Goal: Communication & Community: Answer question/provide support

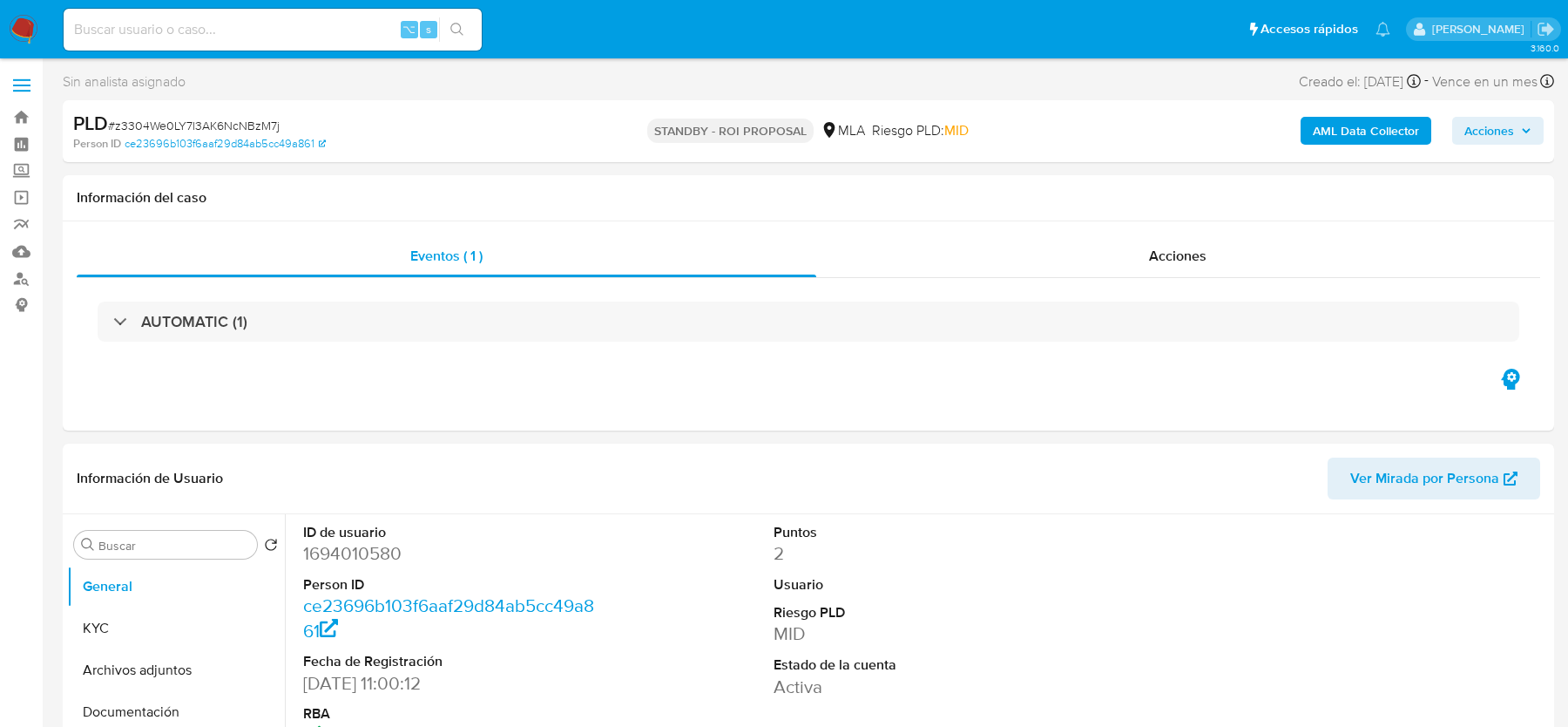
select select "10"
click at [221, 24] on input at bounding box center [272, 30] width 418 height 22
paste input "3OGJwDM89AGsvxePo6oqFU0L"
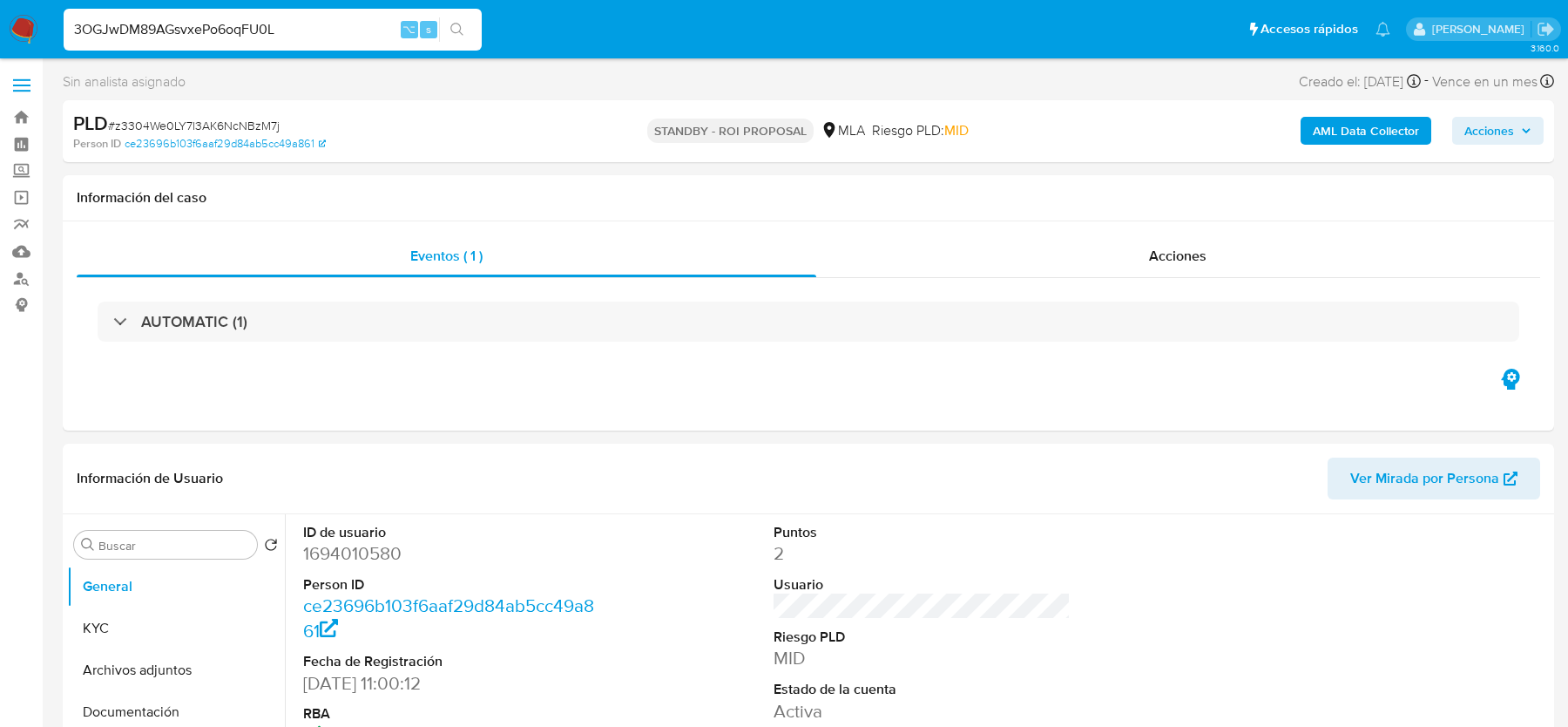
type input "3OGJwDM89AGsvxePo6oqFU0L"
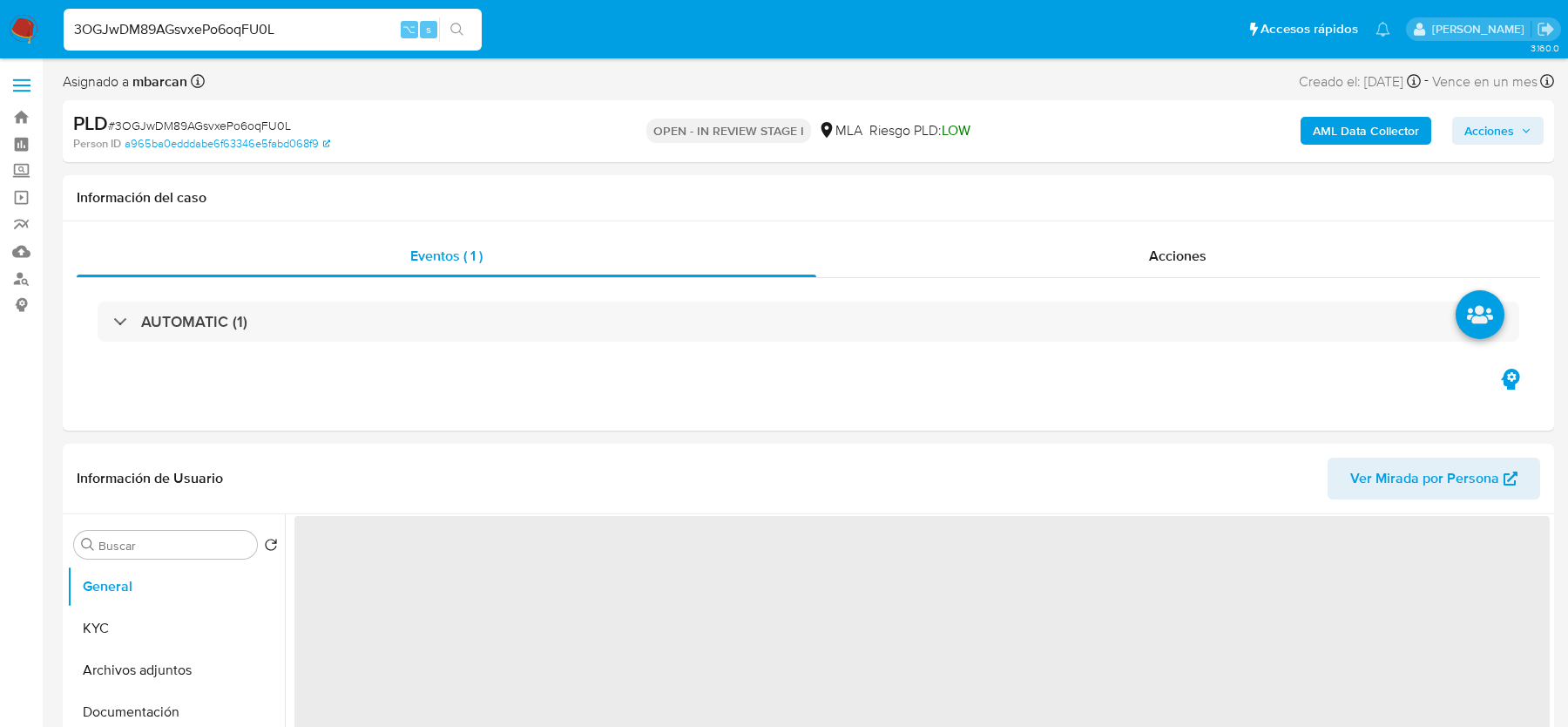
select select "10"
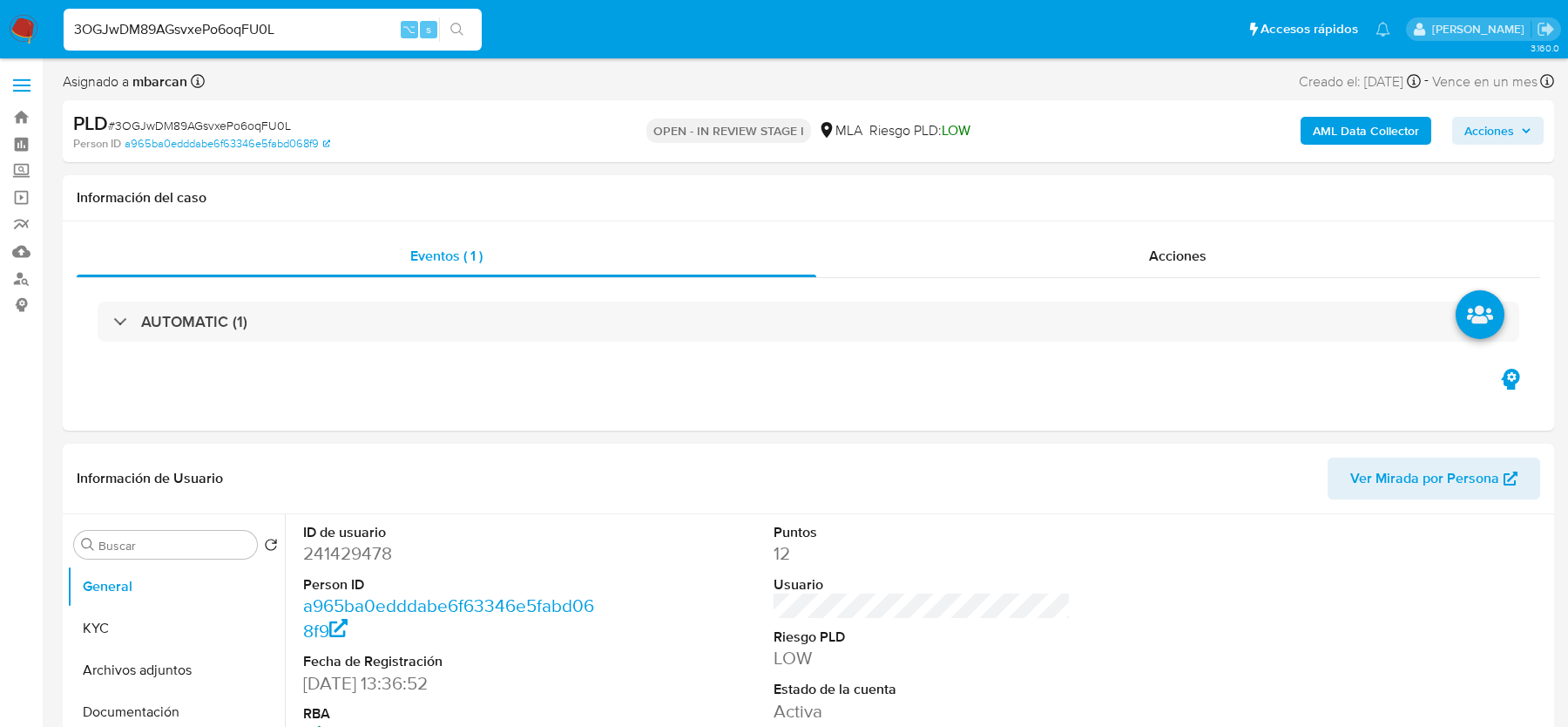
click at [212, 117] on span "# 3OGJwDM89AGsvxePo6oqFU0L" at bounding box center [200, 125] width 183 height 18
copy span "3OGJwDM89AGsvxePo6oqFU0L"
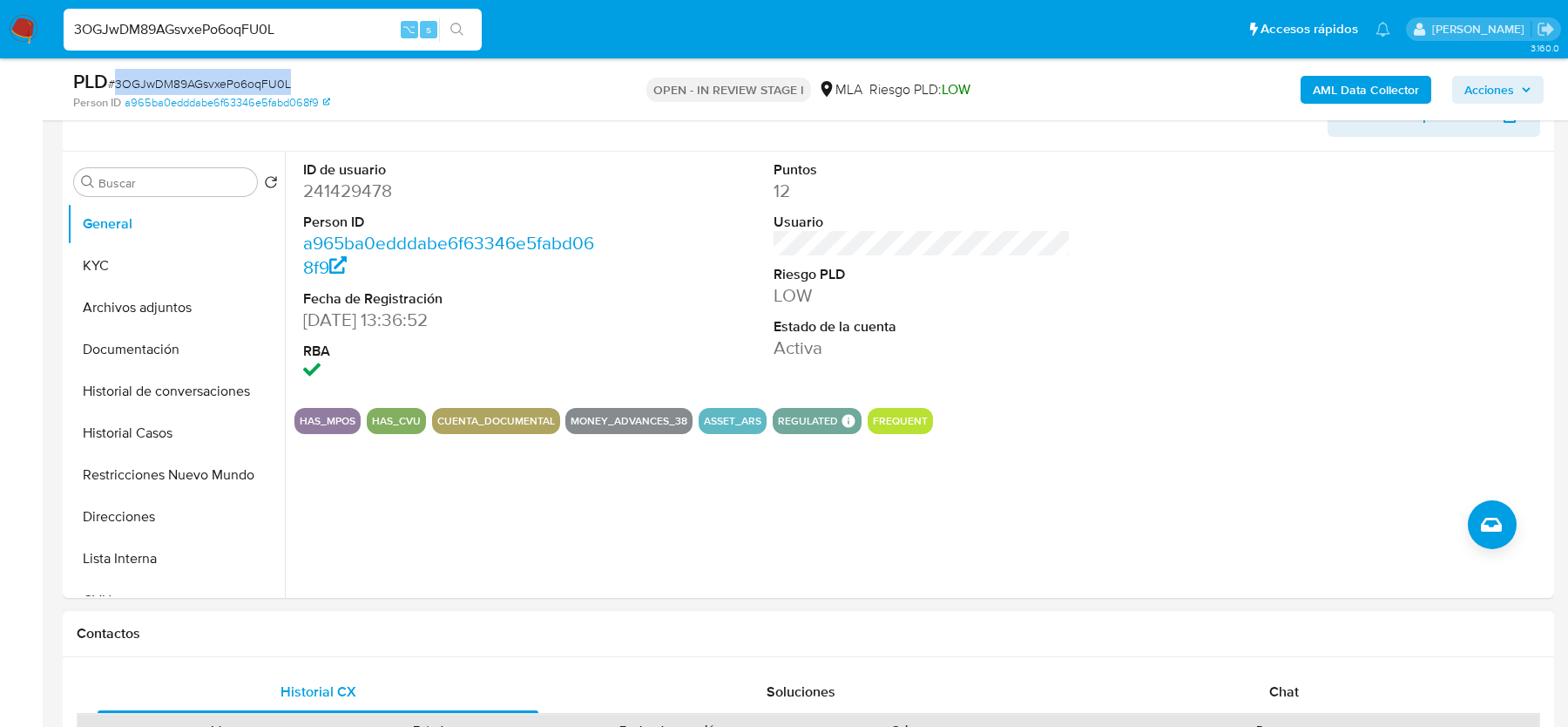
scroll to position [535, 0]
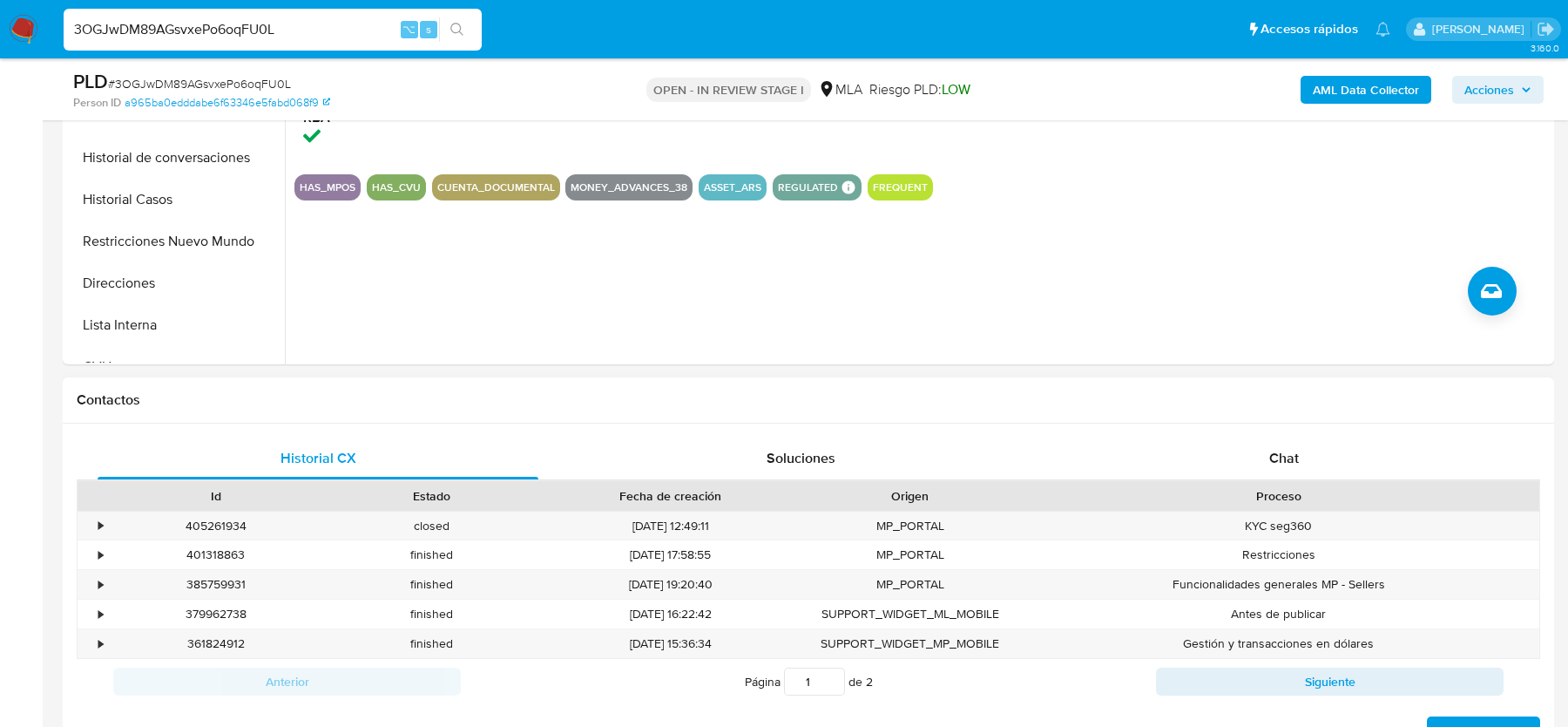
drag, startPoint x: 1270, startPoint y: 393, endPoint x: 1271, endPoint y: 429, distance: 36.0
click at [1271, 394] on h1 "Contactos" at bounding box center [808, 399] width 1464 height 18
click at [1271, 438] on div "Chat" at bounding box center [1284, 458] width 441 height 42
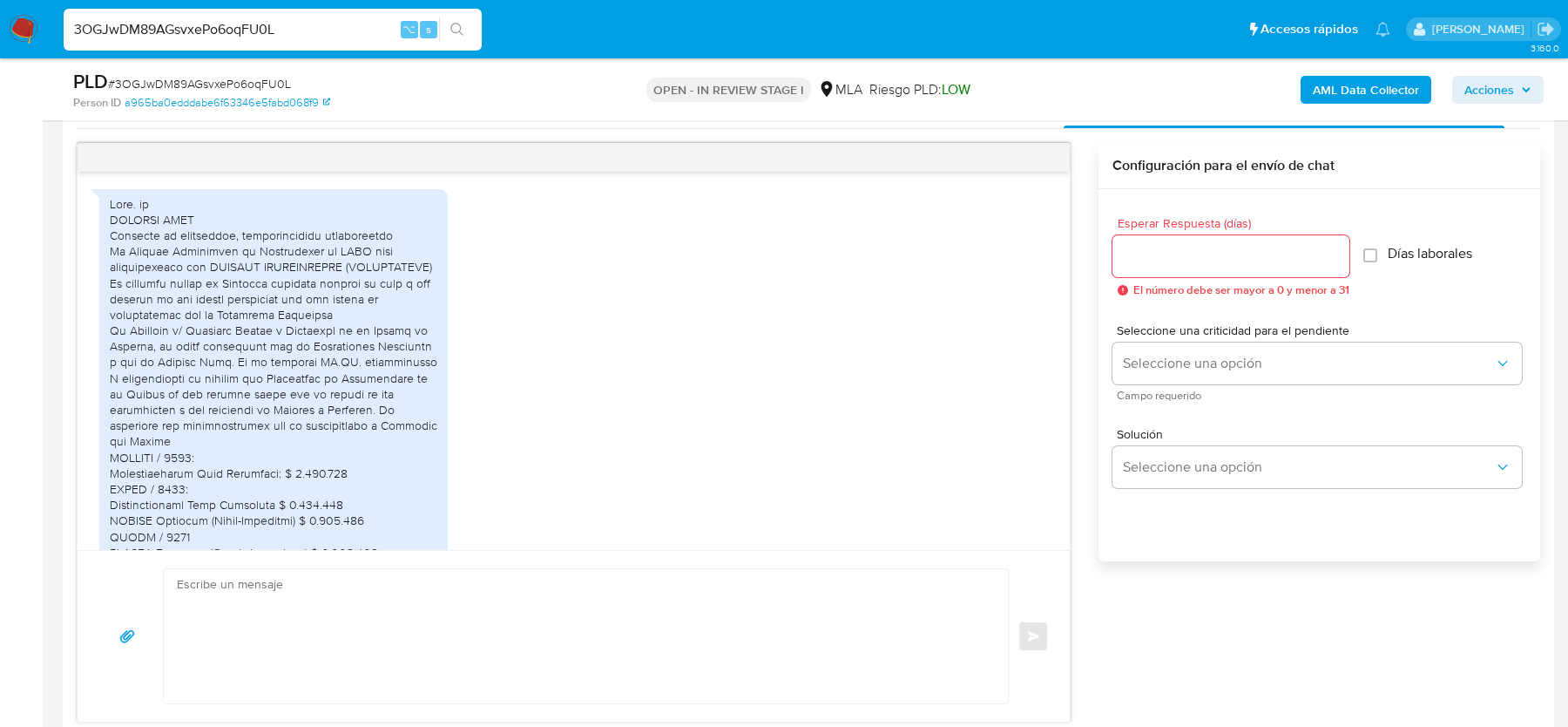
scroll to position [2548, 0]
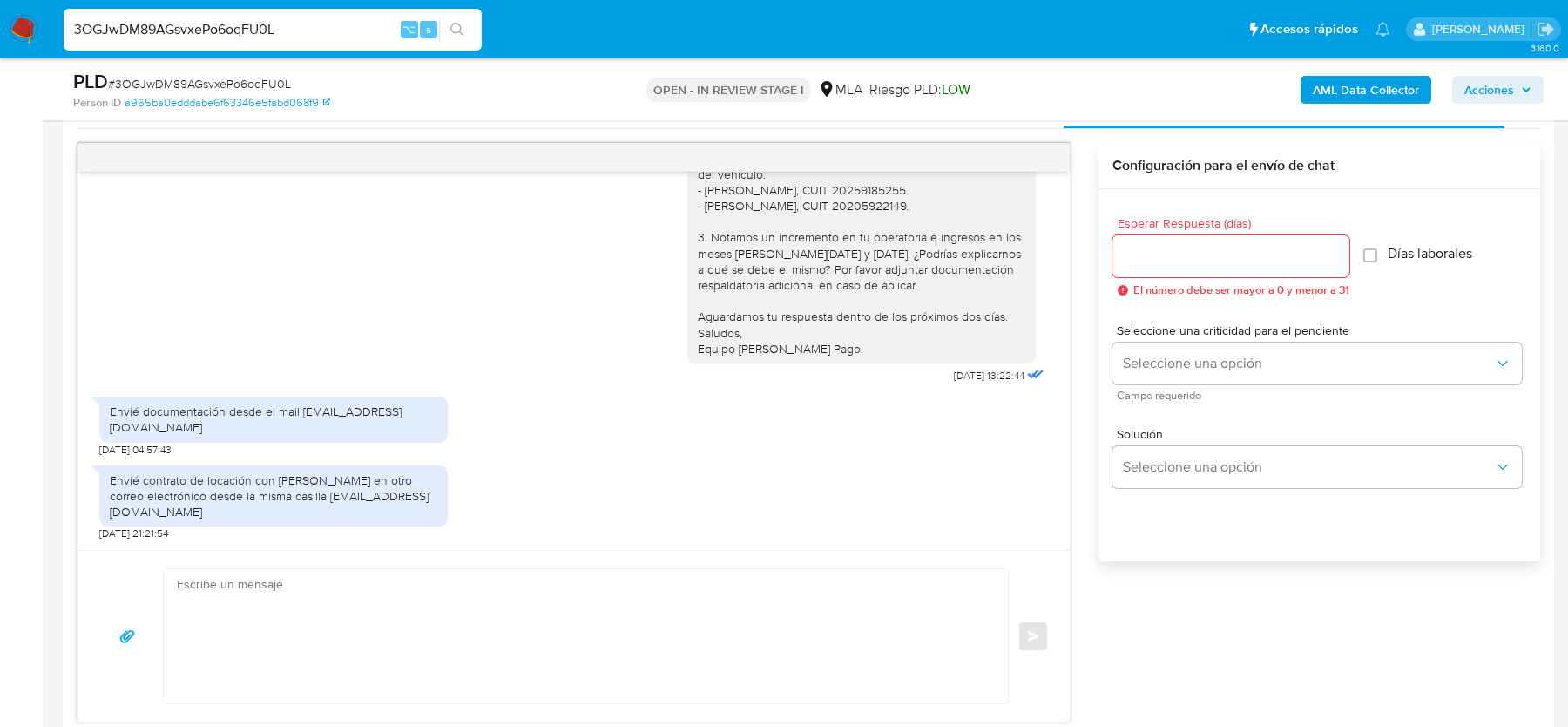
click at [626, 517] on div "Envié contrato de locación con Esteley en otro correo electrónico desde la mism…" at bounding box center [573, 498] width 949 height 85
click at [501, 641] on textarea at bounding box center [582, 636] width 810 height 134
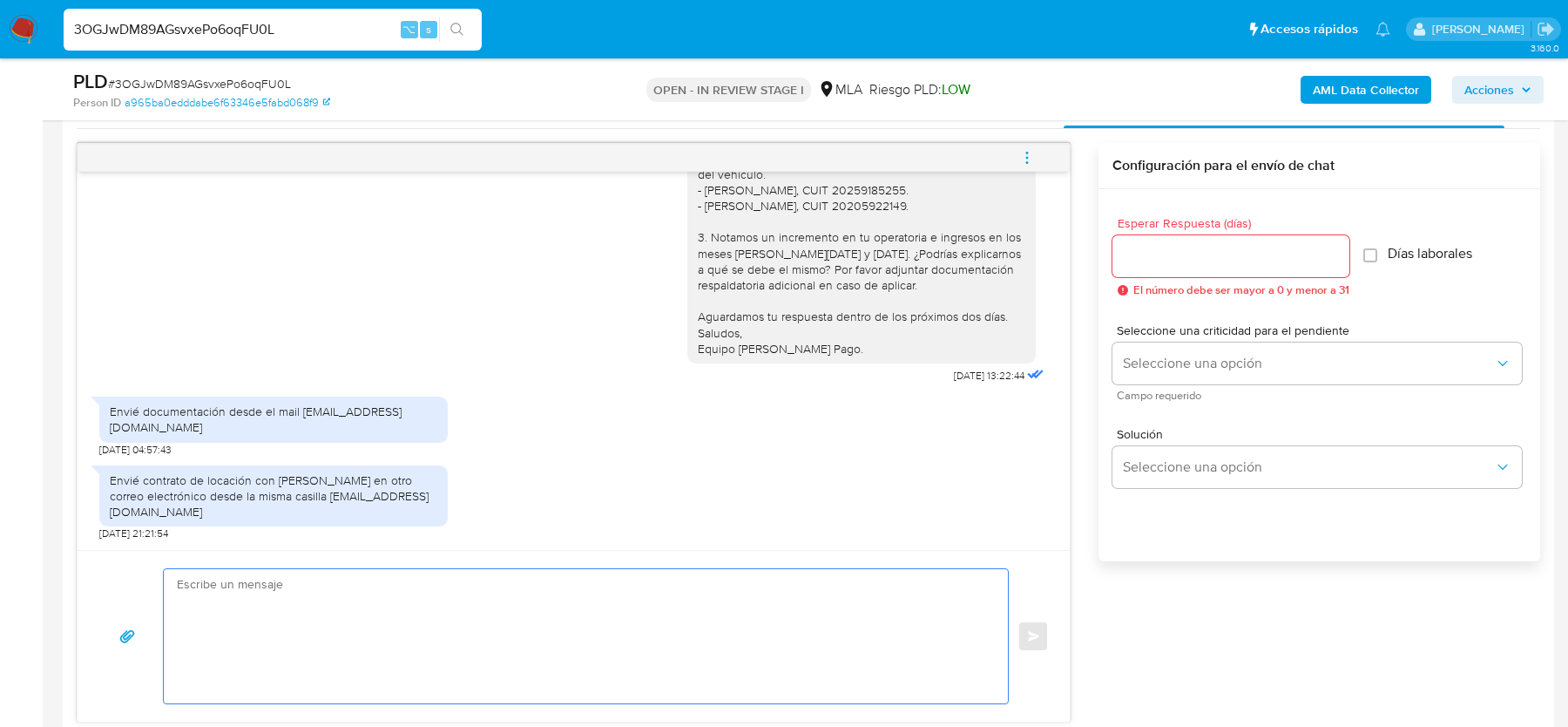
paste textarea "Hola, Muchas gracias por tu respuesta. Te comentamos que el archivo documento “…"
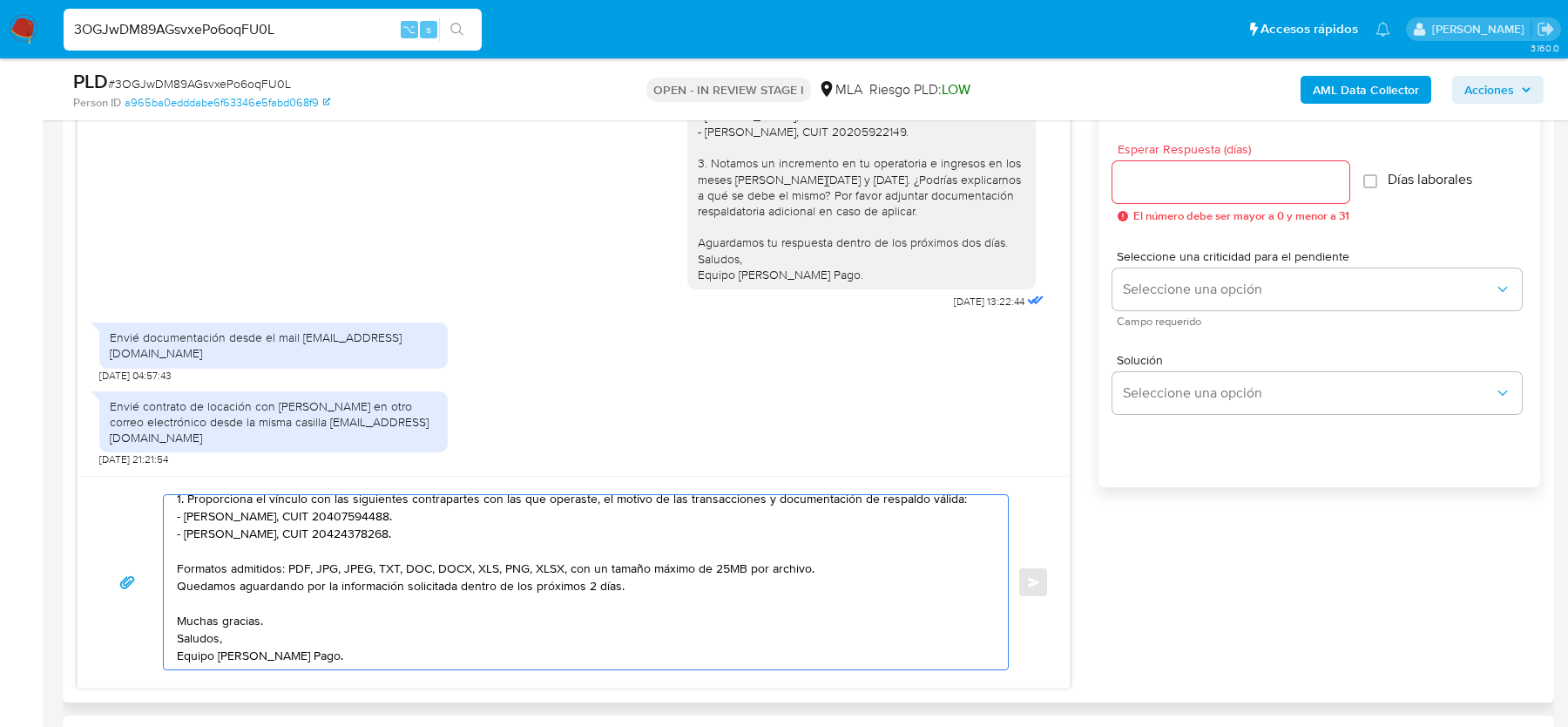
scroll to position [929, 0]
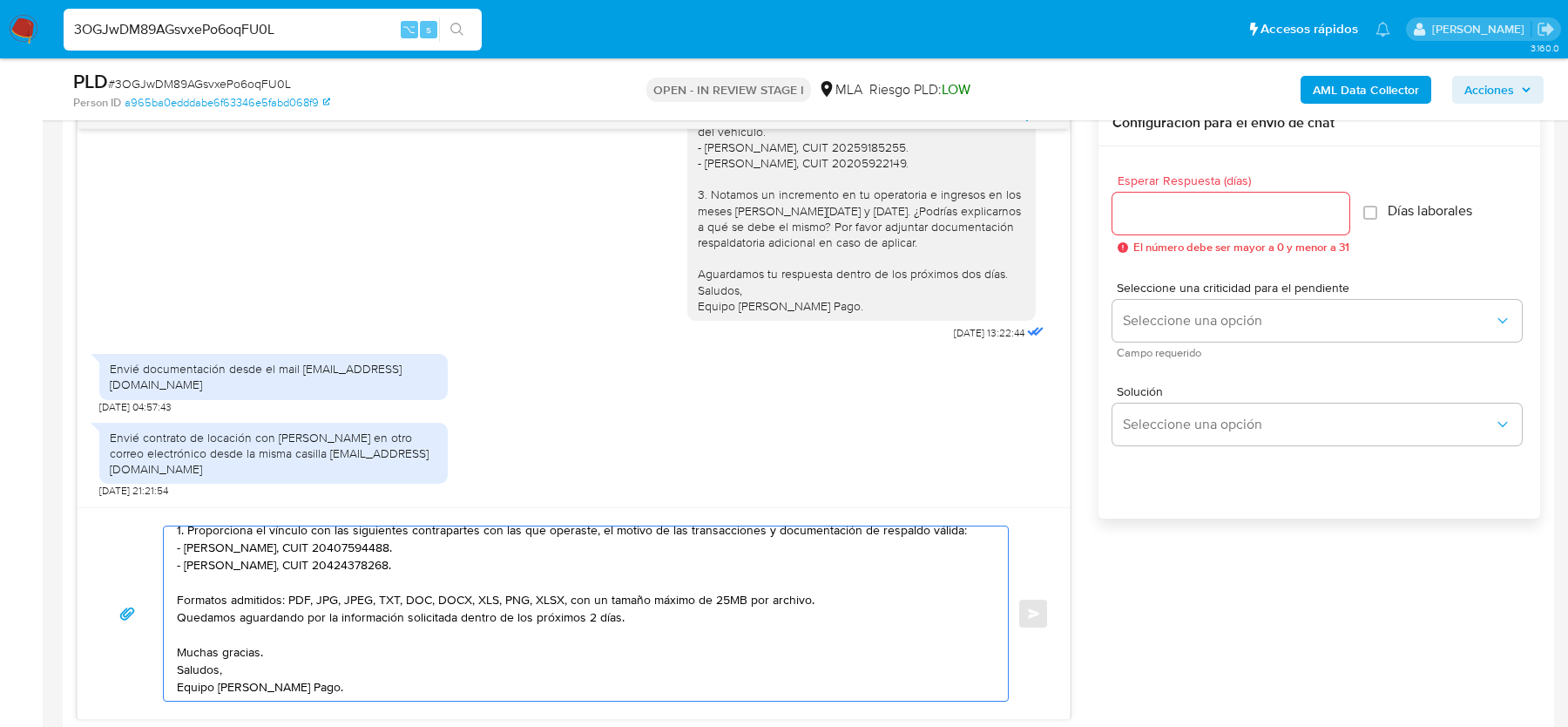
type textarea "Hola, Muchas gracias por tu respuesta. Te comentamos que el archivo documento “…"
click at [1172, 204] on input "Esperar Respuesta (días)" at bounding box center [1231, 214] width 237 height 22
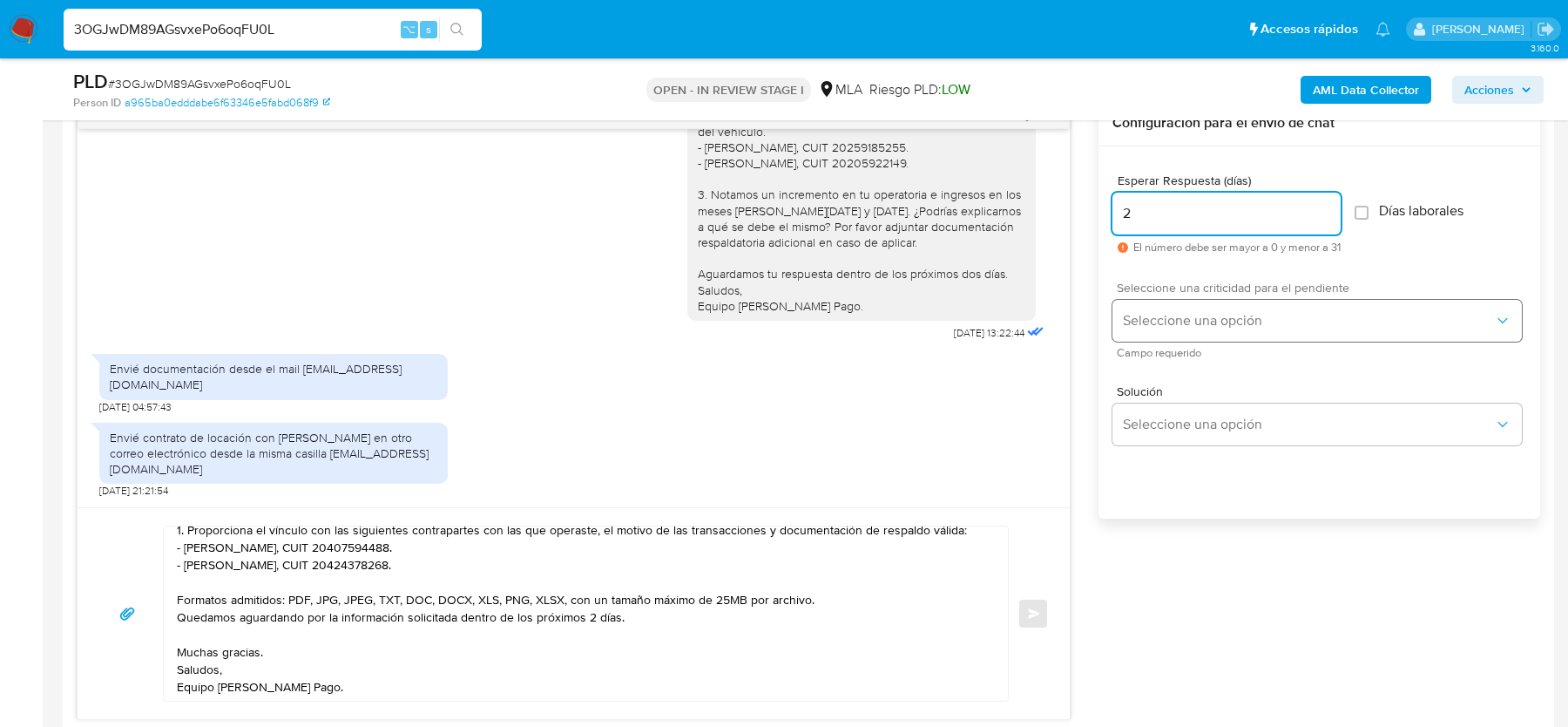
type input "2"
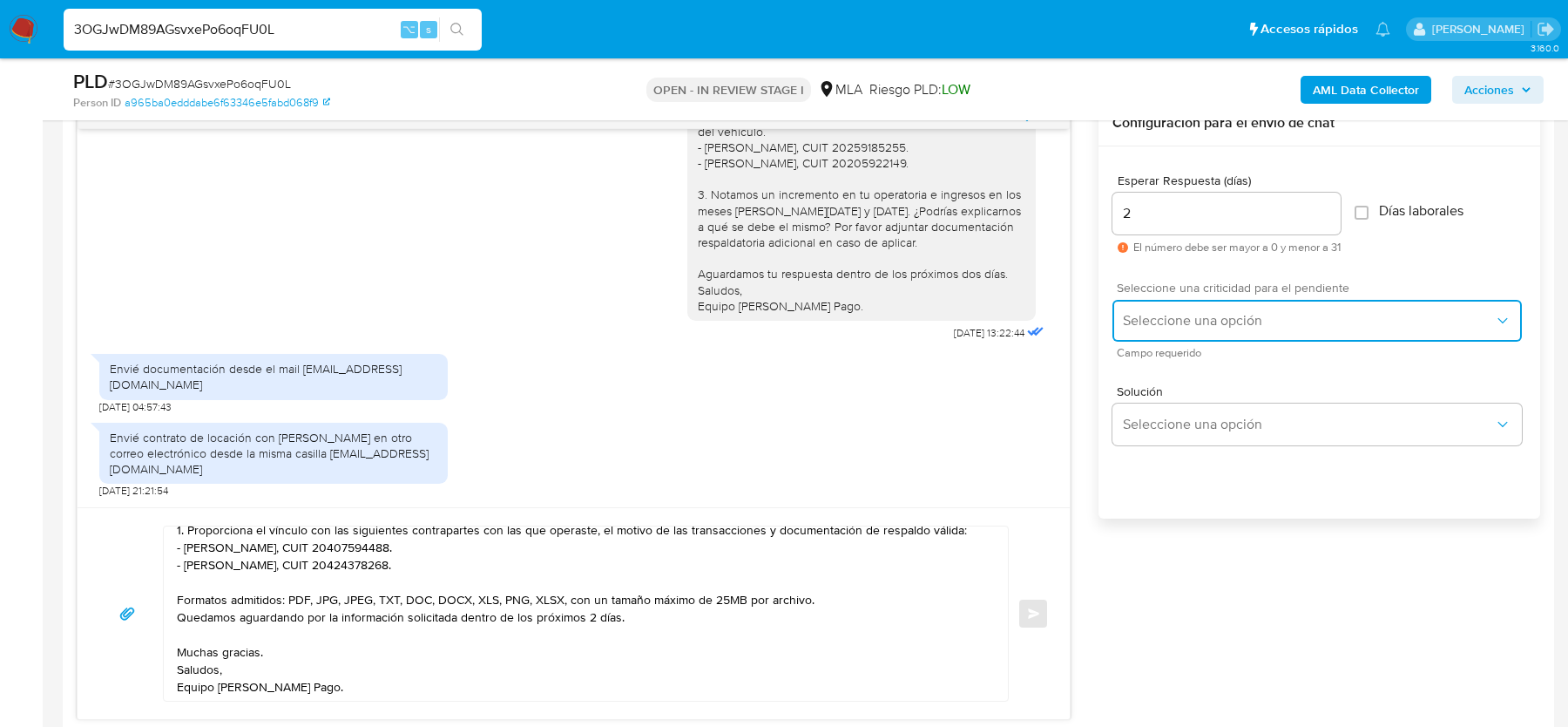
click at [1147, 300] on button "Seleccione una opción" at bounding box center [1317, 320] width 409 height 42
click at [1145, 352] on span "HIGH" at bounding box center [1137, 357] width 29 height 16
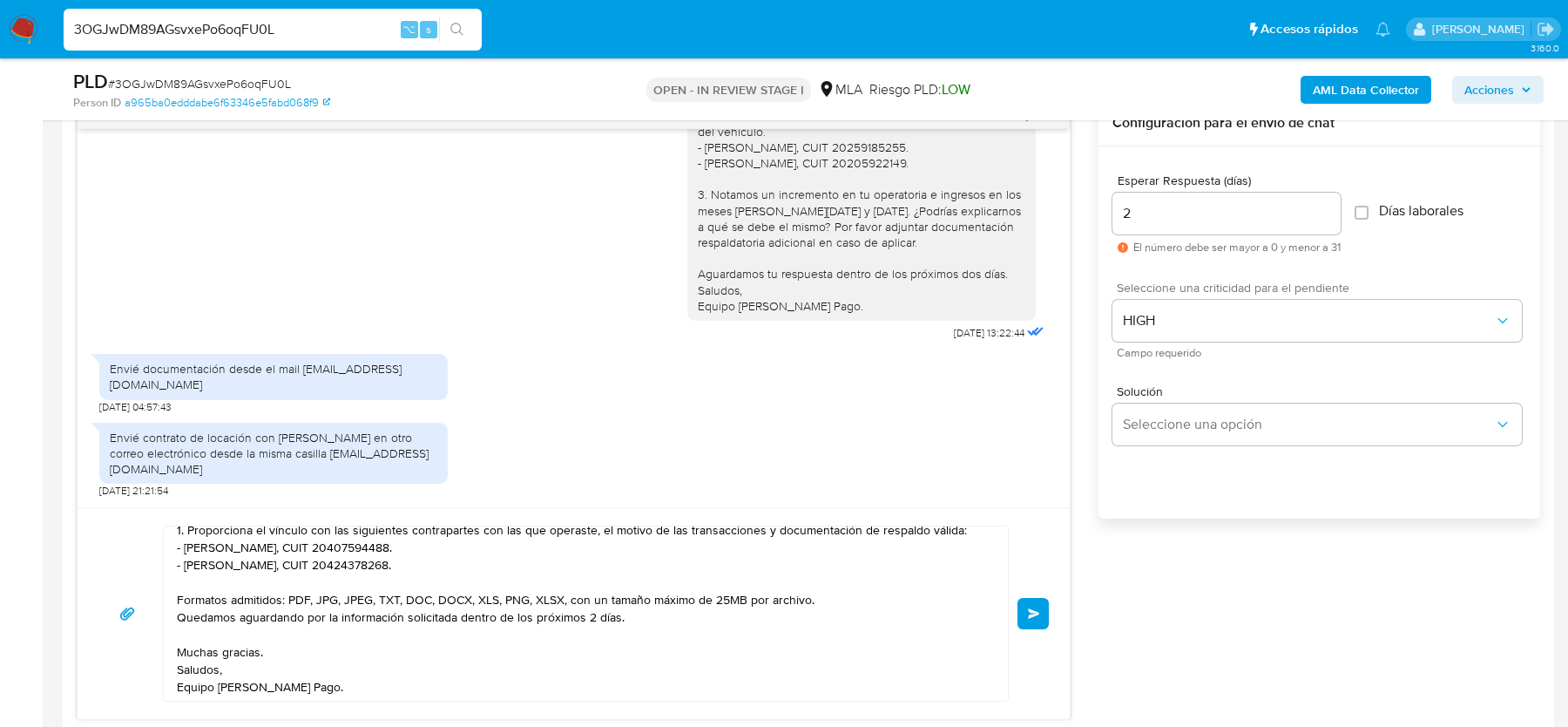
click at [1032, 610] on span "Enviar" at bounding box center [1034, 613] width 12 height 10
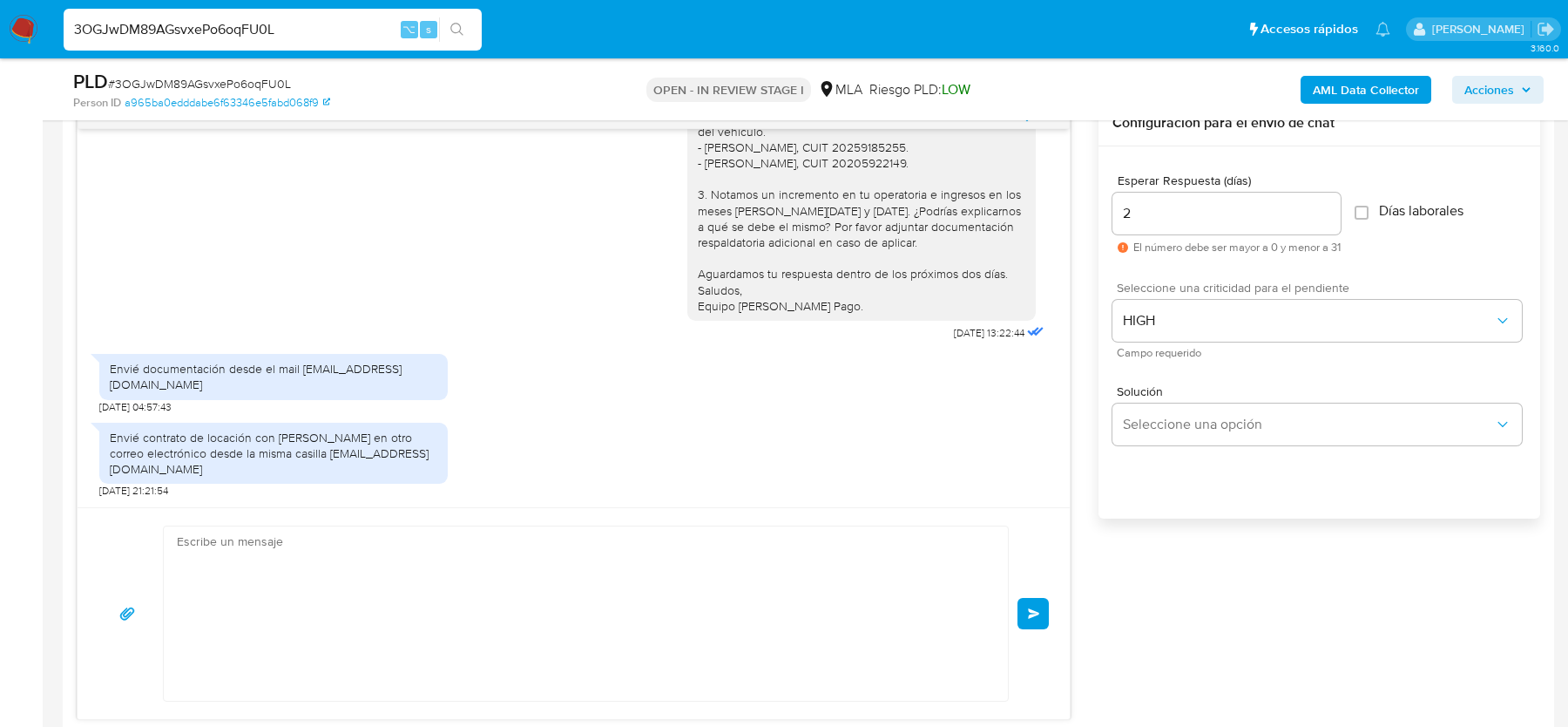
scroll to position [2931, 0]
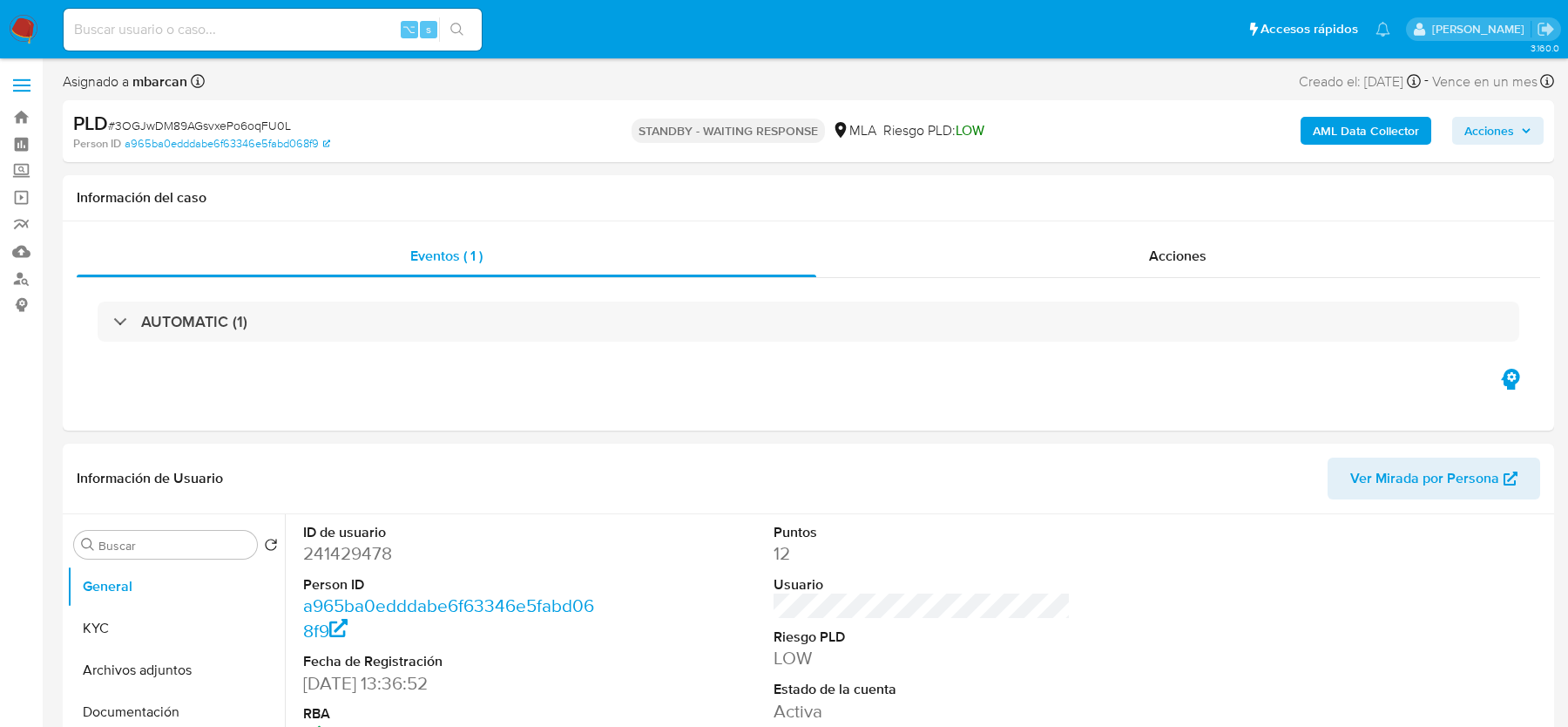
select select "10"
click at [245, 22] on input at bounding box center [272, 30] width 418 height 22
paste input "ZE2PxkZ1vev6Xox4iNwCt7Fi"
type input "ZE2PxkZ1vev6Xox4iNwCt7Fi"
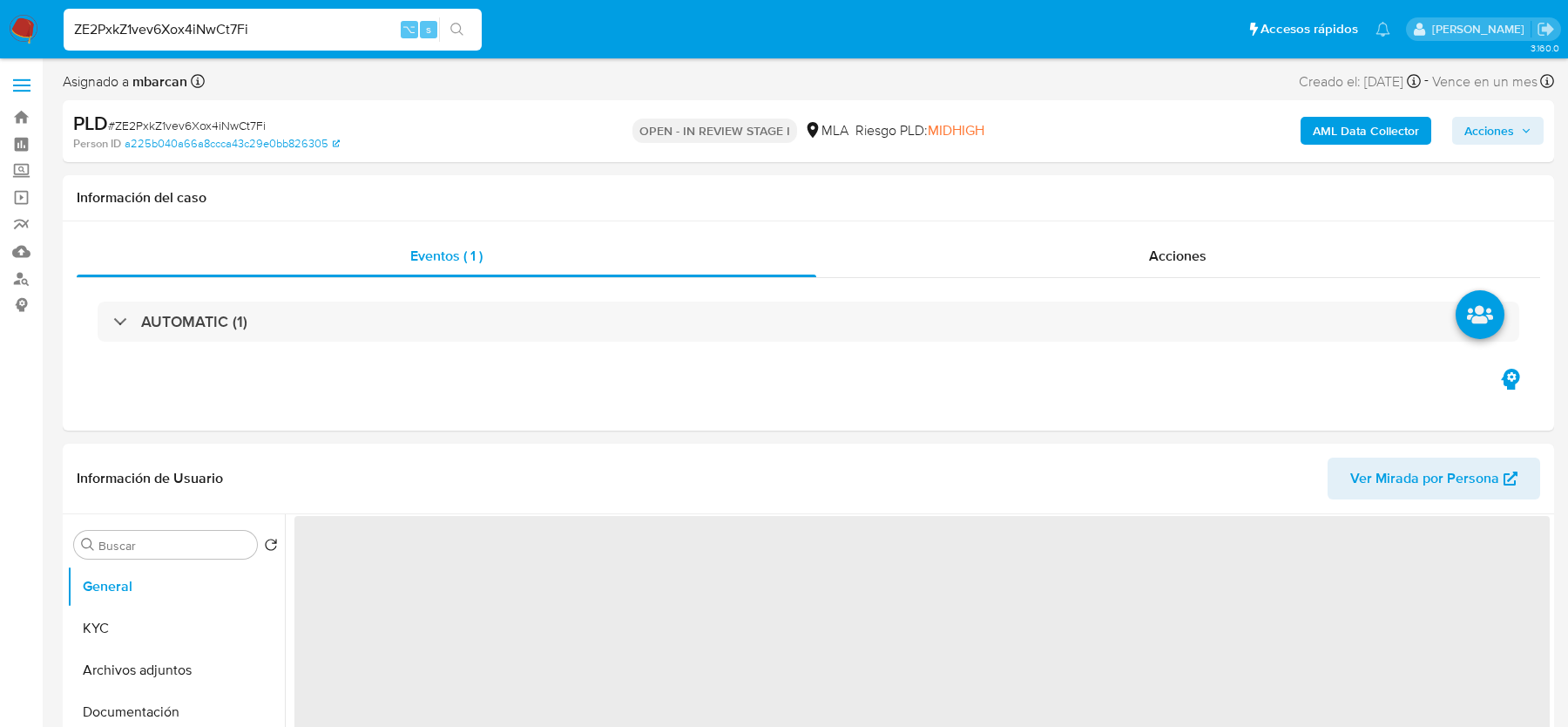
select select "10"
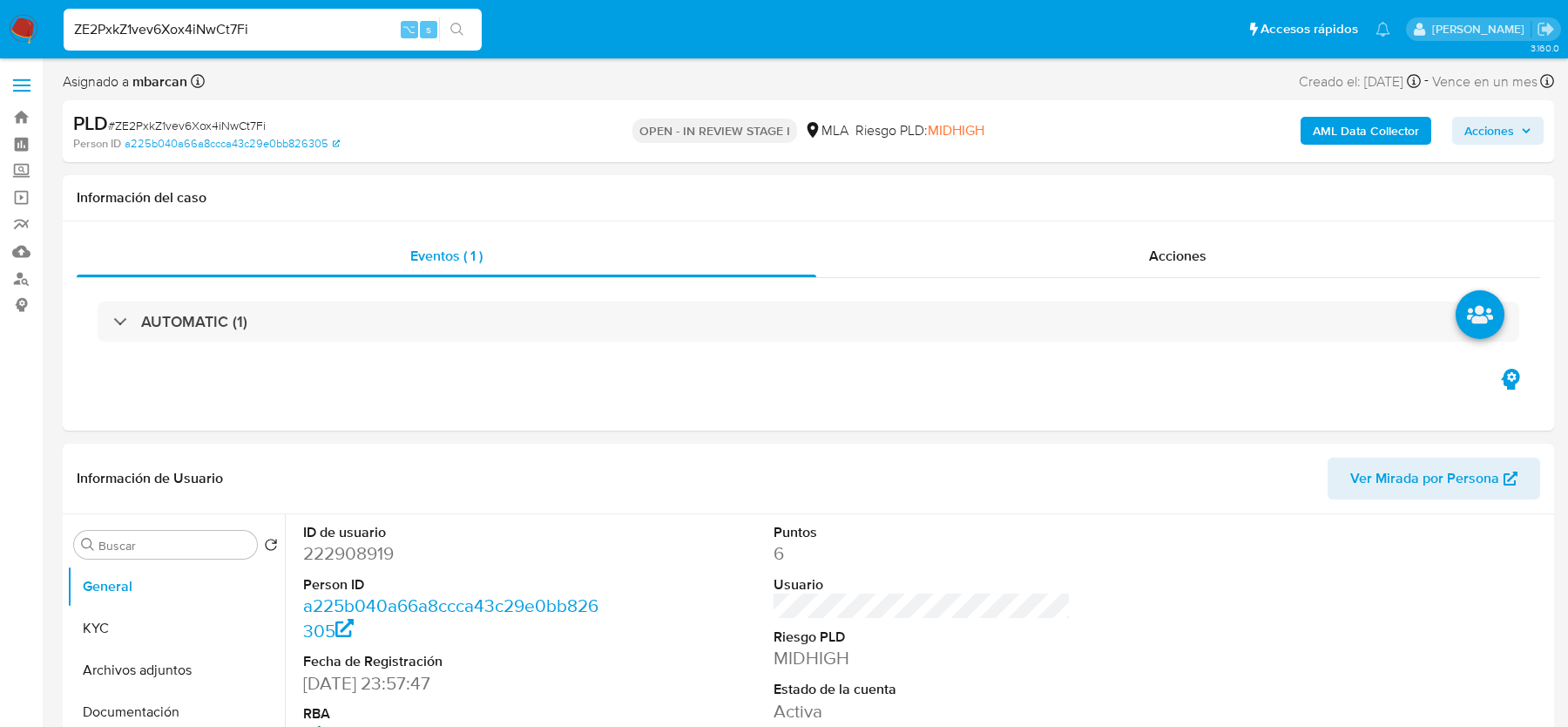
click at [155, 127] on span "# ZE2PxkZ1vev6Xox4iNwCt7Fi" at bounding box center [187, 125] width 158 height 18
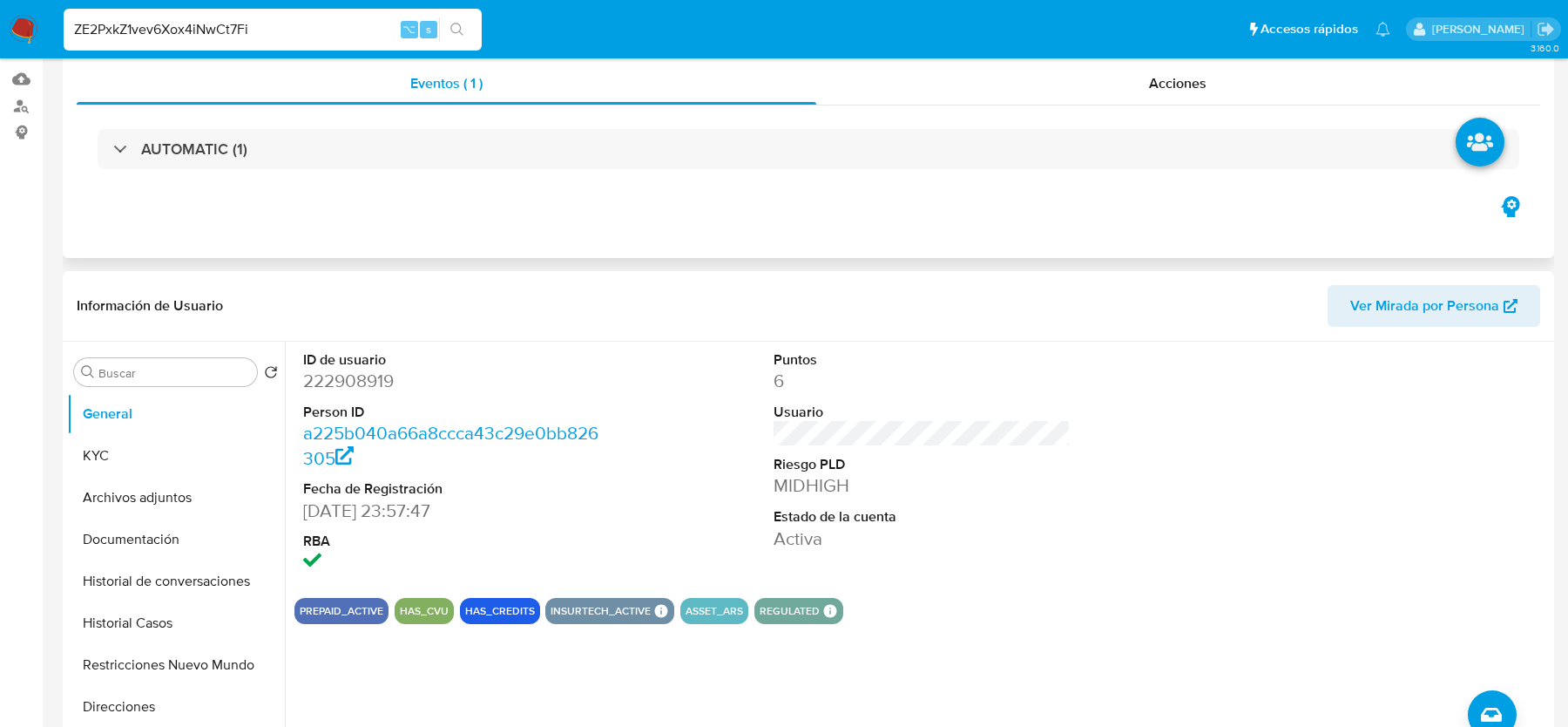
scroll to position [658, 0]
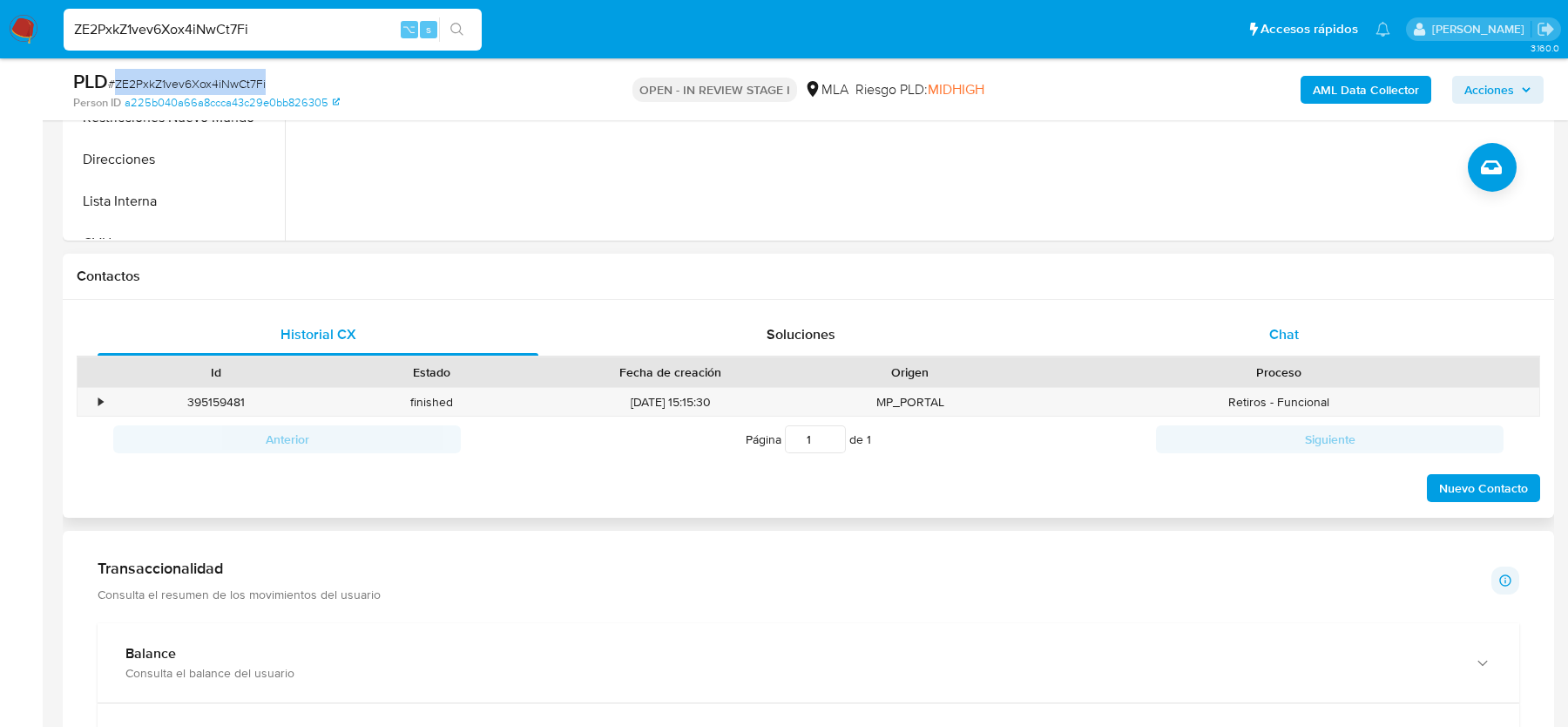
click at [1274, 352] on div "Chat" at bounding box center [1284, 334] width 441 height 42
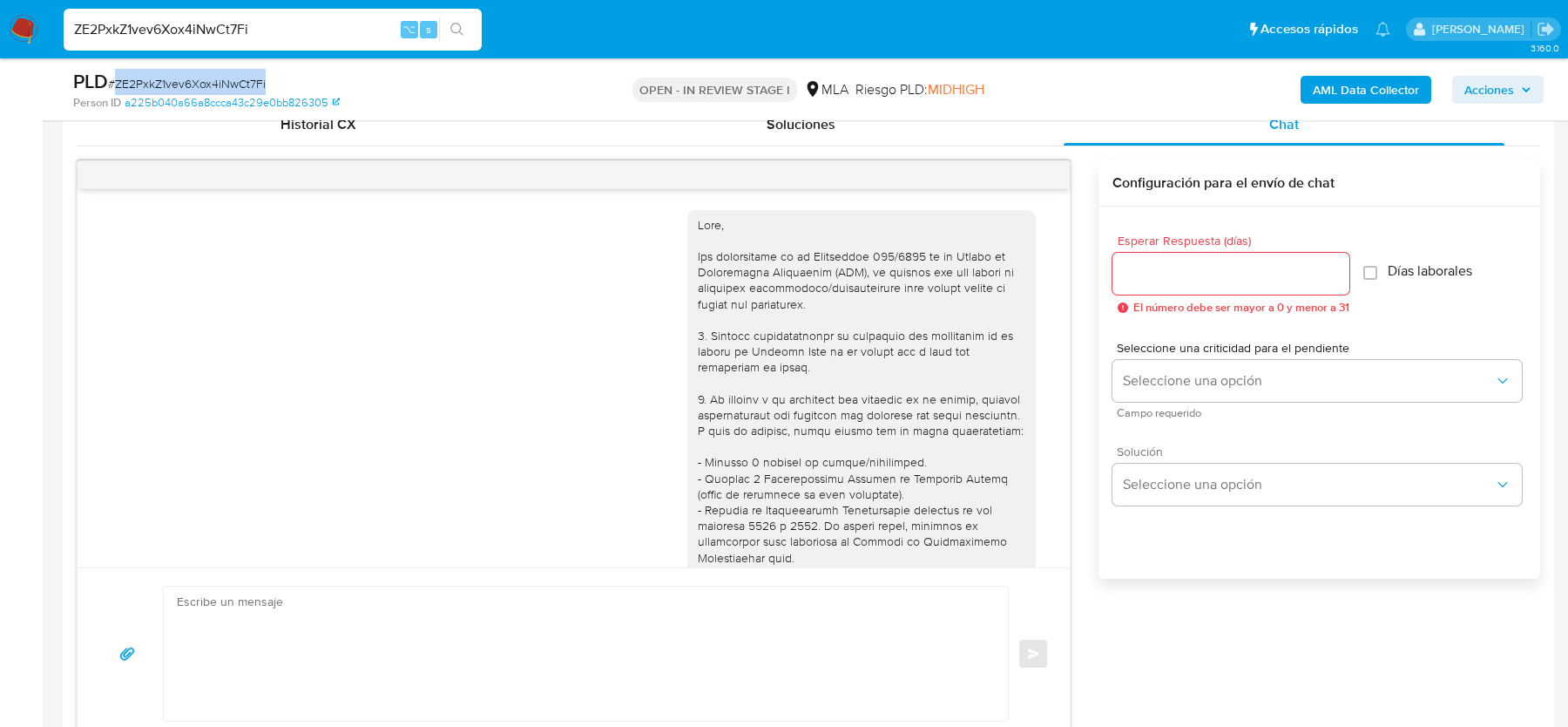
scroll to position [1116, 0]
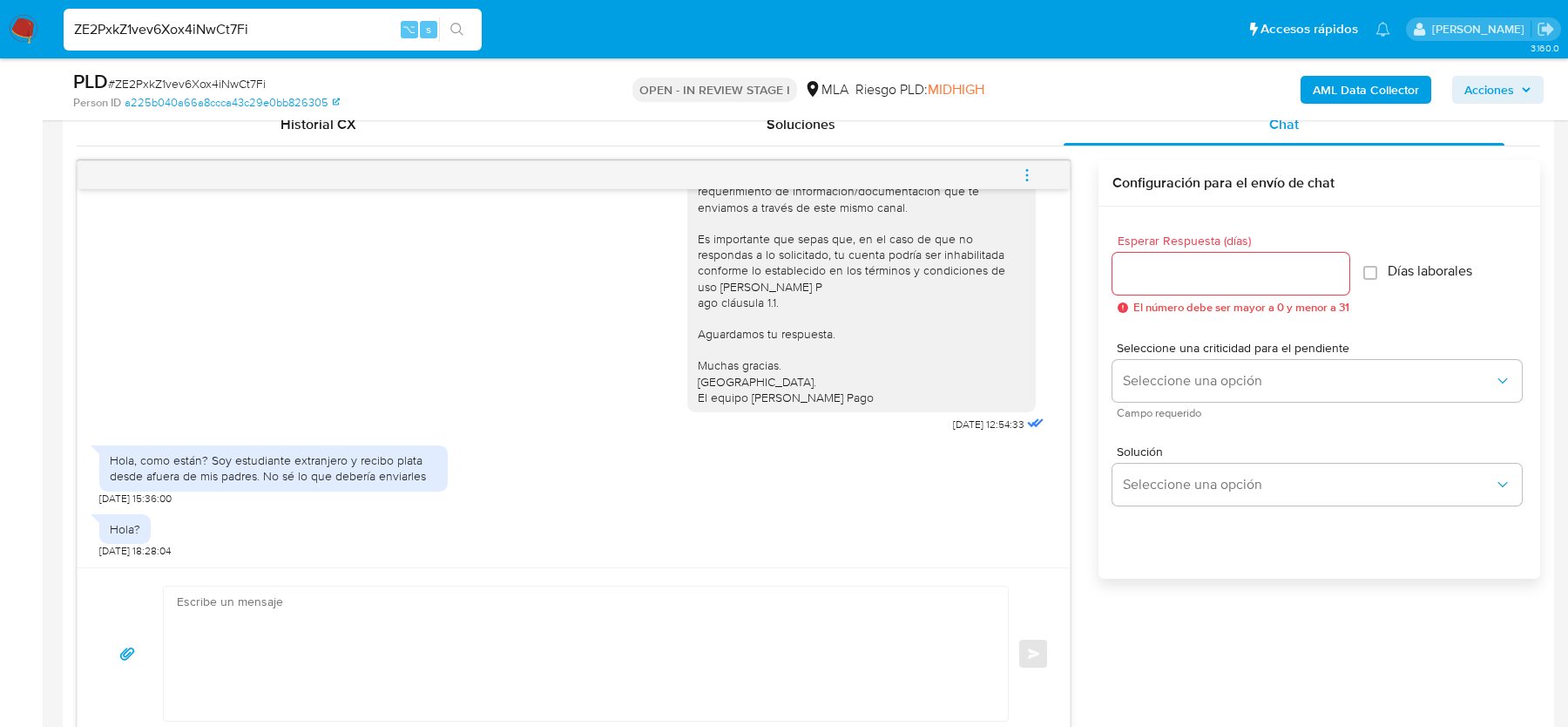
click at [389, 612] on textarea at bounding box center [582, 654] width 810 height 134
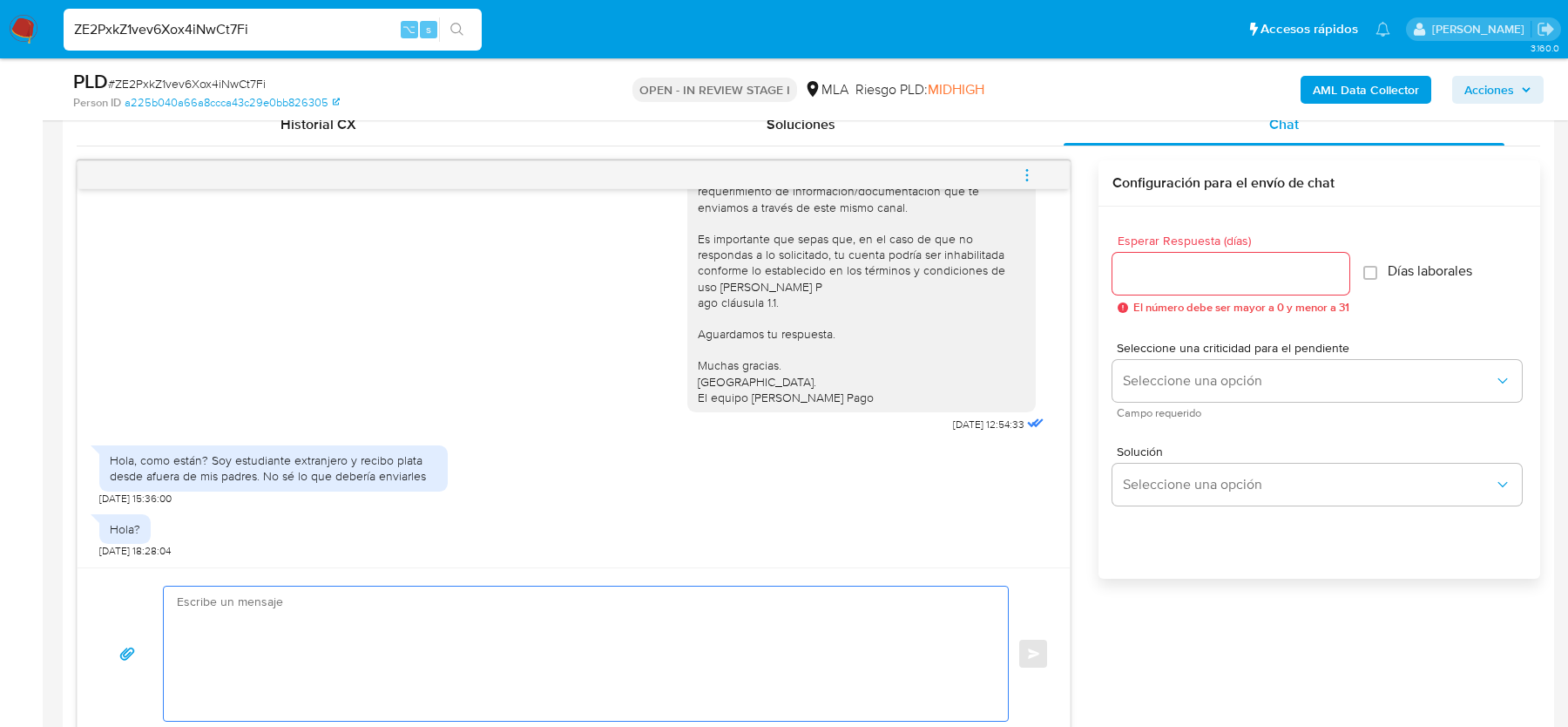
paste textarea "Hola, Muchas gracias por tu respuesta. Al respecto, ¿podrías enviarnos lo sigui…"
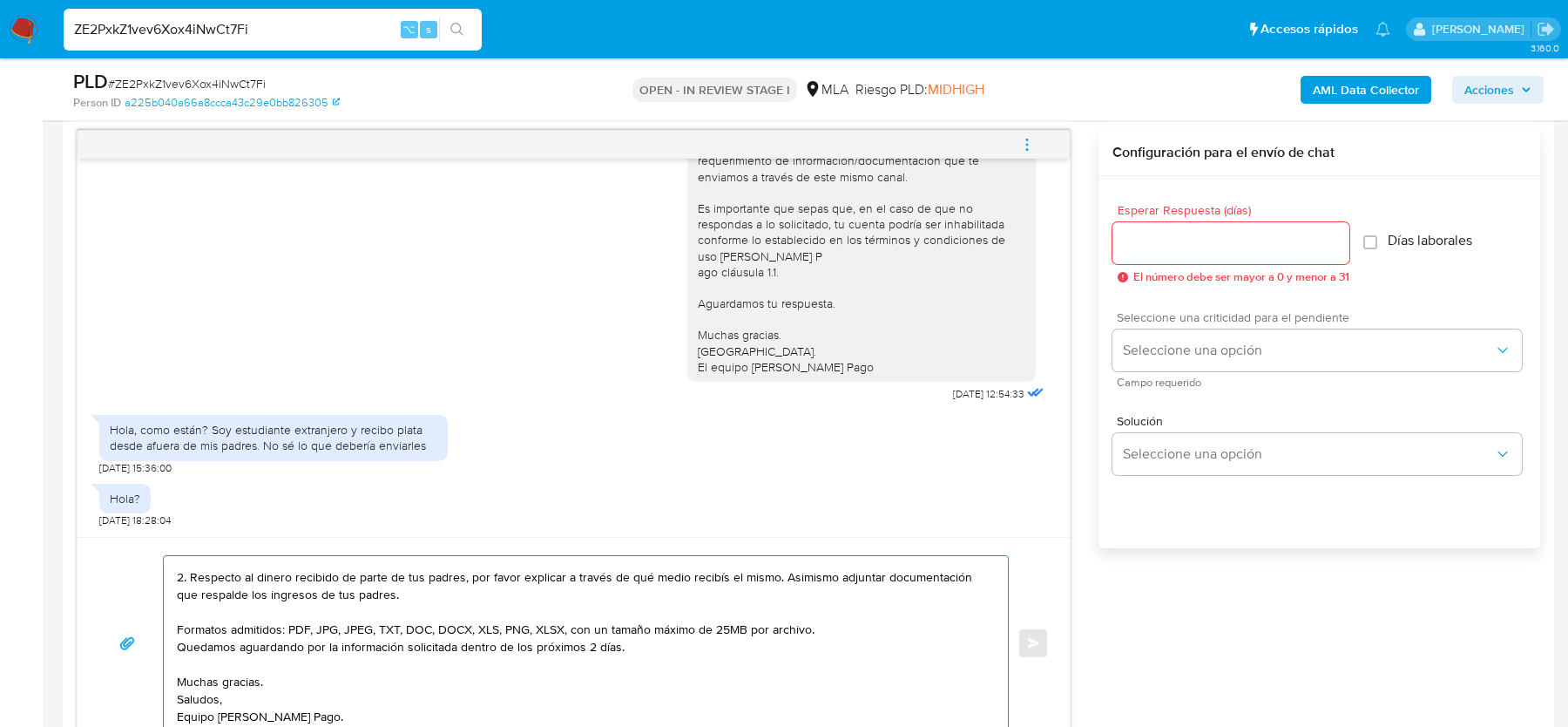
scroll to position [822, 0]
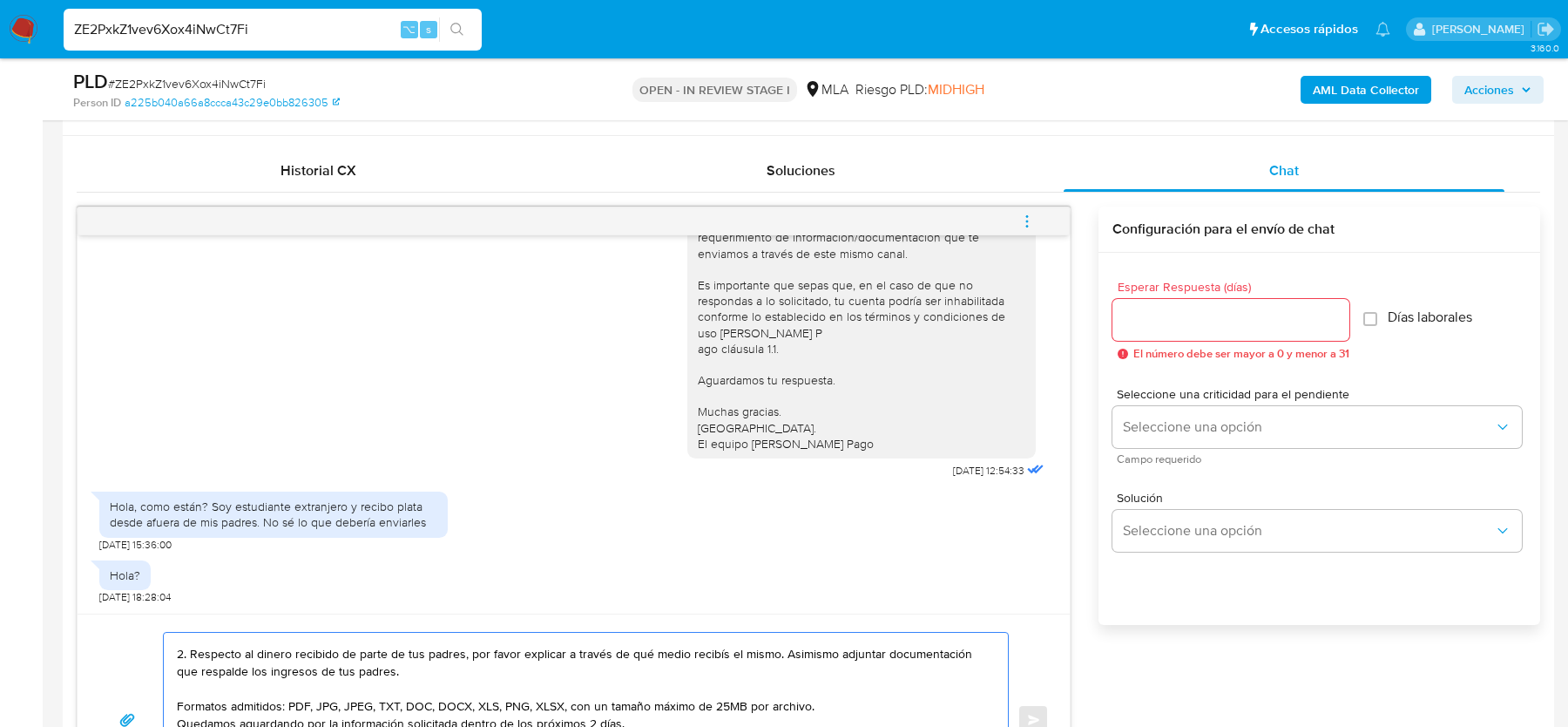
type textarea "Hola, Muchas gracias por tu respuesta. Al respecto, ¿podrías enviarnos lo sigui…"
click at [1156, 320] on input "Esperar Respuesta (días)" at bounding box center [1231, 320] width 237 height 22
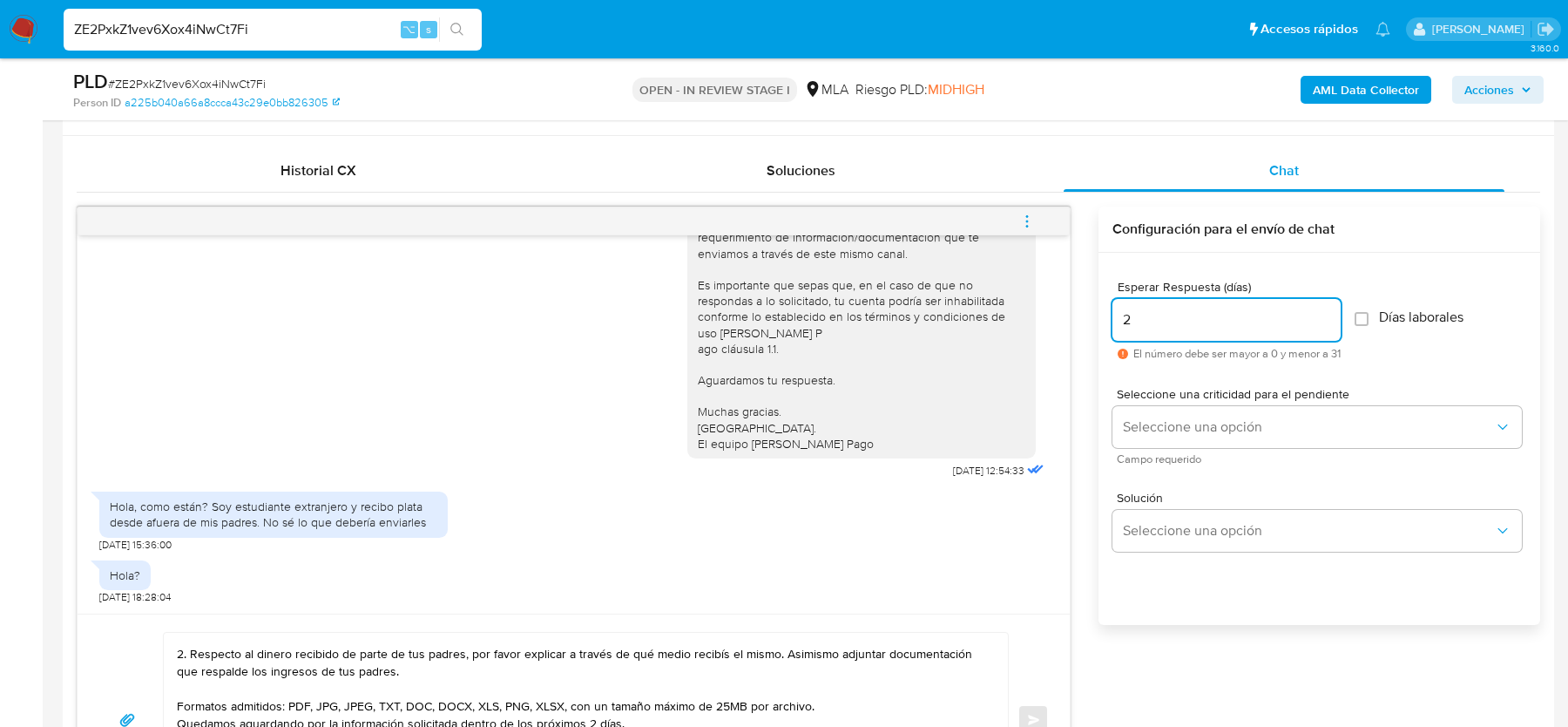
type input "2"
click at [1167, 478] on div "Solución Seleccione una opción" at bounding box center [1320, 525] width 414 height 95
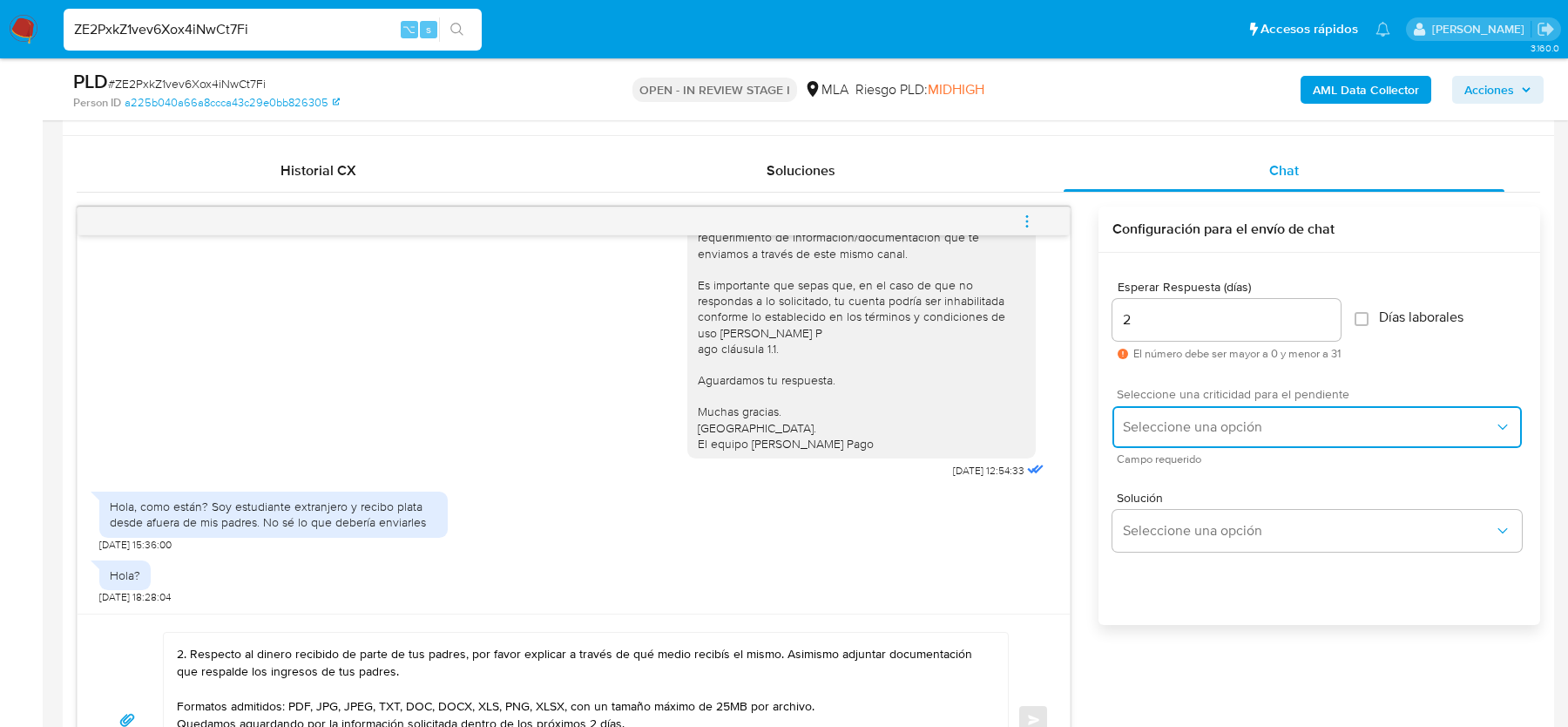
click at [1167, 424] on span "Seleccione una opción" at bounding box center [1309, 426] width 371 height 18
click at [1167, 472] on div "HIGH" at bounding box center [1313, 463] width 382 height 35
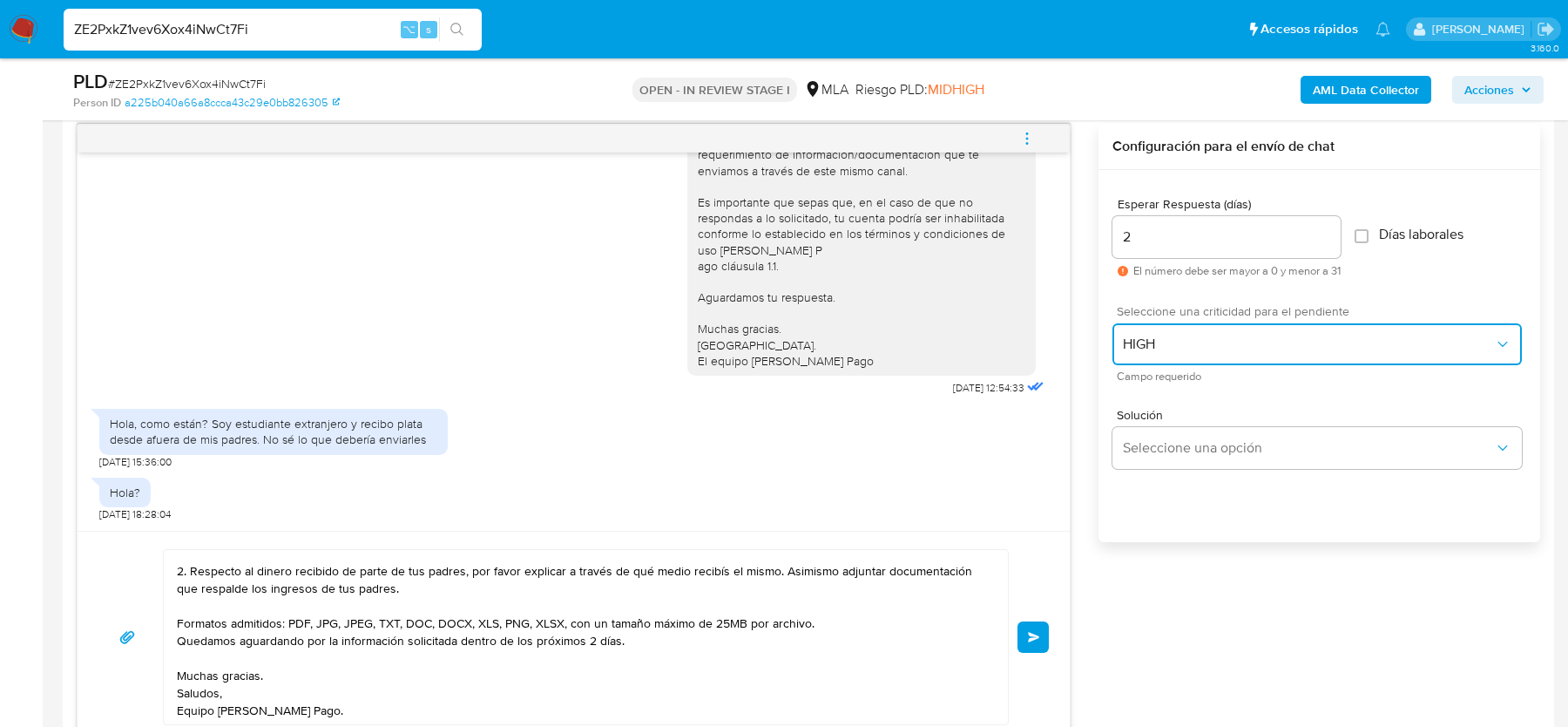
scroll to position [908, 0]
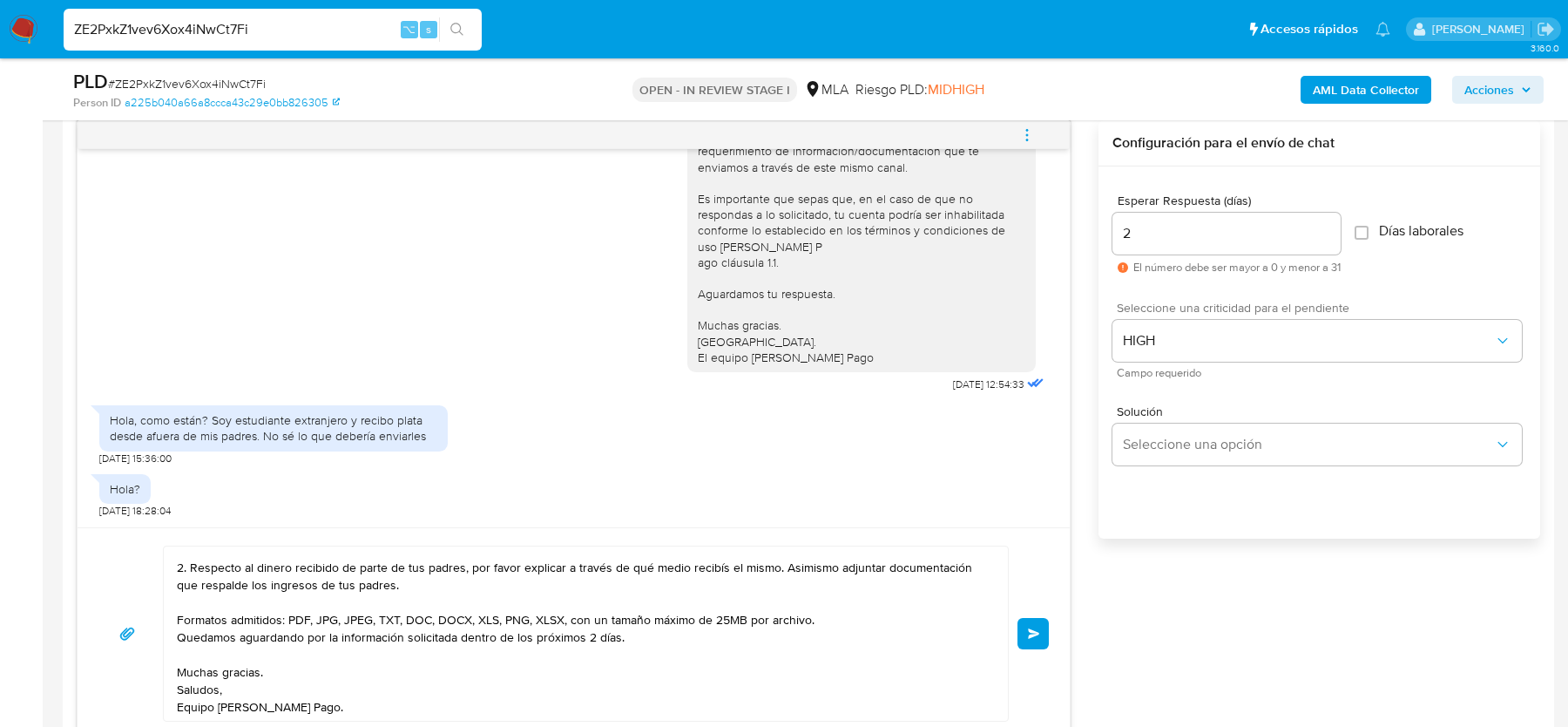
click at [673, 582] on textarea "Hola, Muchas gracias por tu respuesta. Al respecto, ¿podrías enviarnos lo sigui…" at bounding box center [582, 634] width 810 height 175
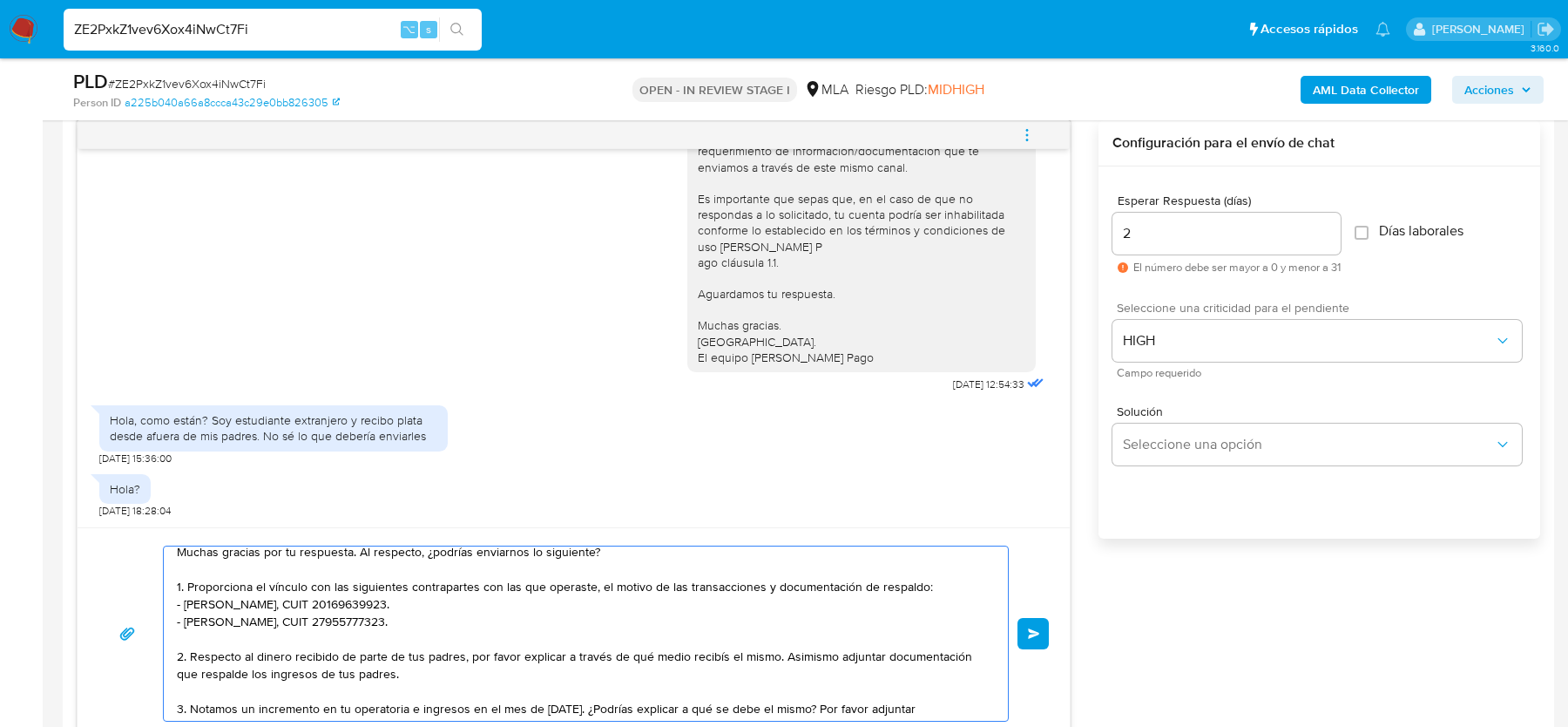
scroll to position [0, 0]
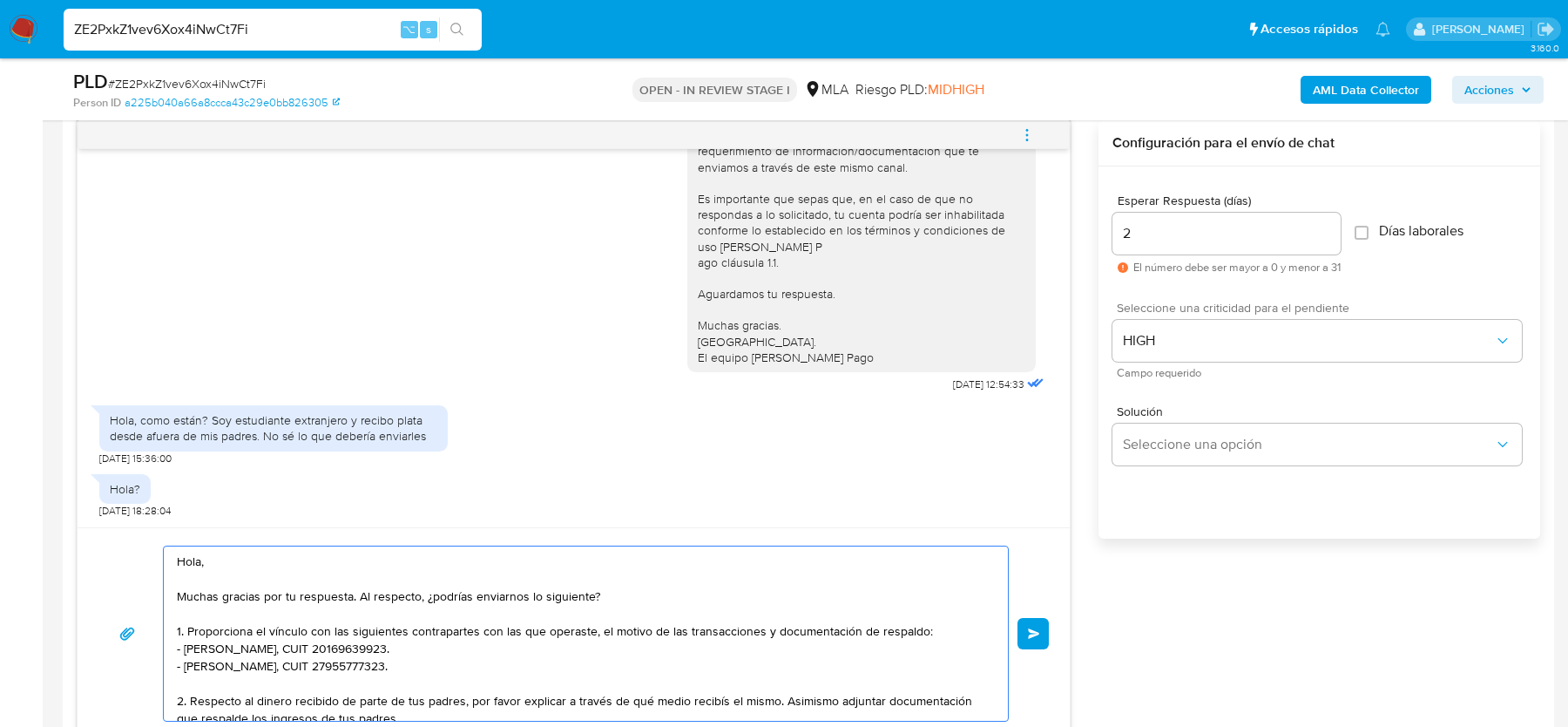
type textarea "Hola, Muchas gracias por tu respuesta. Al respecto, ¿podrías enviarnos lo sigui…"
click at [1033, 610] on div "Hola, Muchas gracias por tu respuesta. Al respecto, ¿podrías enviarnos lo sigui…" at bounding box center [574, 634] width 951 height 176
click at [1033, 618] on button "Enviar" at bounding box center [1034, 634] width 32 height 32
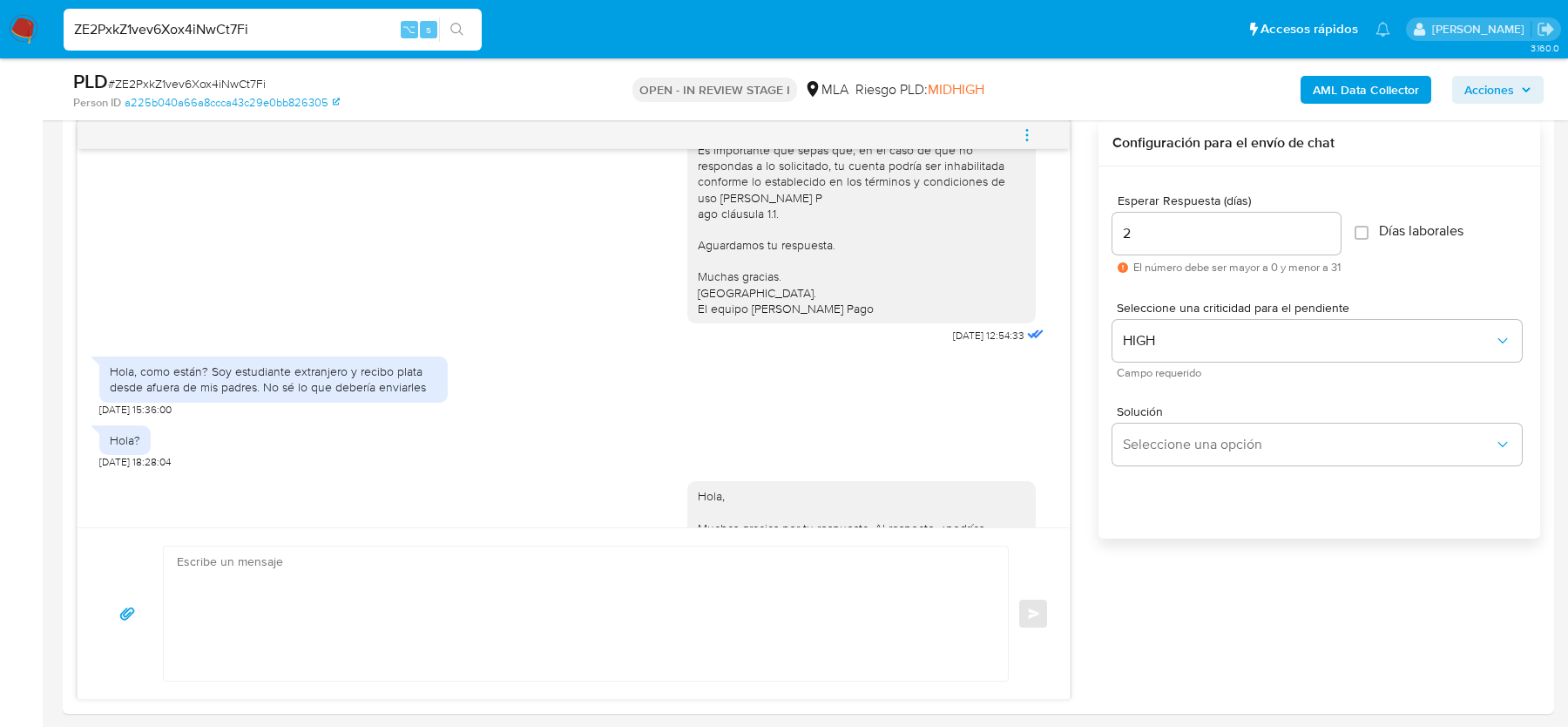
scroll to position [1627, 0]
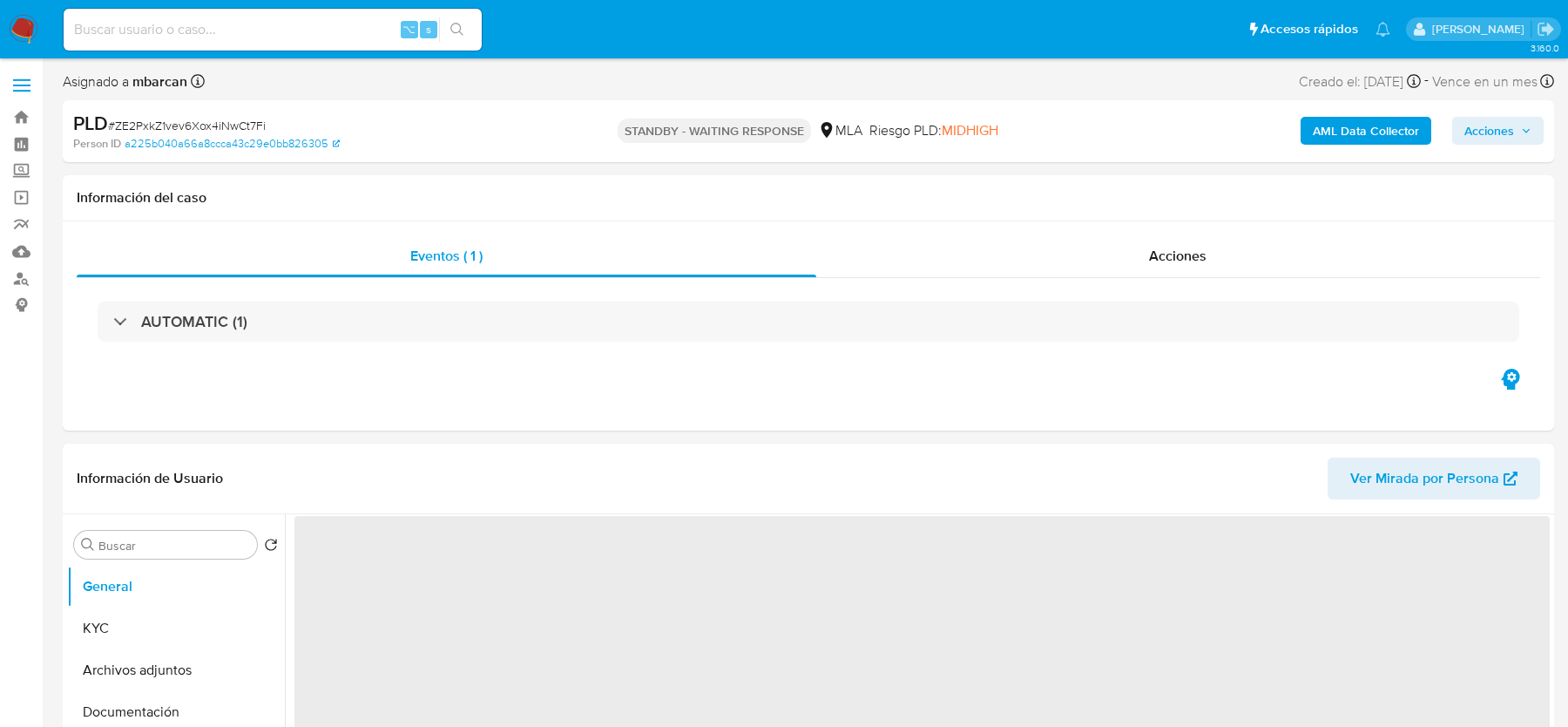
select select "10"
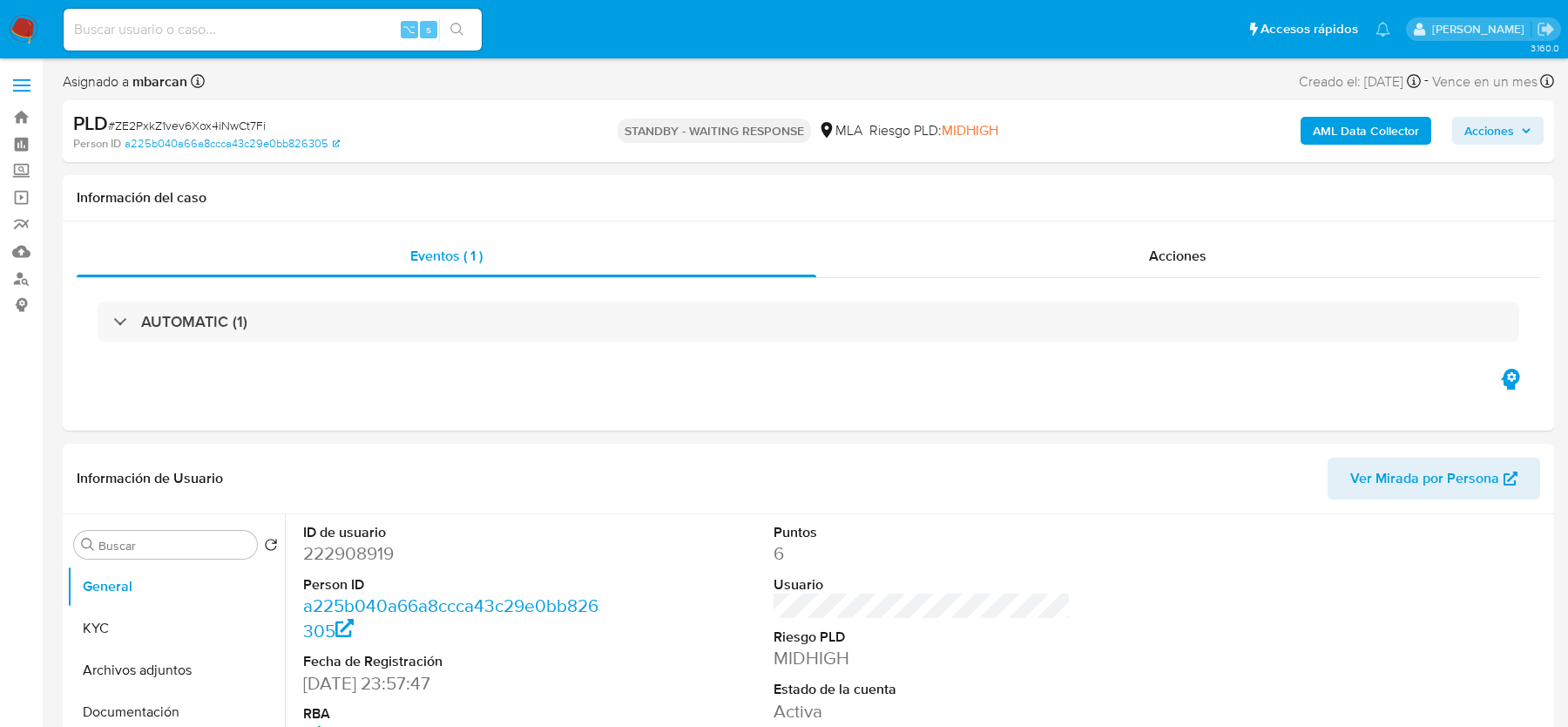
click at [279, 44] on div "⌥ s" at bounding box center [272, 29] width 418 height 42
click at [279, 17] on div "⌥ s" at bounding box center [272, 29] width 418 height 42
click at [248, 33] on input at bounding box center [272, 30] width 418 height 22
paste input "wQ3287Yjjw52zrL6wjwfXVSE"
type input "wQ3287Yjjw52zrL6wjwfXVSE"
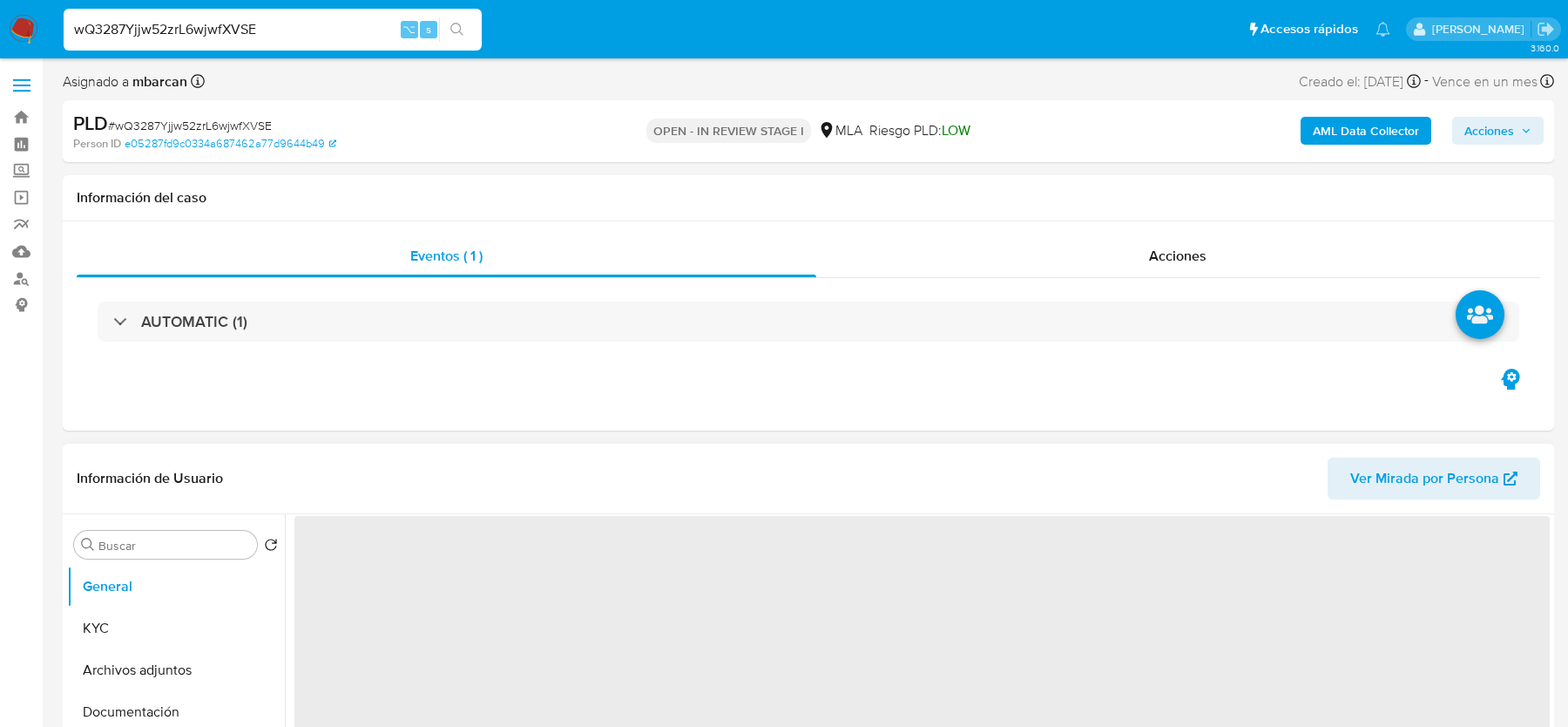
select select "10"
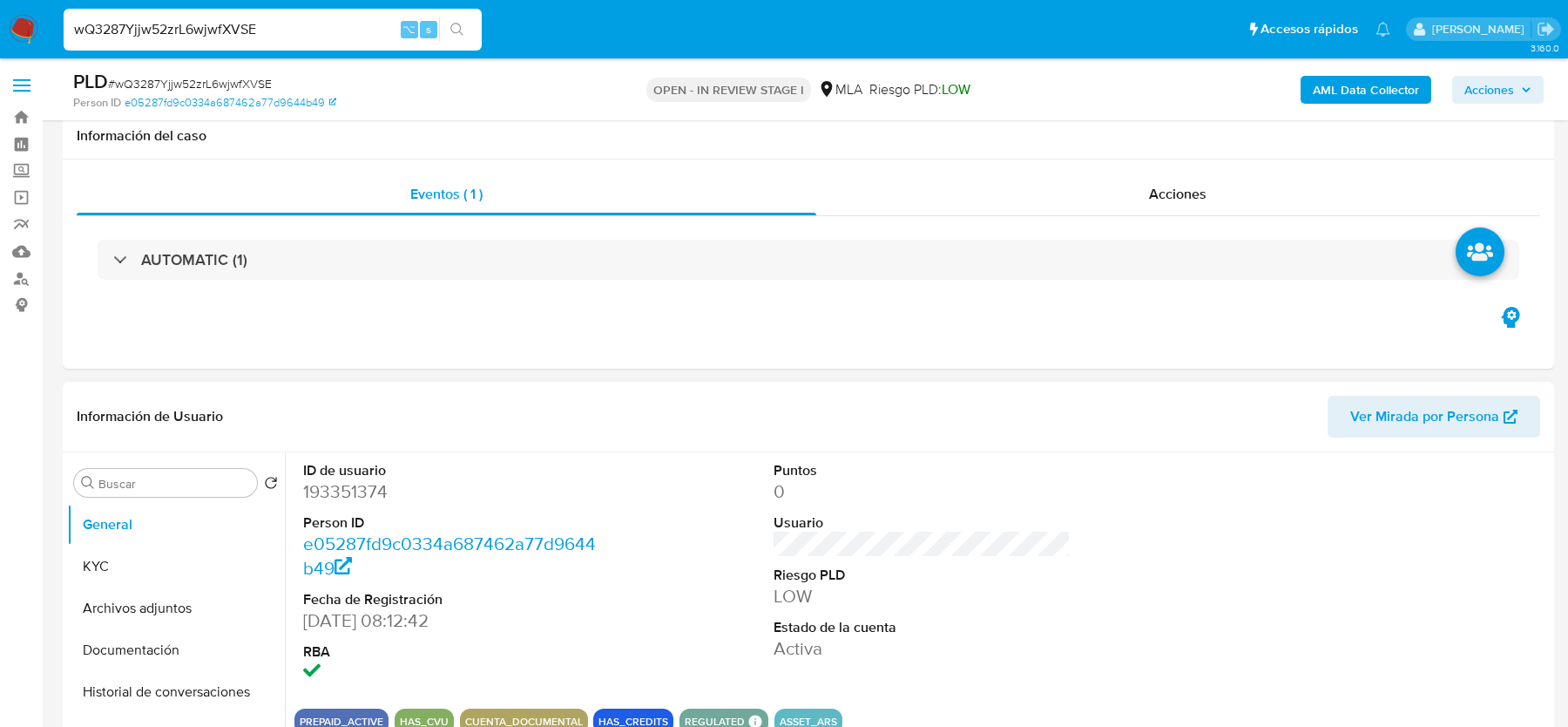
scroll to position [634, 0]
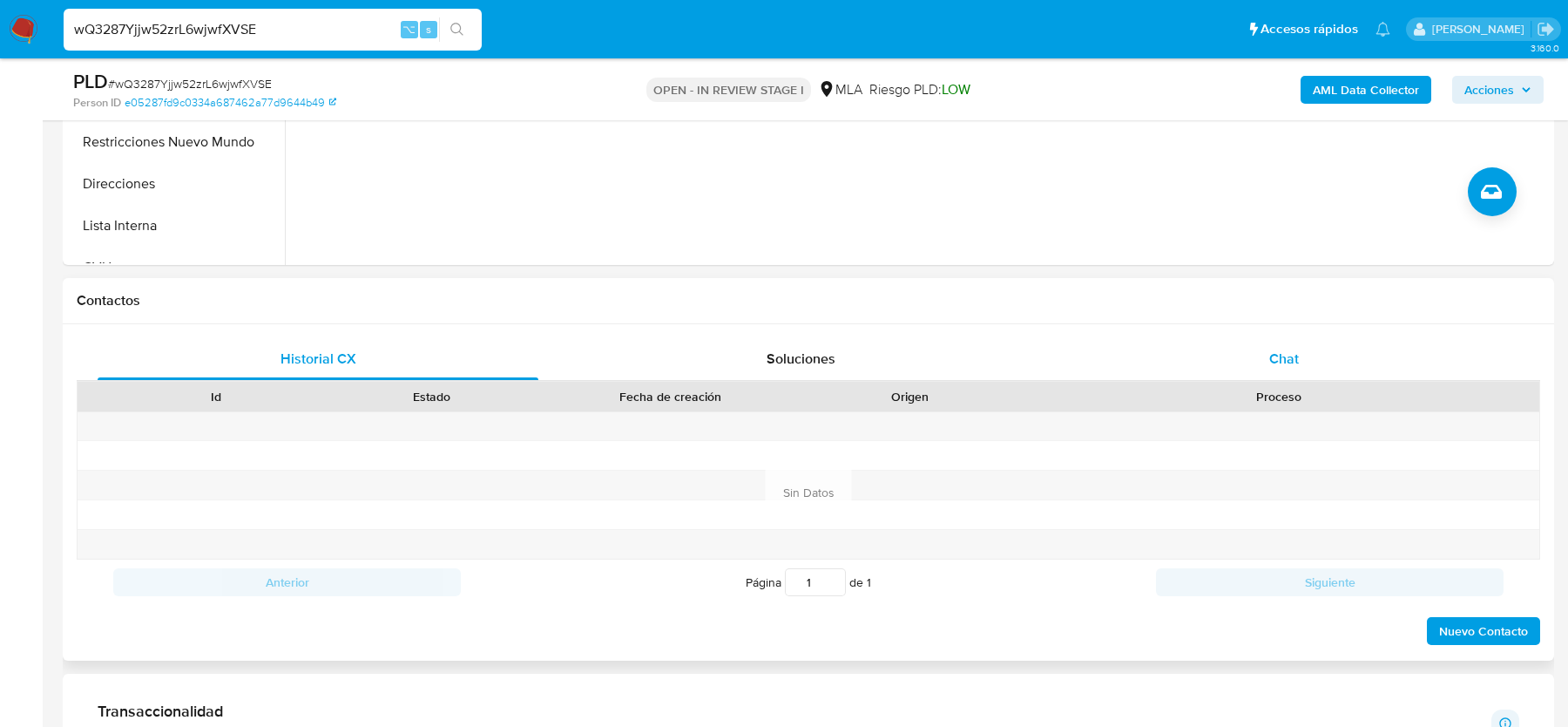
click at [1314, 350] on div "Chat" at bounding box center [1284, 358] width 441 height 42
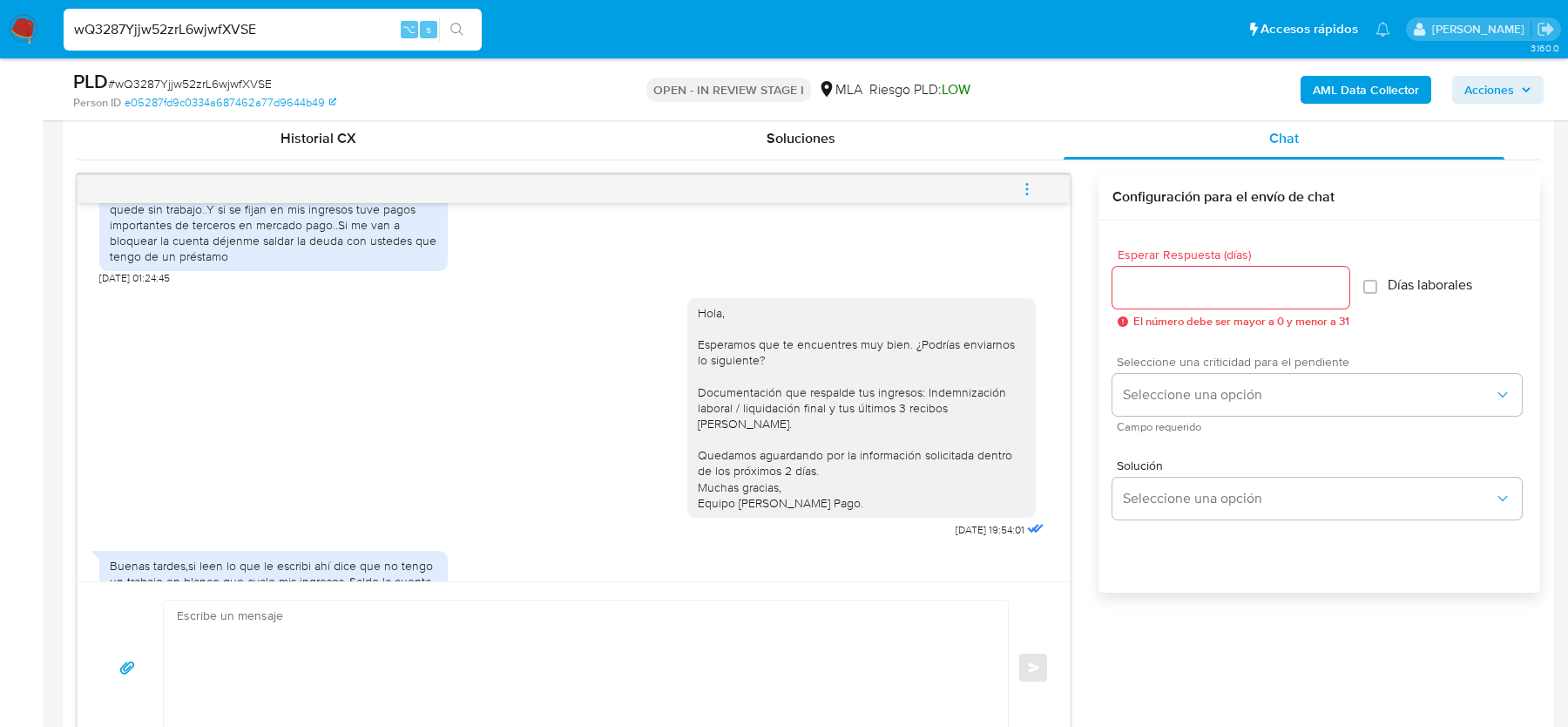
scroll to position [981, 0]
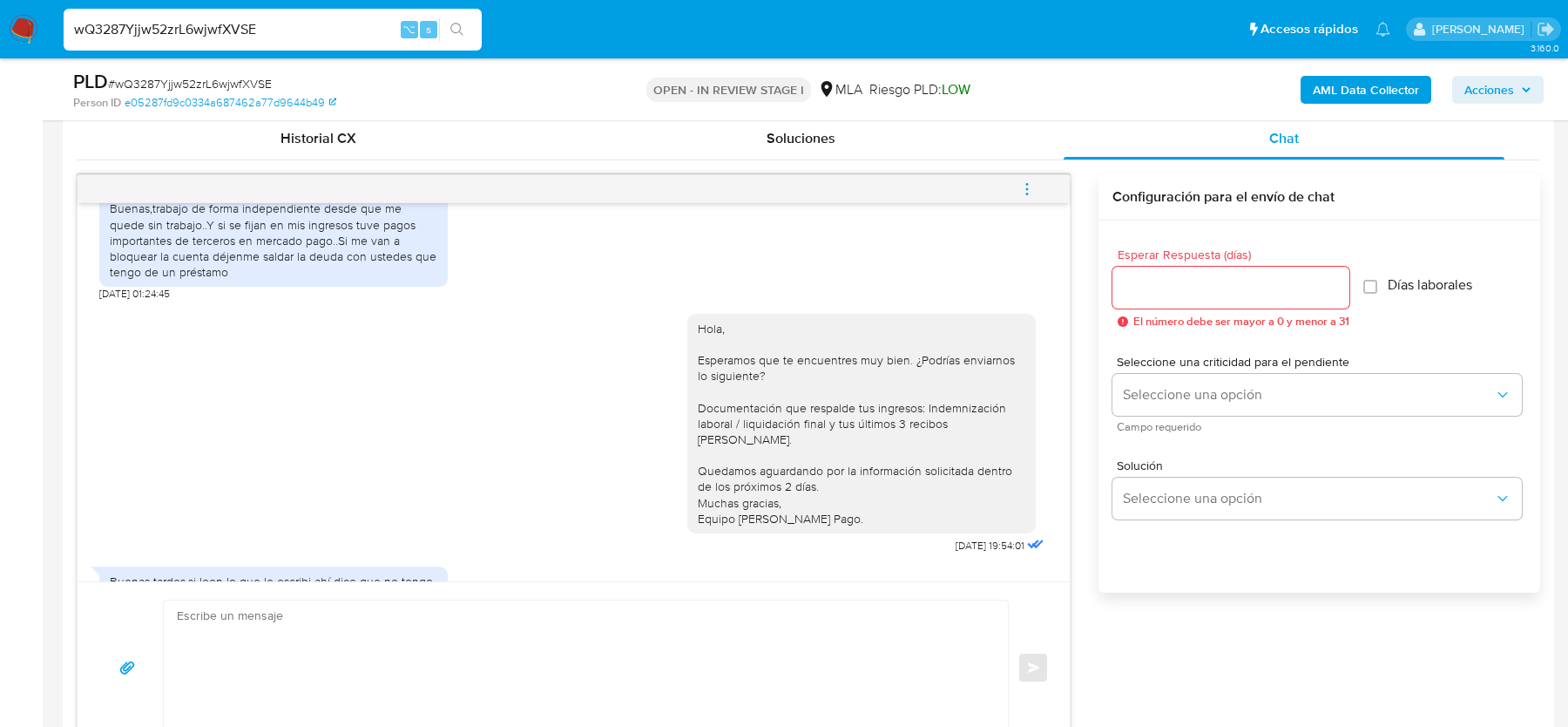
click at [211, 84] on span "# wQ3287Yjjw52zrL6wjwfXVSE" at bounding box center [190, 83] width 164 height 18
click at [156, 41] on div "wQ3287Yjjw52zrL6wjwfXVSE ⌥ s" at bounding box center [272, 29] width 418 height 42
click at [156, 32] on input "wQ3287Yjjw52zrL6wjwfXVSE" at bounding box center [272, 30] width 418 height 22
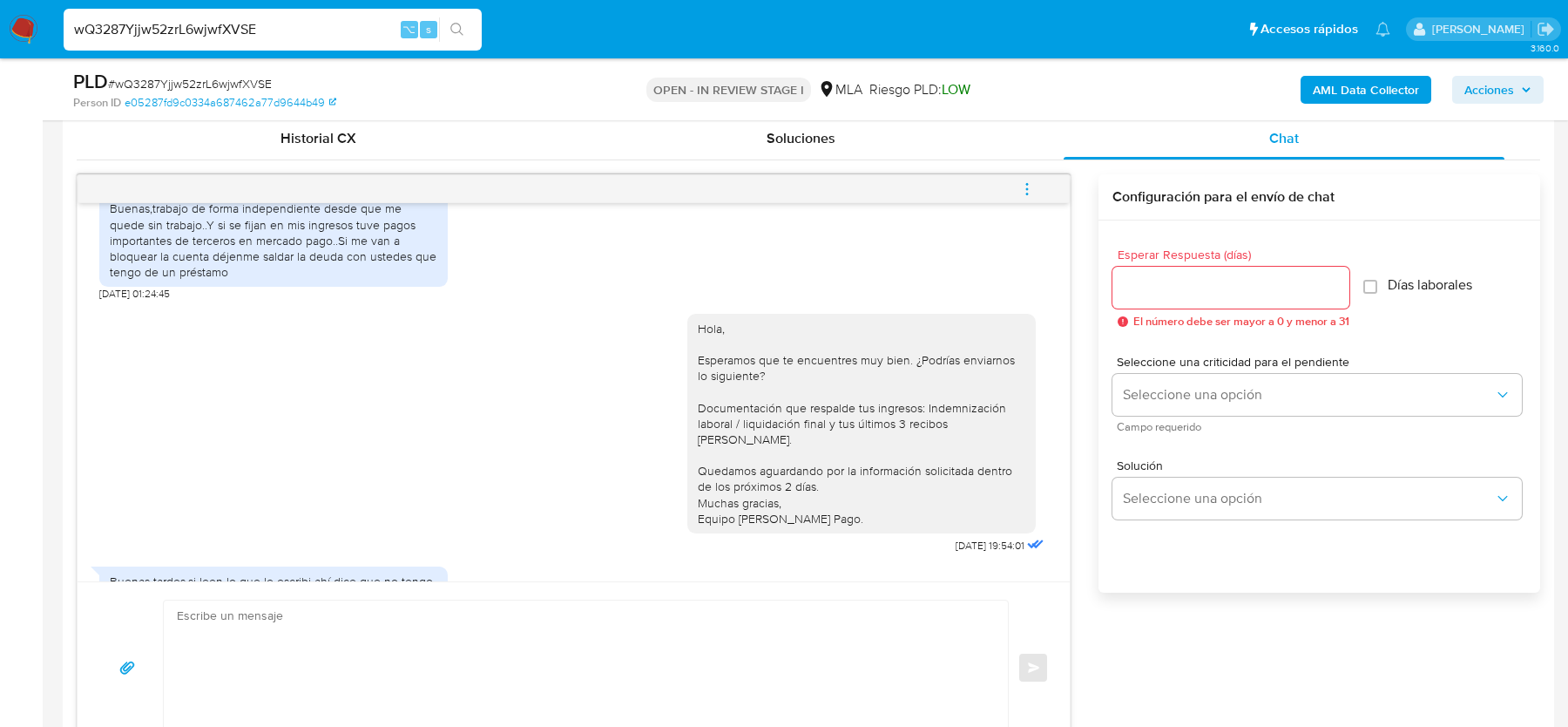
paste input "mhKlJjhxUQpwkklwQVj2I3B7"
type input "mhKlJjhxUQpwkklwQVj2I3B7"
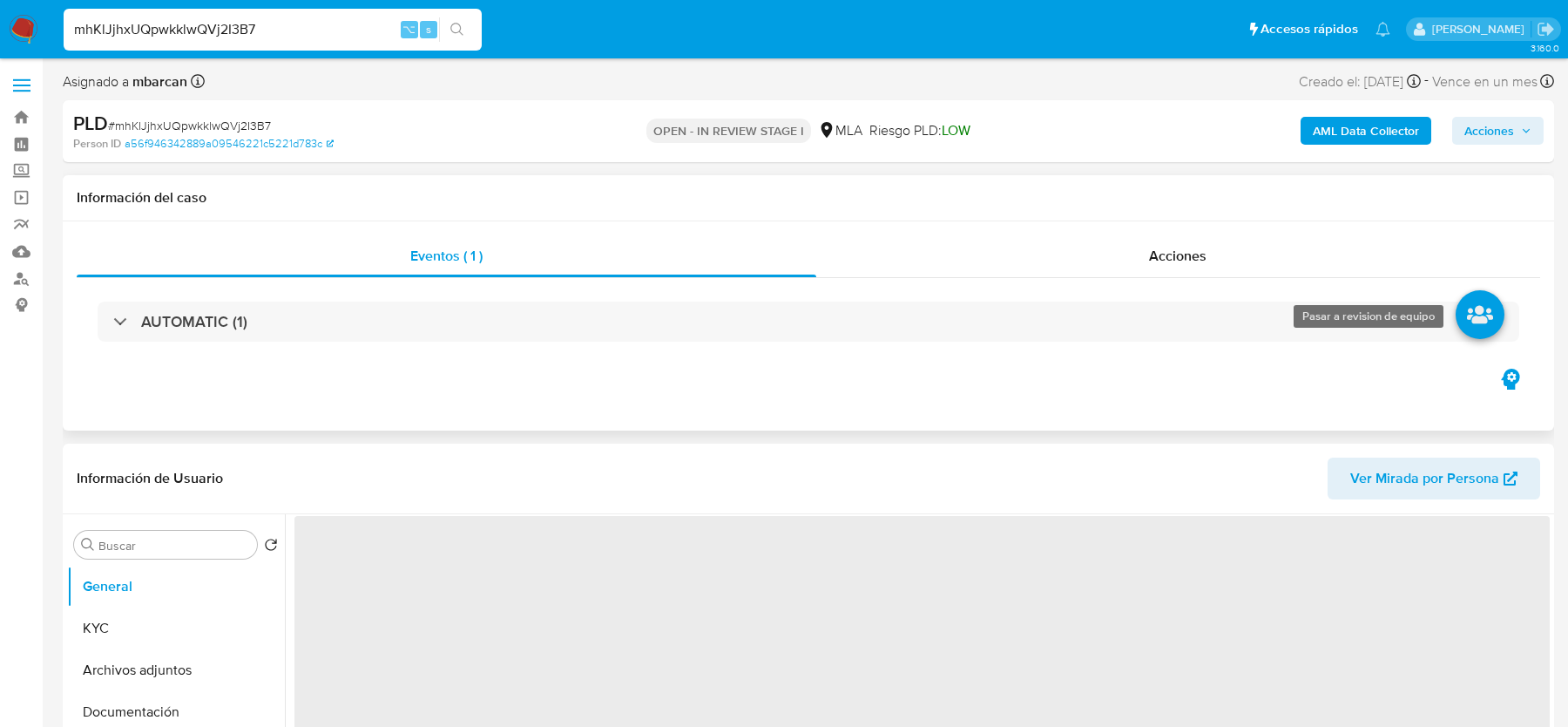
select select "10"
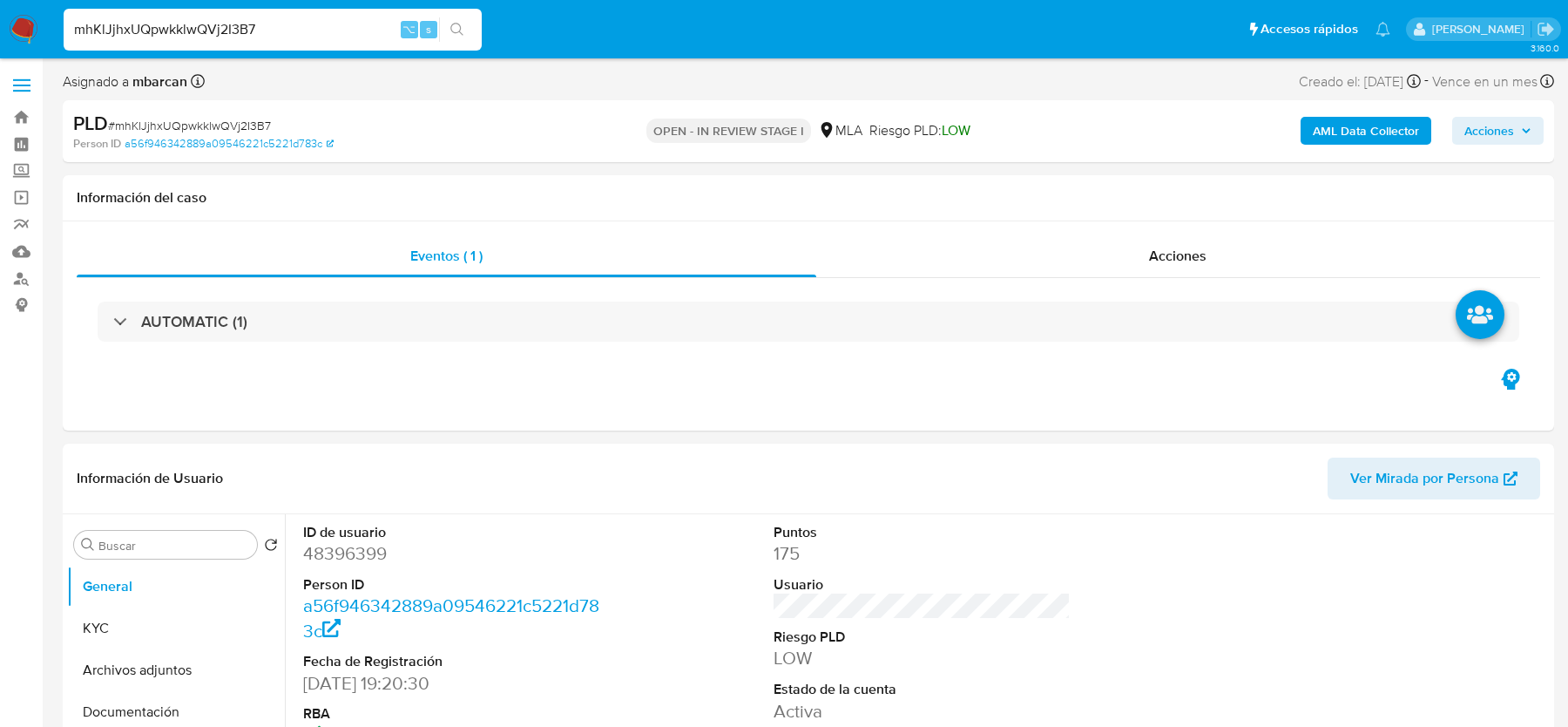
scroll to position [654, 0]
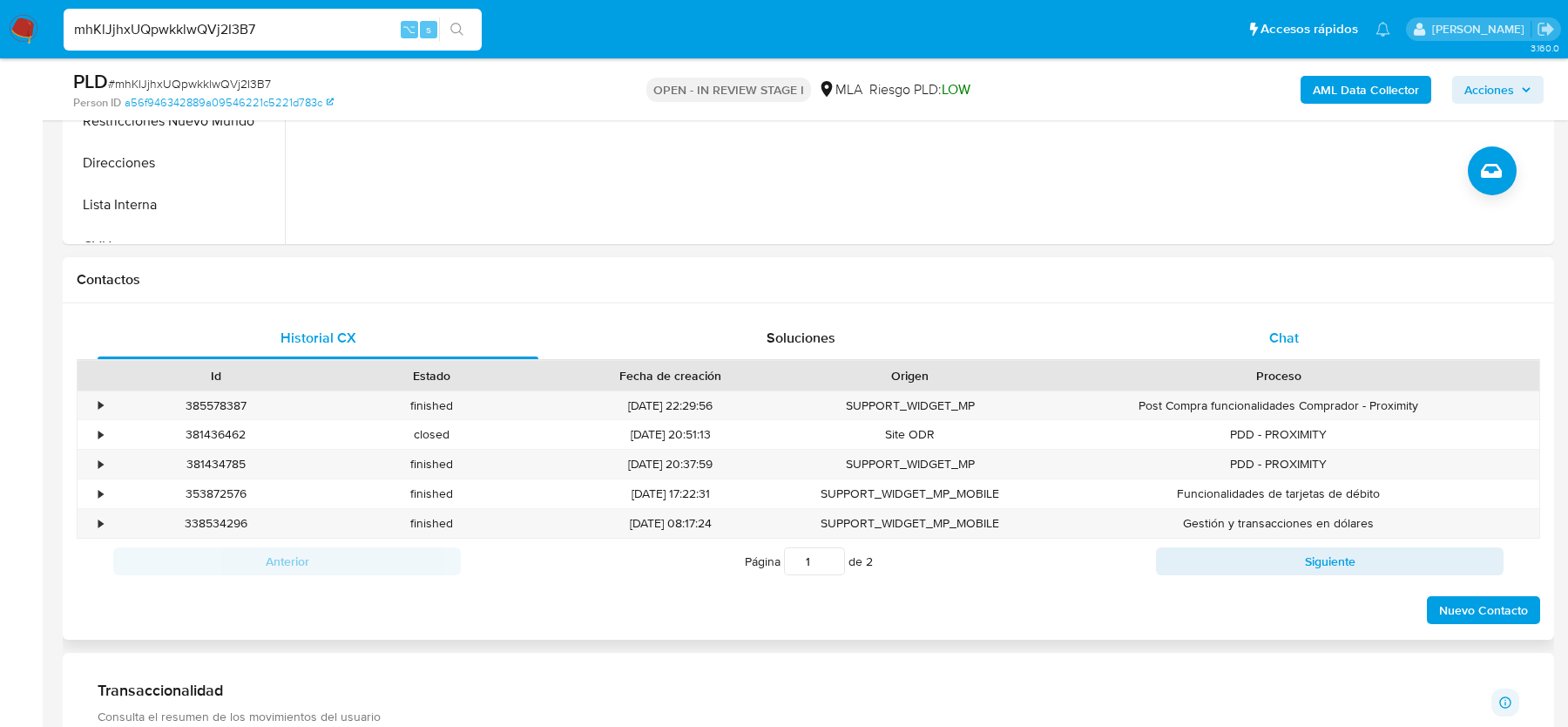
click at [1293, 328] on span "Chat" at bounding box center [1284, 337] width 30 height 20
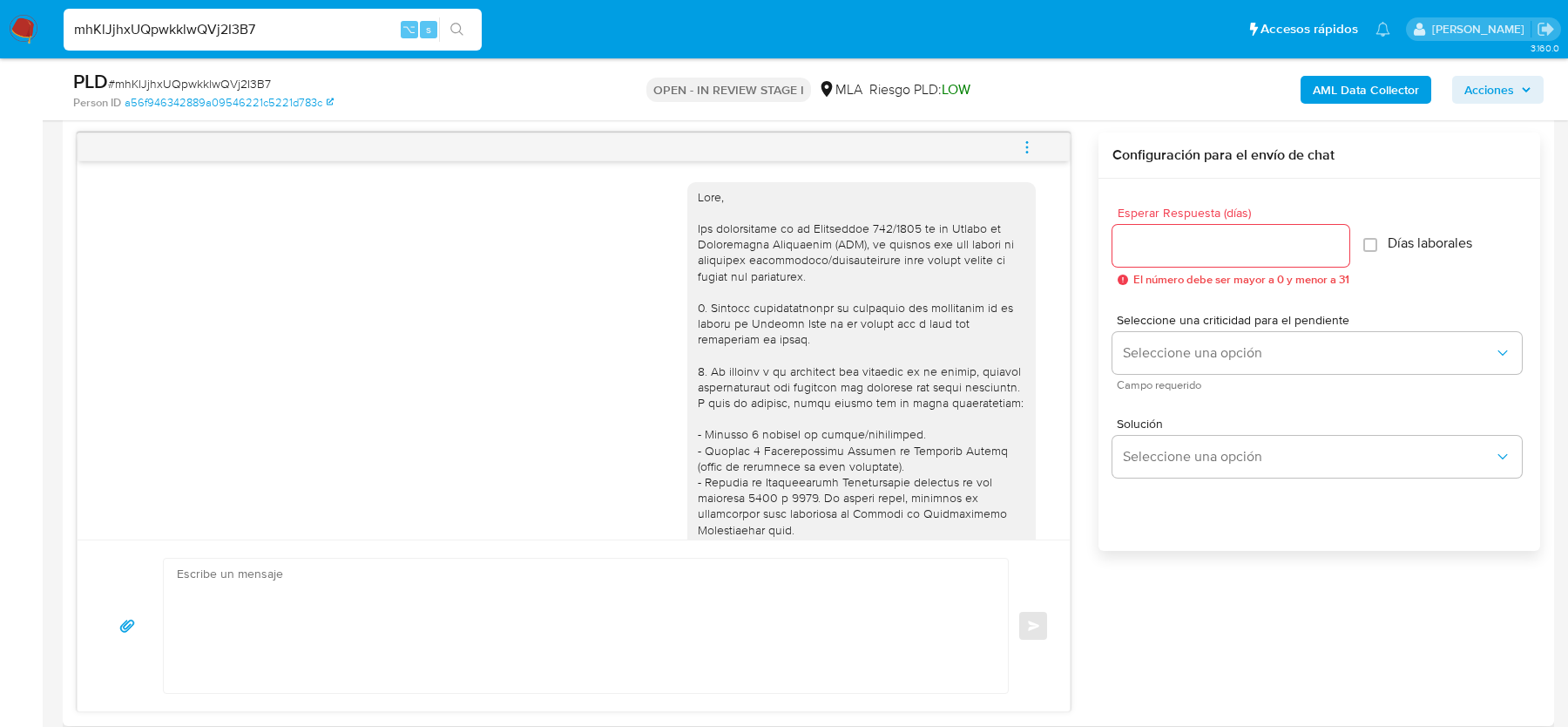
scroll to position [1766, 0]
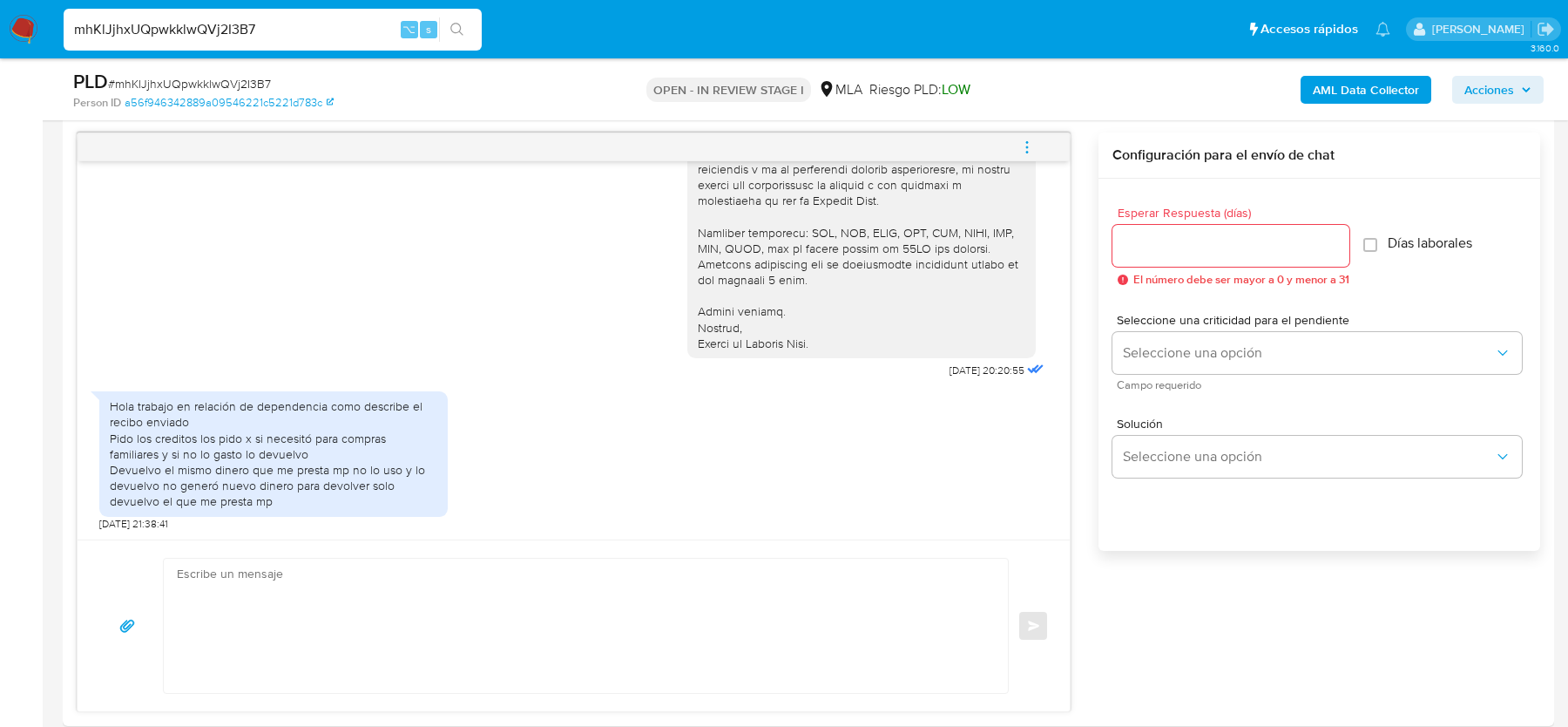
click at [200, 80] on span "# mhKlJjhxUQpwkklwQVj2I3B7" at bounding box center [189, 83] width 163 height 18
copy span "mhKlJjhxUQpwkklwQVj2I3B7"
click at [165, 84] on span "# mhKlJjhxUQpwkklwQVj2I3B7" at bounding box center [189, 83] width 163 height 18
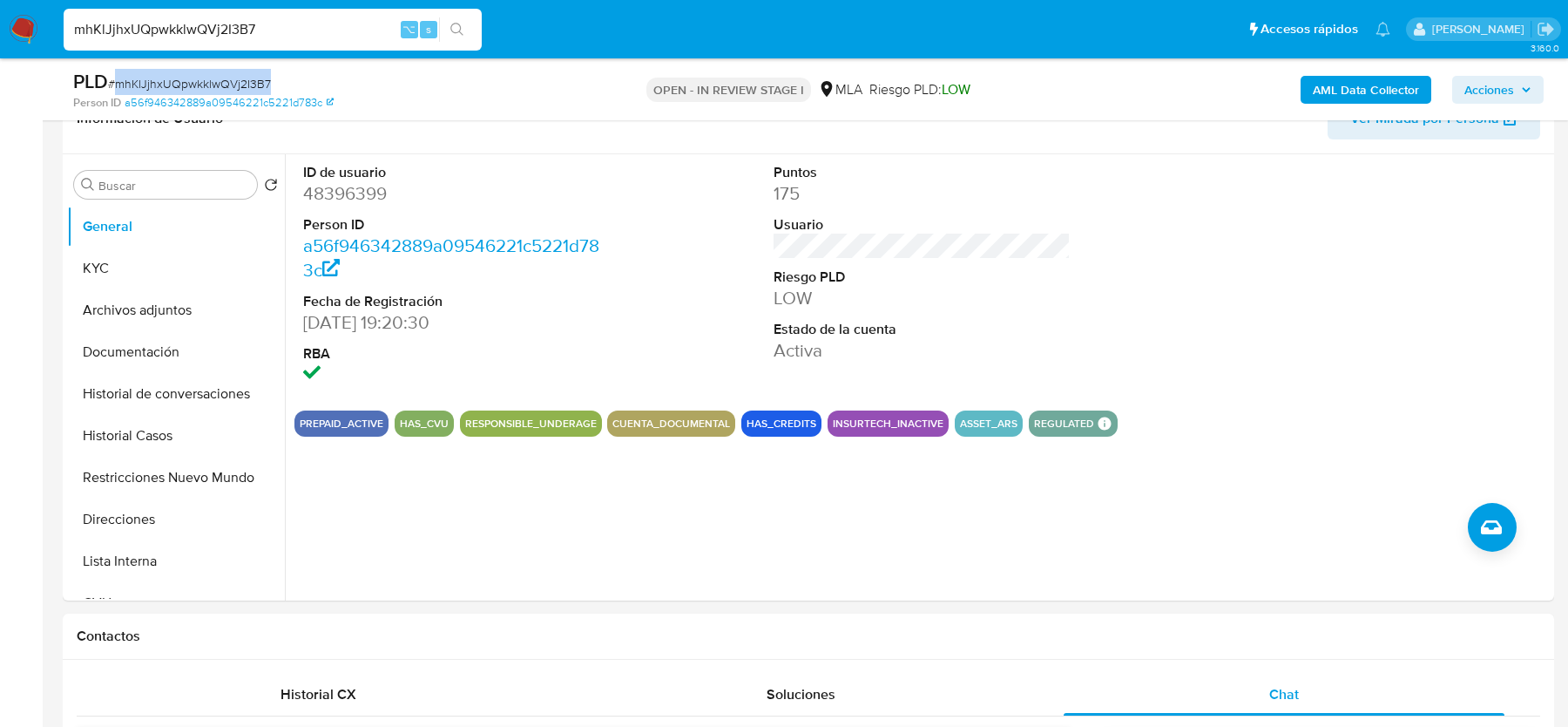
scroll to position [286, 0]
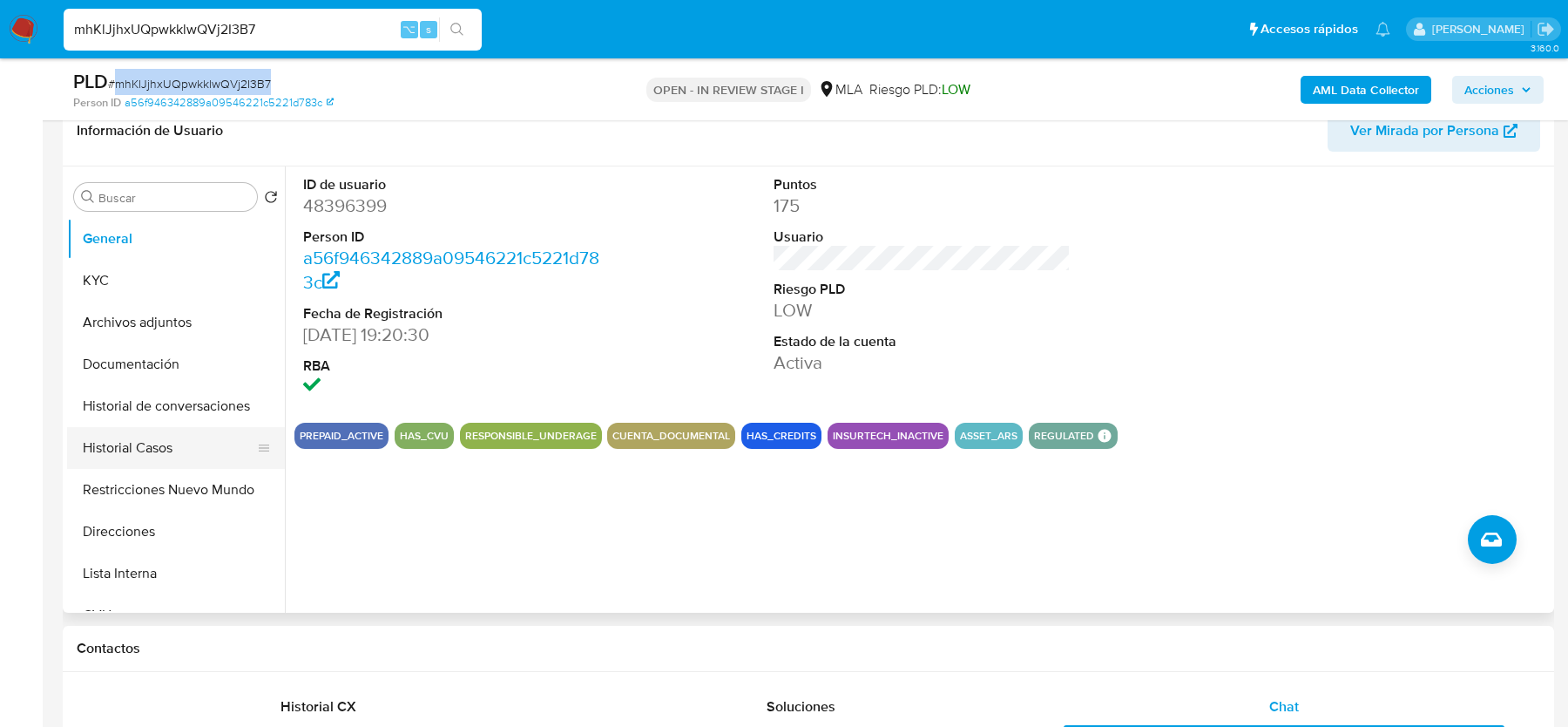
click at [122, 438] on button "Historial Casos" at bounding box center [169, 448] width 204 height 42
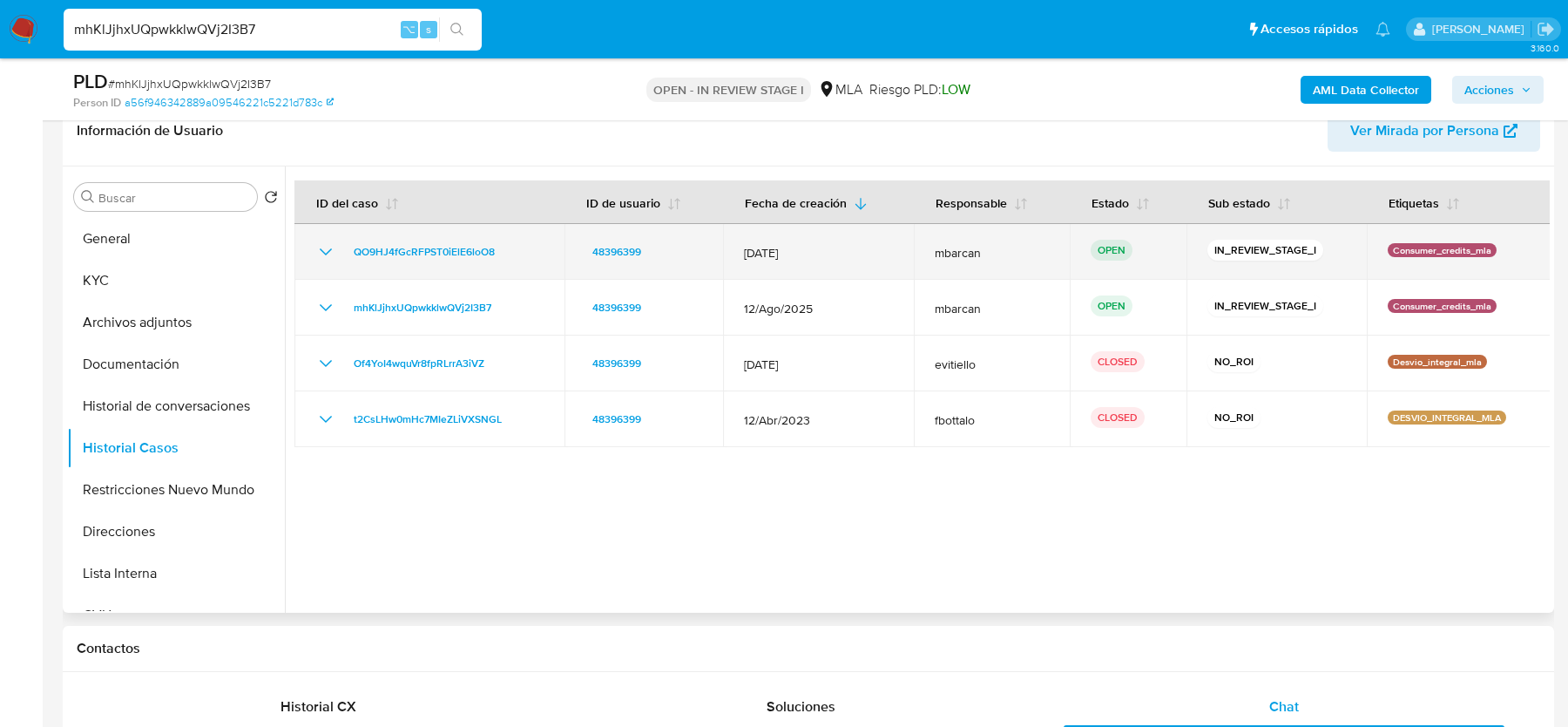
click at [520, 251] on div "QO9HJ4fGcRFPST0iElE6loO8" at bounding box center [429, 252] width 229 height 21
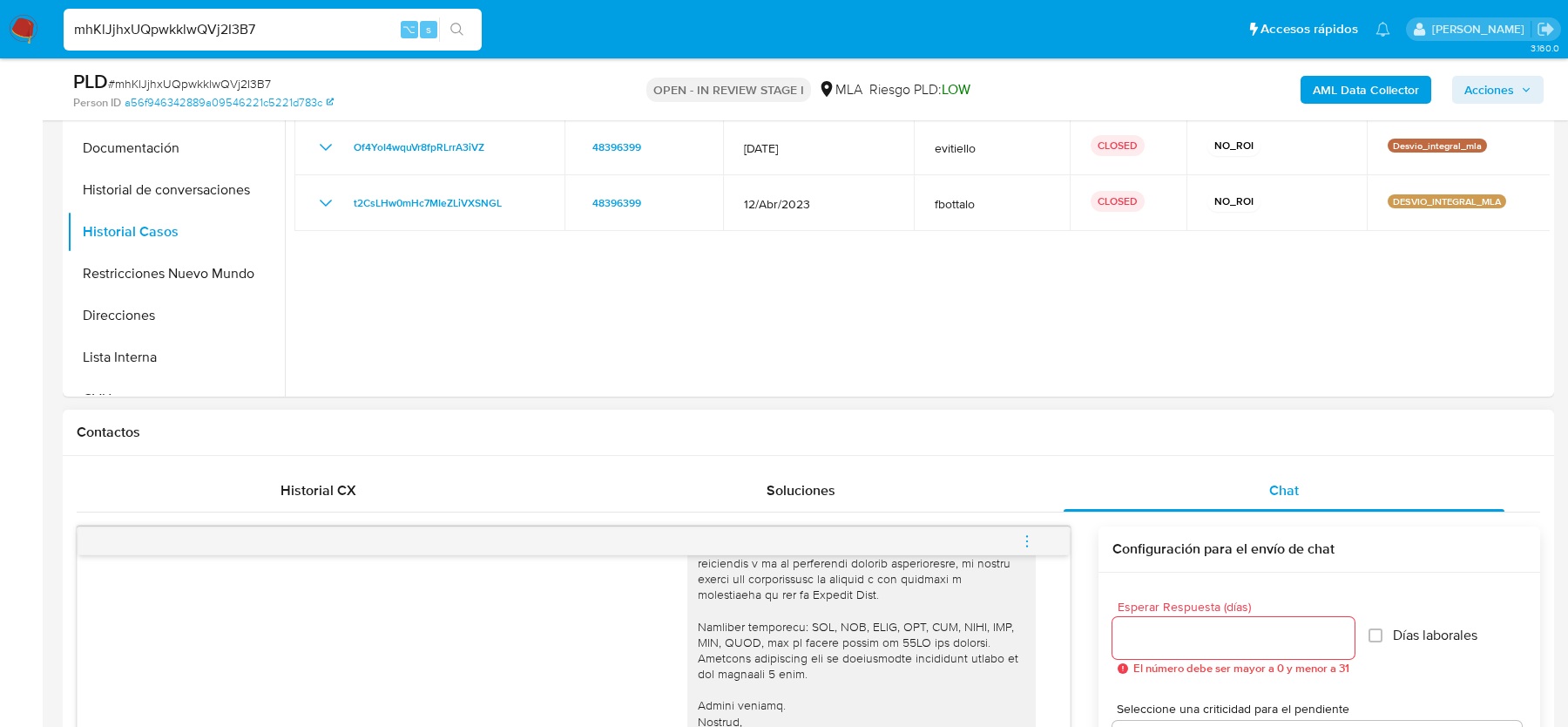
scroll to position [245, 0]
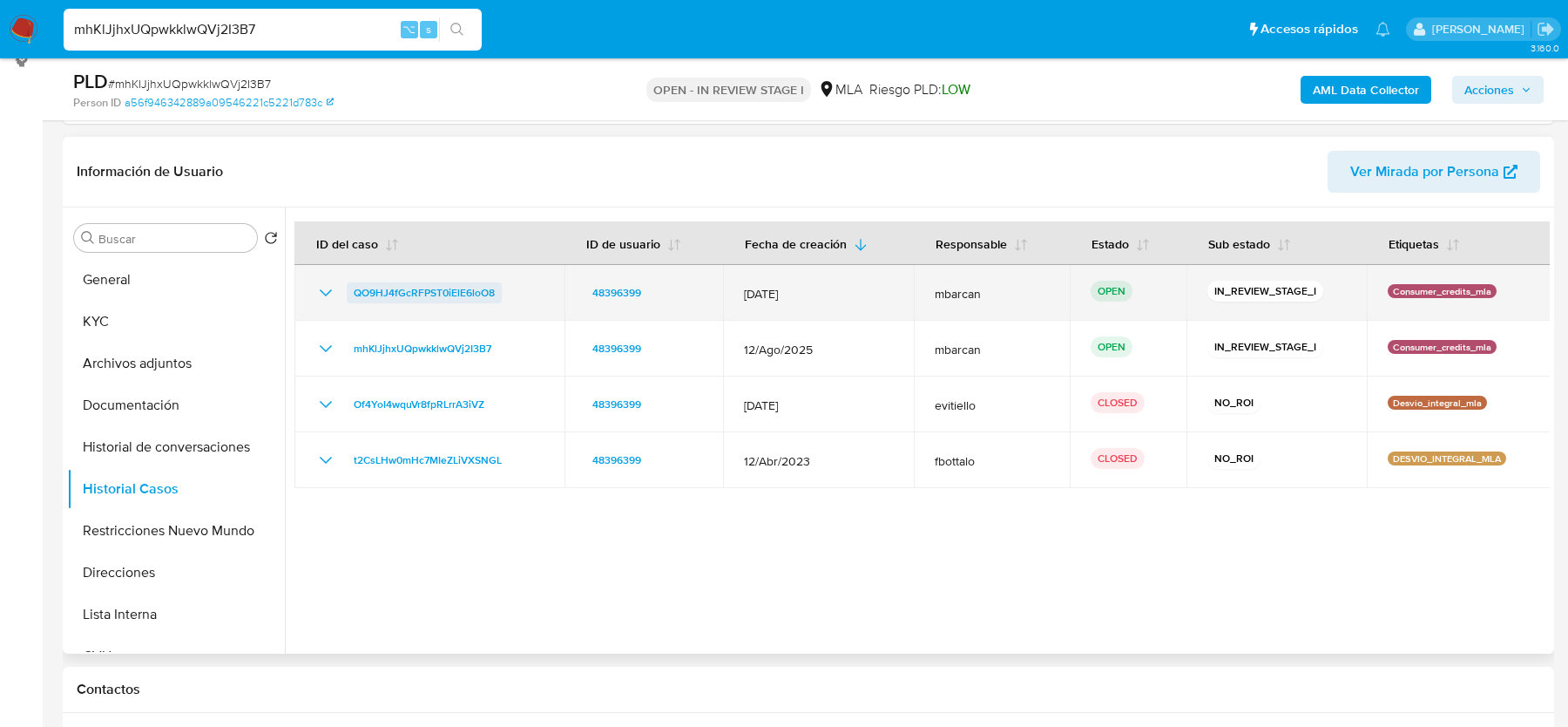
click at [431, 293] on span "QO9HJ4fGcRFPST0iElE6loO8" at bounding box center [423, 293] width 141 height 21
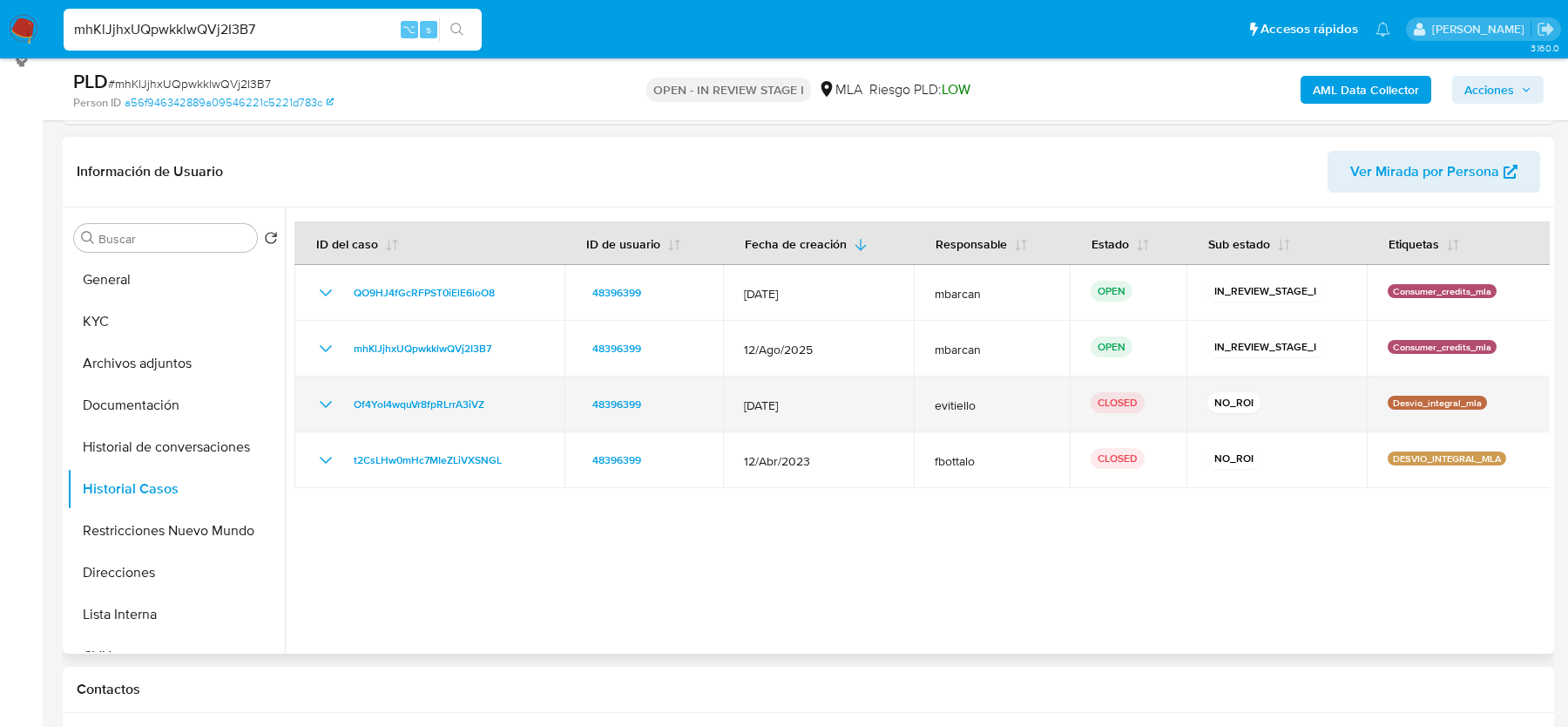
scroll to position [927, 0]
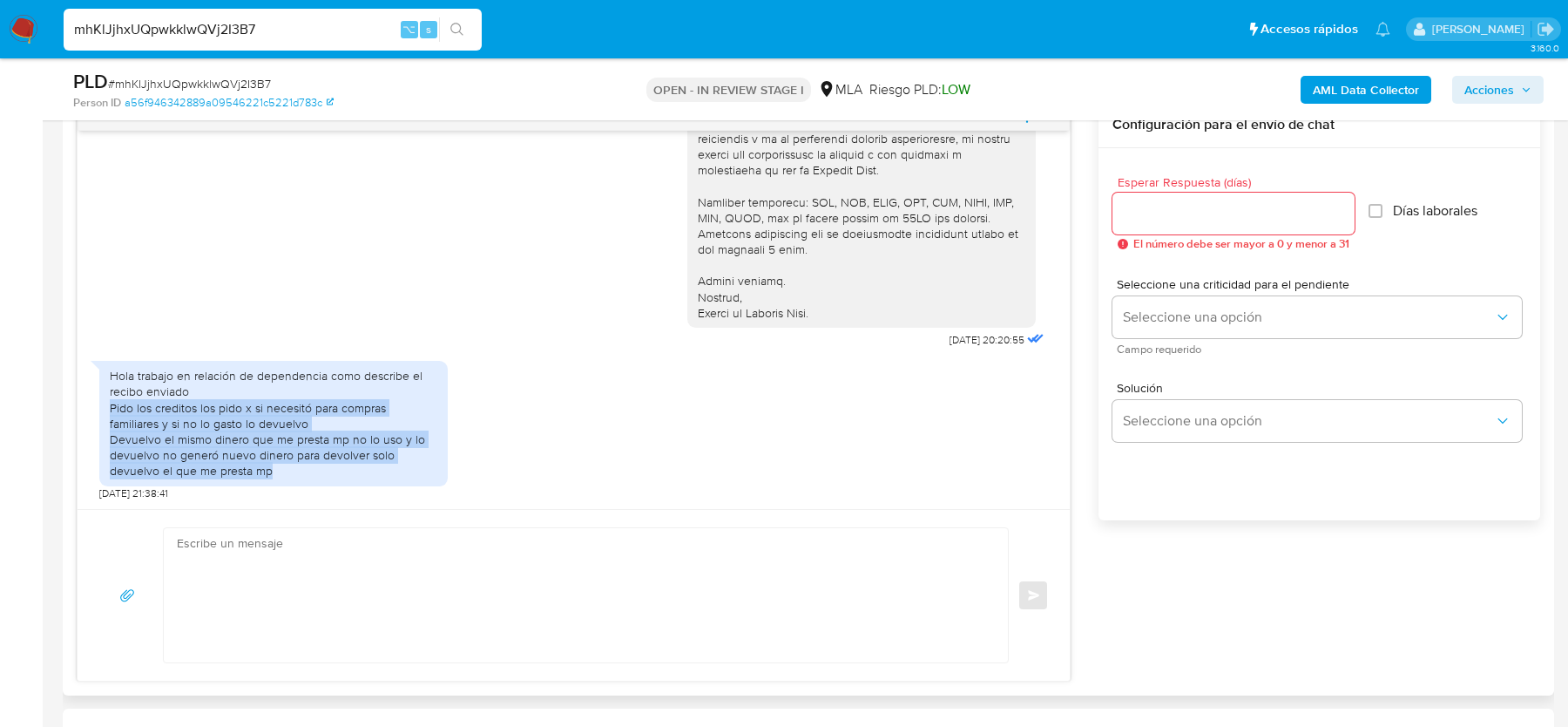
drag, startPoint x: 108, startPoint y: 403, endPoint x: 431, endPoint y: 460, distance: 328.0
click at [431, 460] on div "Hola trabajo en relación de dependencia como describe el recibo enviado Pido lo…" at bounding box center [273, 424] width 349 height 125
copy div "Pido los creditos los pido x si necesitó para compras familiares y si no lo gas…"
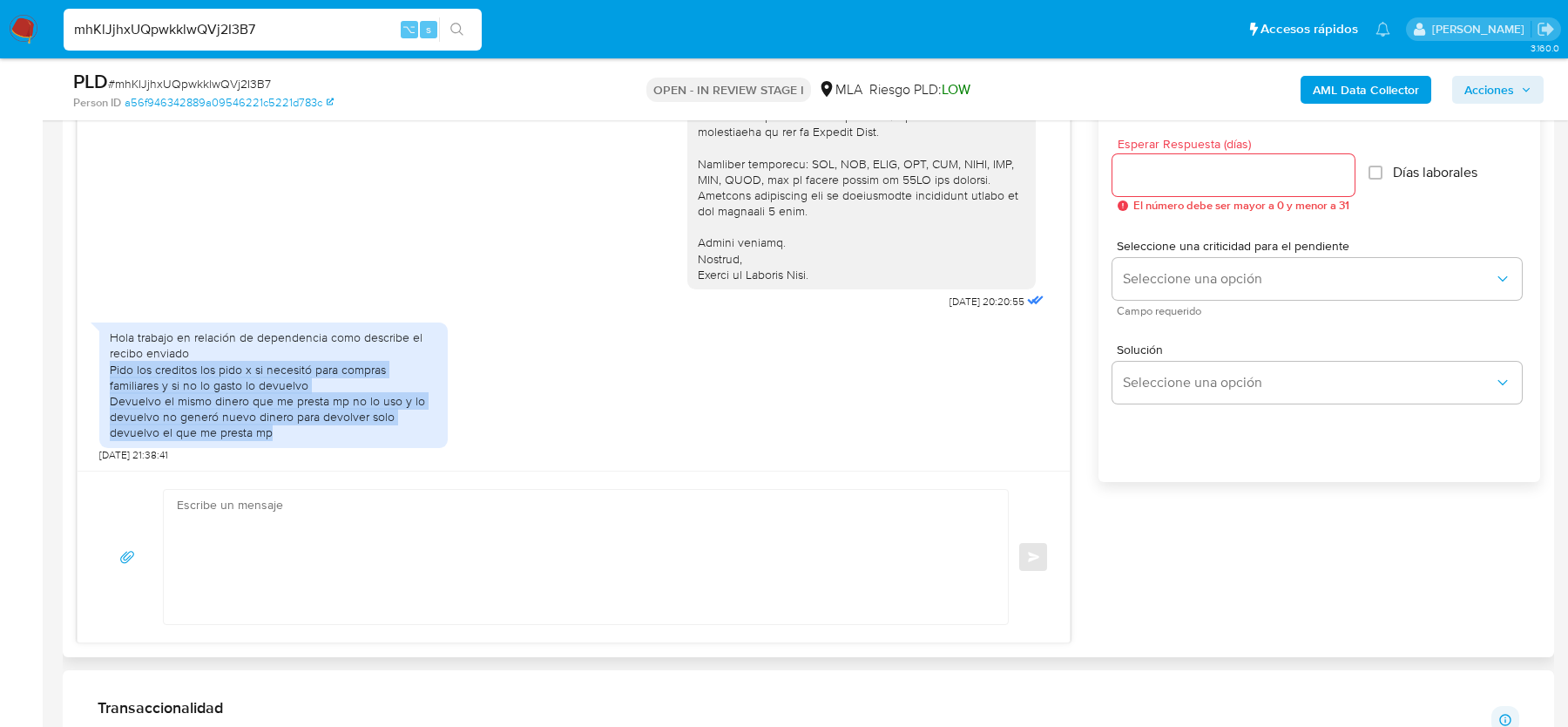
scroll to position [972, 0]
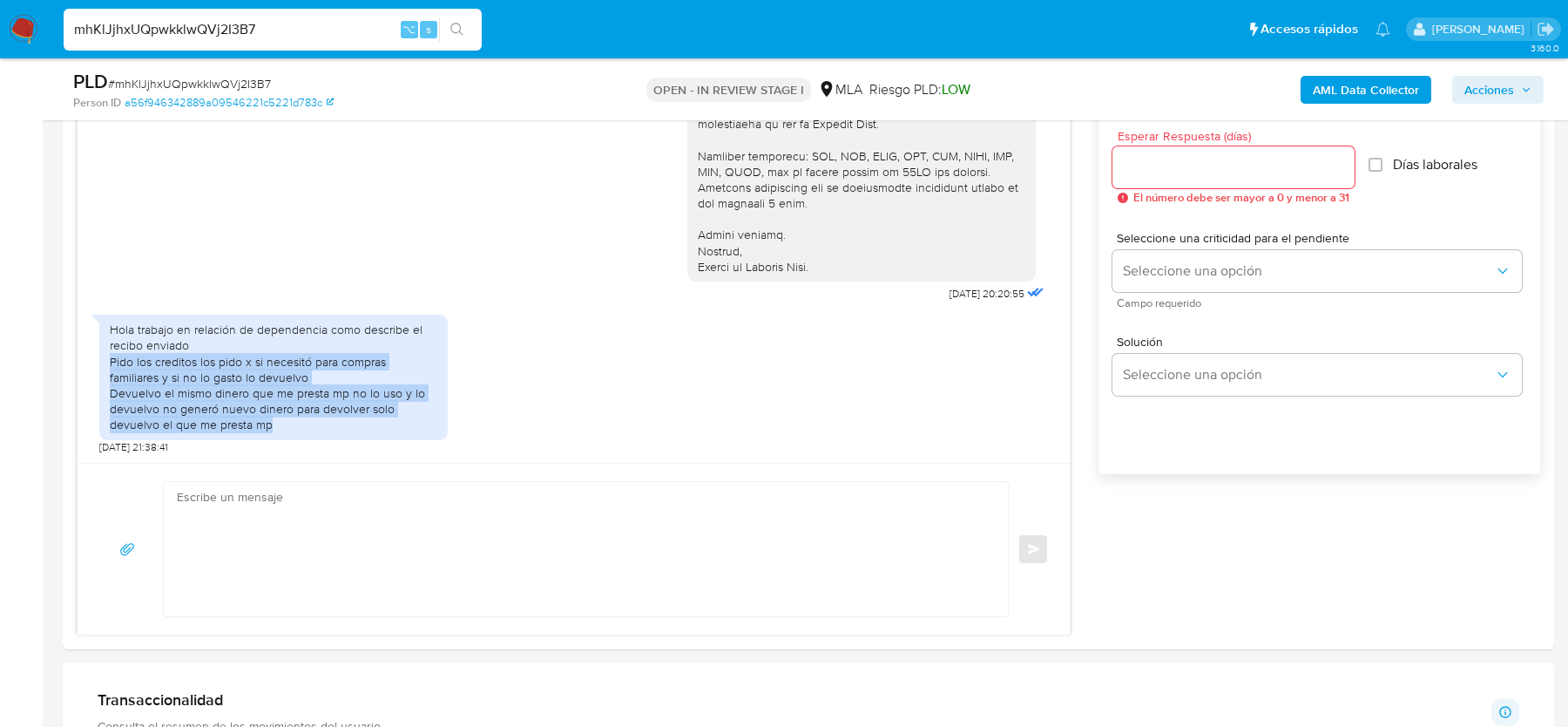
click at [188, 86] on span "# mhKlJjhxUQpwkklwQVj2I3B7" at bounding box center [189, 83] width 163 height 18
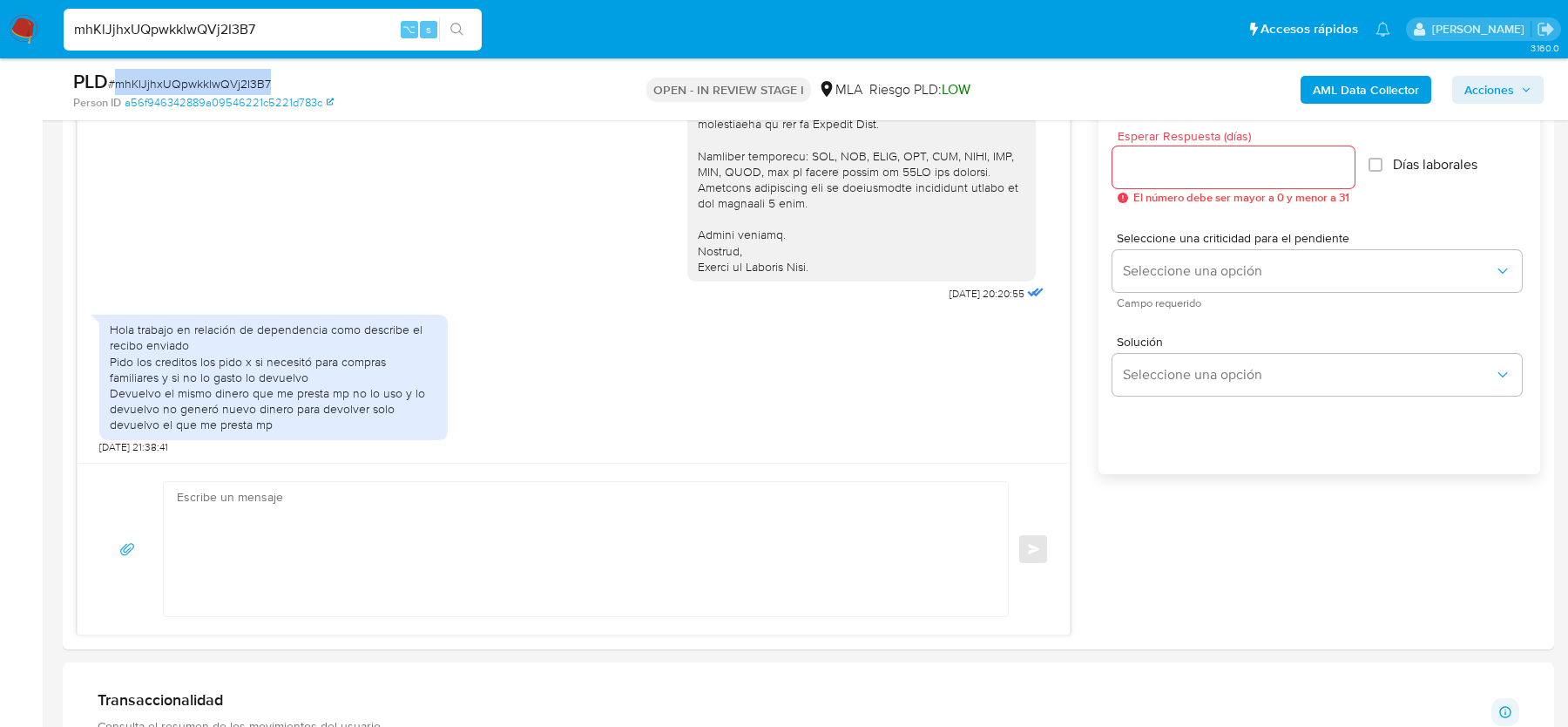
click at [188, 86] on span "# mhKlJjhxUQpwkklwQVj2I3B7" at bounding box center [189, 83] width 163 height 18
click at [435, 619] on div "Enviar" at bounding box center [574, 549] width 992 height 172
click at [392, 578] on textarea at bounding box center [582, 550] width 810 height 134
paste textarea "Hola, ¡Muchas gracias por tu respuesta! Confirmamos la recepción de la document…"
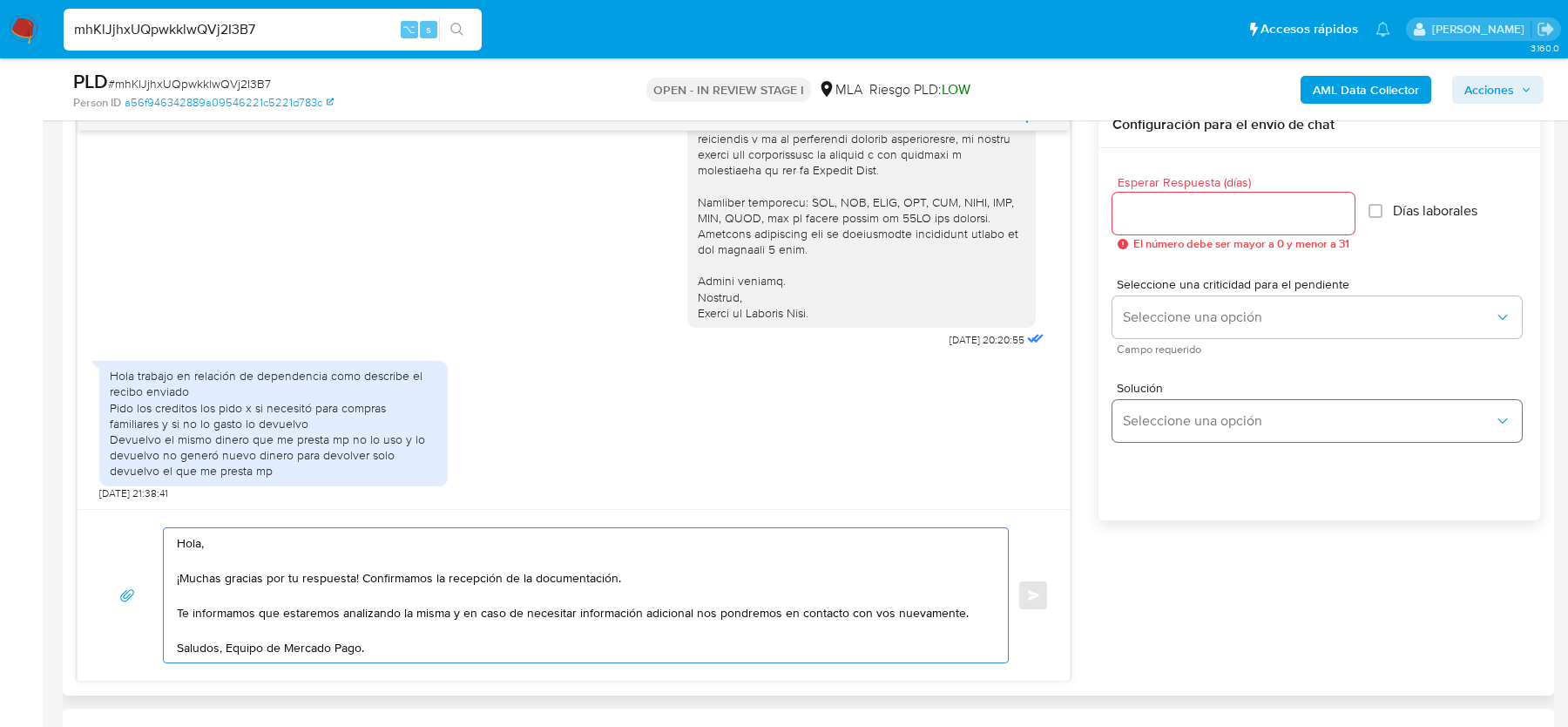
scroll to position [902, 0]
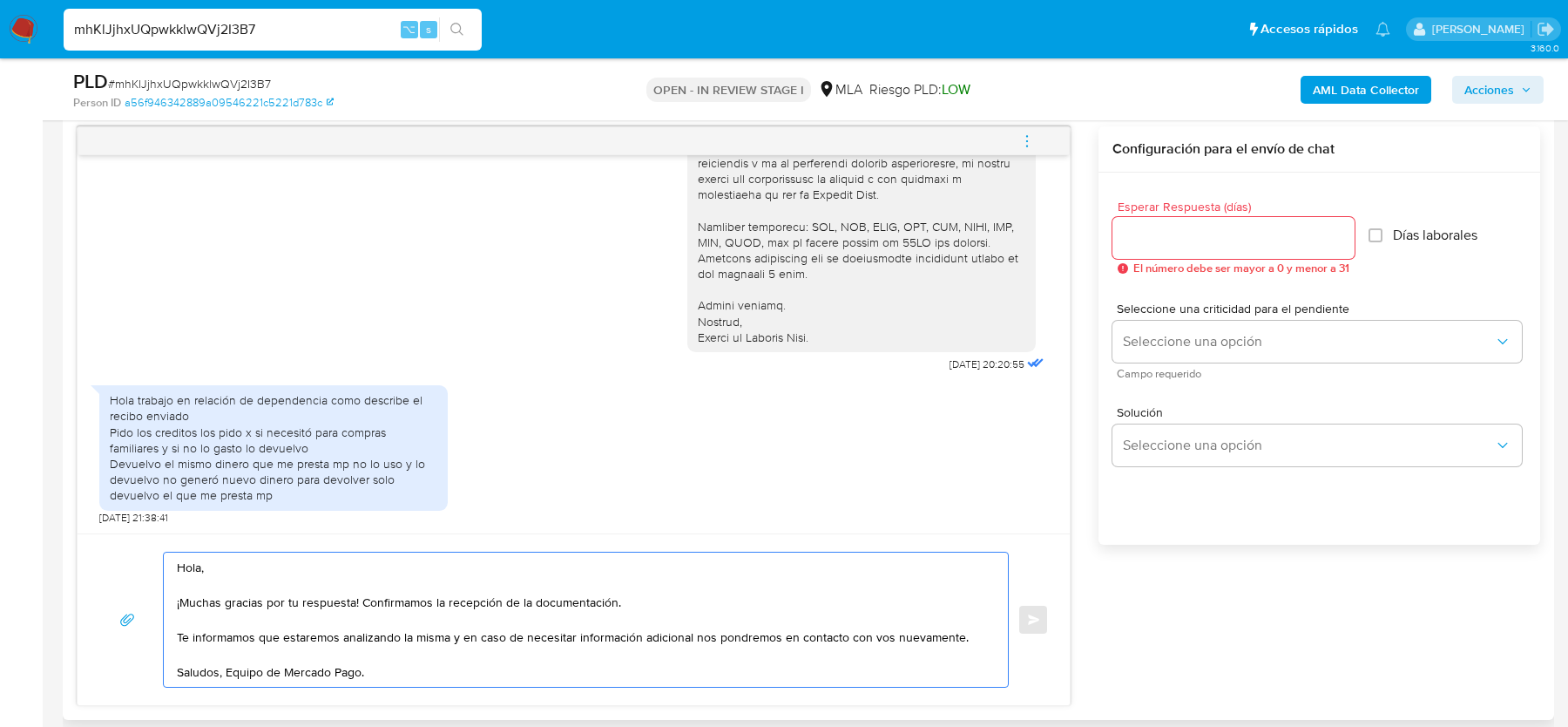
click at [1199, 268] on span "El número debe ser mayor a 0 y menor a 31" at bounding box center [1242, 268] width 216 height 12
drag, startPoint x: 629, startPoint y: 605, endPoint x: 364, endPoint y: 605, distance: 265.0
click at [364, 605] on textarea "Hola, ¡Muchas gracias por tu respuesta! Confirmamos la recepción de la document…" at bounding box center [582, 620] width 810 height 134
type textarea "Hola, ¡Muchas gracias por tu respuesta! Te informamos que estaremos analizando …"
click at [1168, 250] on div at bounding box center [1234, 238] width 243 height 42
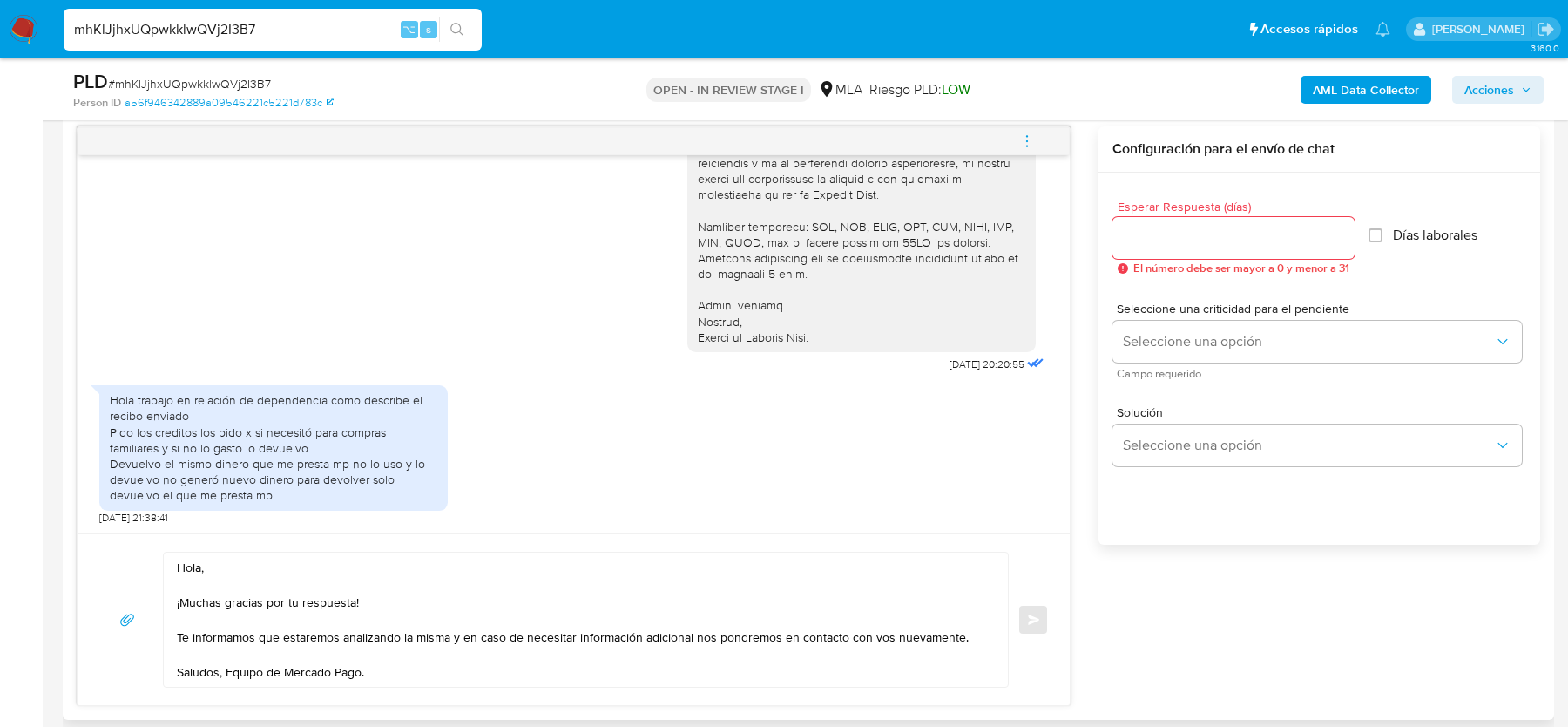
click at [1164, 250] on div at bounding box center [1234, 238] width 243 height 42
click at [1146, 243] on input "Esperar Respuesta (días)" at bounding box center [1234, 238] width 243 height 22
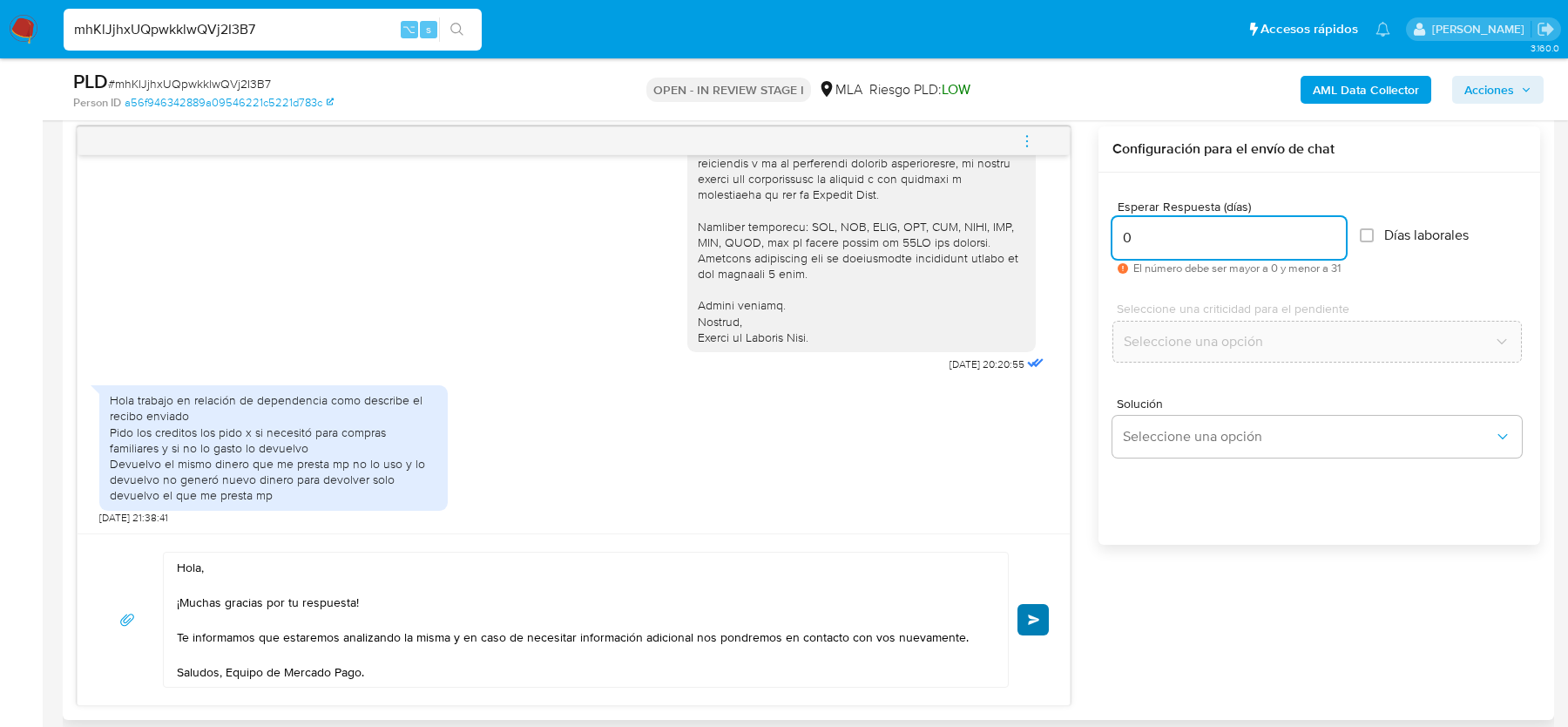
type input "0"
click at [1023, 618] on button "Enviar" at bounding box center [1034, 620] width 32 height 32
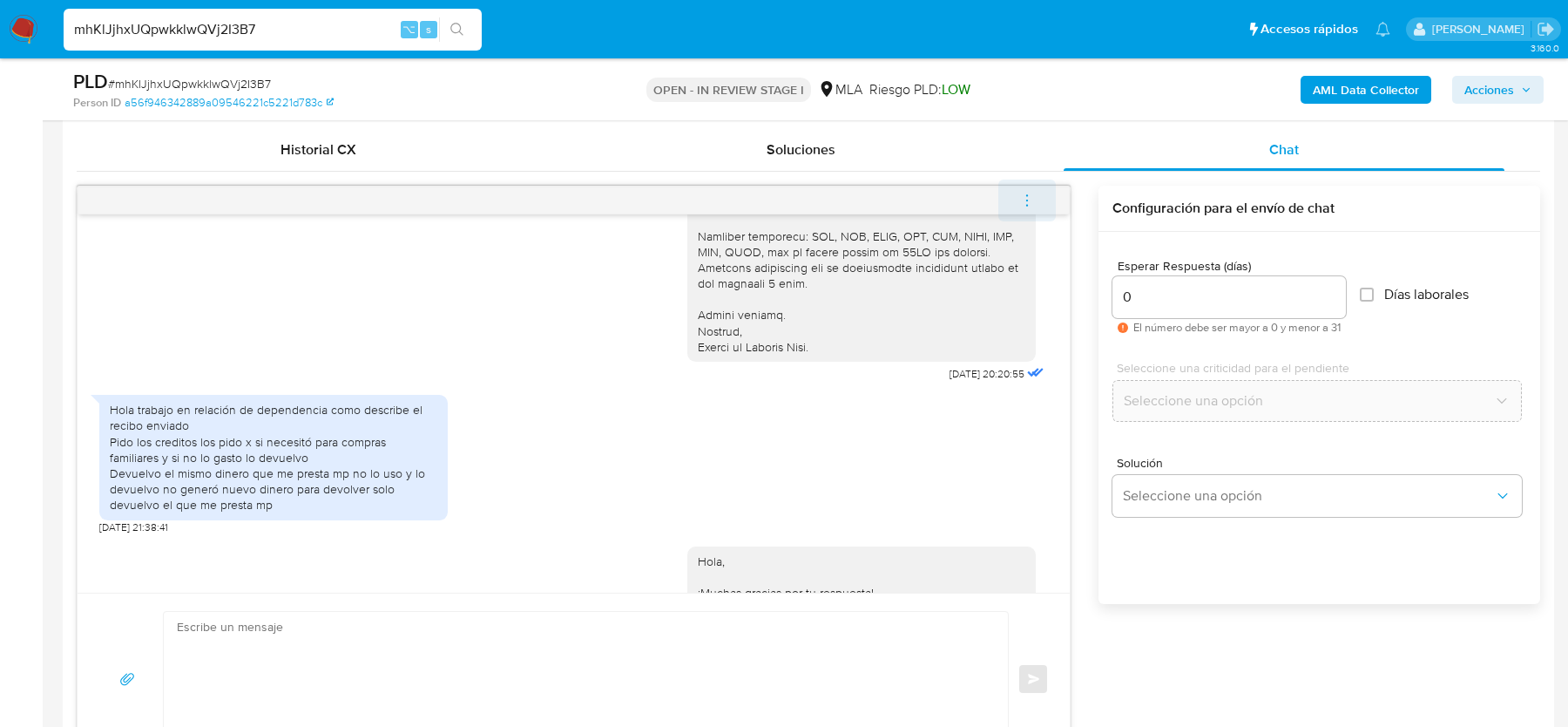
scroll to position [1960, 0]
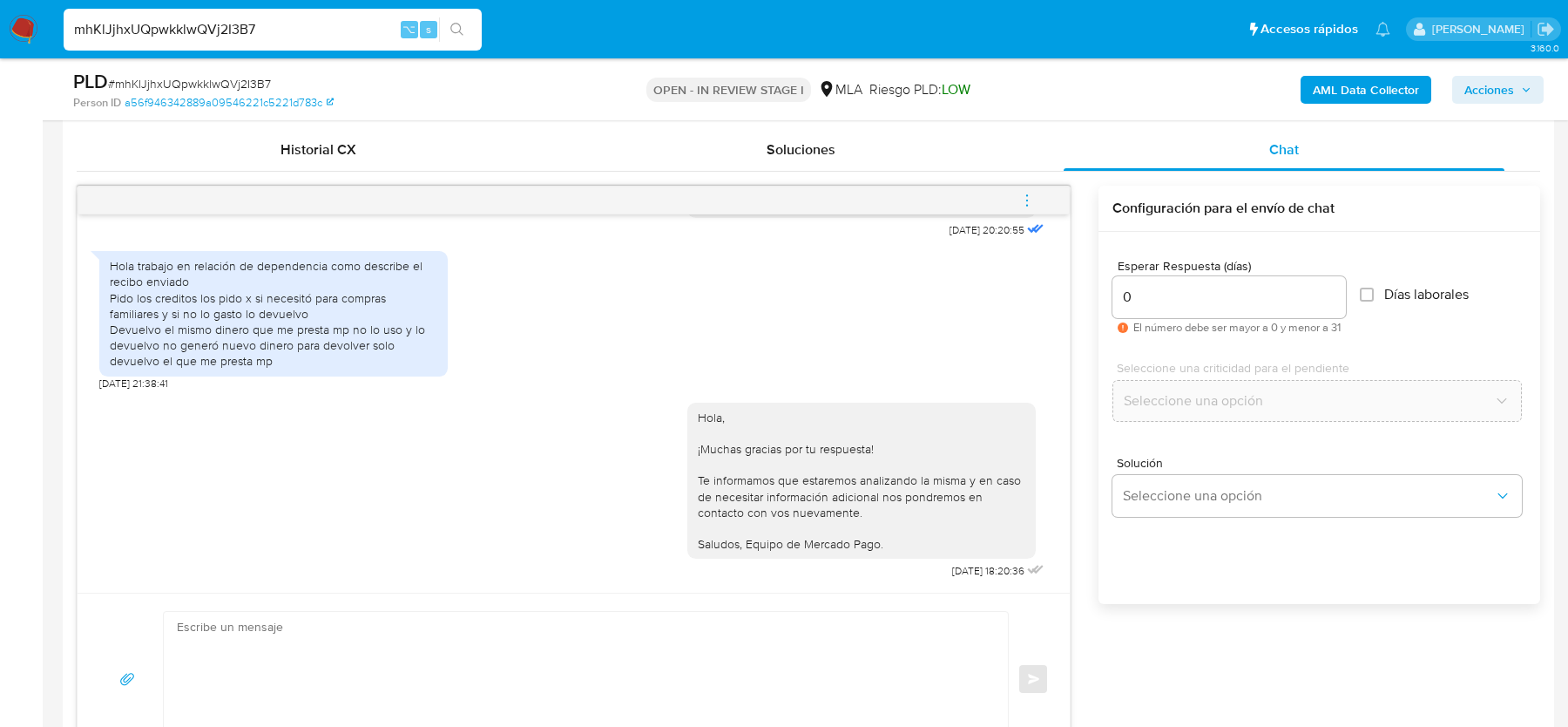
click at [1036, 203] on button "menu-action" at bounding box center [1027, 200] width 58 height 42
click at [783, 197] on li "Cerrar conversación" at bounding box center [784, 202] width 128 height 21
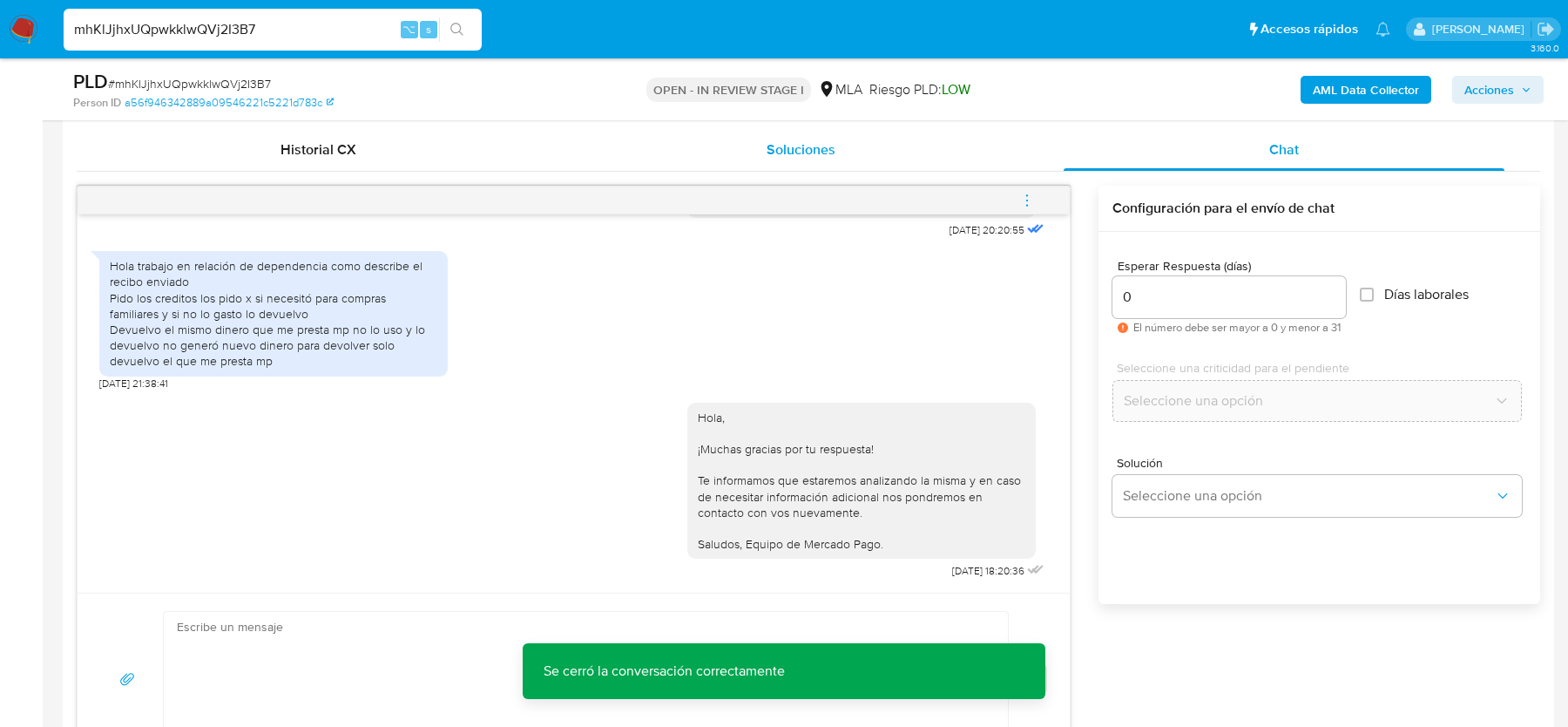
scroll to position [680, 0]
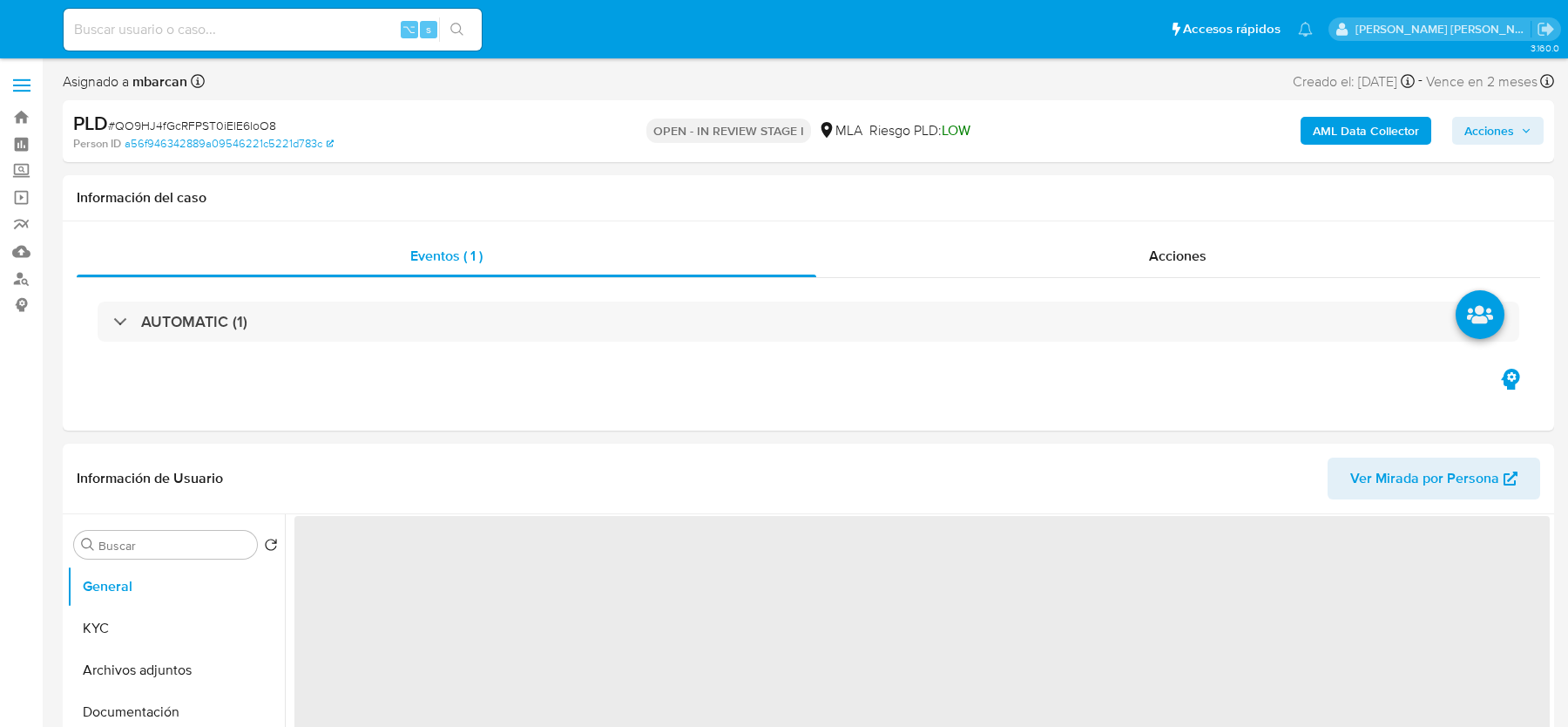
select select "10"
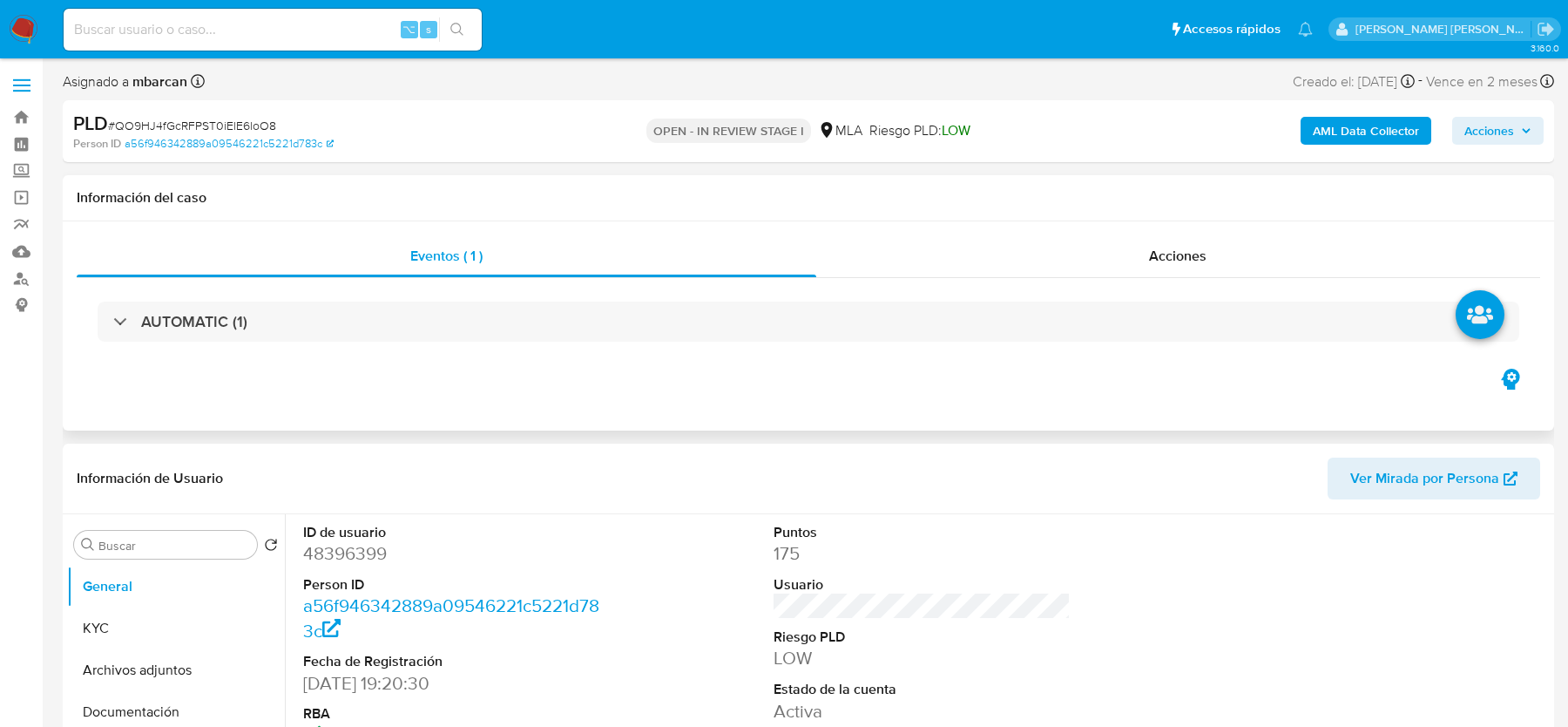
scroll to position [15, 0]
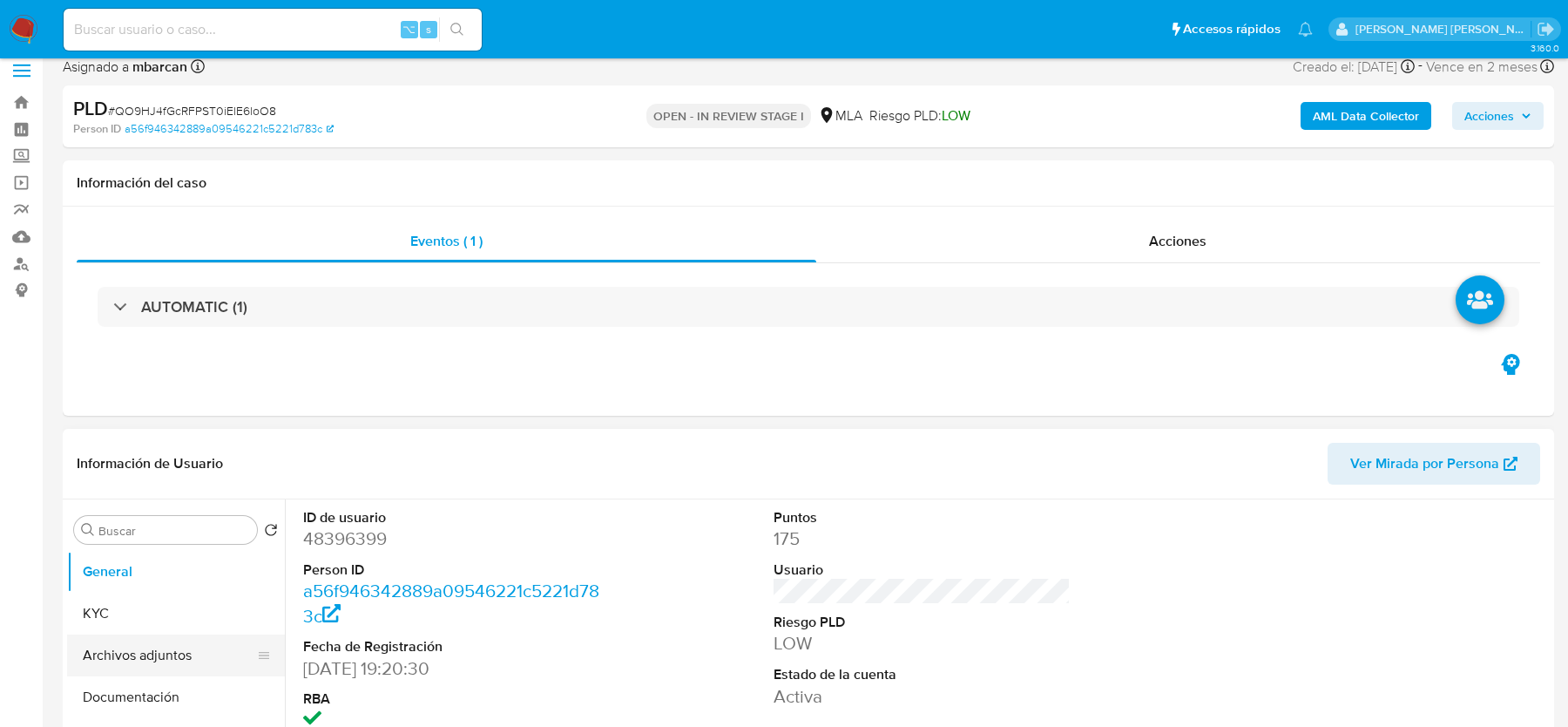
click at [162, 669] on button "Archivos adjuntos" at bounding box center [169, 655] width 204 height 42
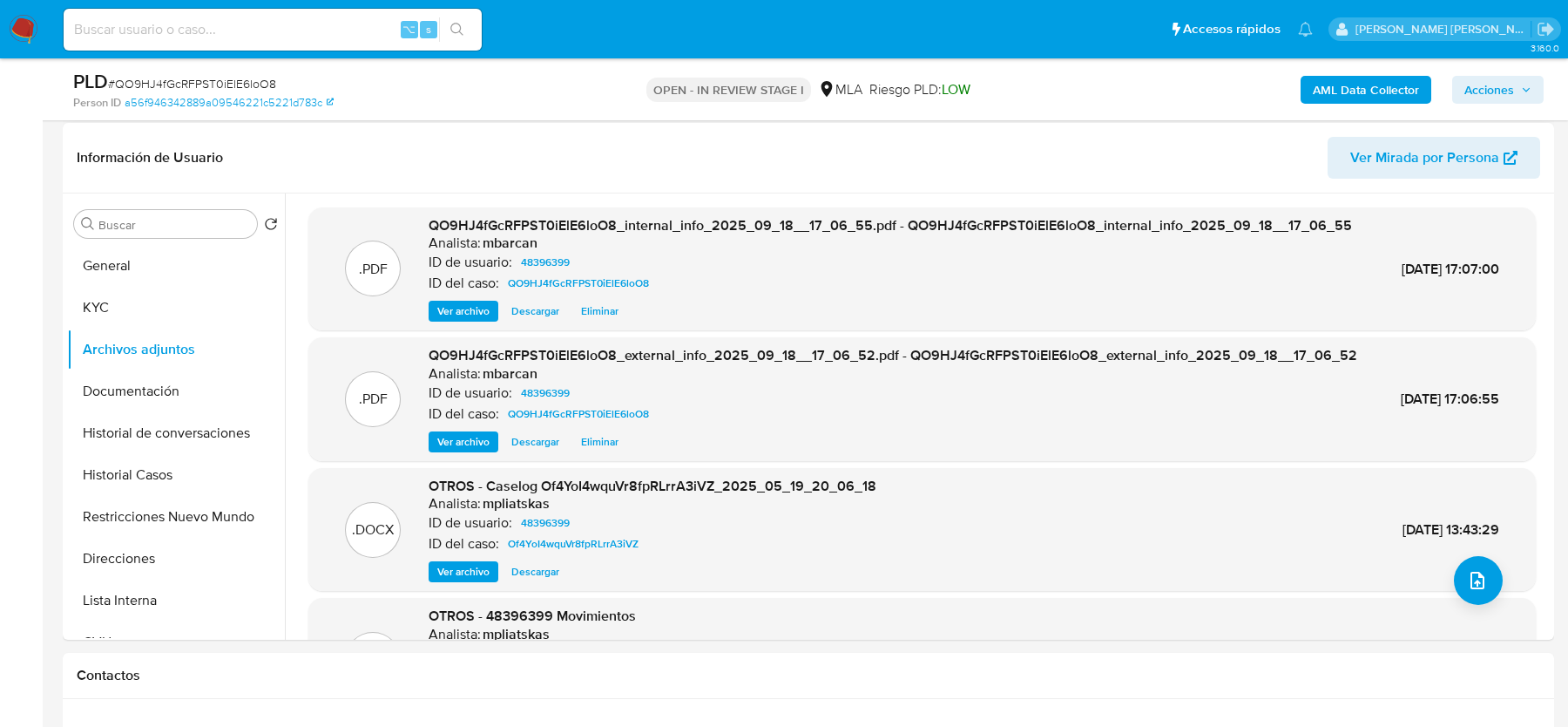
scroll to position [373, 0]
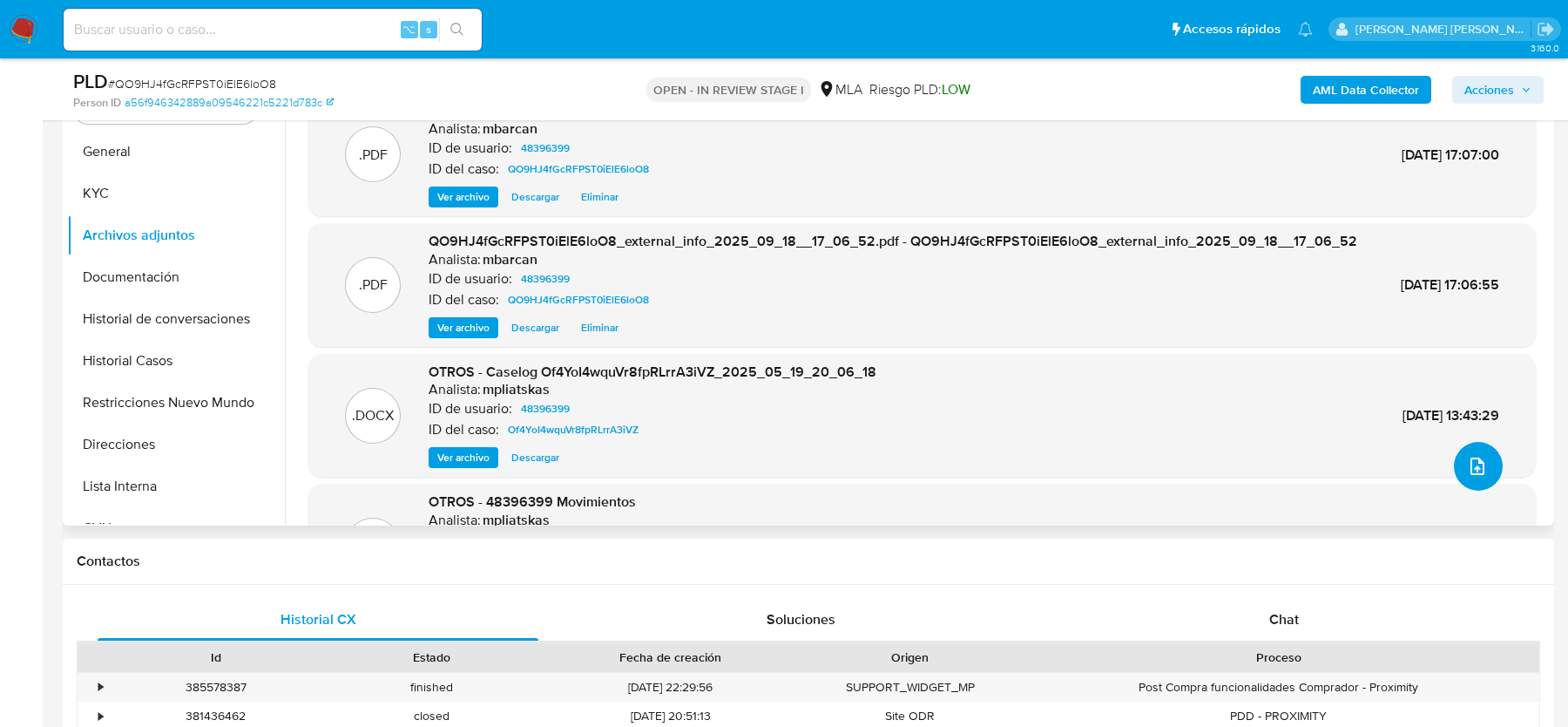
click at [1492, 468] on button "upload-file" at bounding box center [1478, 467] width 49 height 49
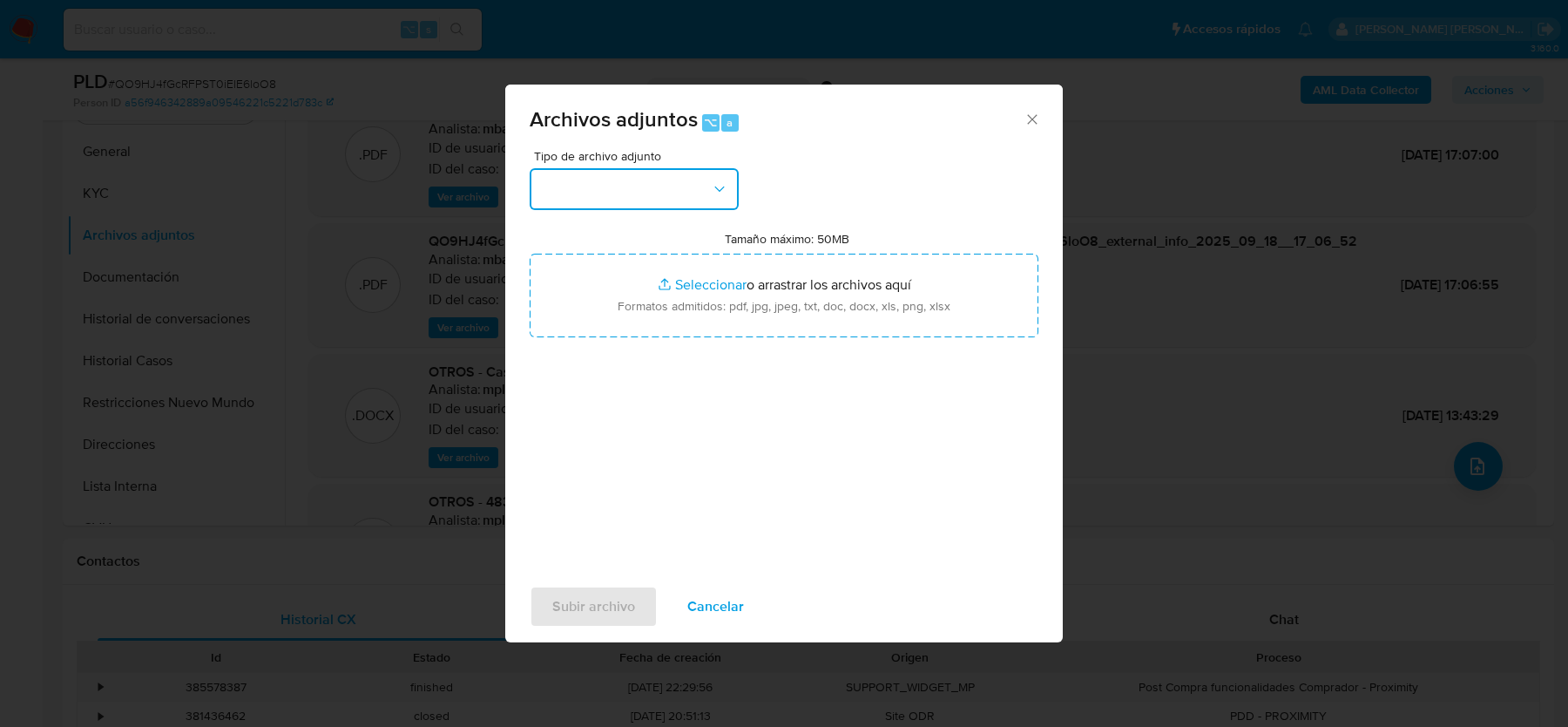
click at [641, 168] on button "button" at bounding box center [634, 189] width 209 height 42
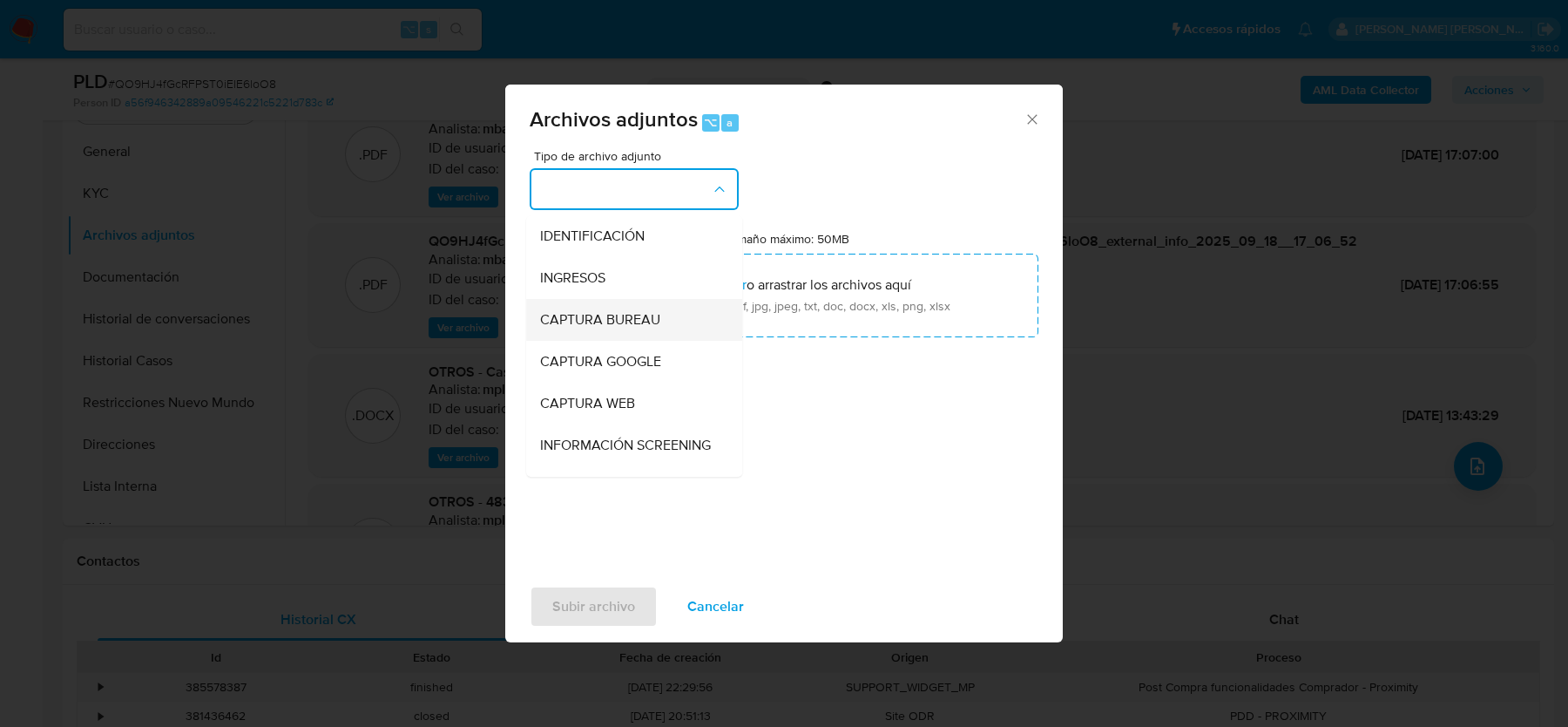
scroll to position [114, 0]
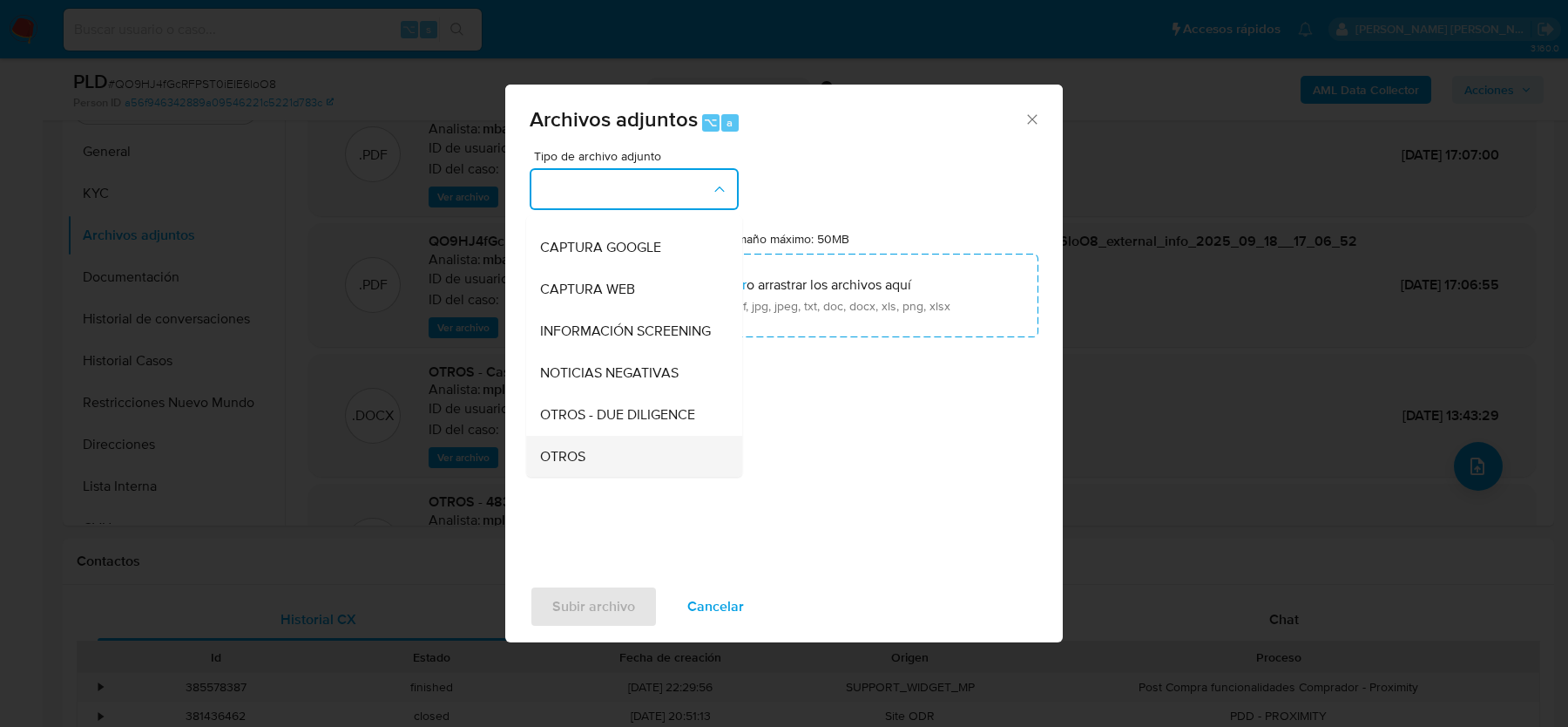
click at [569, 459] on span "OTROS" at bounding box center [562, 456] width 46 height 18
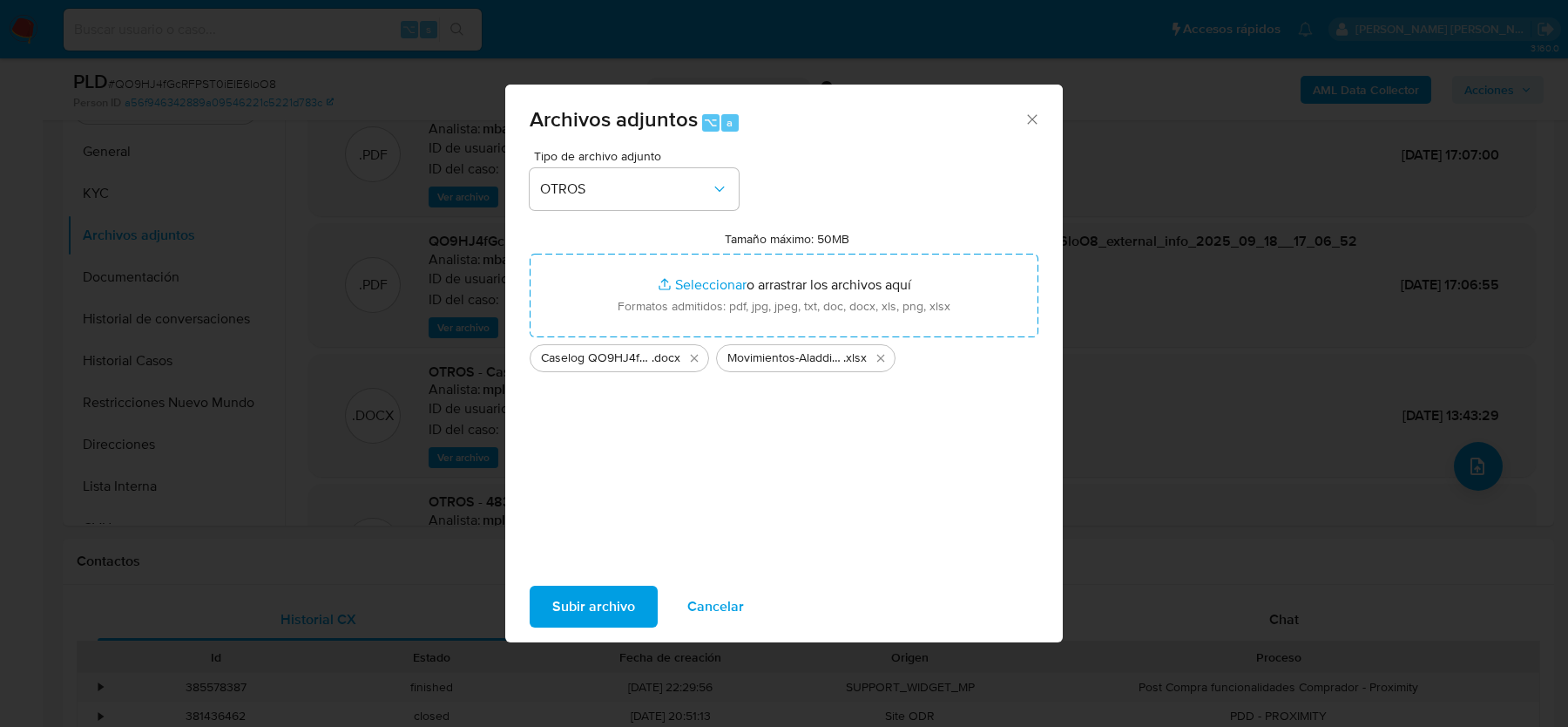
click at [588, 605] on span "Subir archivo" at bounding box center [593, 607] width 83 height 38
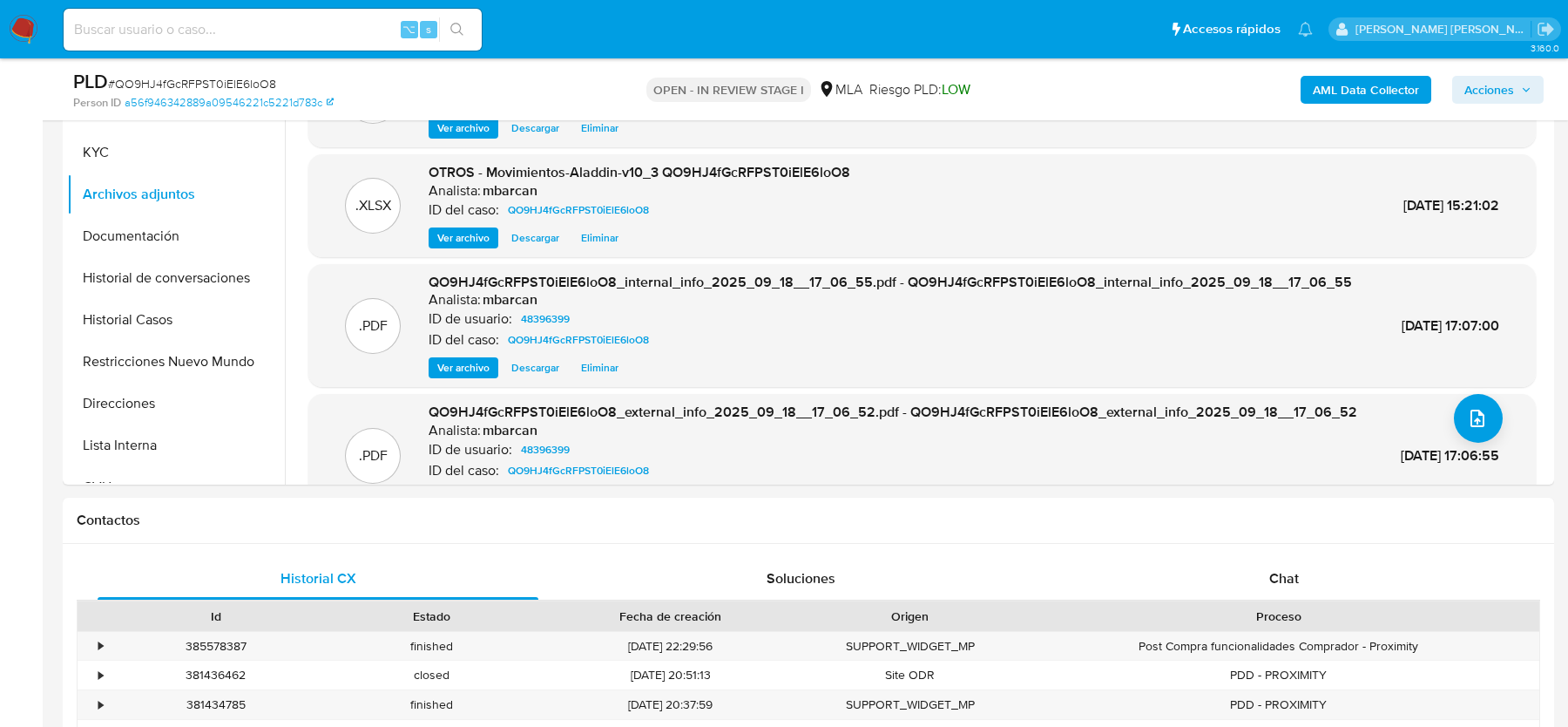
scroll to position [0, 0]
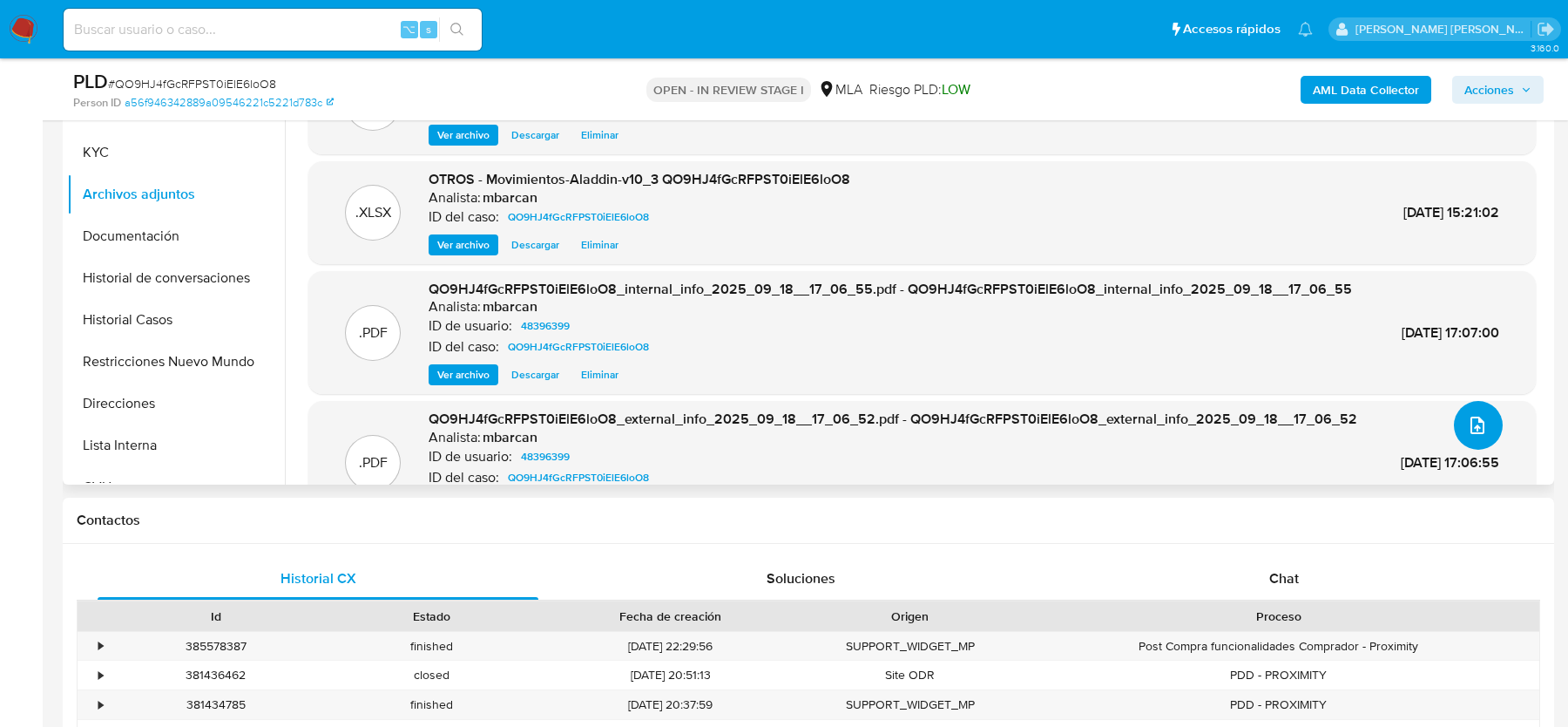
click at [1468, 429] on icon "upload-file" at bounding box center [1478, 426] width 21 height 21
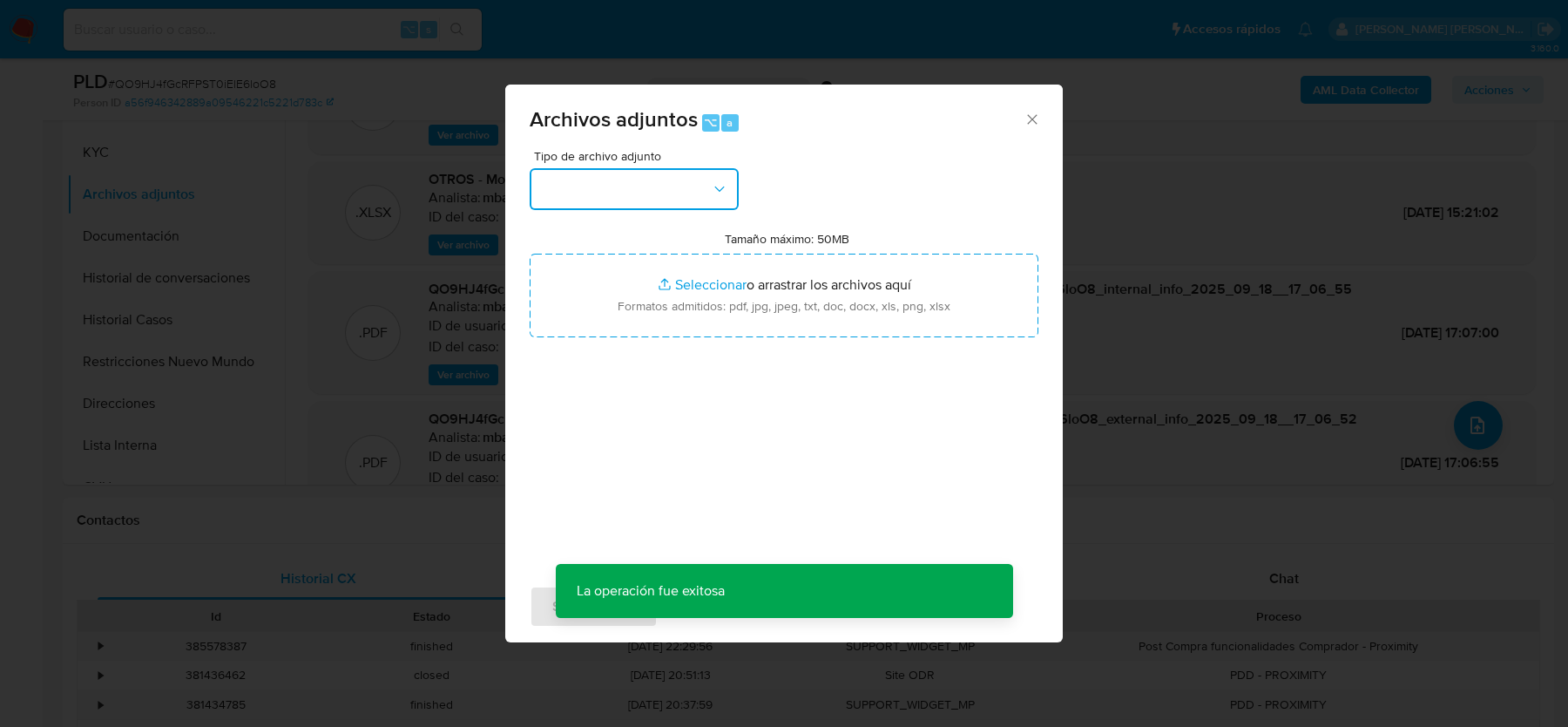
click at [681, 178] on button "button" at bounding box center [634, 189] width 209 height 42
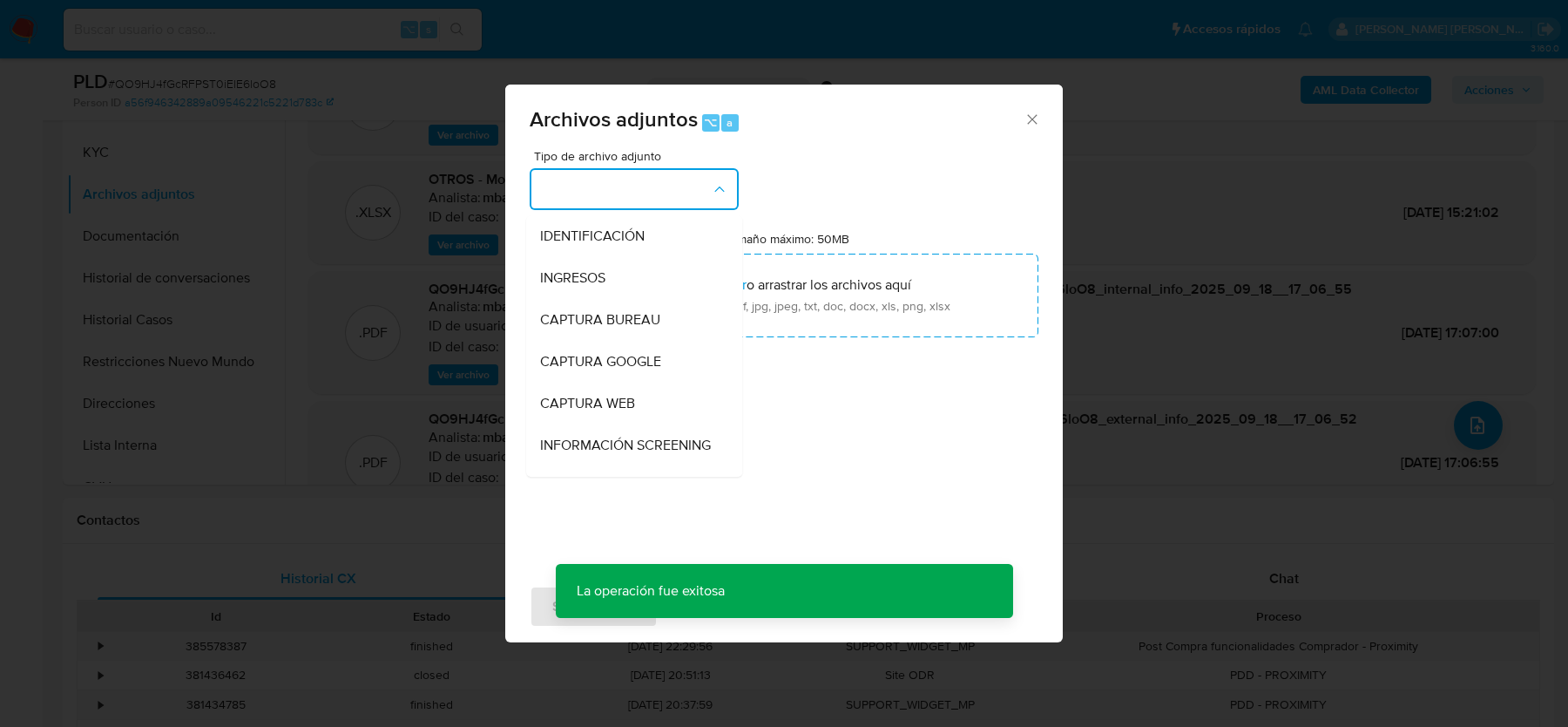
click at [1025, 116] on icon "Cerrar" at bounding box center [1032, 119] width 18 height 18
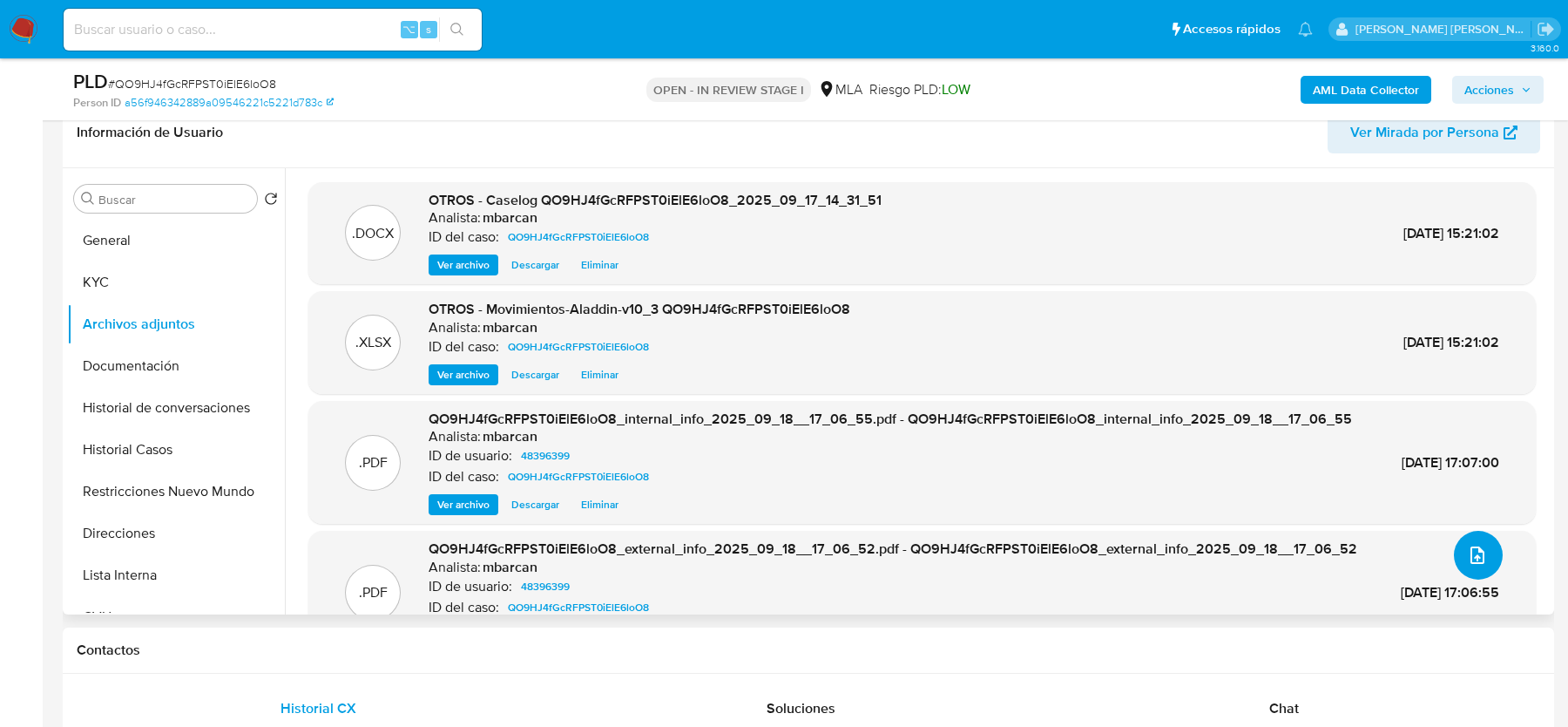
scroll to position [284, 0]
click at [1472, 562] on icon "upload-file" at bounding box center [1478, 556] width 21 height 21
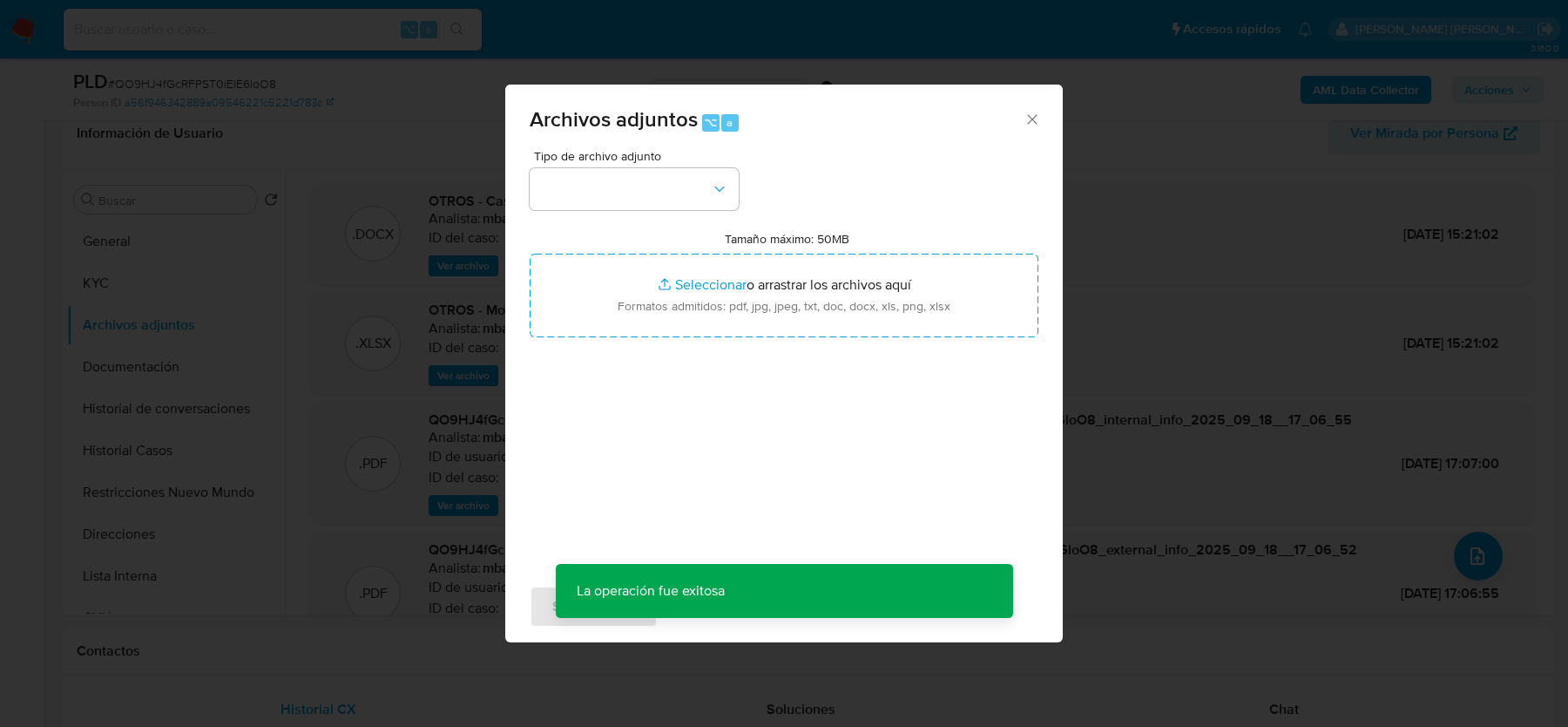
drag, startPoint x: 668, startPoint y: 164, endPoint x: 649, endPoint y: 241, distance: 79.3
click at [668, 164] on div "Tipo de archivo adjunto" at bounding box center [634, 180] width 209 height 60
click at [635, 178] on button "button" at bounding box center [634, 189] width 209 height 42
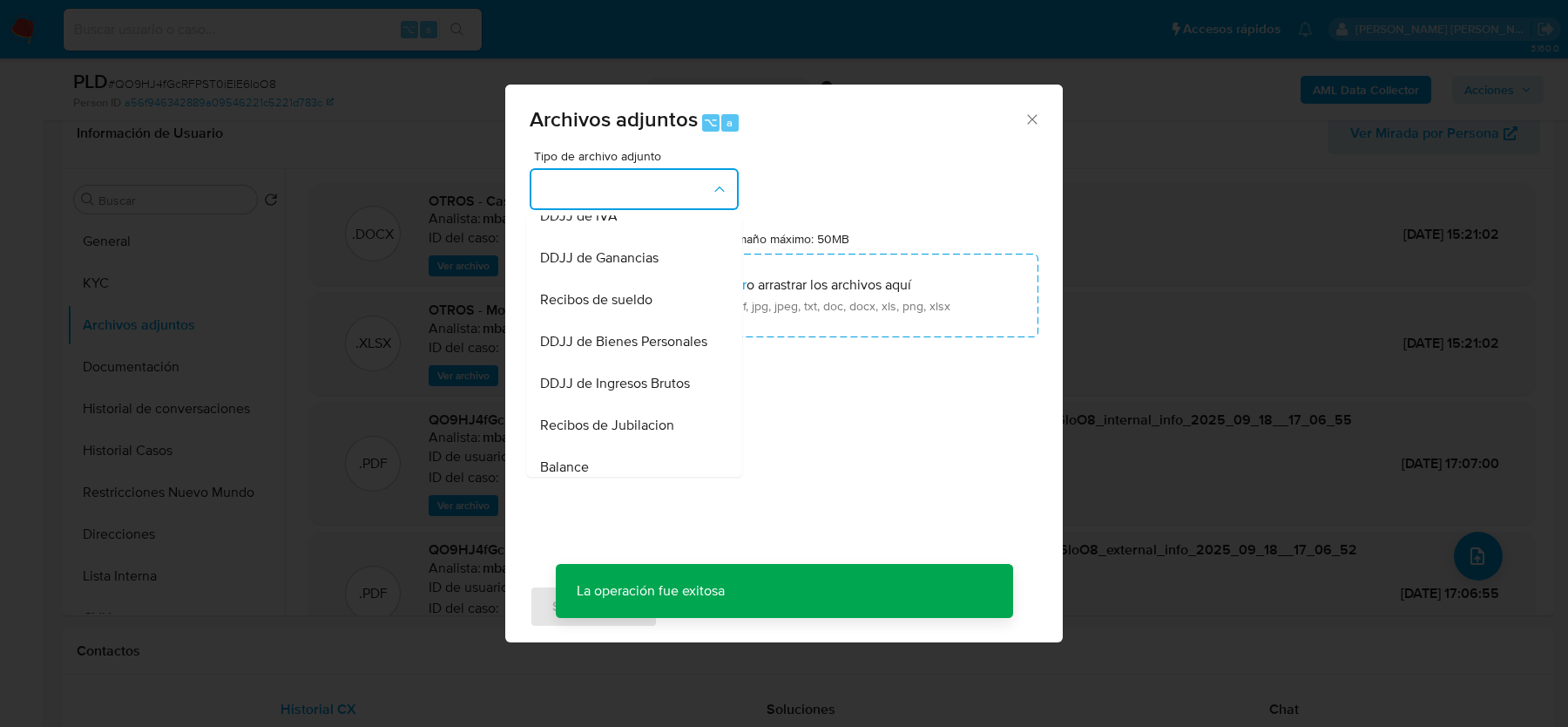
scroll to position [415, 0]
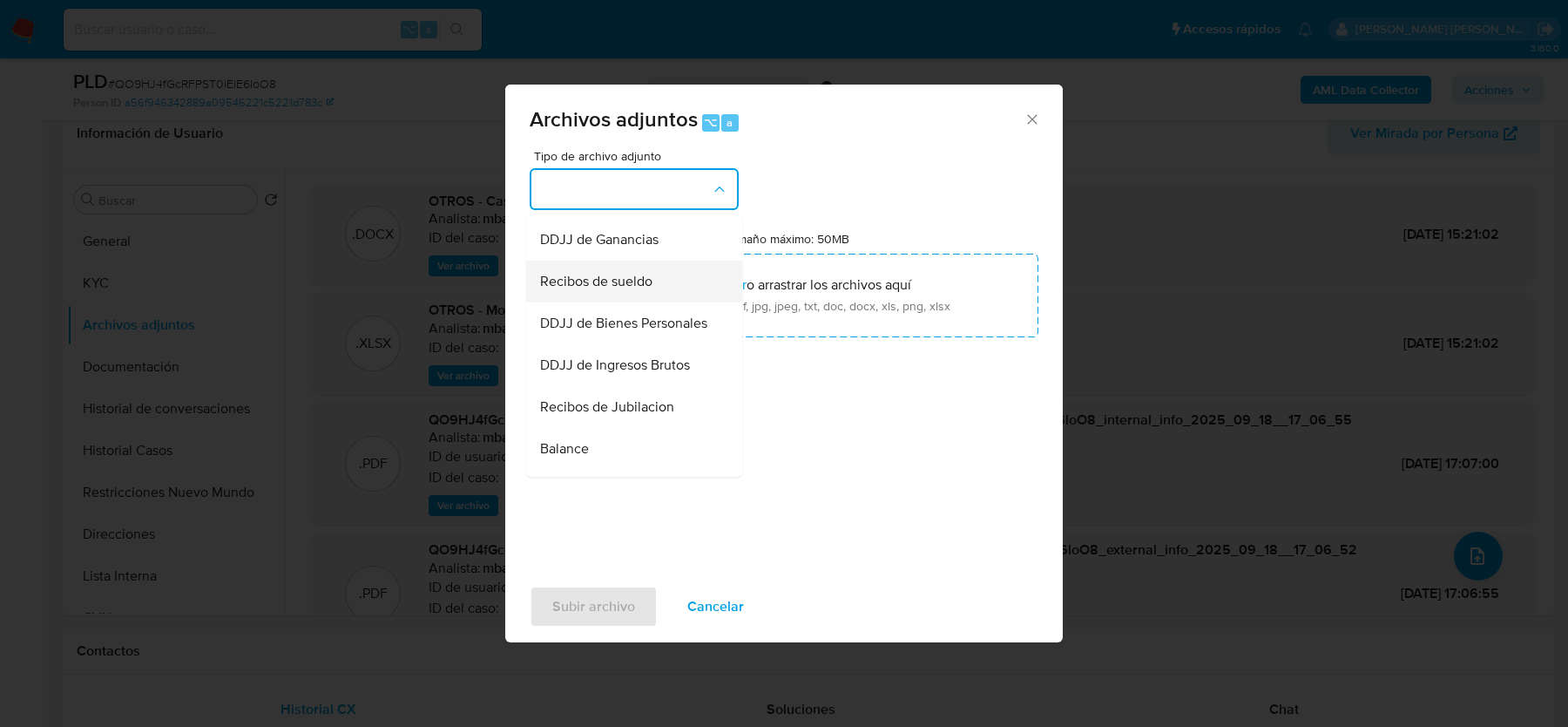
click at [604, 286] on span "Recibos de sueldo" at bounding box center [596, 281] width 112 height 18
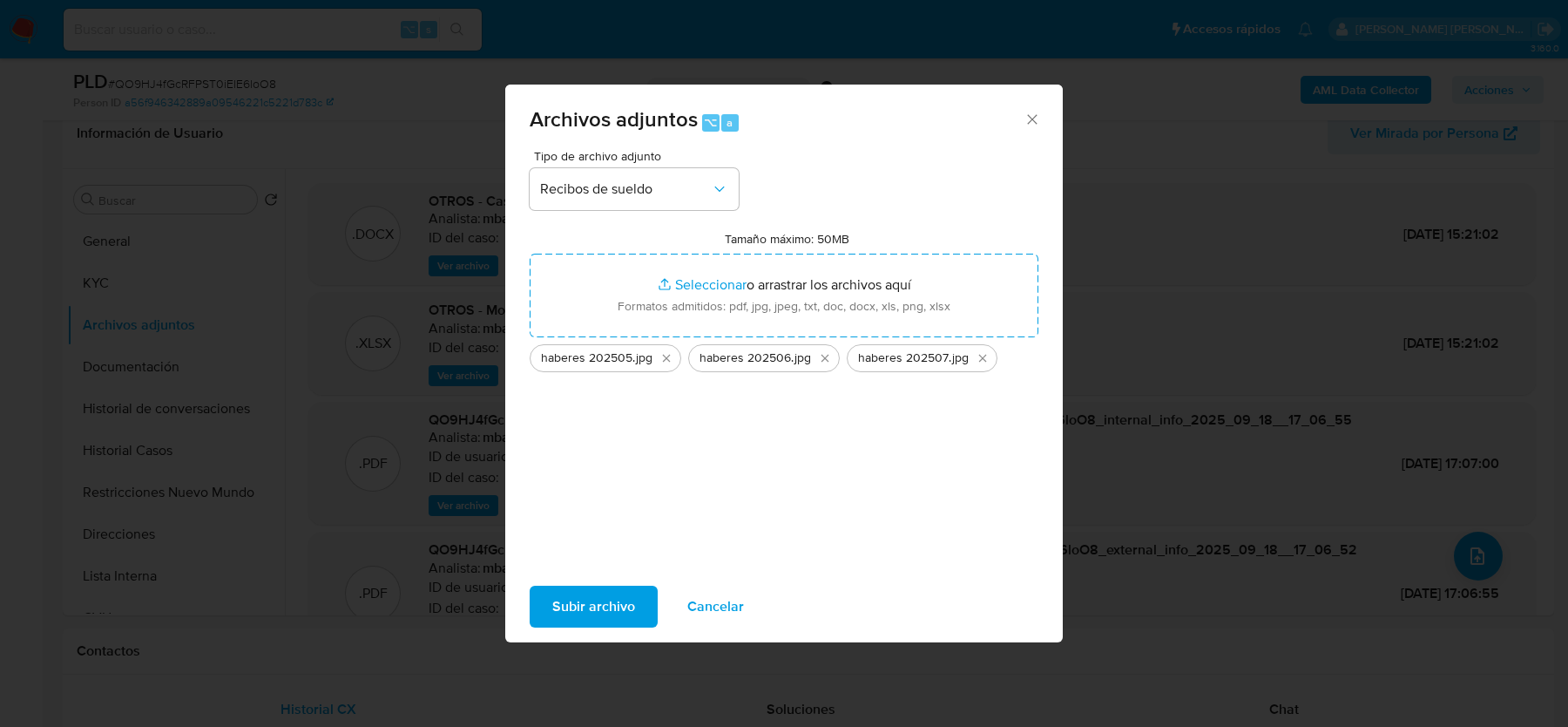
click at [556, 606] on span "Subir archivo" at bounding box center [593, 607] width 83 height 38
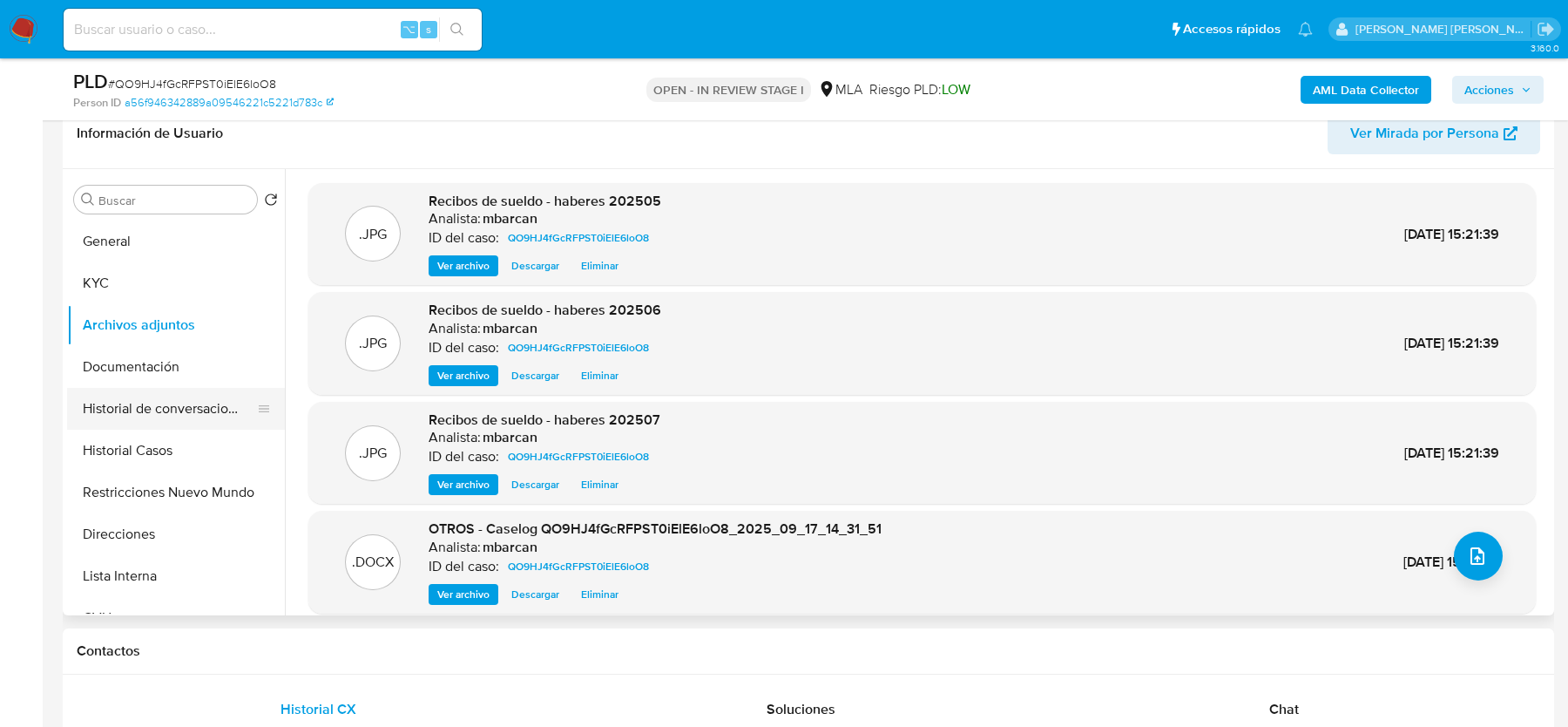
click at [157, 403] on button "Historial de conversaciones" at bounding box center [169, 409] width 204 height 42
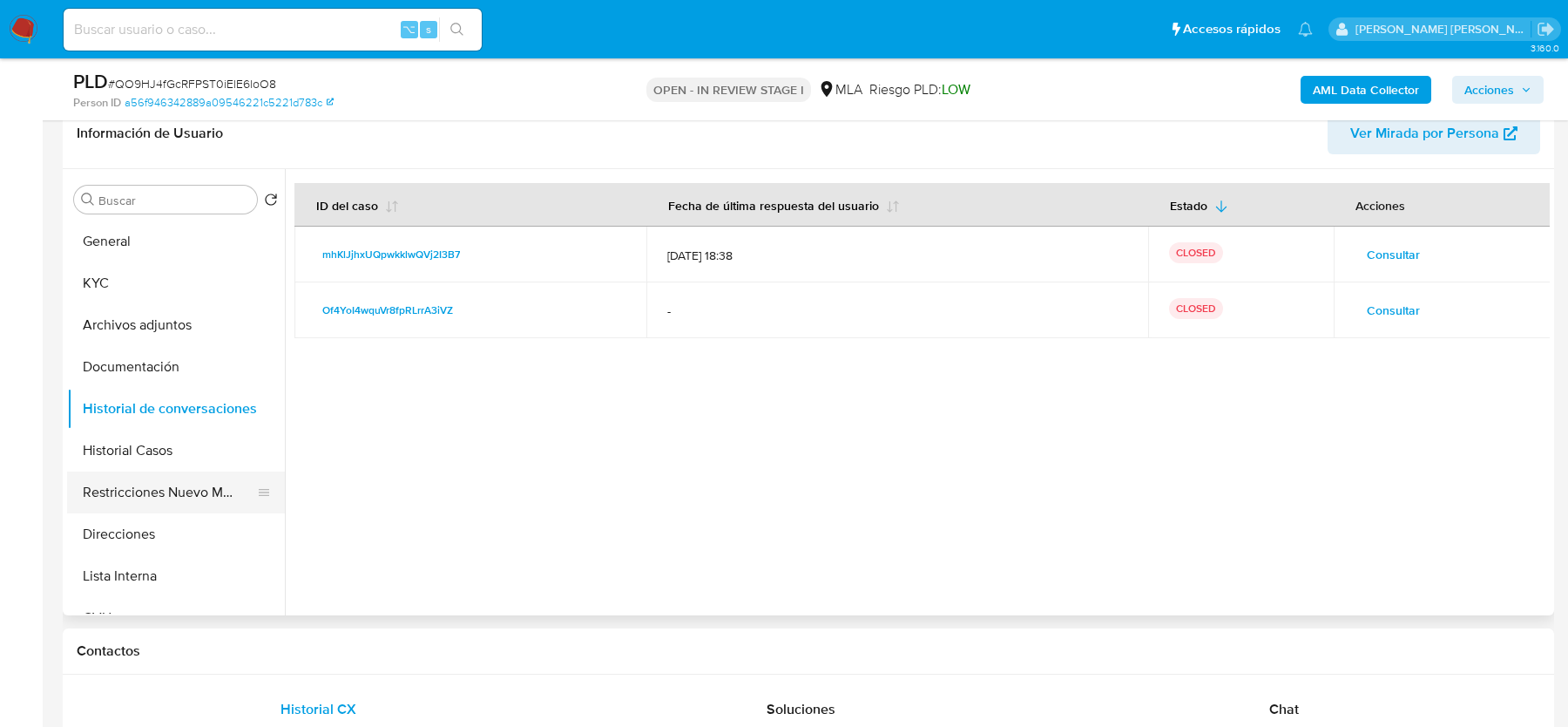
click at [160, 483] on button "Restricciones Nuevo Mundo" at bounding box center [169, 492] width 204 height 42
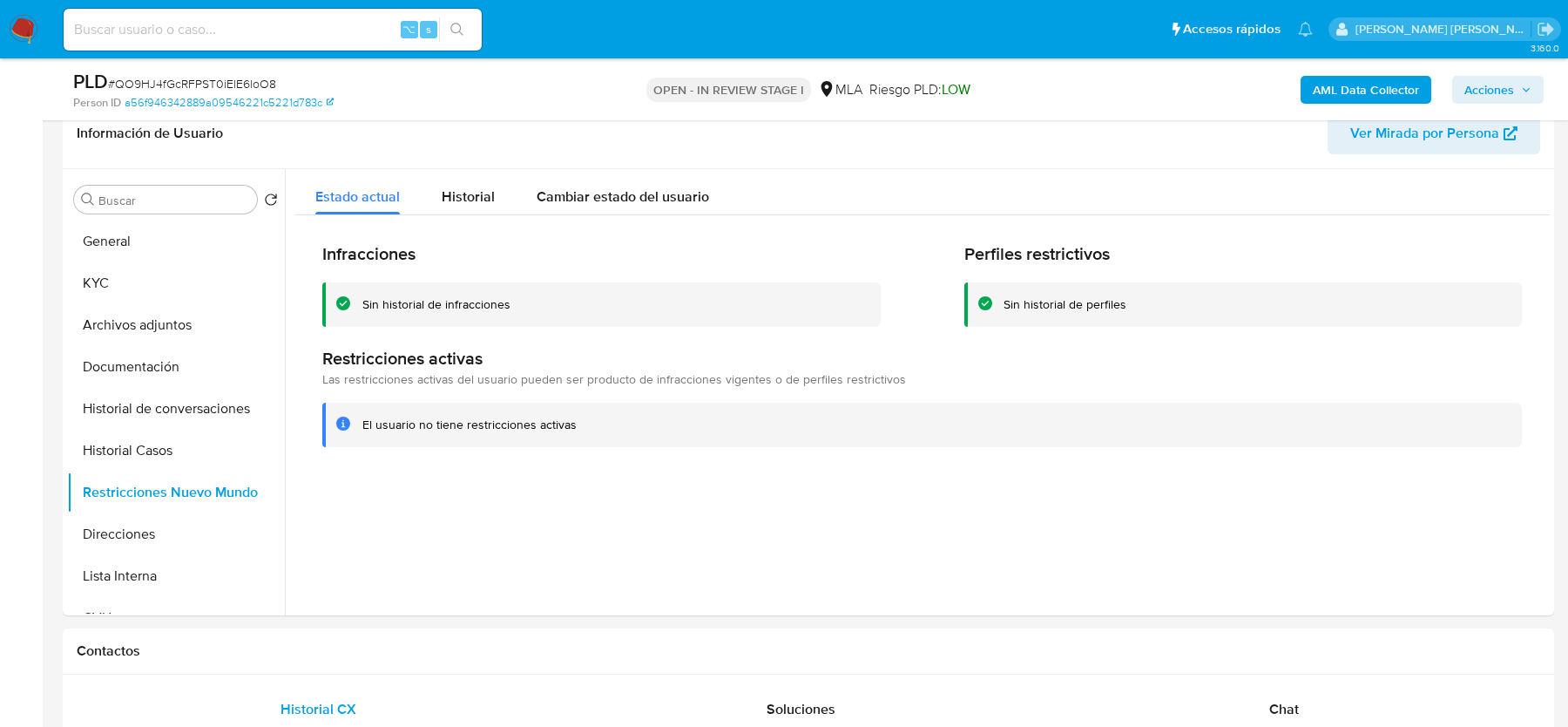
click at [1486, 89] on span "Acciones" at bounding box center [1489, 90] width 49 height 28
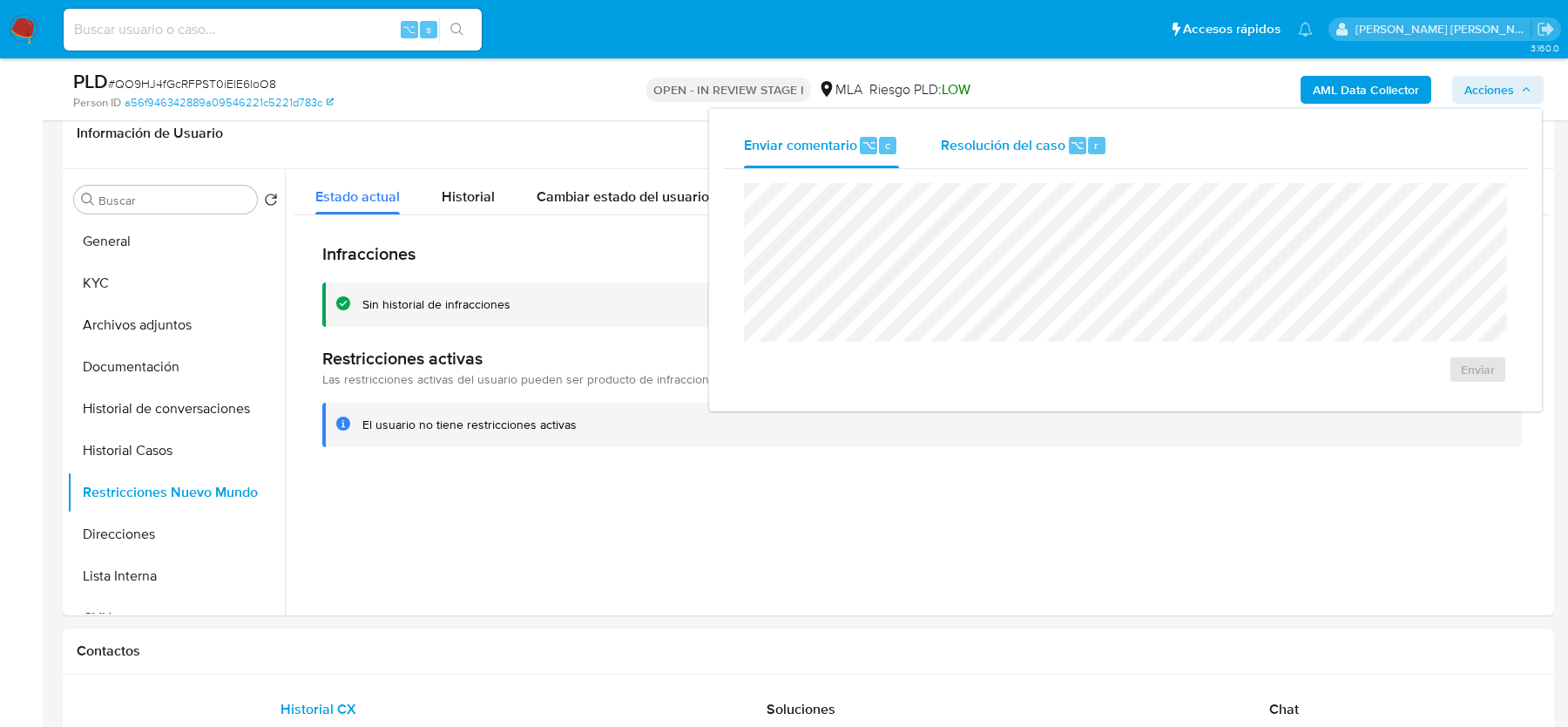
click at [1044, 152] on span "Resolución del caso" at bounding box center [1004, 144] width 125 height 20
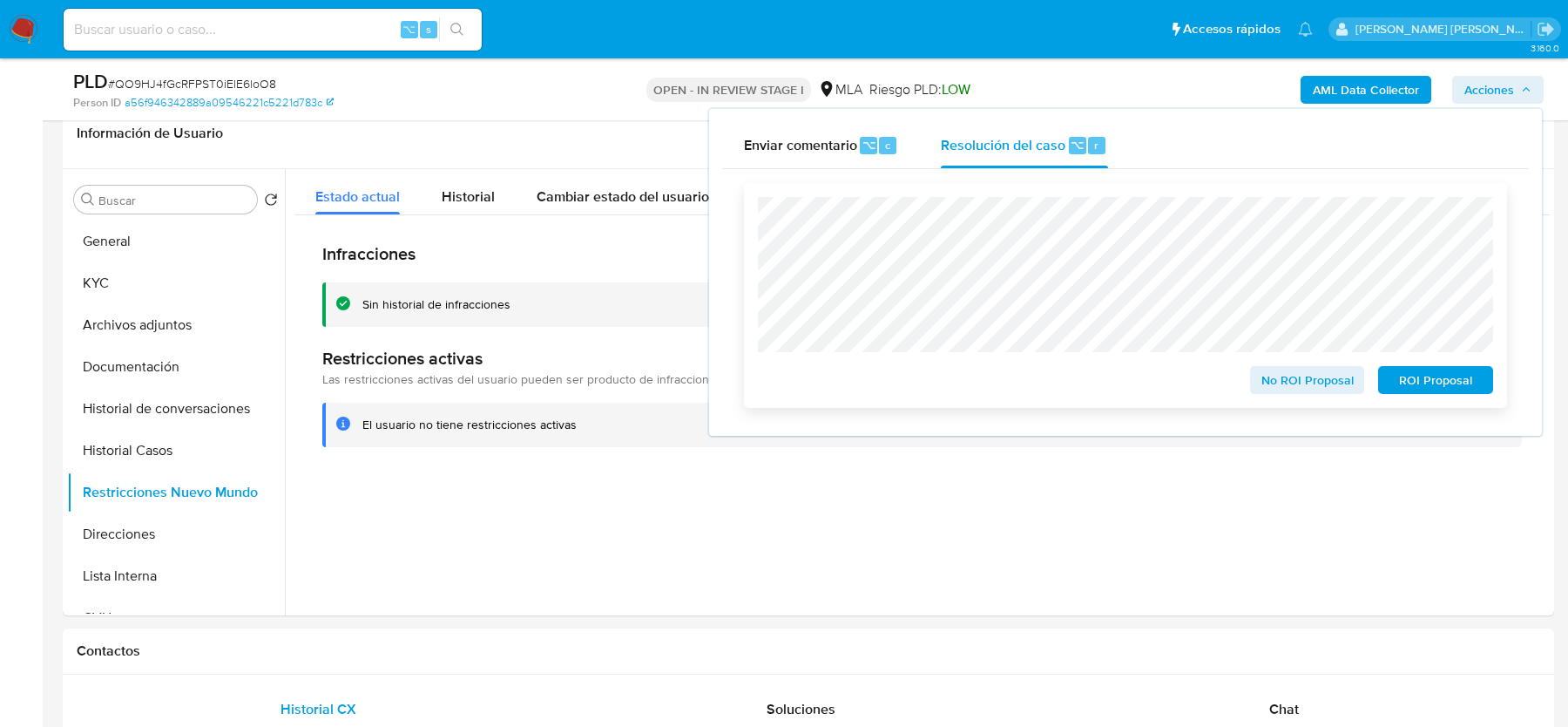
click at [1292, 388] on span "No ROI Proposal" at bounding box center [1307, 380] width 90 height 24
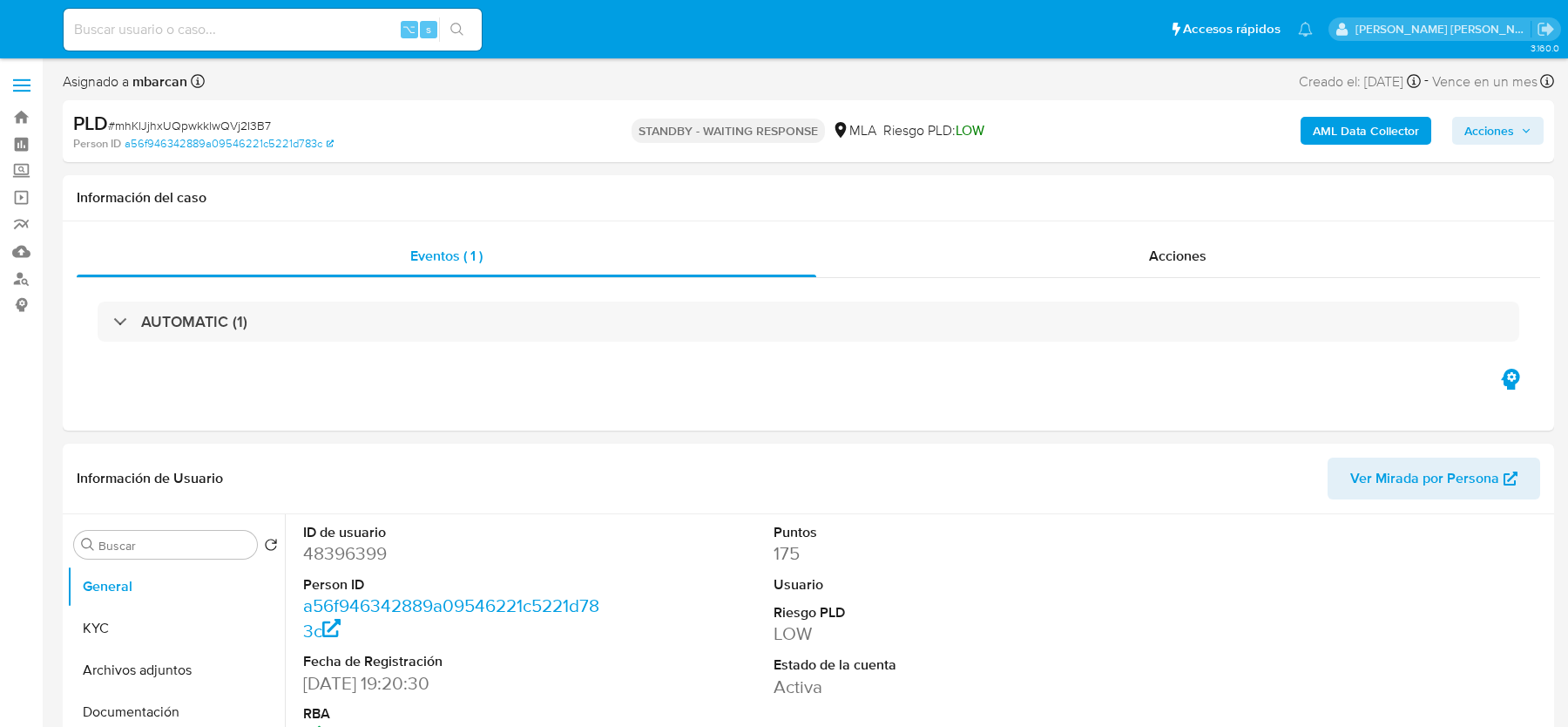
select select "10"
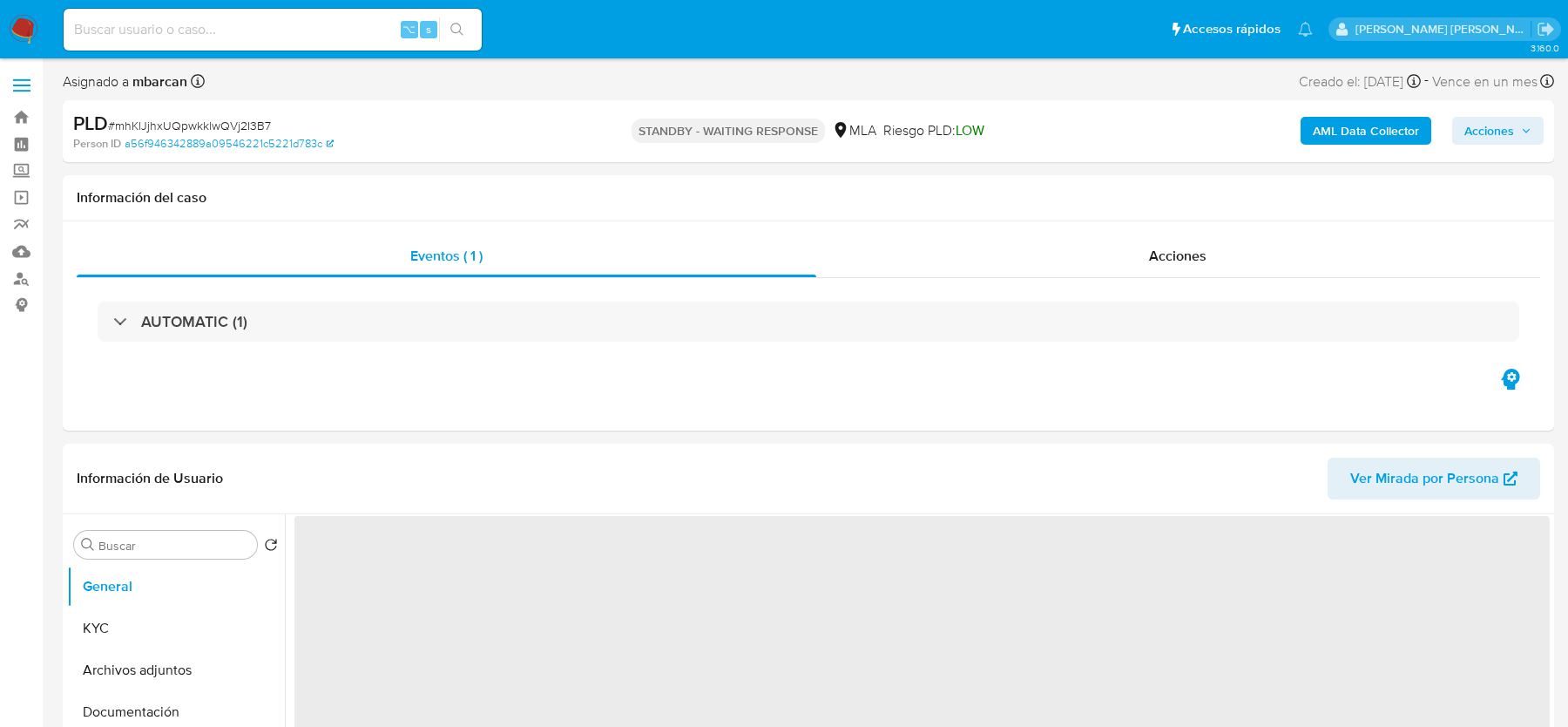
select select "10"
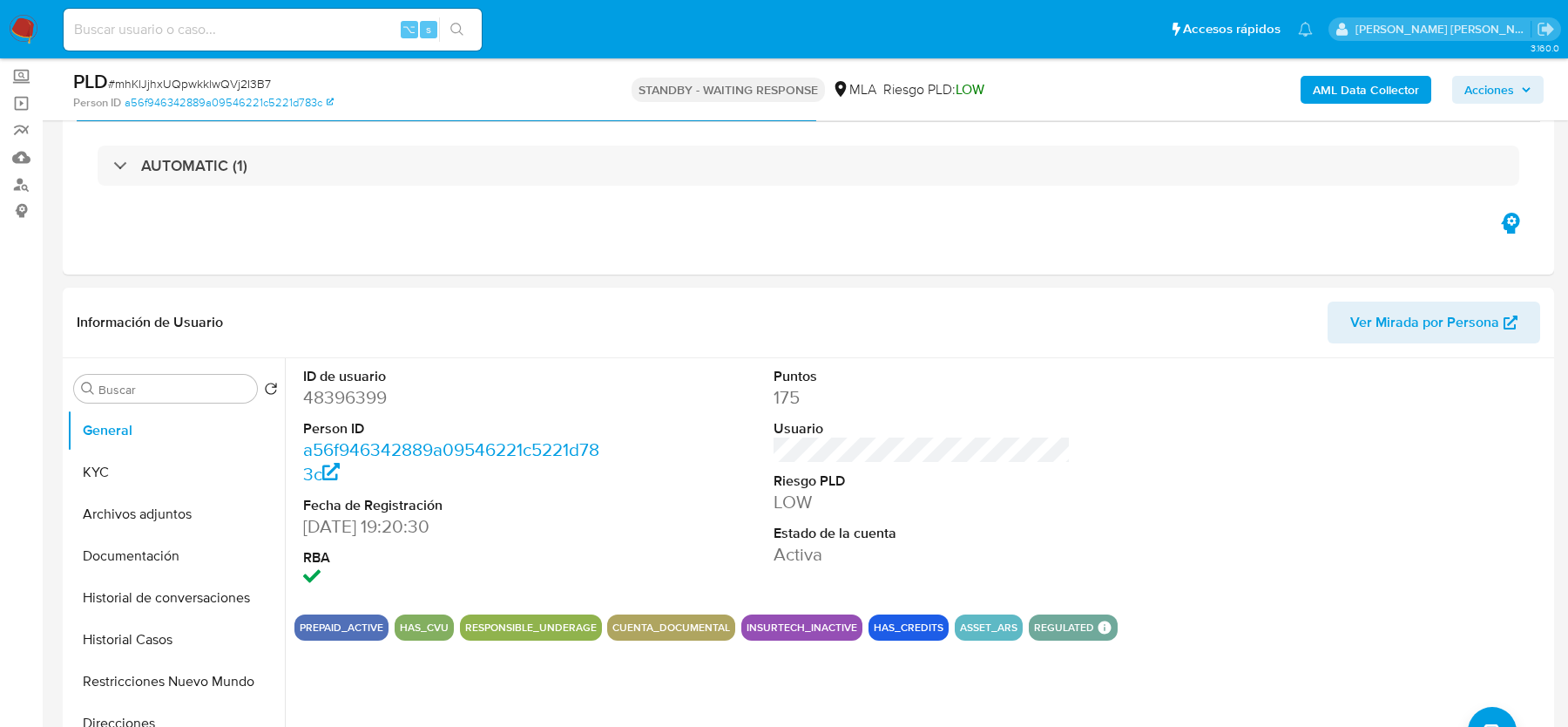
scroll to position [120, 0]
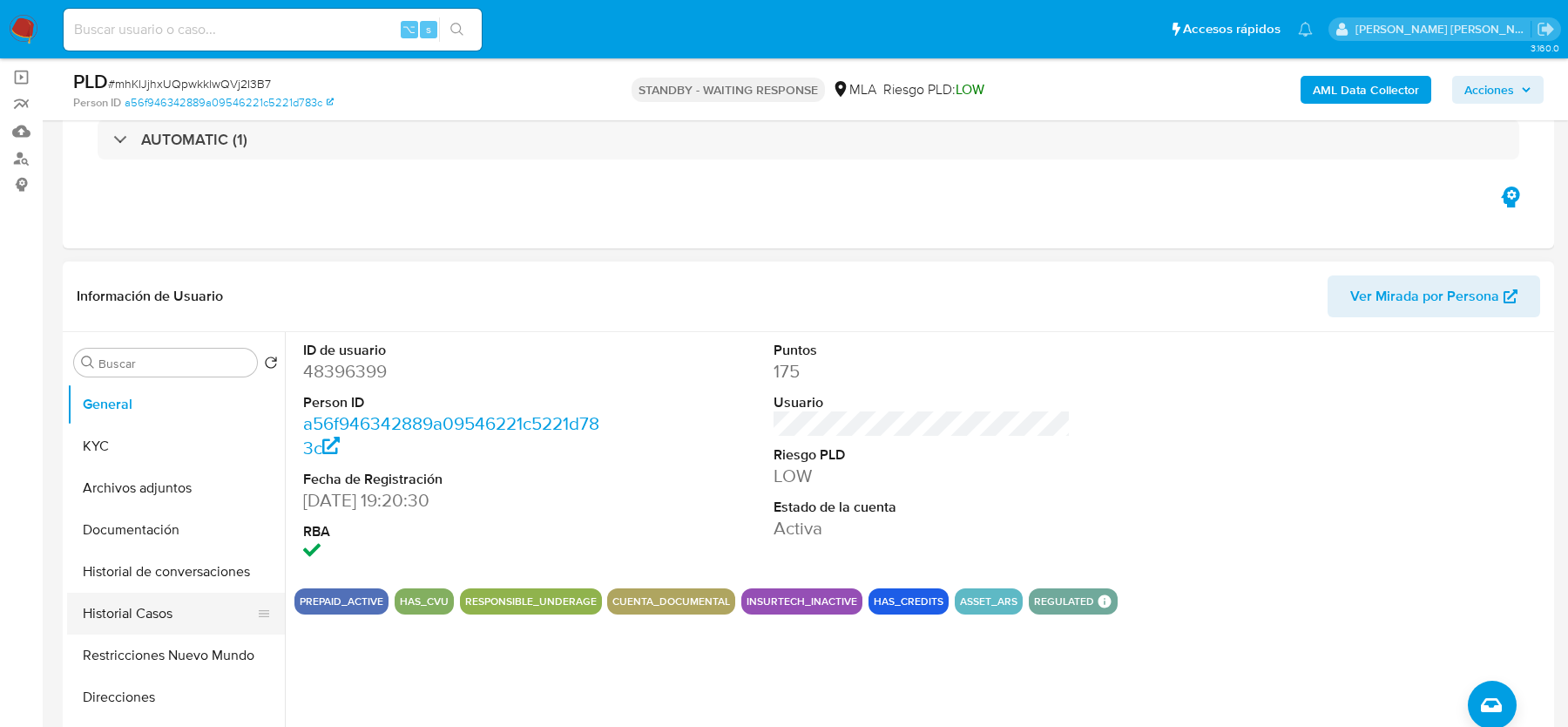
click at [136, 614] on button "Historial Casos" at bounding box center [169, 613] width 204 height 42
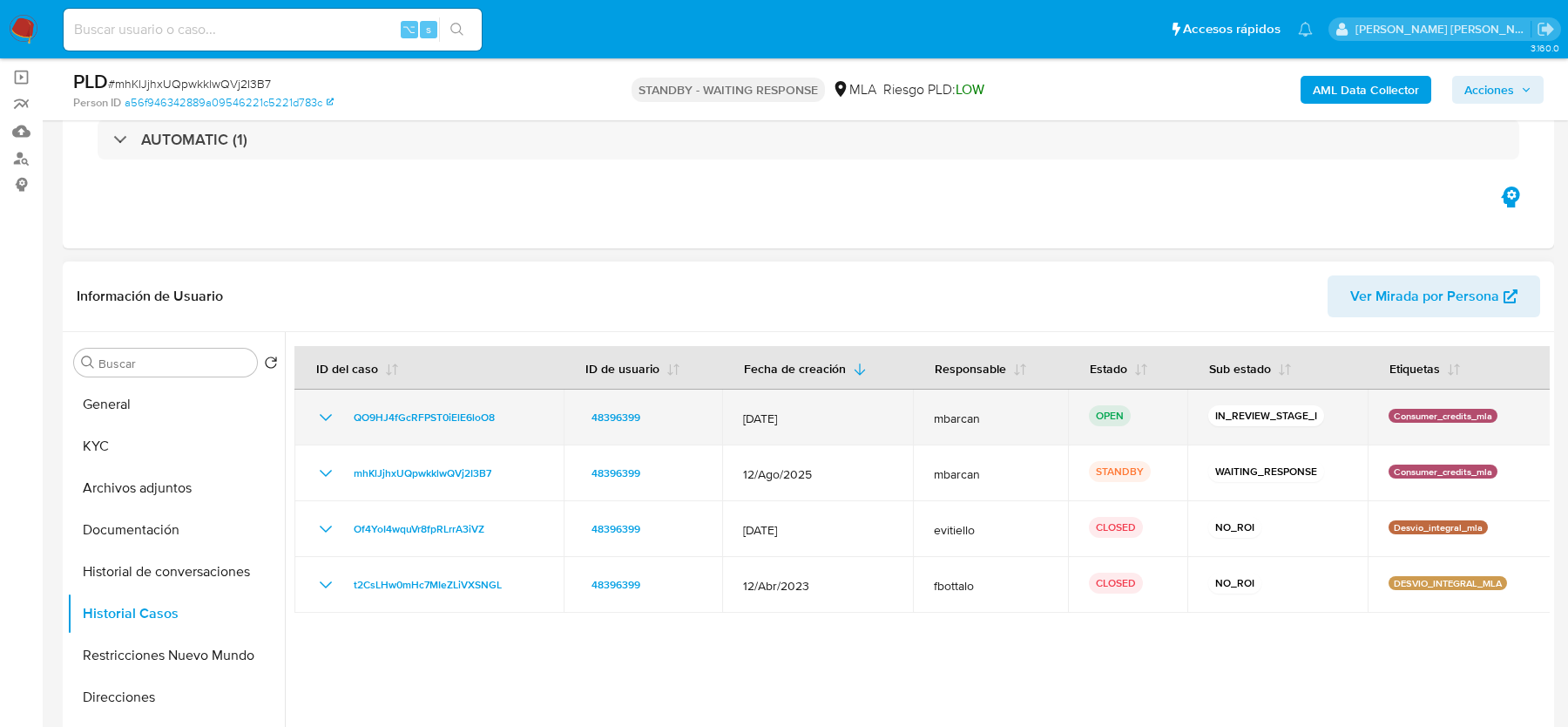
click at [517, 418] on div "QO9HJ4fGcRFPST0iElE6loO8" at bounding box center [429, 417] width 228 height 21
click at [513, 413] on div "QO9HJ4fGcRFPST0iElE6loO8" at bounding box center [429, 417] width 228 height 21
click at [506, 414] on div "QO9HJ4fGcRFPST0iElE6loO8" at bounding box center [429, 417] width 228 height 21
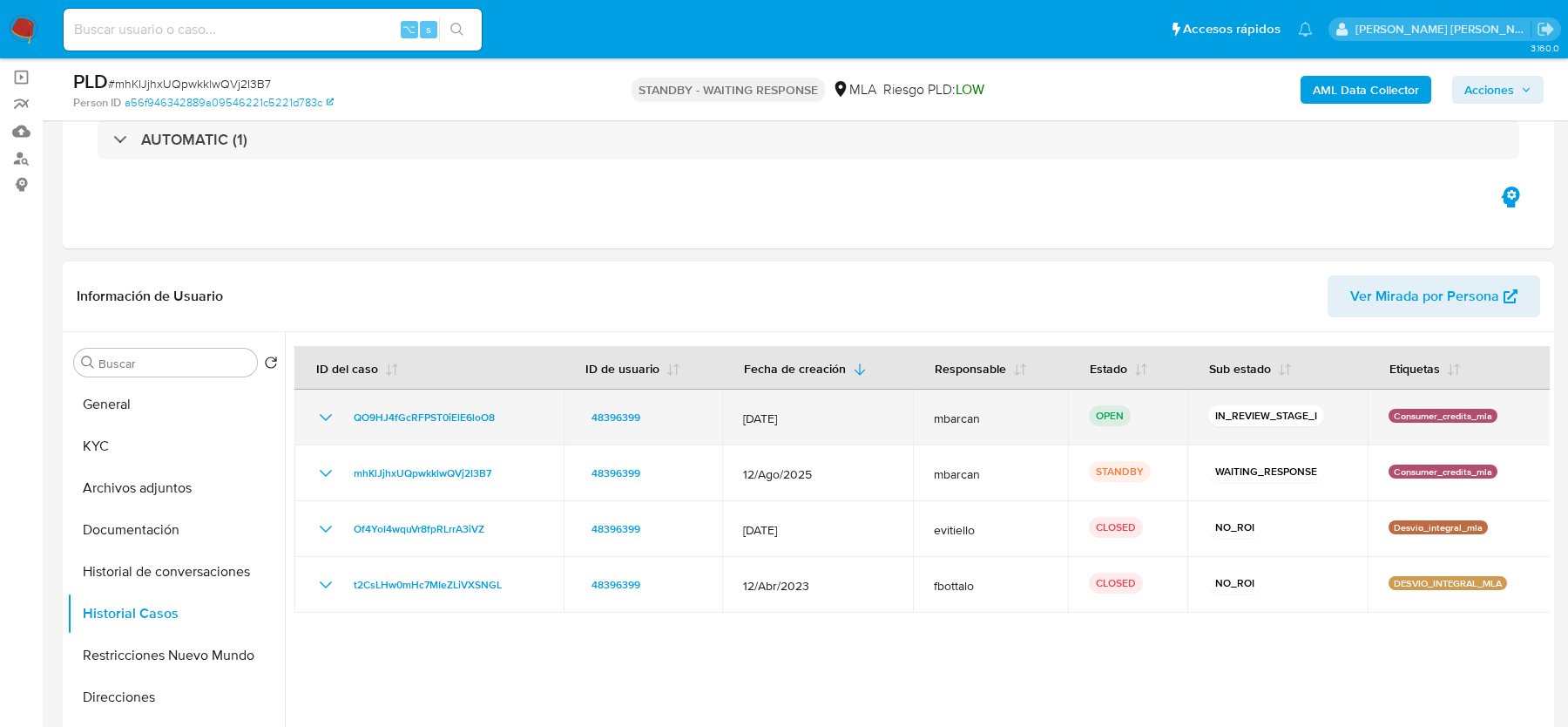
click at [506, 414] on div "QO9HJ4fGcRFPST0iElE6loO8" at bounding box center [429, 417] width 228 height 21
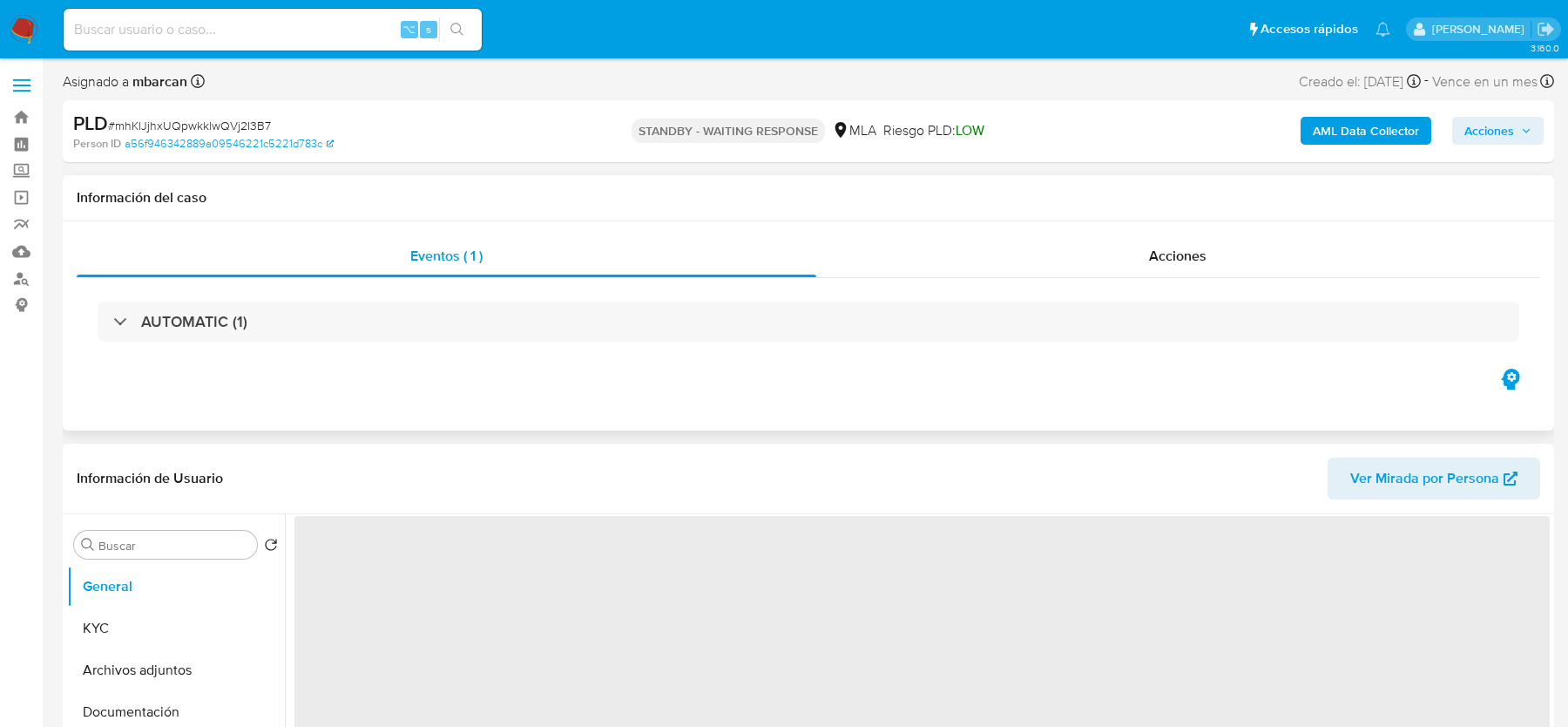
click at [1083, 220] on div "Información del caso Eventos ( 1 ) Acciones AUTOMATIC (1)" at bounding box center [808, 303] width 1492 height 256
click at [1081, 260] on div "Acciones" at bounding box center [1178, 256] width 725 height 42
select select "10"
click at [206, 129] on span "# mhKlJjhxUQpwkklwQVj2I3B7" at bounding box center [189, 125] width 163 height 18
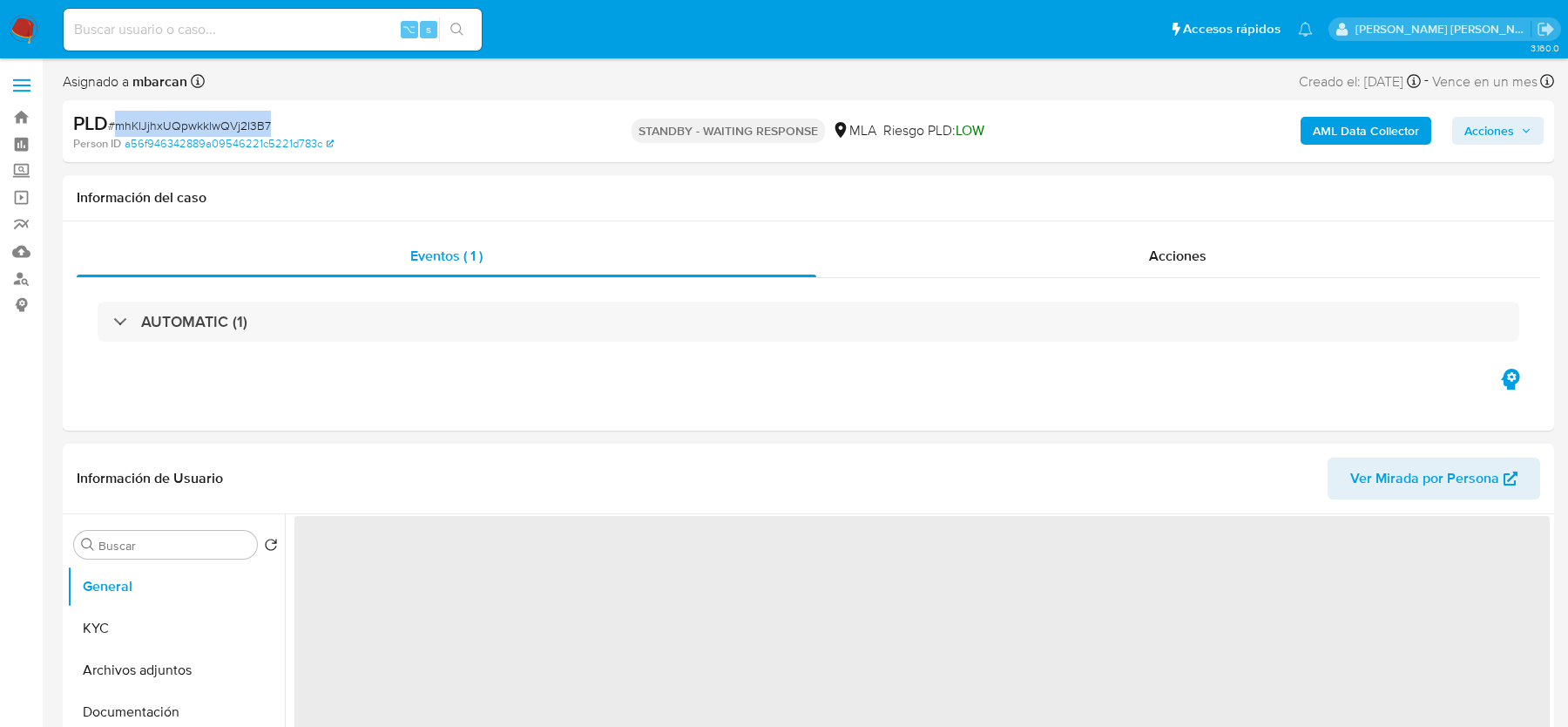
copy span "mhKlJjhxUQpwkklwQVj2I3B7"
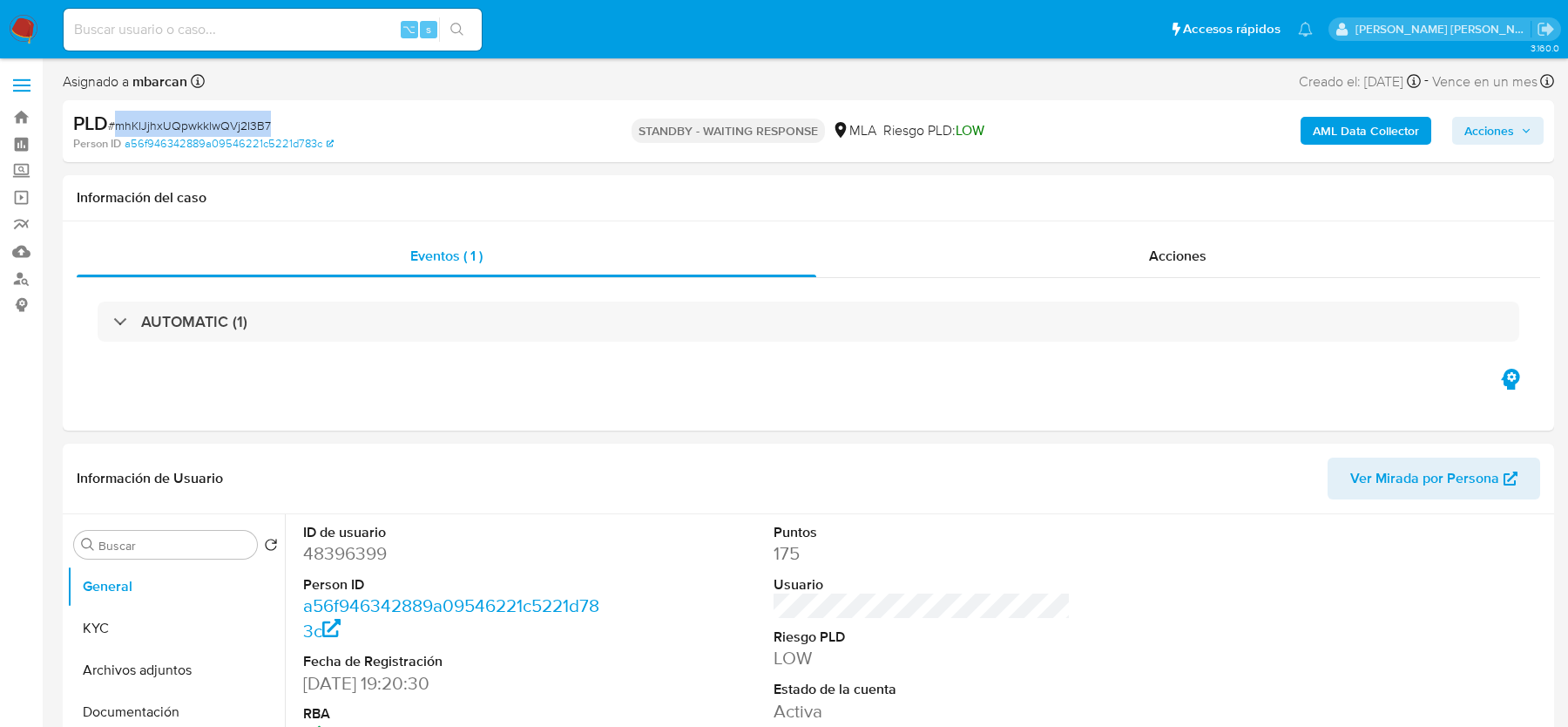
select select "10"
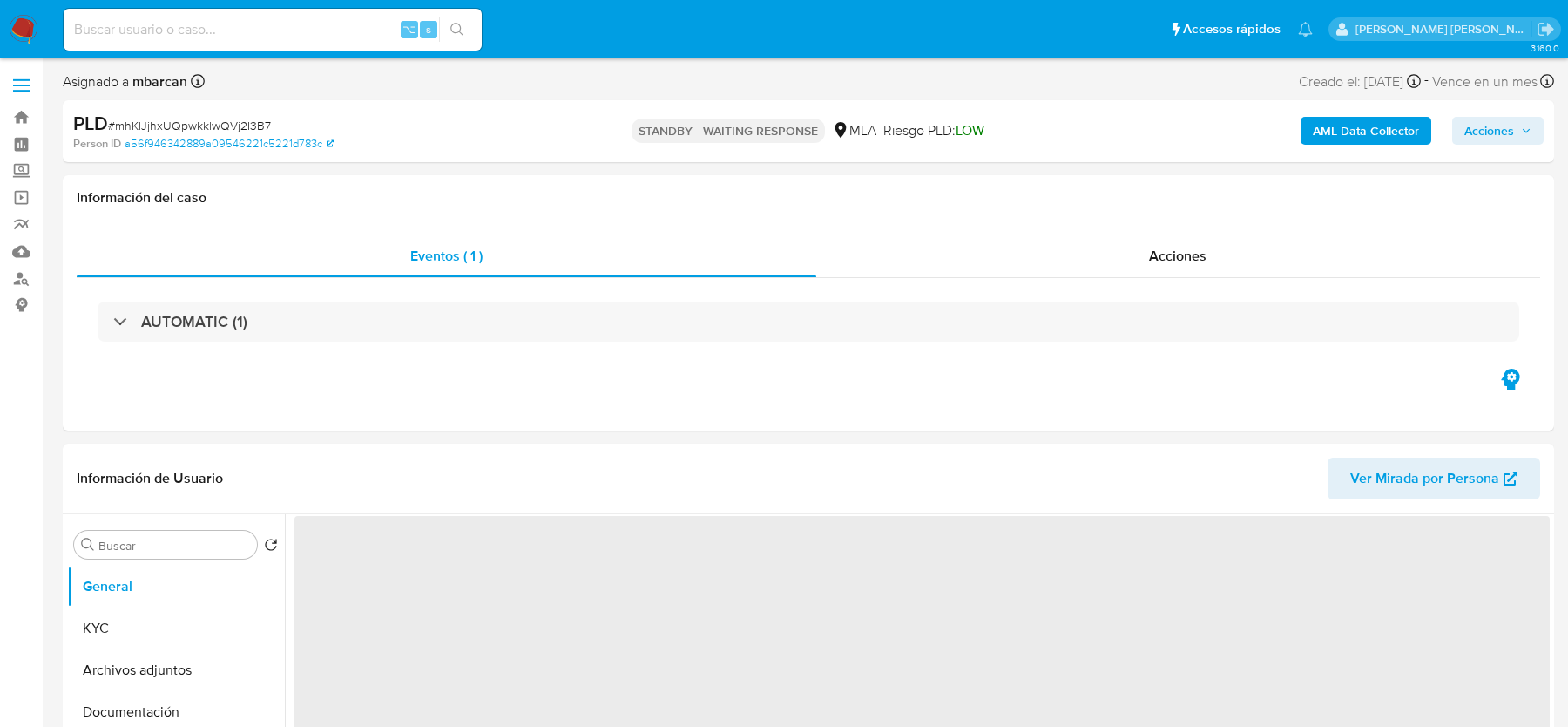
select select "10"
click at [1485, 126] on span "Acciones" at bounding box center [1489, 131] width 49 height 28
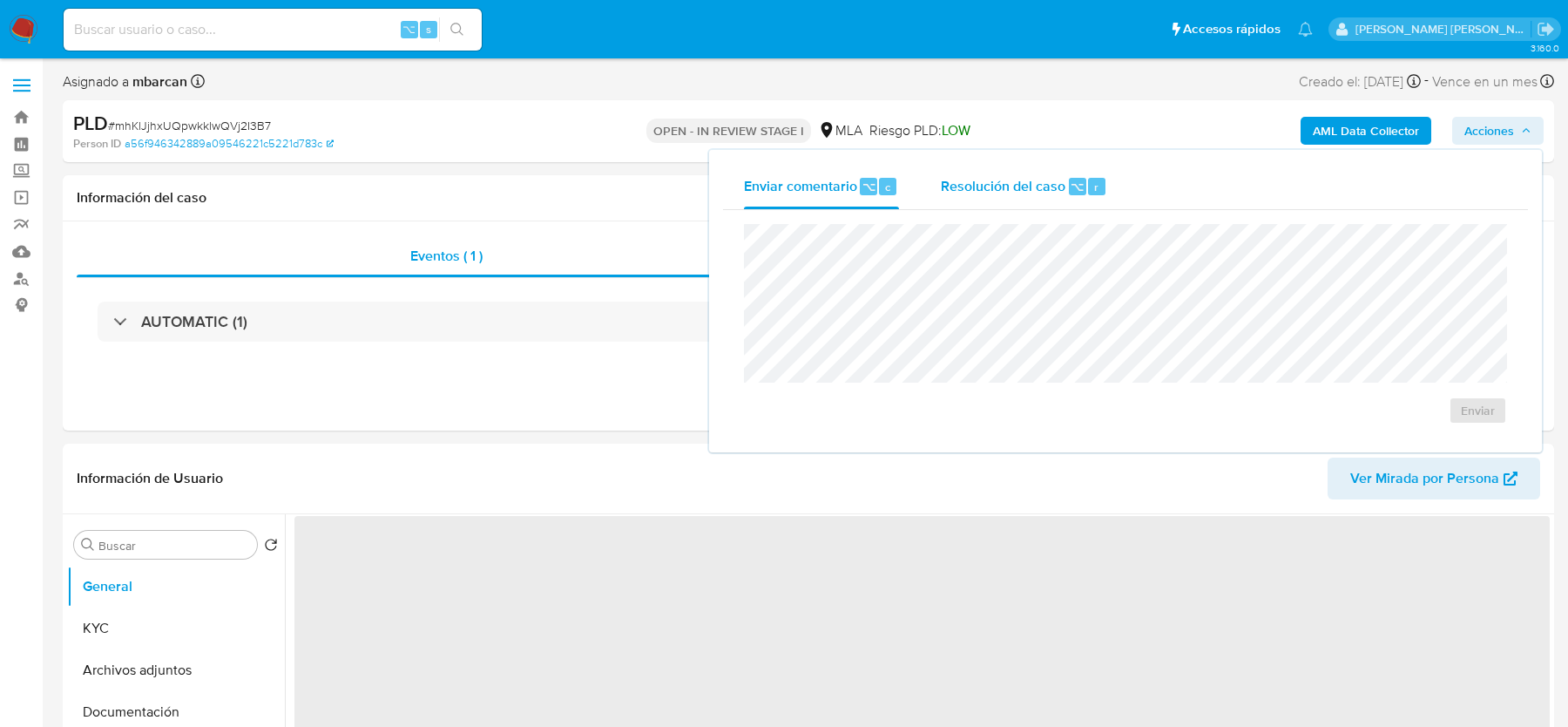
select select "10"
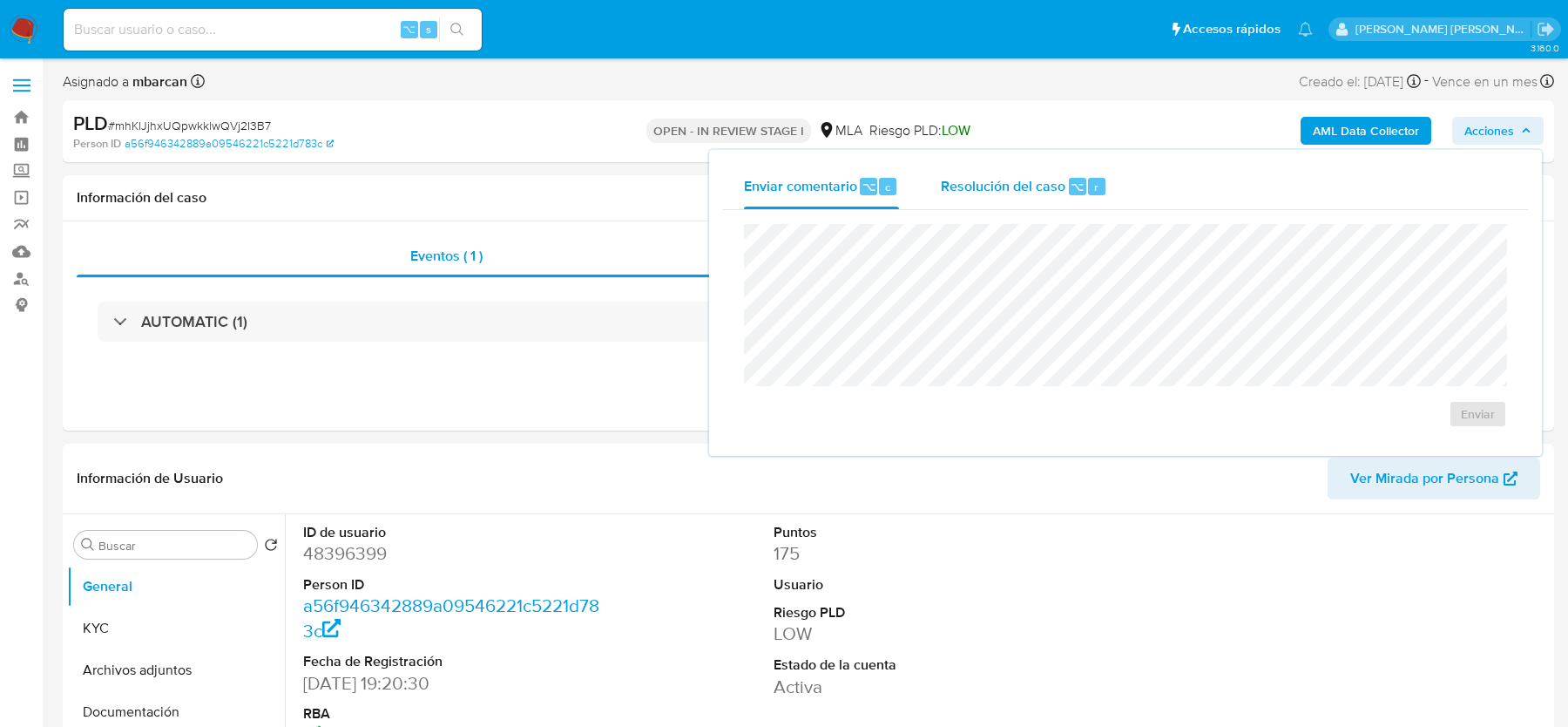
click at [1008, 197] on div "Resolución del caso ⌥ r" at bounding box center [1024, 187] width 166 height 46
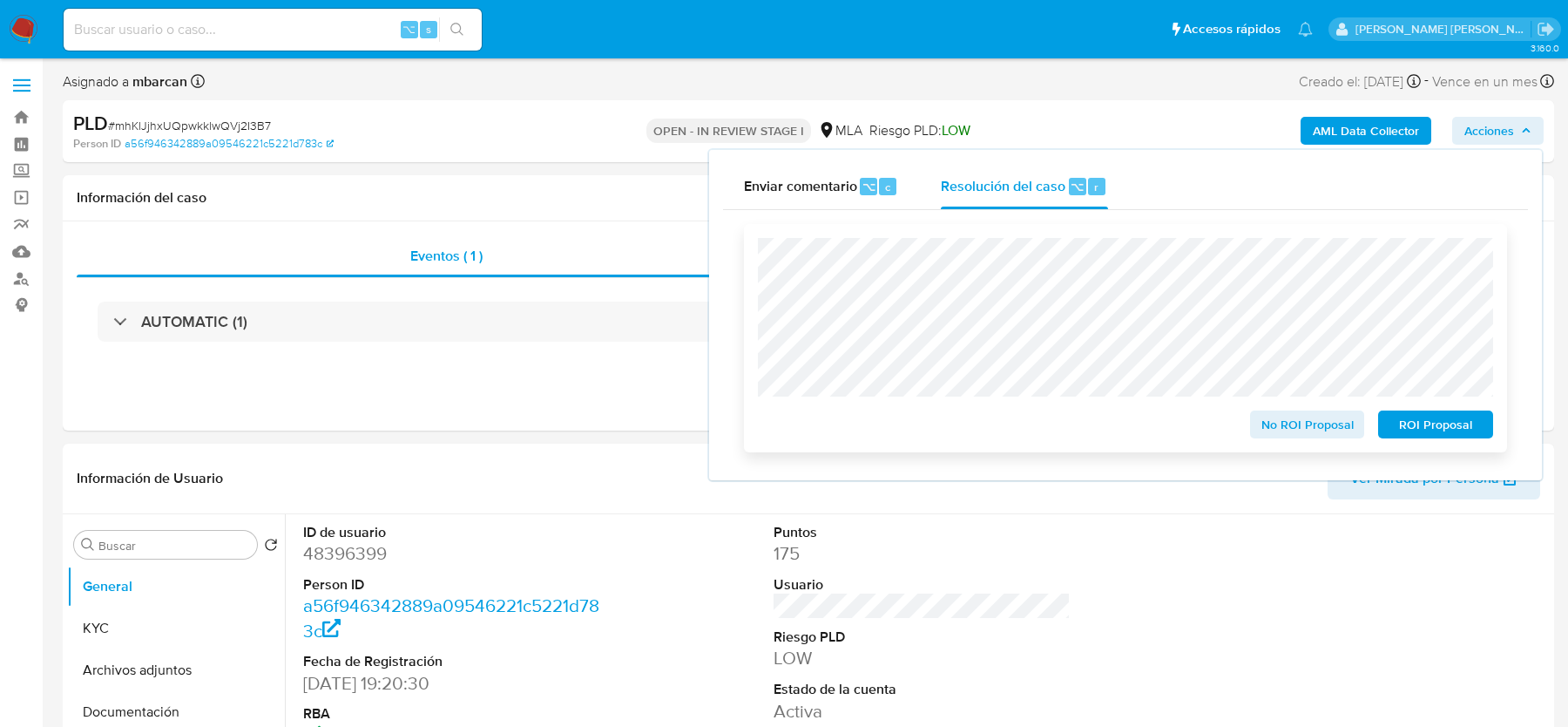
click at [1292, 437] on span "No ROI Proposal" at bounding box center [1307, 425] width 90 height 24
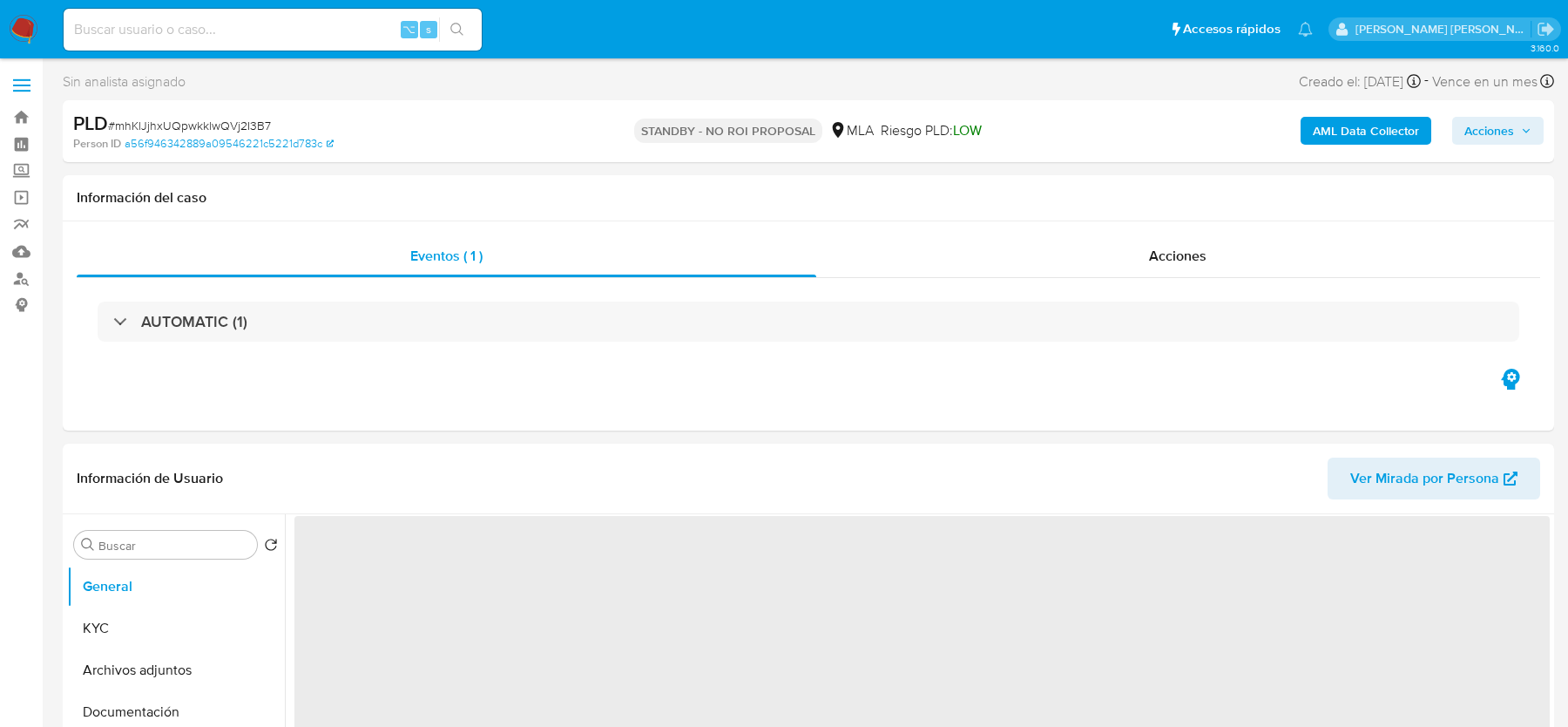
select select "10"
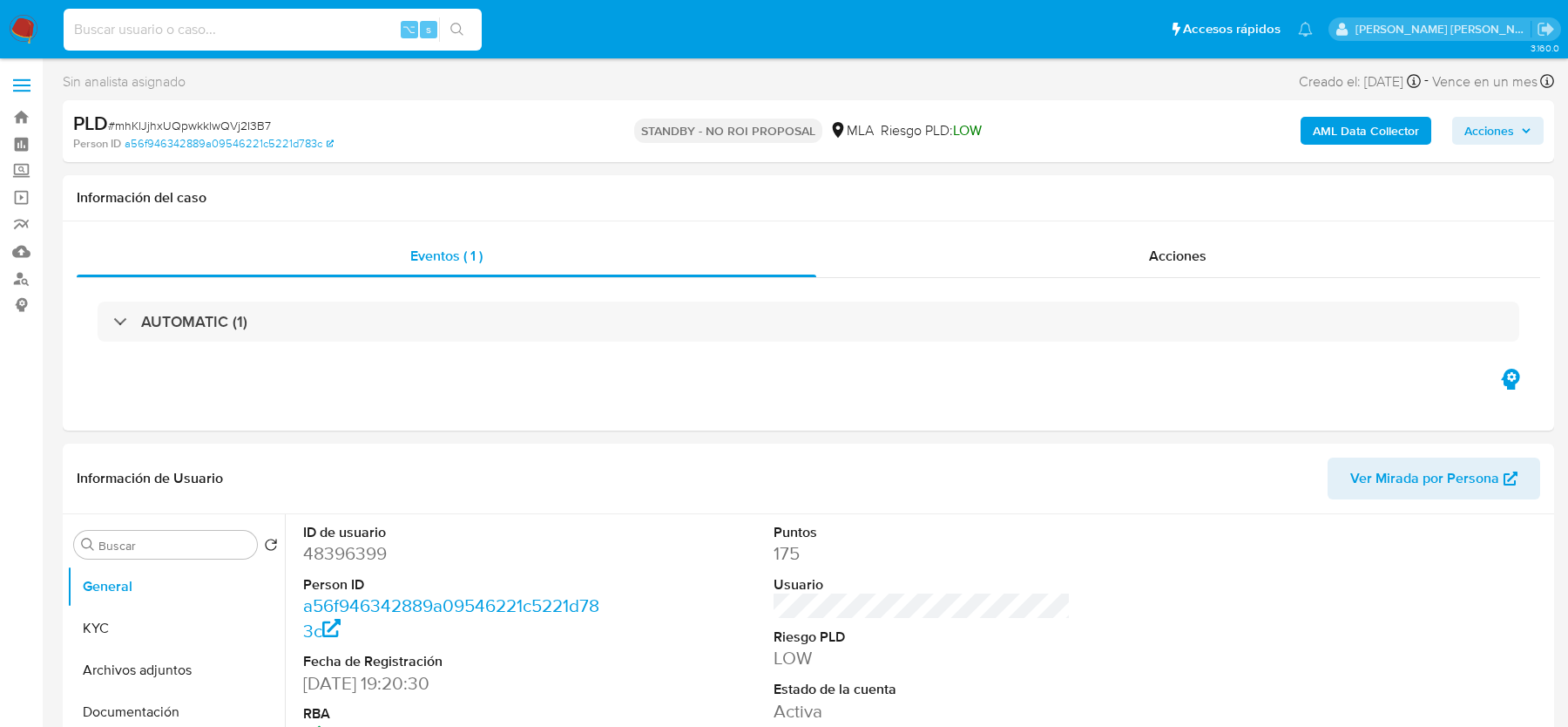
click at [172, 32] on input at bounding box center [272, 30] width 418 height 22
paste input "6n1VHJPcb7BKPYCTiy2Qixku"
type input "6n1VHJPcb7BKPYCTiy2Qixku"
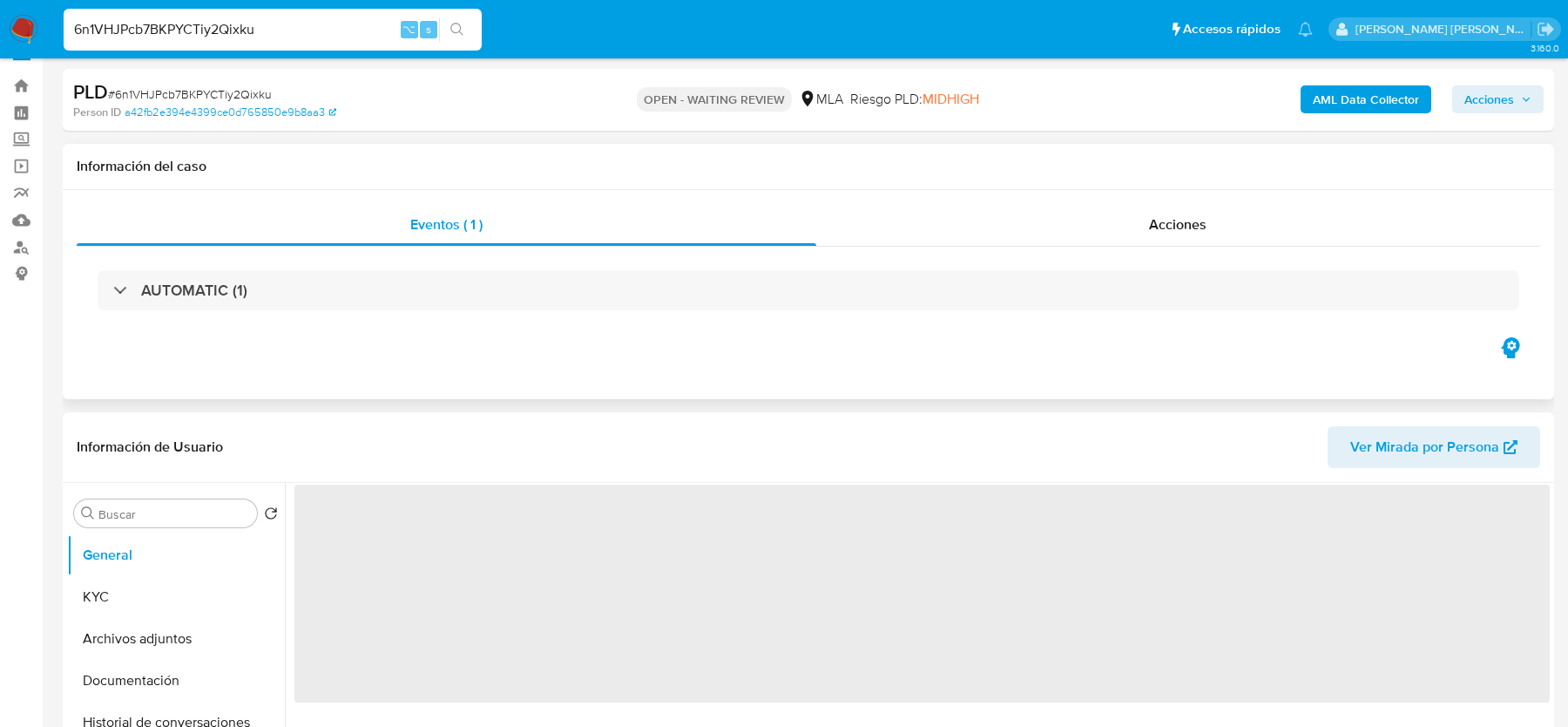
scroll to position [45, 0]
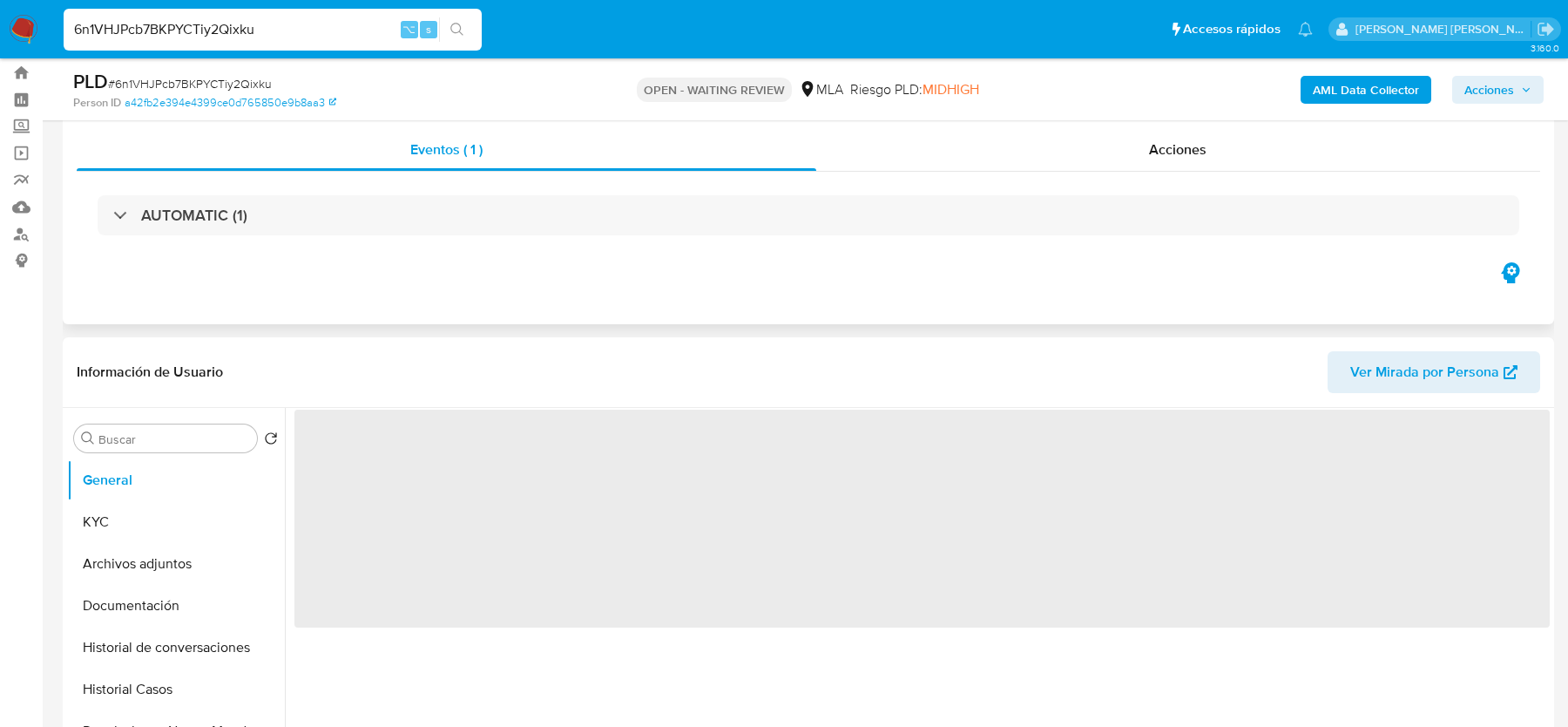
select select "10"
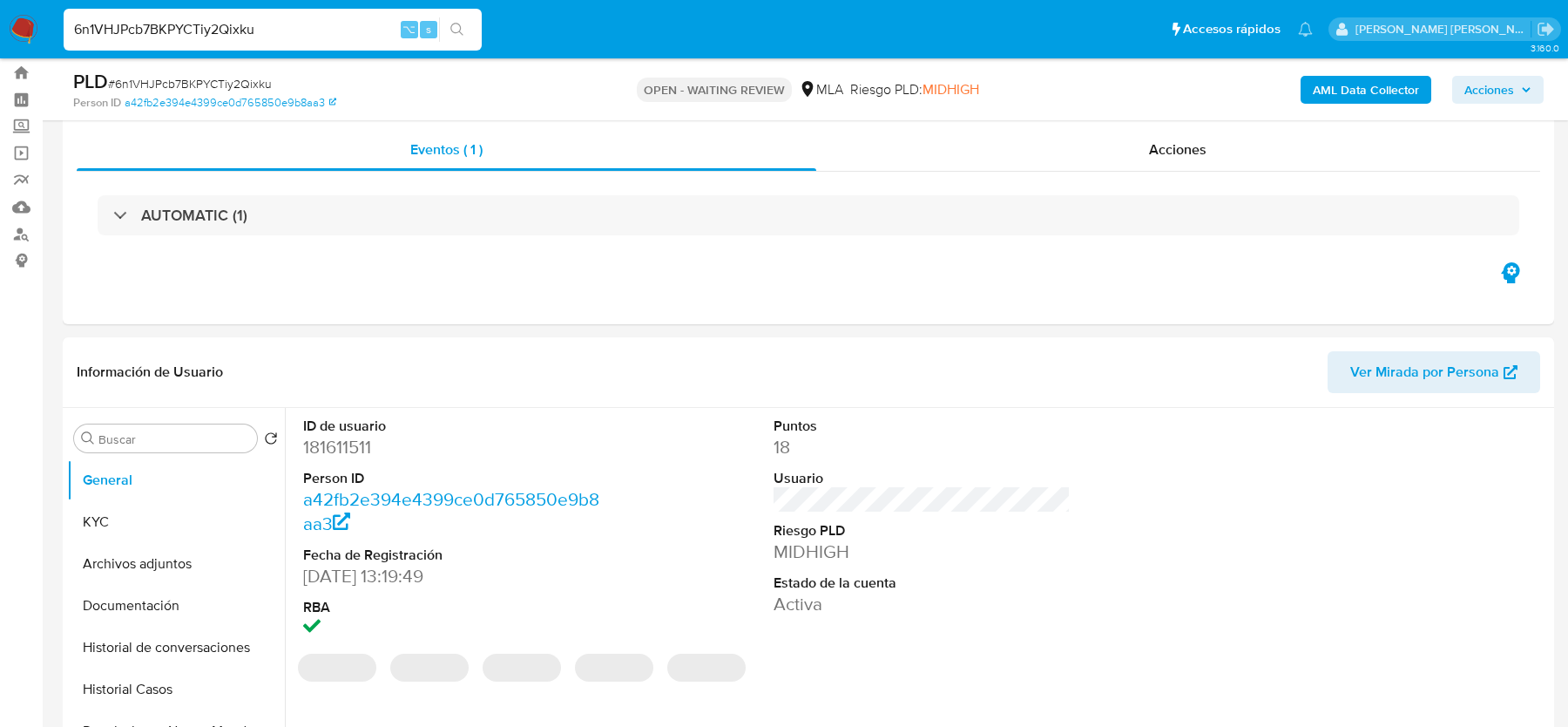
click at [33, 31] on img at bounding box center [23, 30] width 30 height 30
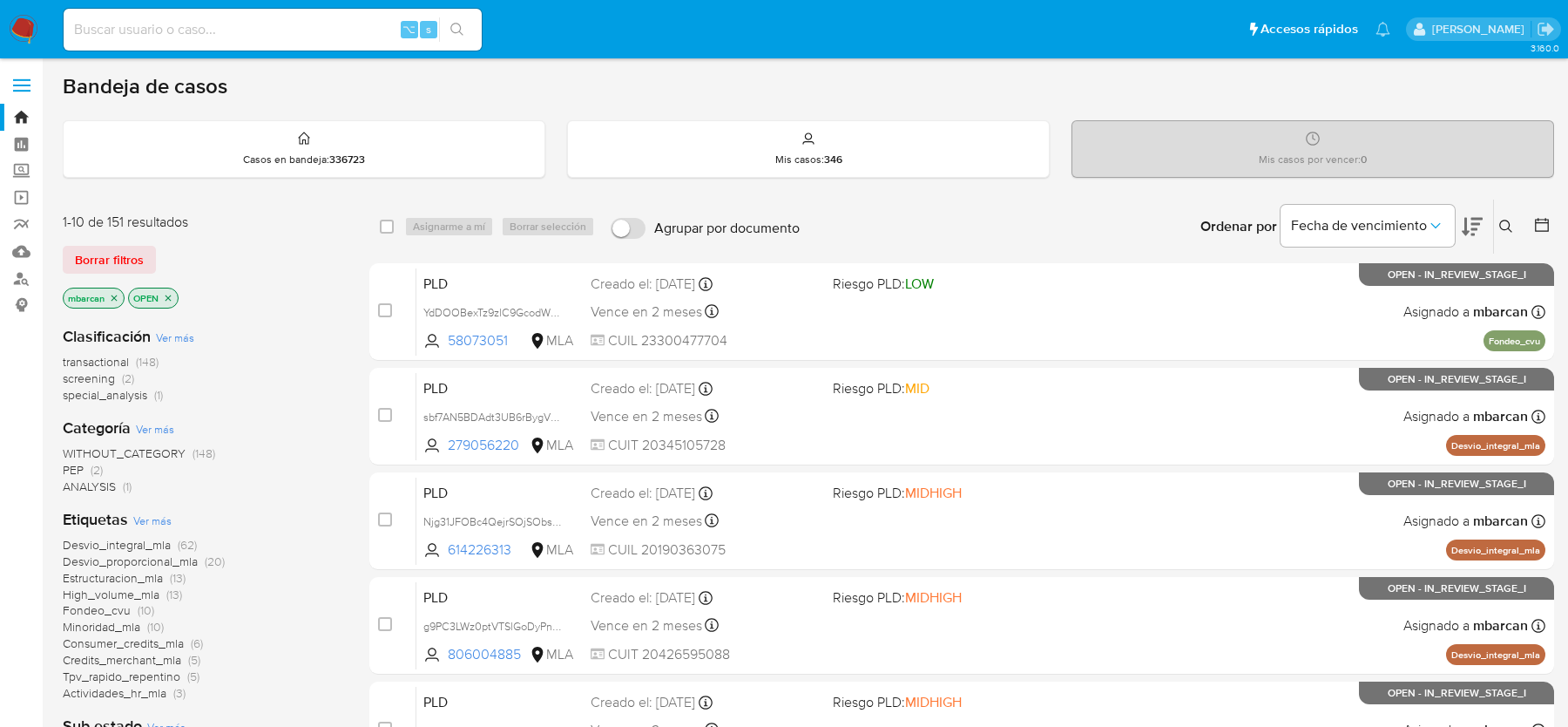
click at [1503, 225] on icon at bounding box center [1506, 226] width 14 height 14
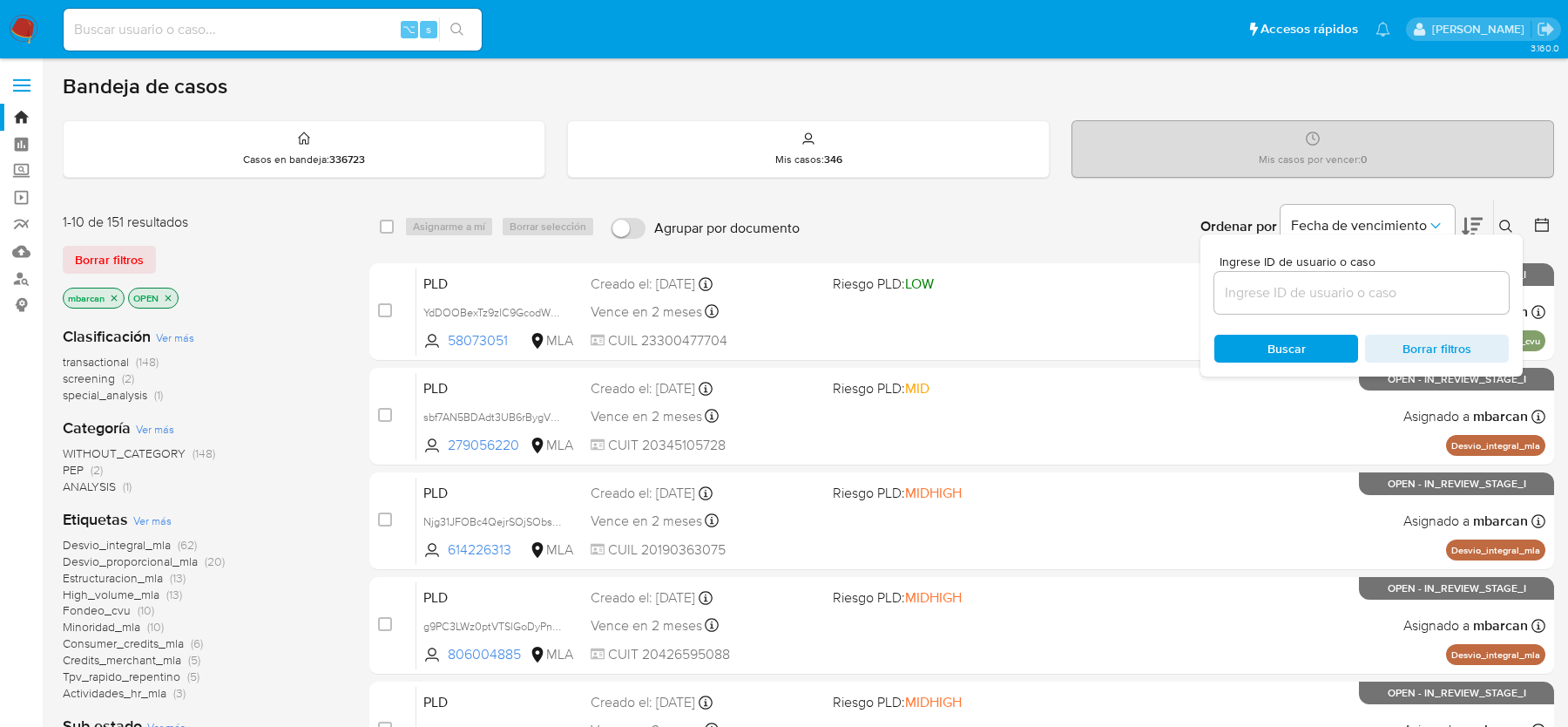
click at [1380, 297] on input at bounding box center [1362, 293] width 295 height 22
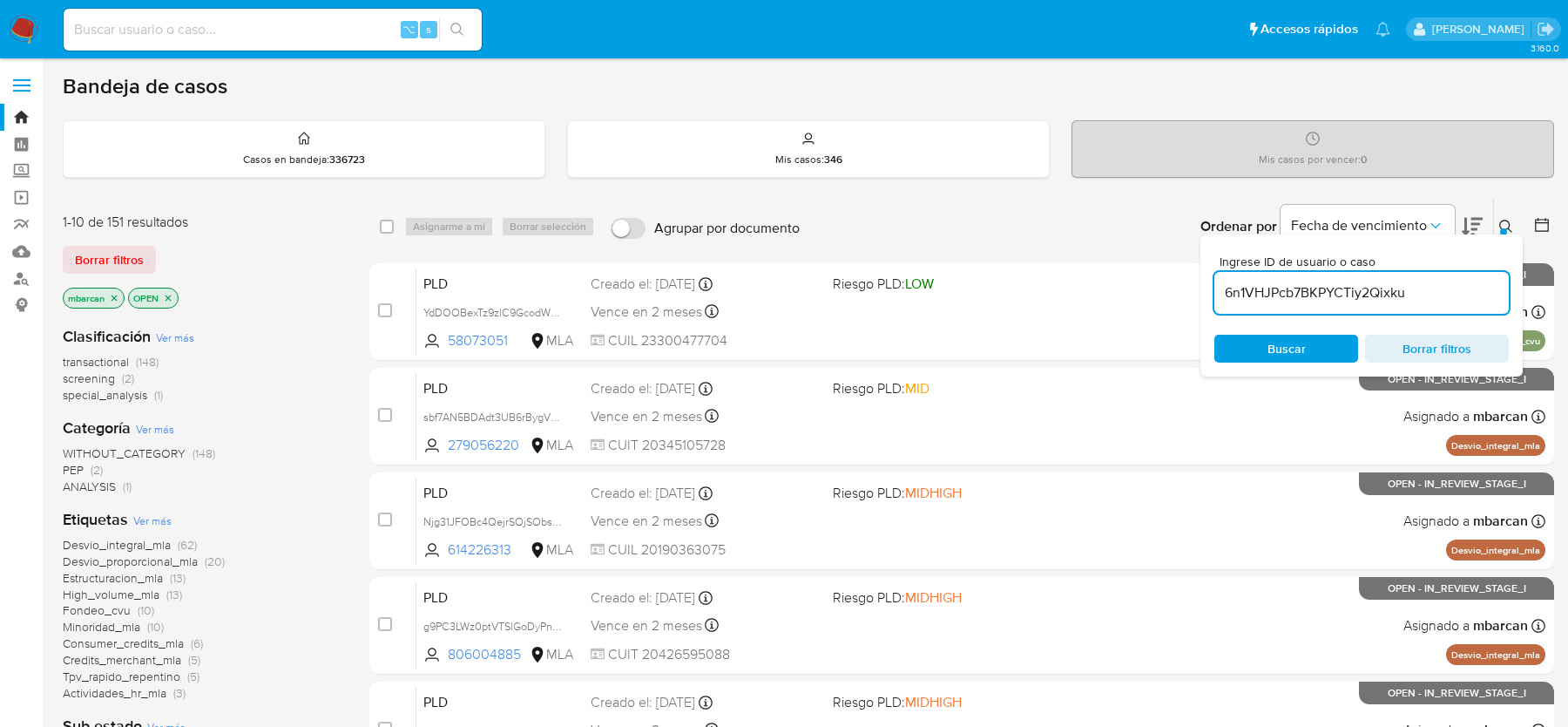
type input "6n1VHJPcb7BKPYCTiy2Qixku"
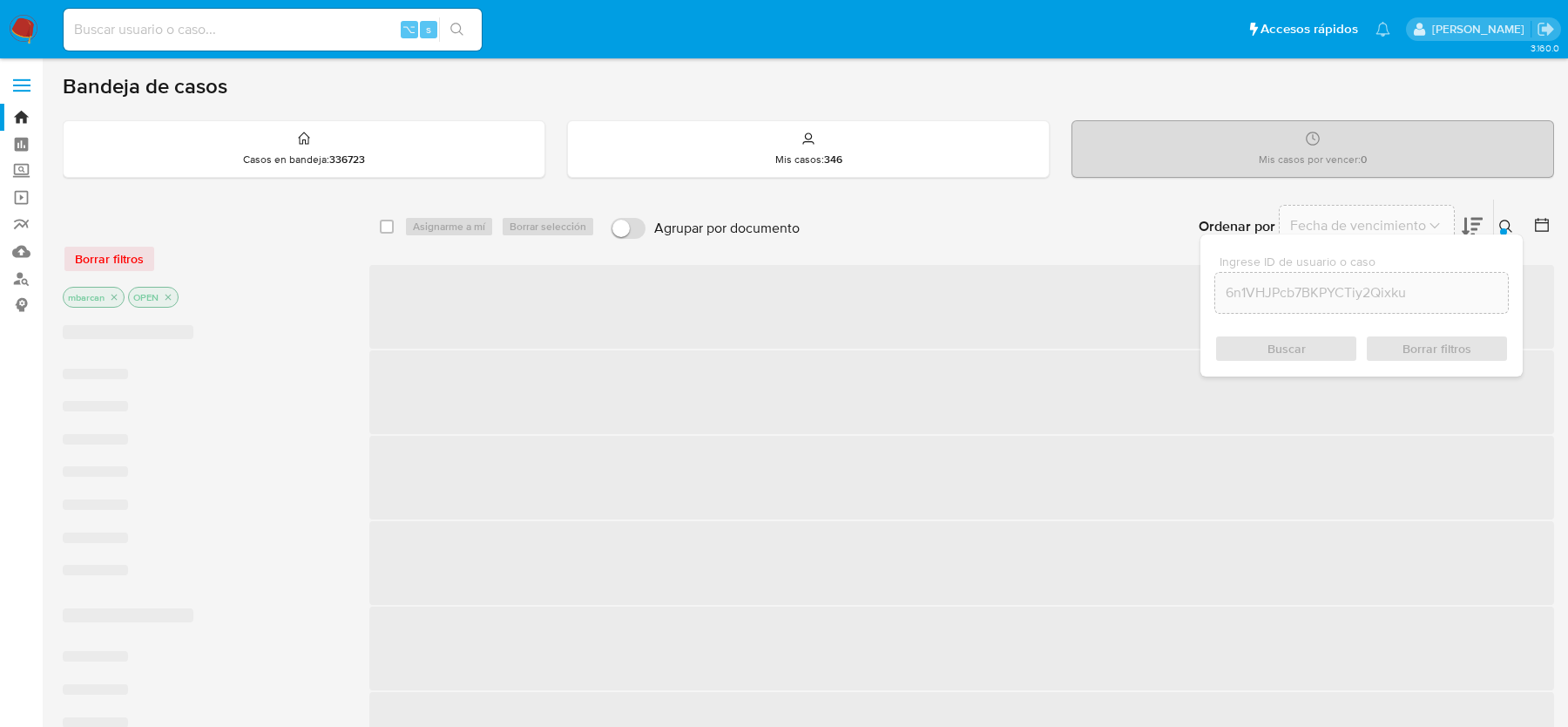
click at [1494, 231] on button at bounding box center [1508, 227] width 29 height 21
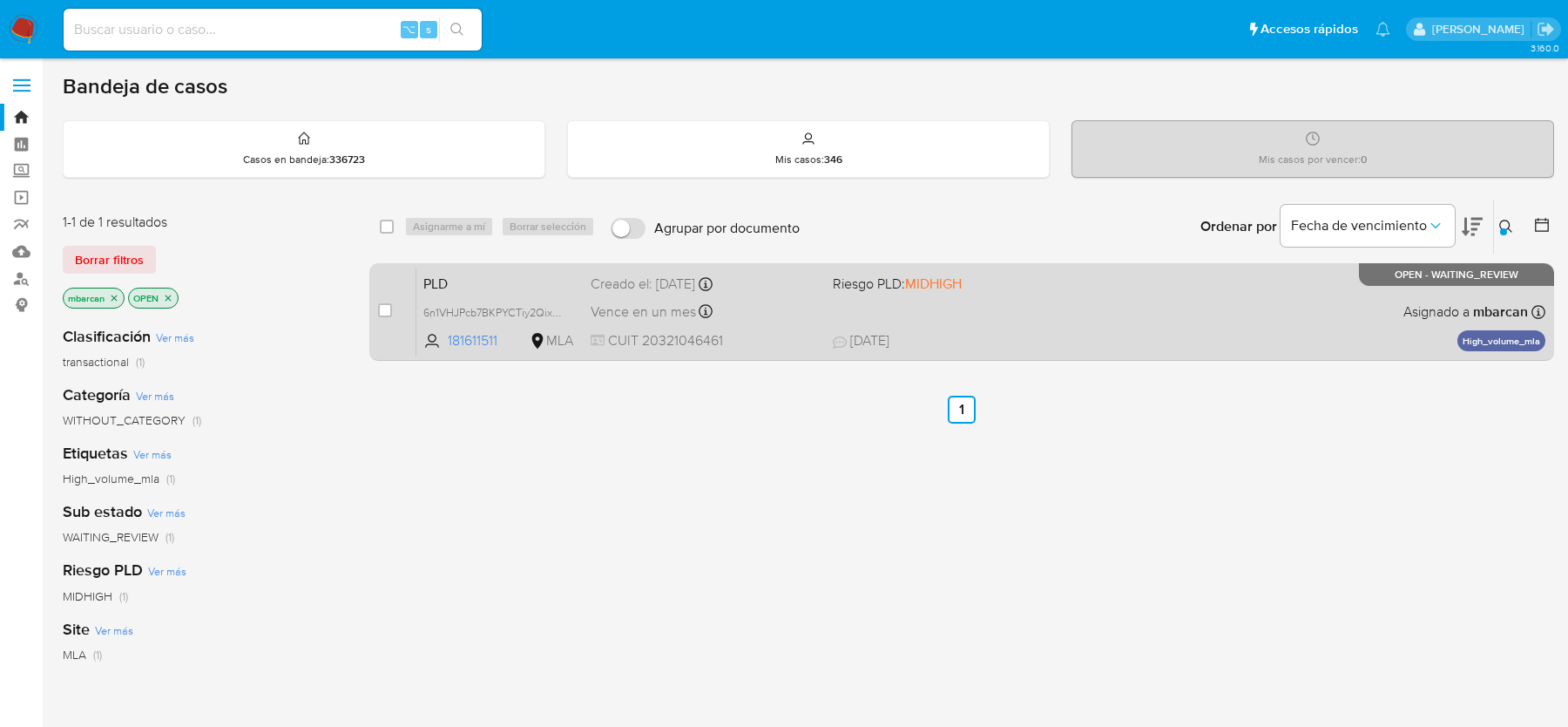
click at [385, 317] on div "case-item-checkbox" at bounding box center [384, 312] width 14 height 21
click at [382, 316] on div "case-item-checkbox" at bounding box center [384, 310] width 14 height 18
click at [376, 316] on div "case-item-checkbox No es posible asignar el caso PLD 6n1VHJPcb7BKPYCTiy2Qixku 1…" at bounding box center [962, 312] width 1185 height 98
click at [378, 313] on input "checkbox" at bounding box center [384, 310] width 14 height 14
checkbox input "true"
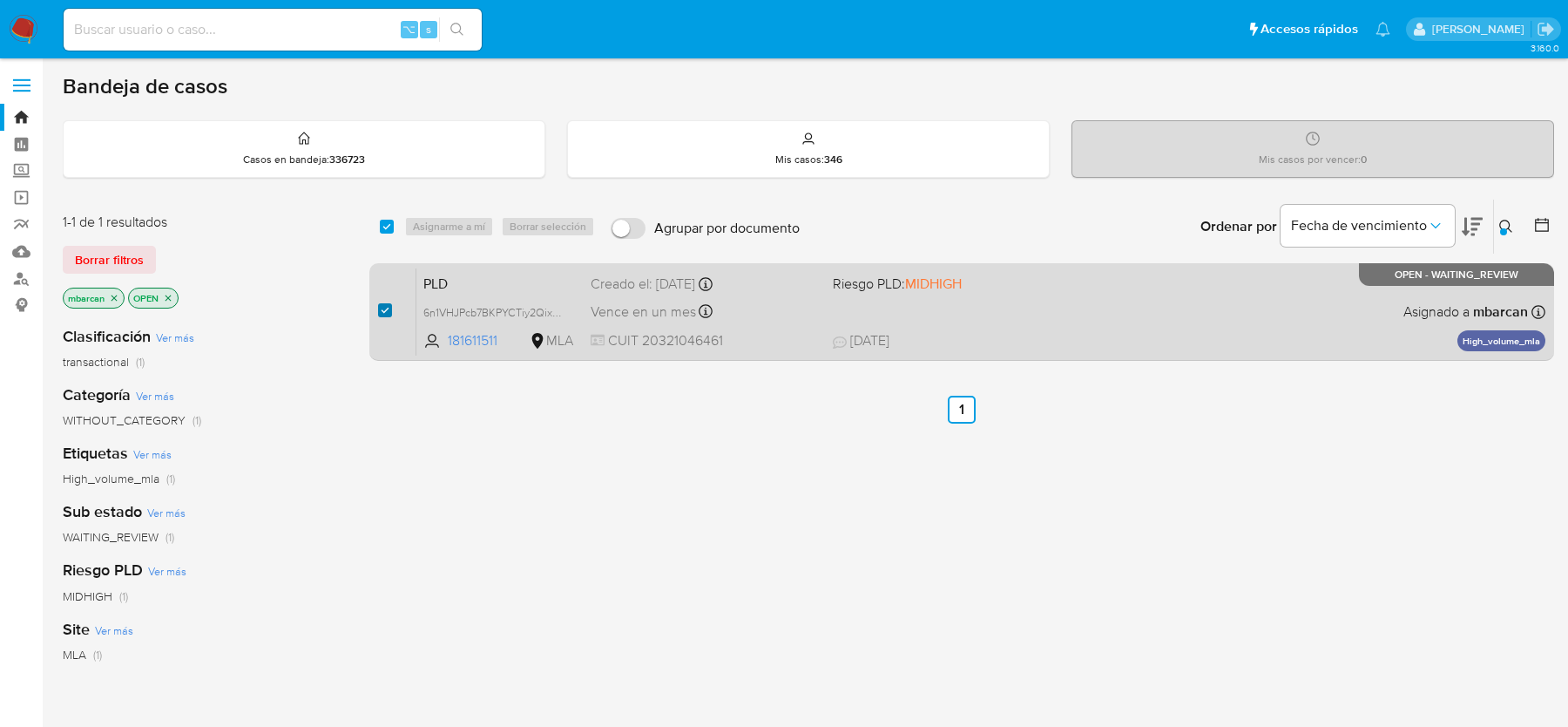
checkbox input "true"
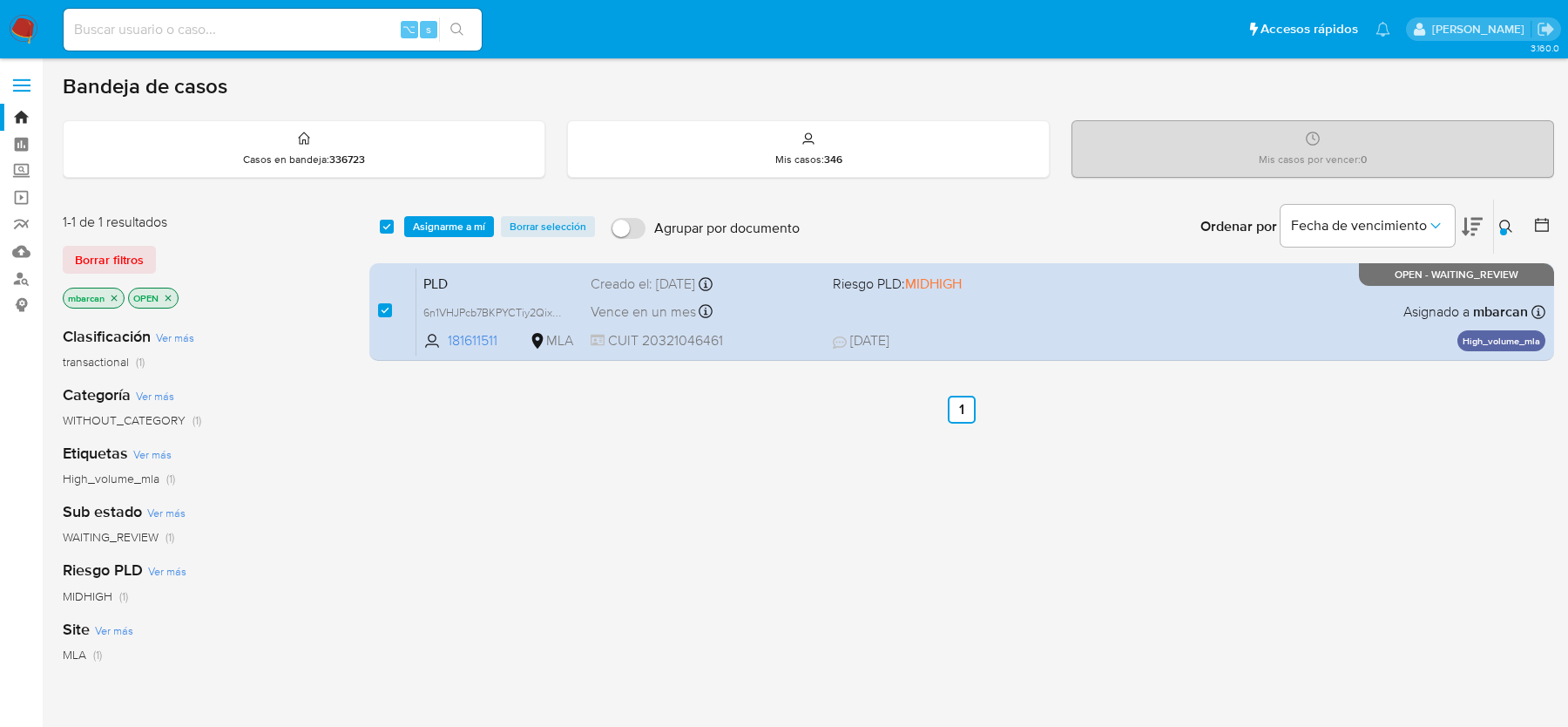
click at [465, 245] on div "select-all-cases-checkbox Asignarme a mí Borrar selección Agrupar por documento…" at bounding box center [962, 227] width 1185 height 54
click at [465, 231] on span "Asignarme a mí" at bounding box center [450, 227] width 73 height 18
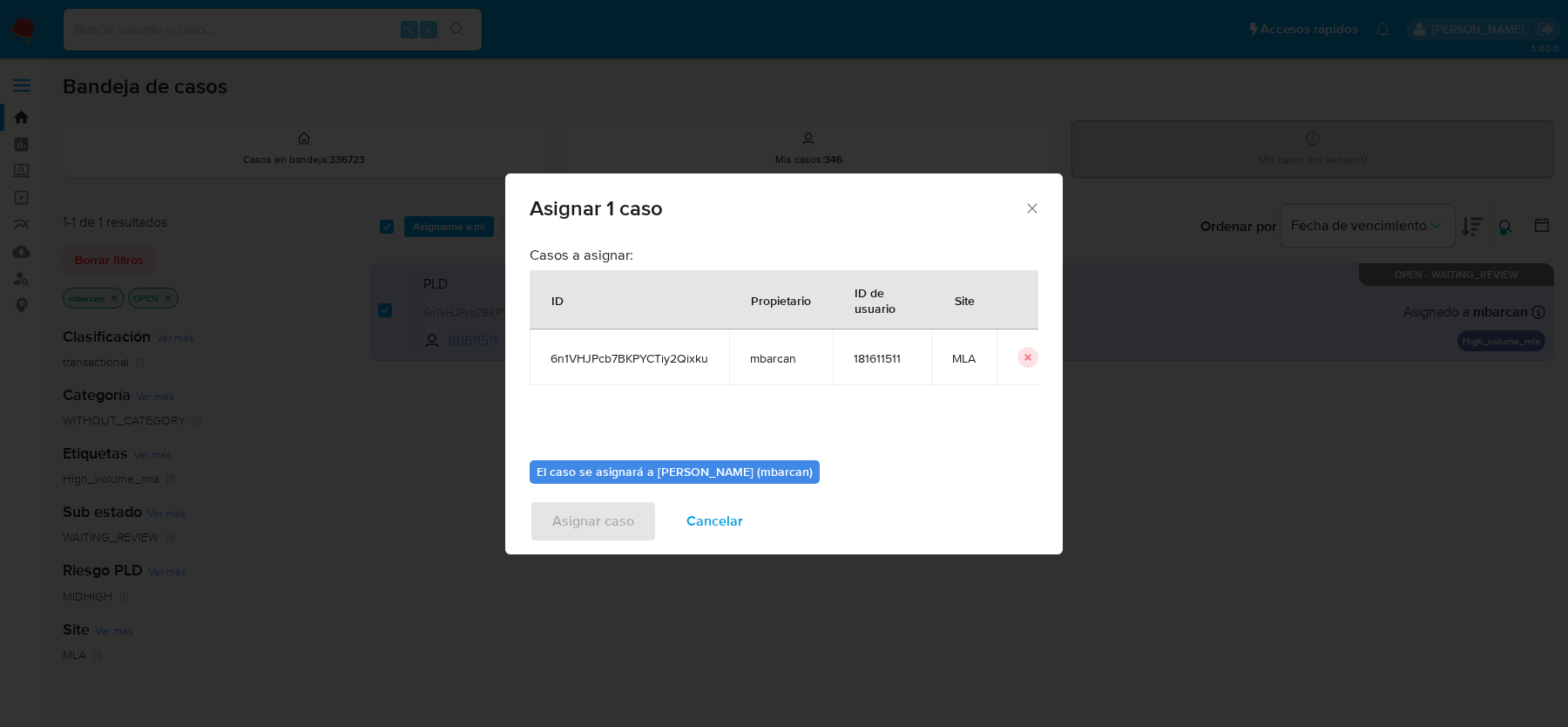
scroll to position [89, 0]
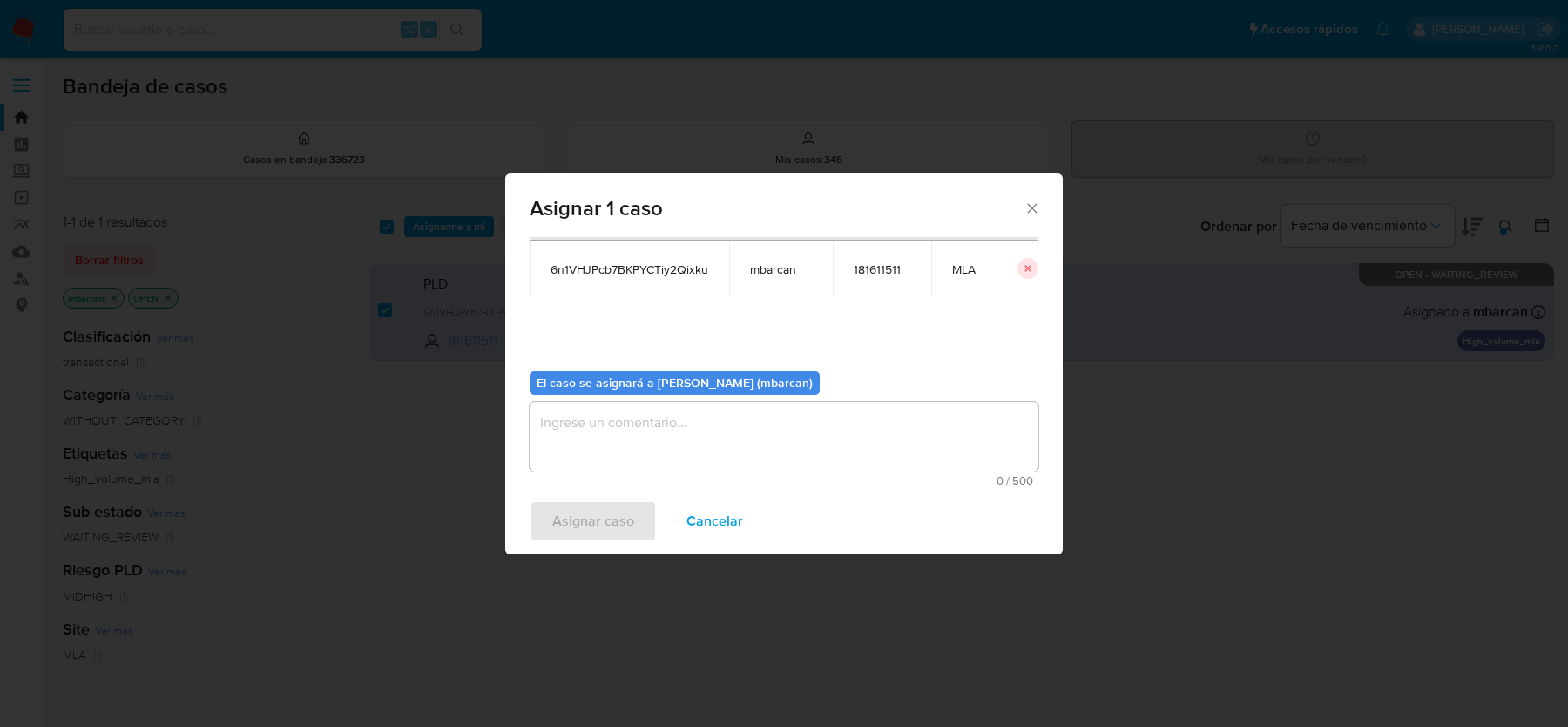
click at [658, 416] on textarea "assign-modal" at bounding box center [784, 437] width 508 height 70
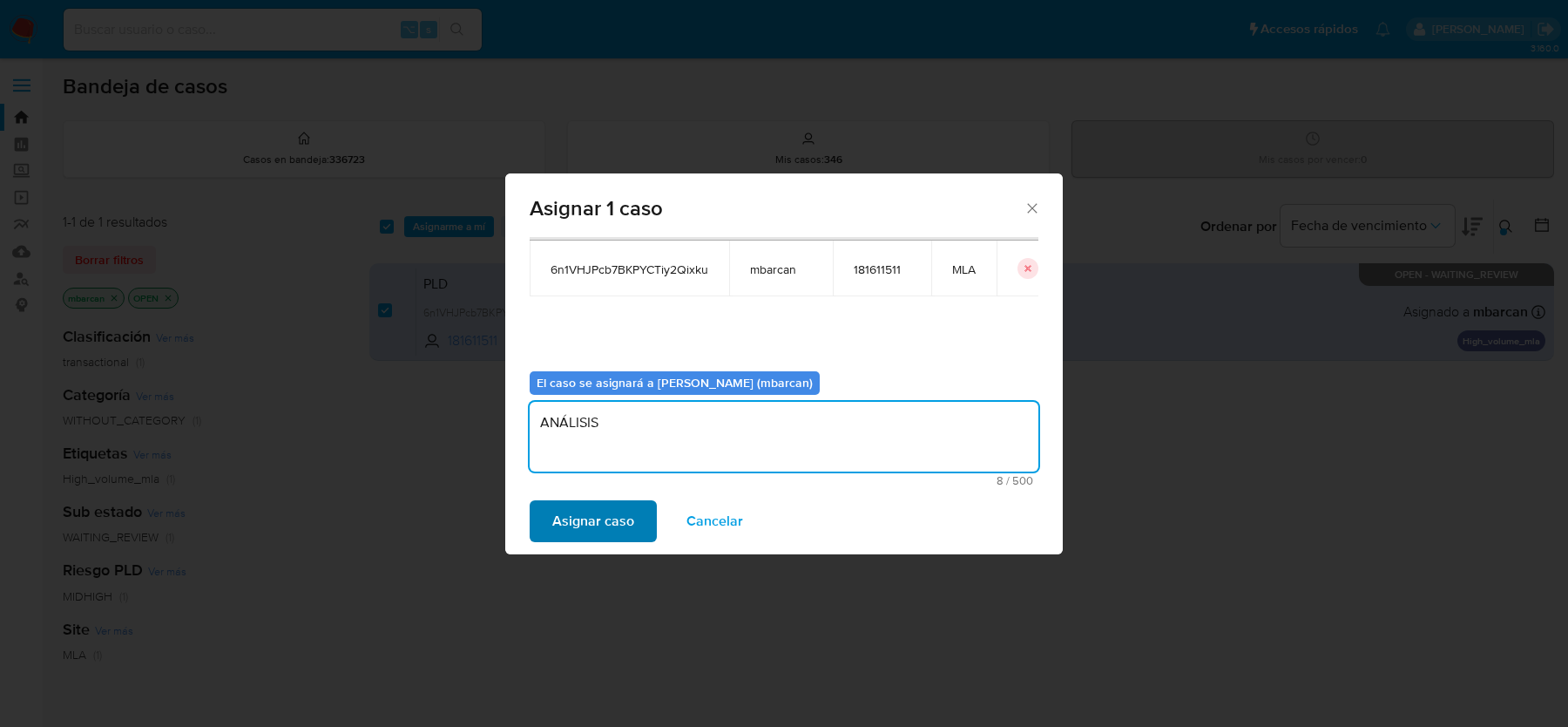
type textarea "ANÁLISIS"
click at [603, 518] on span "Asignar caso" at bounding box center [593, 521] width 82 height 38
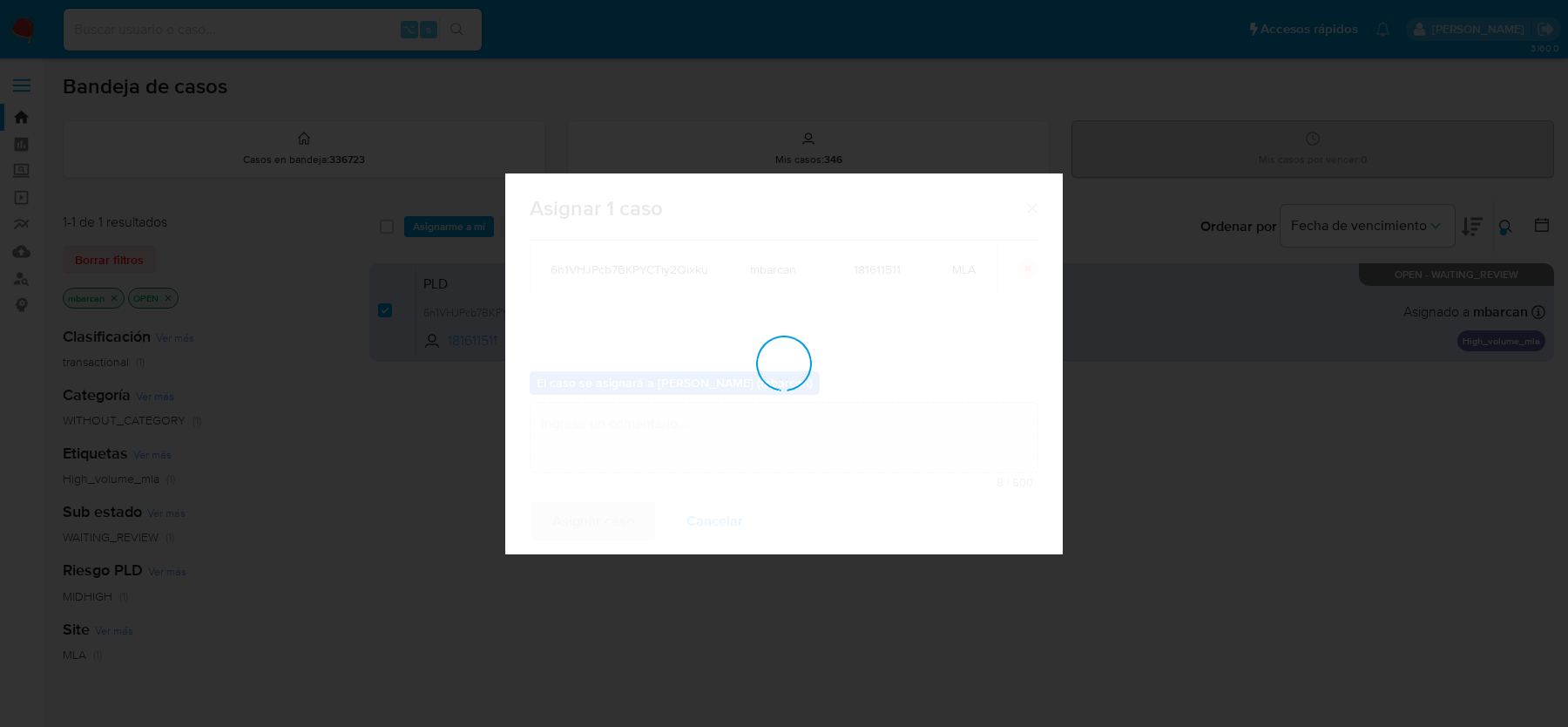
checkbox input "false"
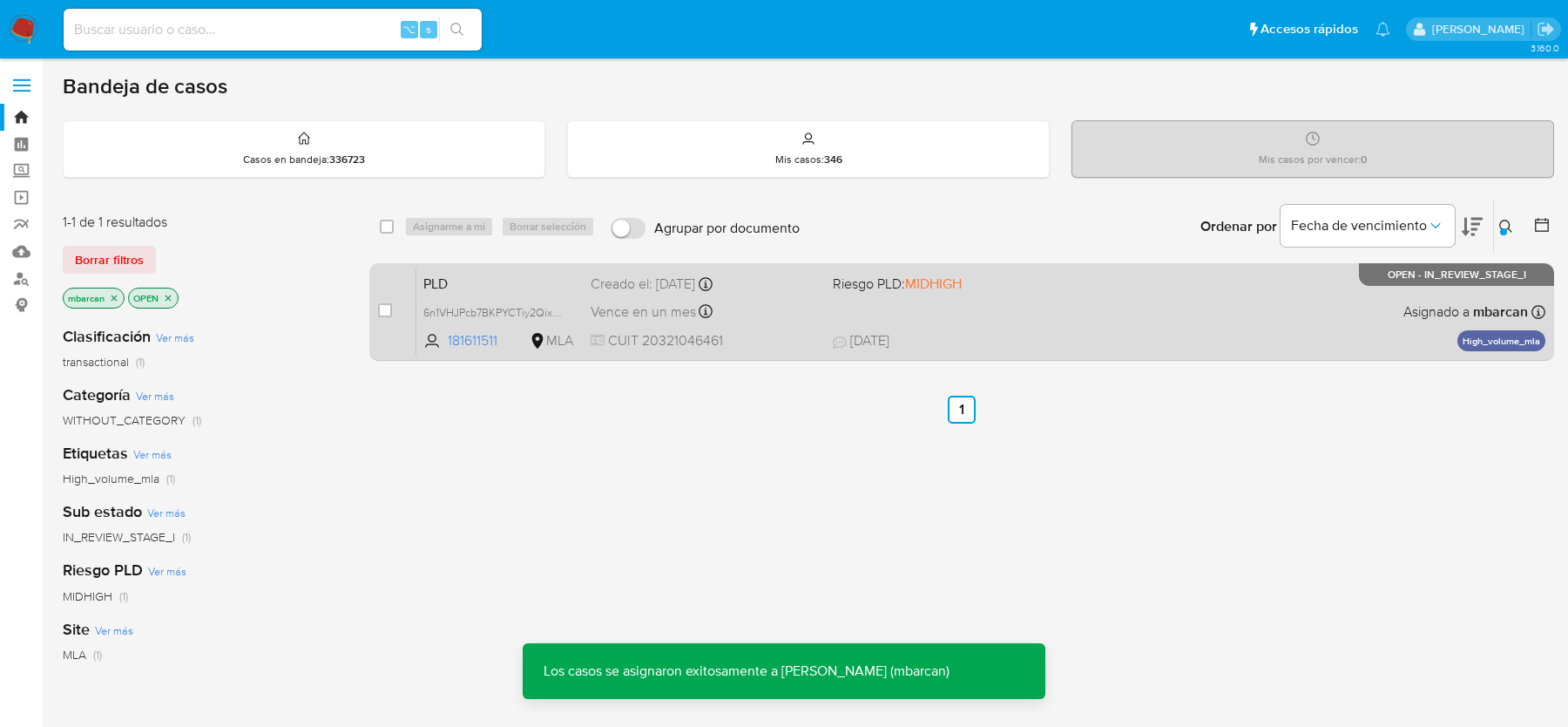
click at [528, 271] on span "PLD" at bounding box center [500, 282] width 153 height 22
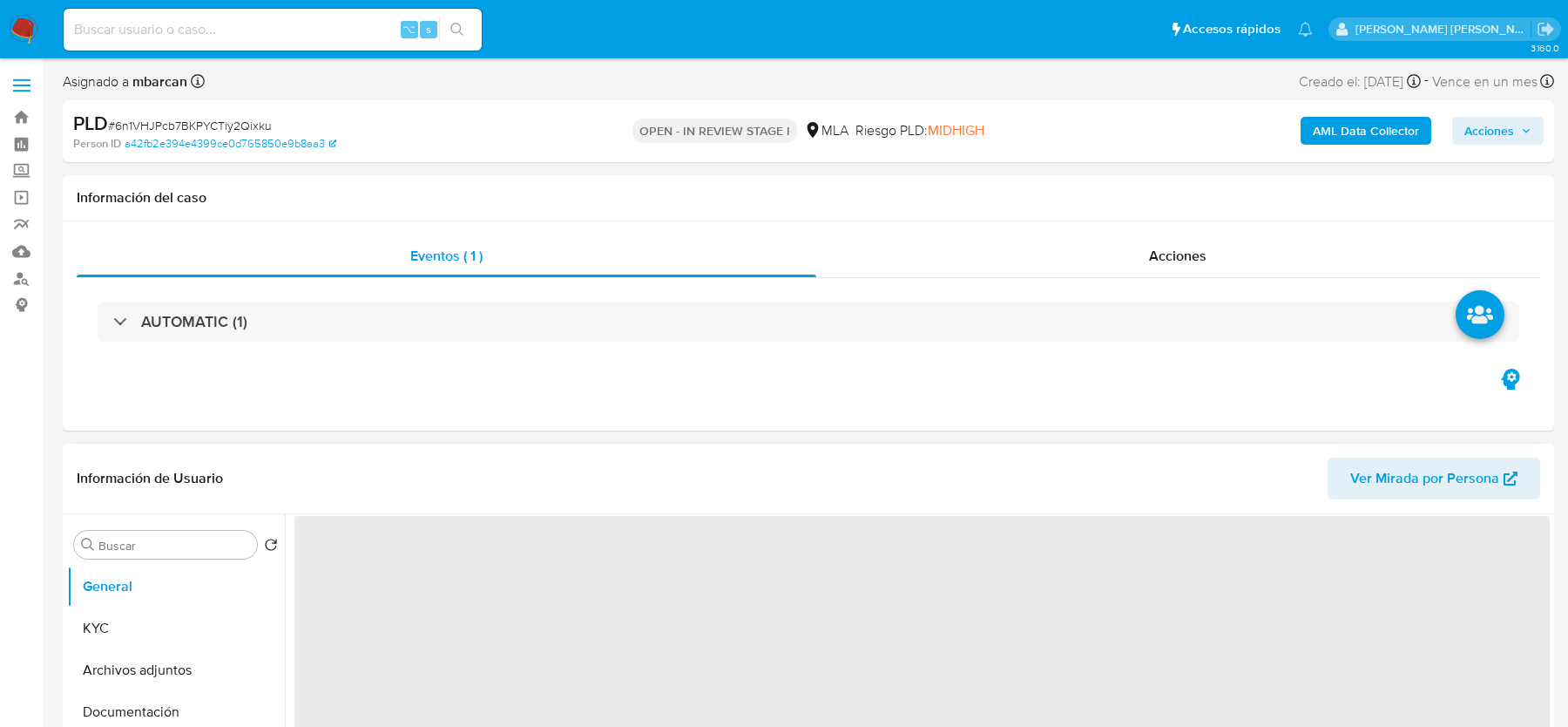
select select "10"
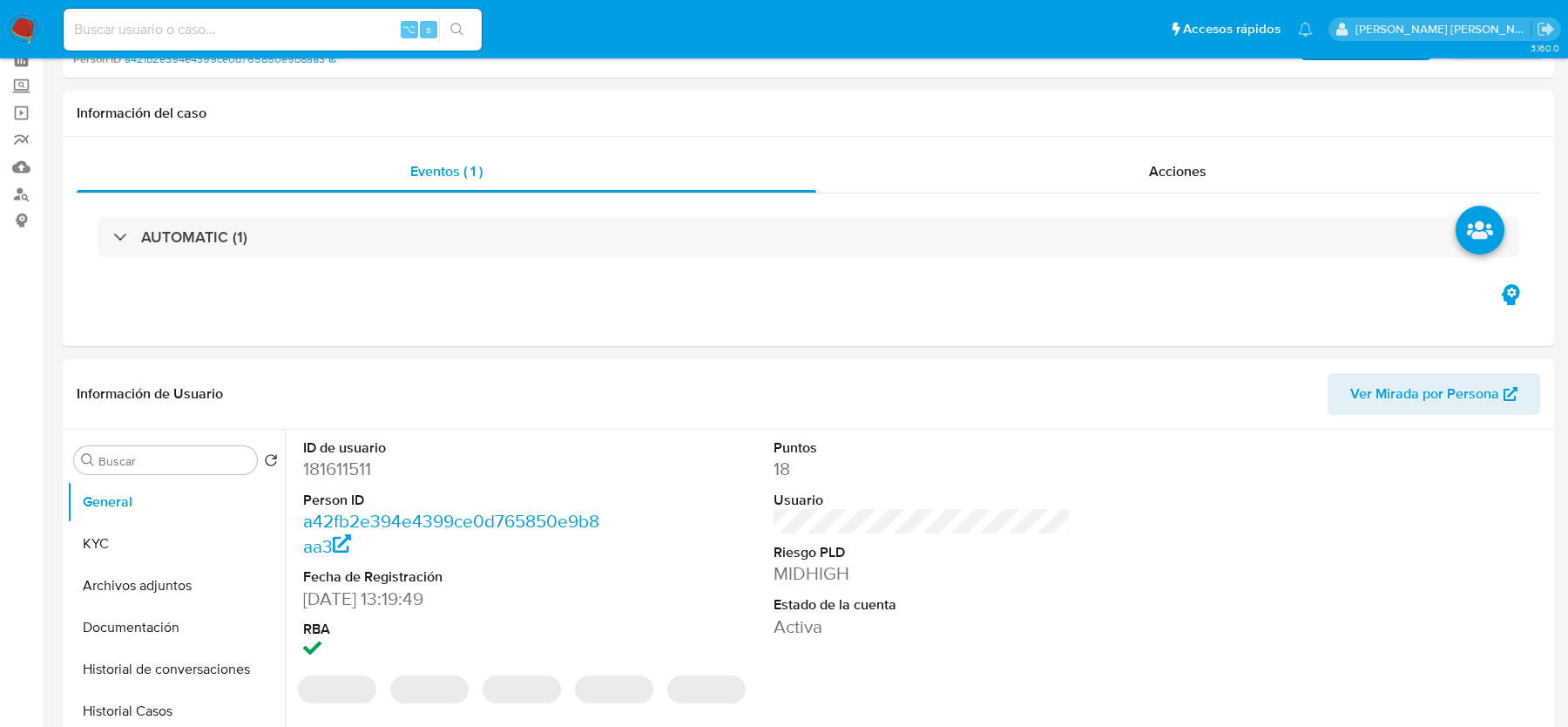
scroll to position [138, 0]
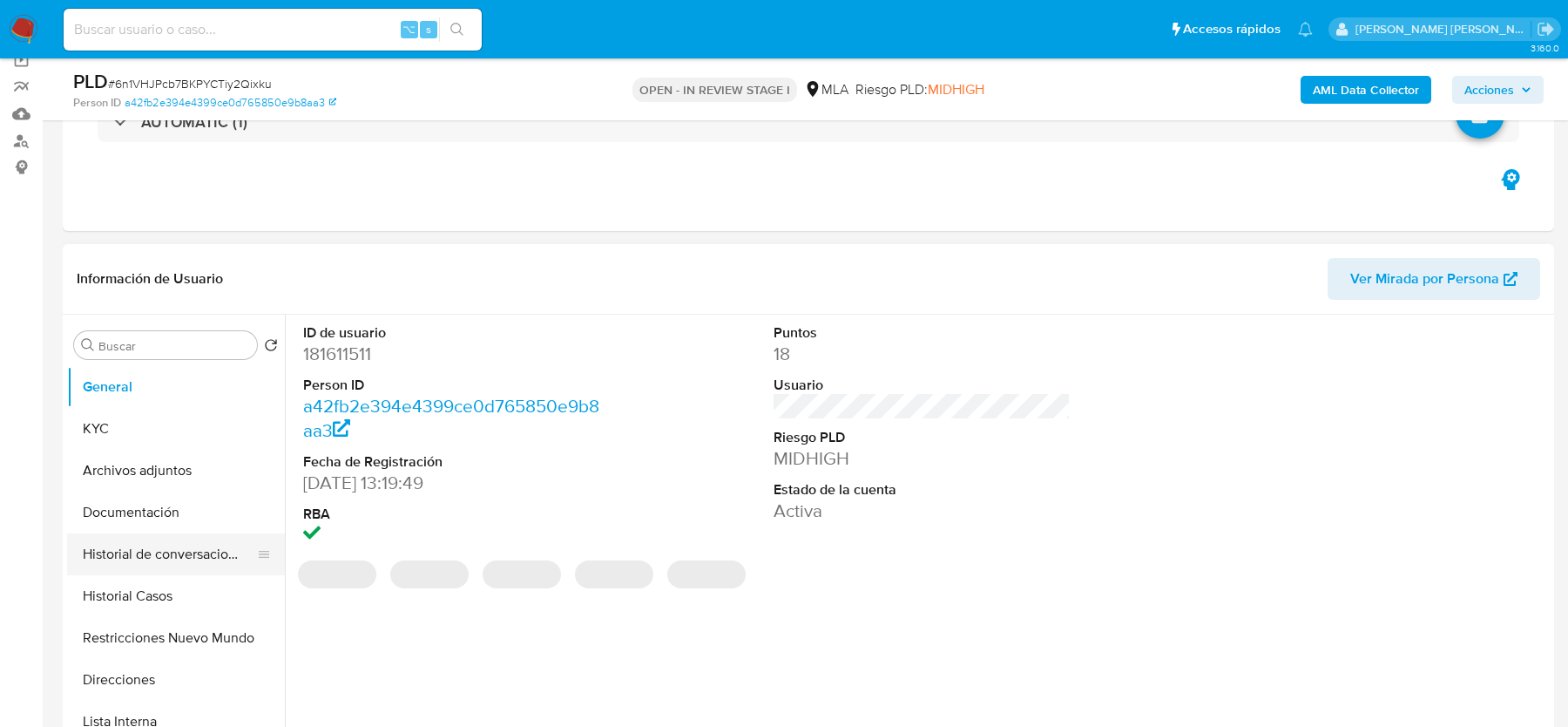
click at [178, 542] on button "Historial de conversaciones" at bounding box center [169, 554] width 204 height 42
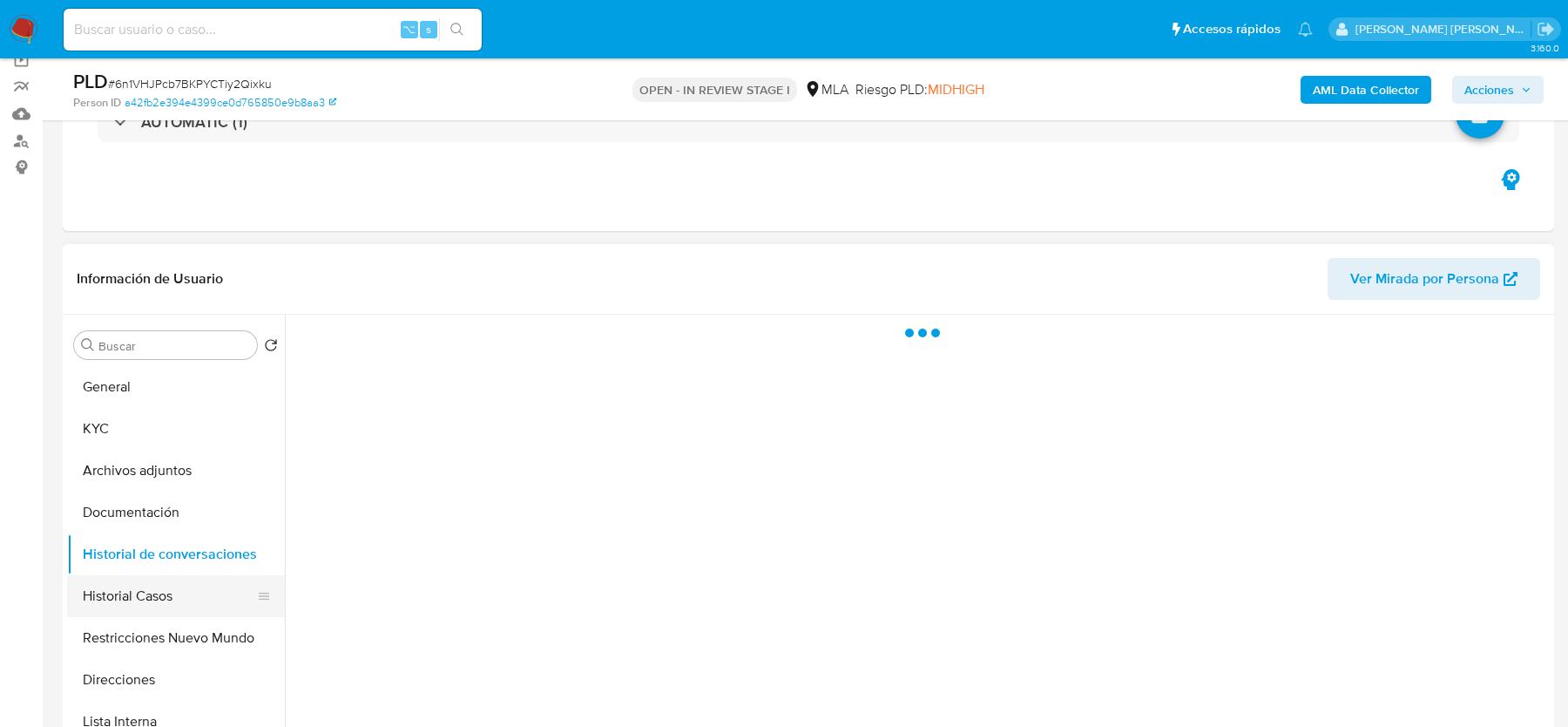
click at [172, 583] on button "Historial Casos" at bounding box center [169, 595] width 204 height 42
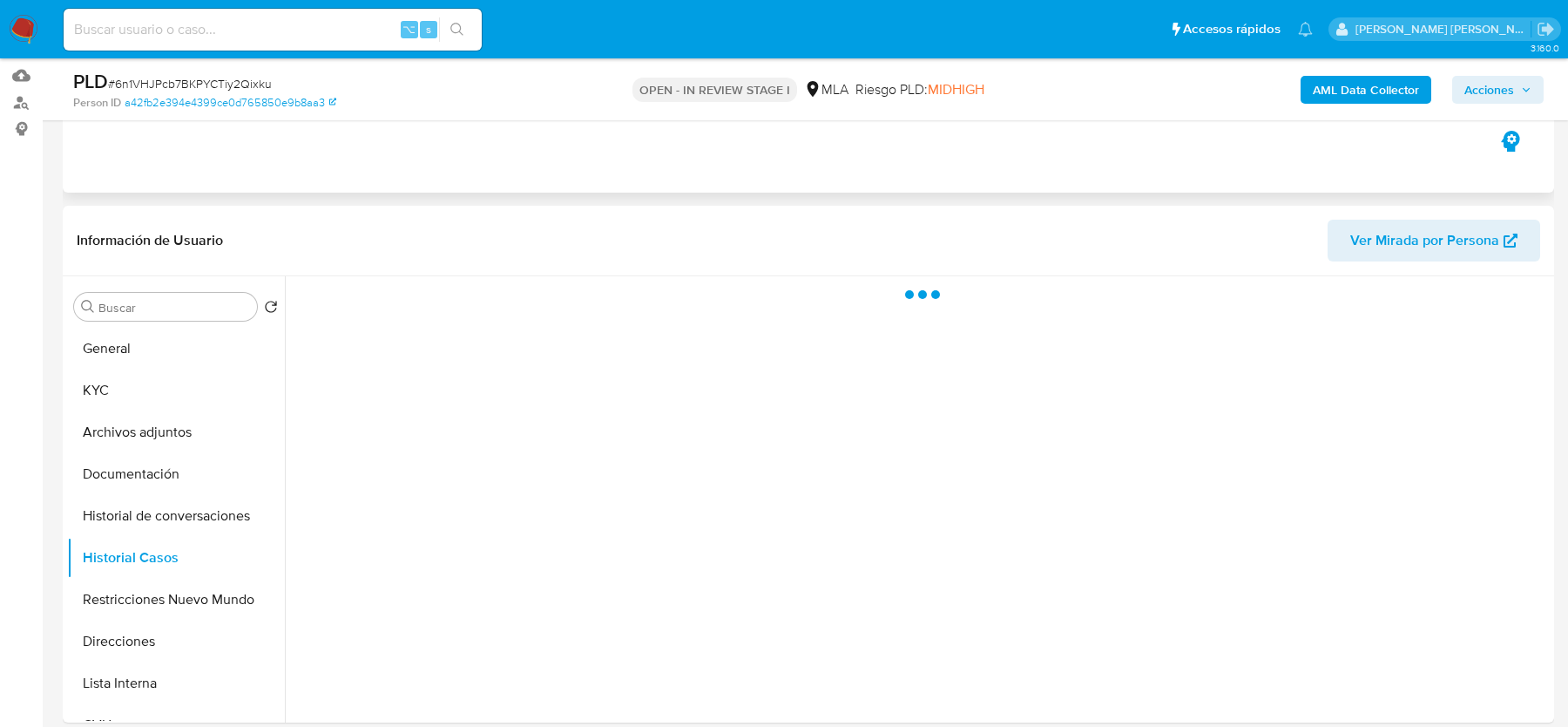
scroll to position [180, 0]
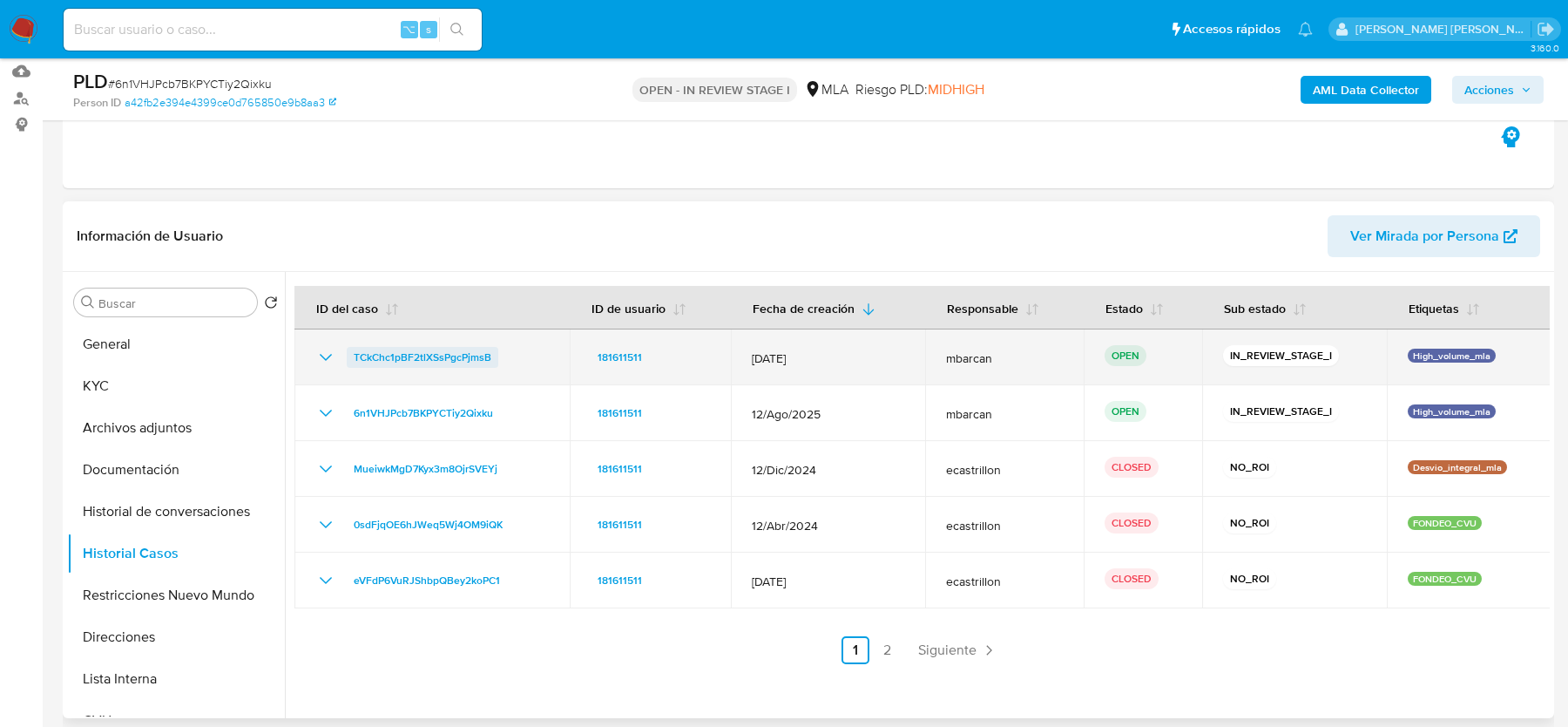
click at [420, 350] on span "TCkChc1pBF2tlXSsPgcPjmsB" at bounding box center [423, 357] width 138 height 21
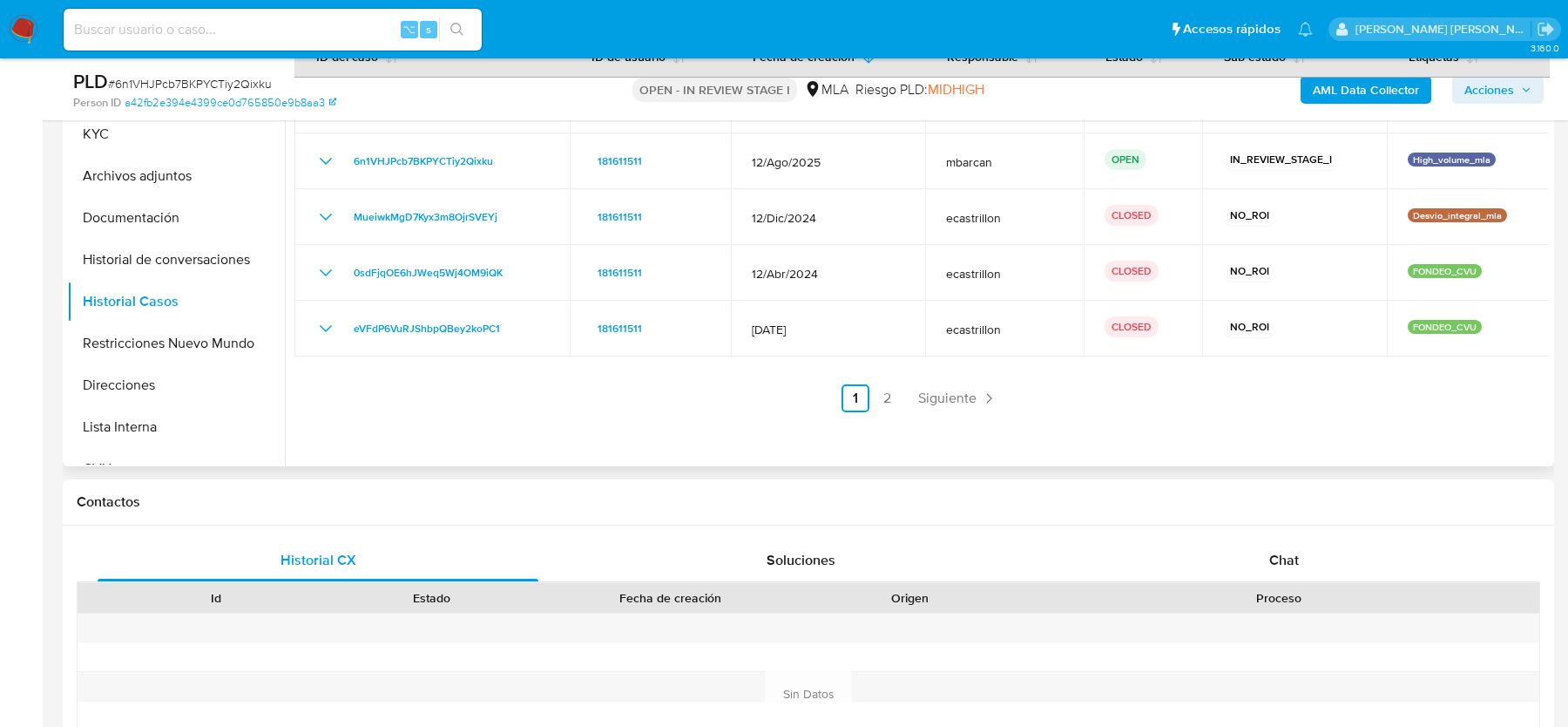
scroll to position [820, 0]
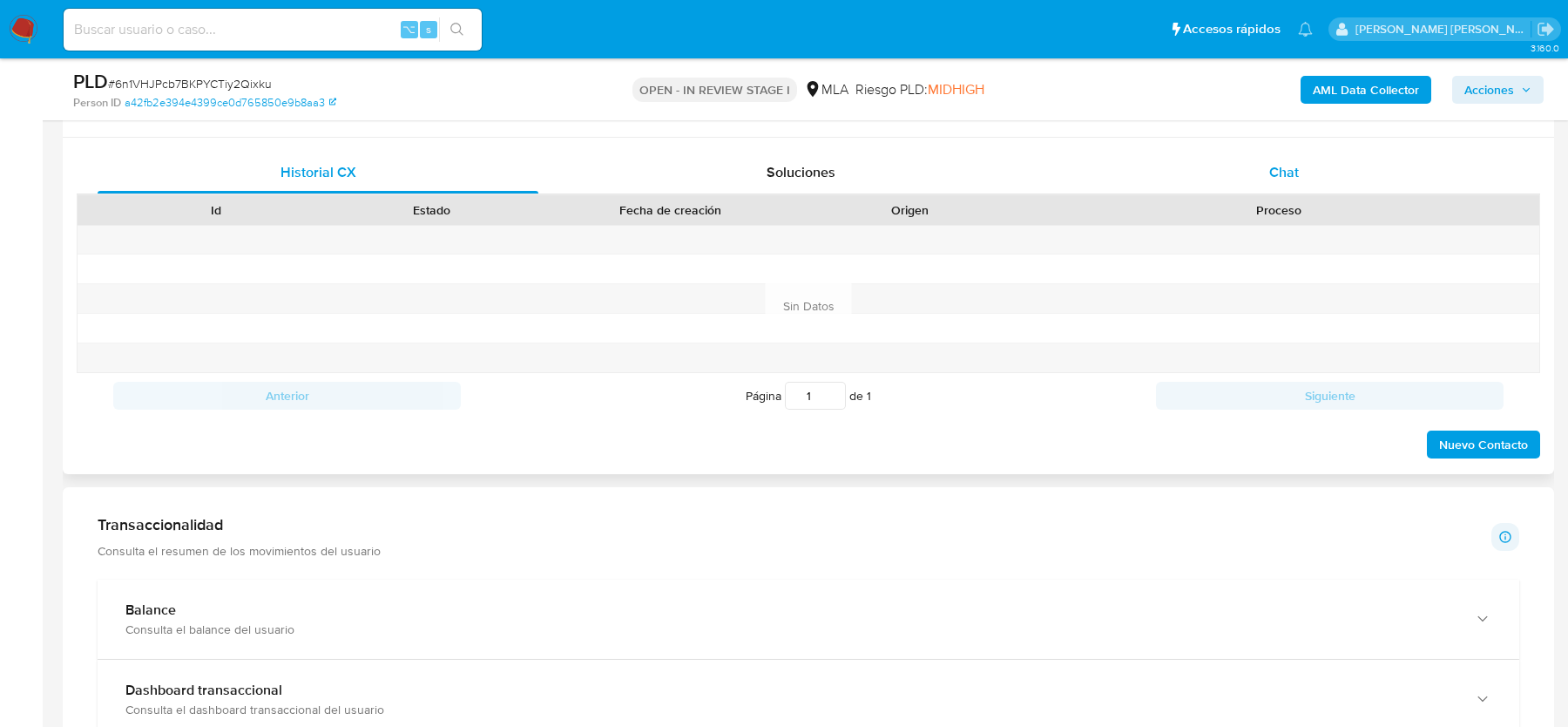
click at [1295, 169] on span "Chat" at bounding box center [1284, 172] width 30 height 20
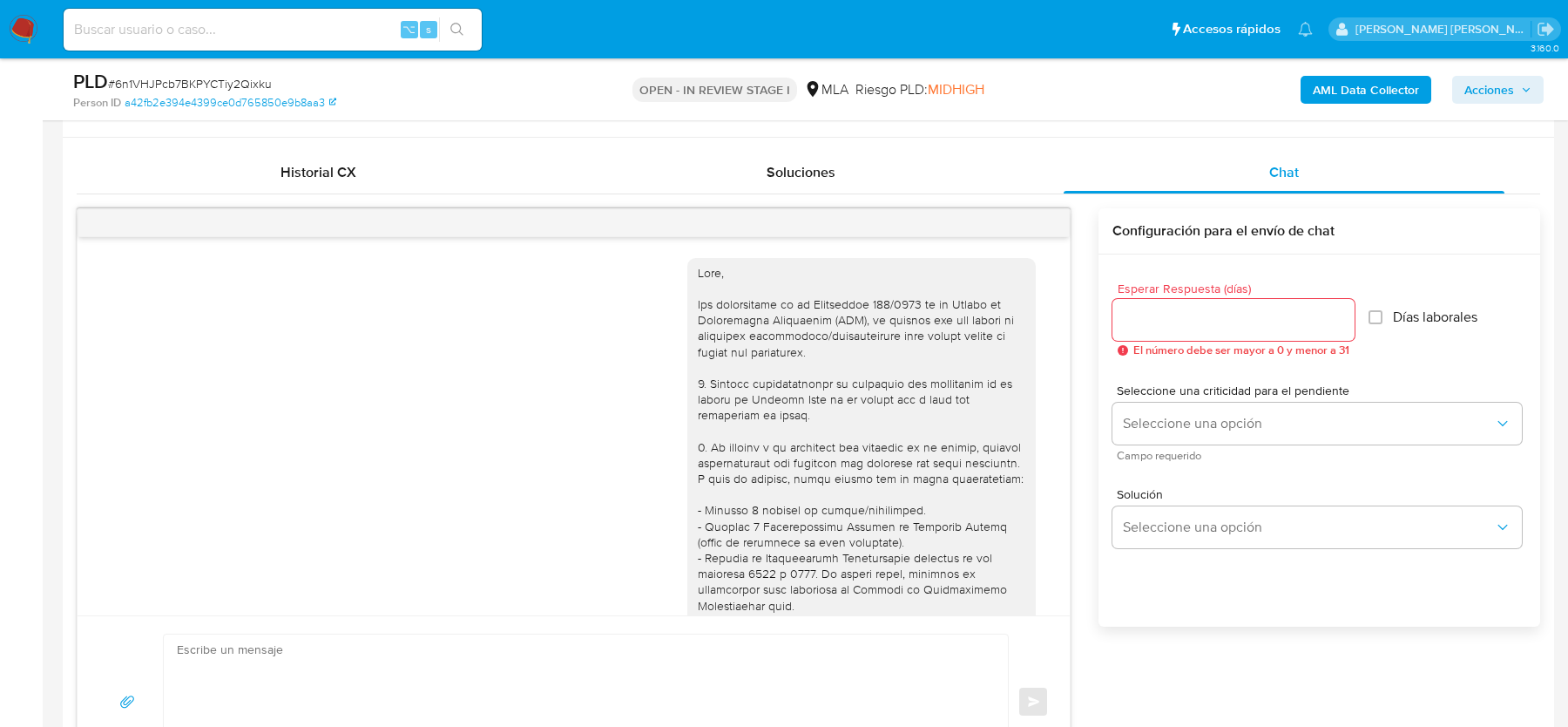
scroll to position [912, 0]
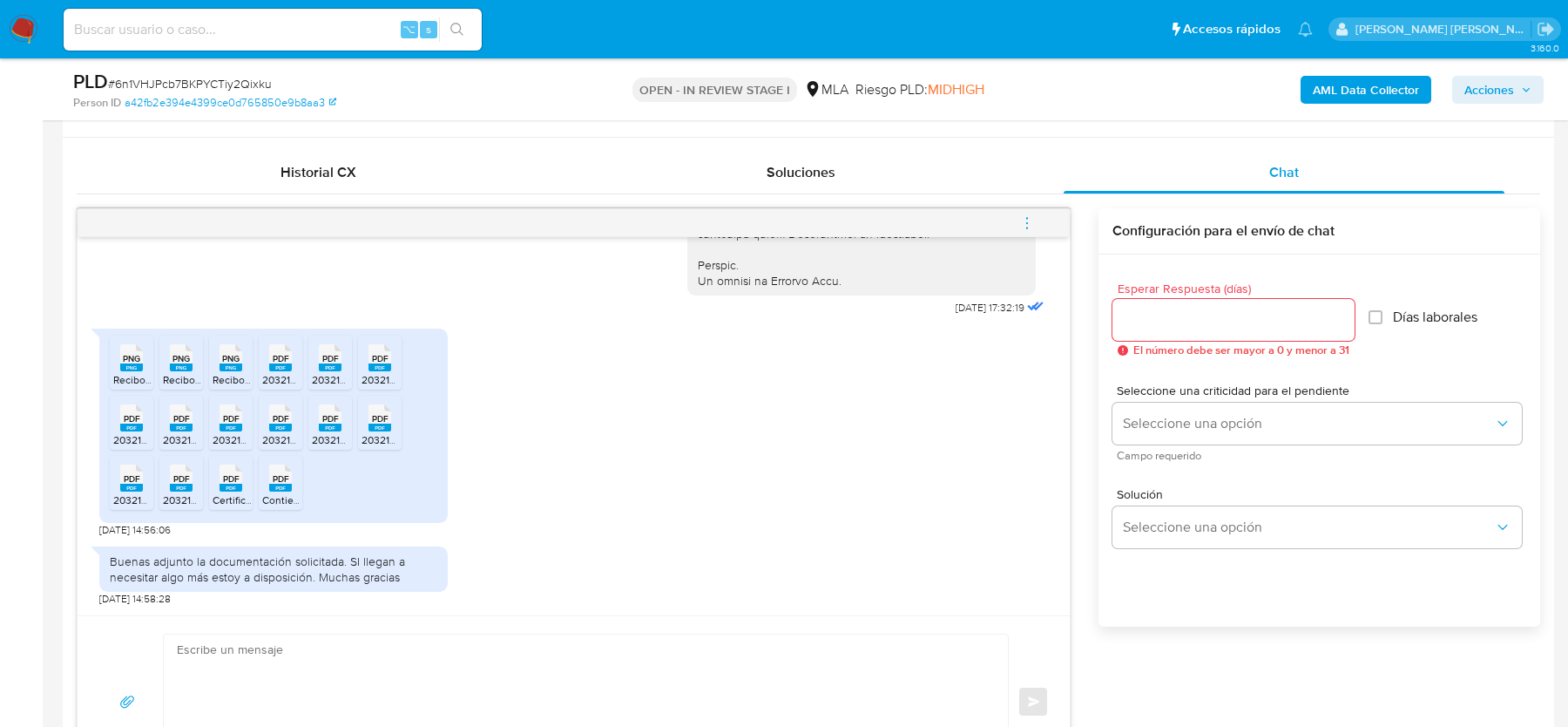
click at [128, 355] on span "PNG" at bounding box center [132, 358] width 18 height 11
click at [173, 368] on rect at bounding box center [181, 367] width 22 height 7
click at [234, 370] on icon "PNG" at bounding box center [230, 357] width 22 height 31
click at [274, 370] on icon "PDF" at bounding box center [281, 357] width 22 height 31
click at [332, 370] on icon "PDF" at bounding box center [330, 357] width 22 height 31
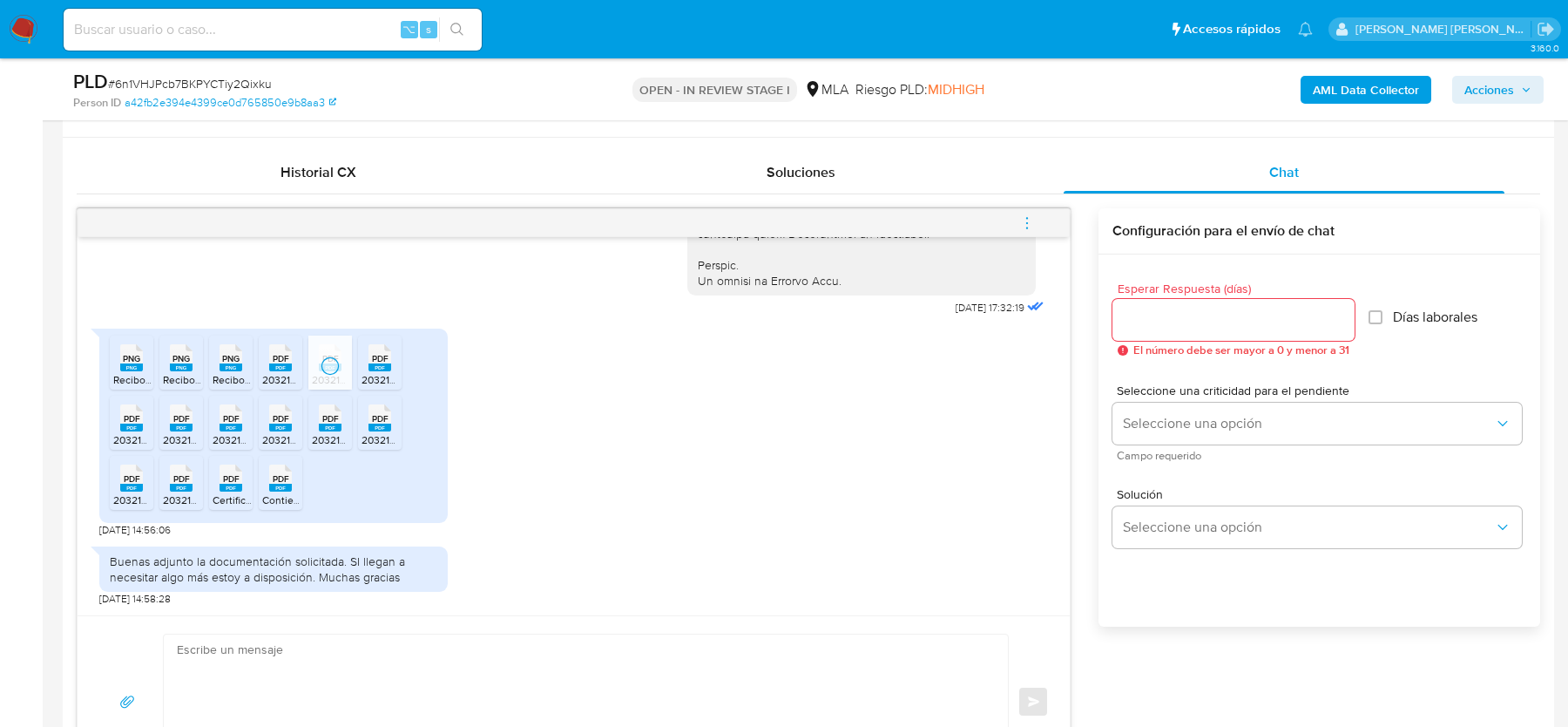
click at [368, 370] on icon "PDF" at bounding box center [380, 357] width 22 height 31
click at [125, 417] on span "PDF" at bounding box center [132, 419] width 17 height 11
click at [178, 424] on rect at bounding box center [181, 427] width 22 height 7
click at [224, 424] on rect at bounding box center [230, 427] width 22 height 7
click at [270, 420] on icon "PDF" at bounding box center [281, 418] width 22 height 31
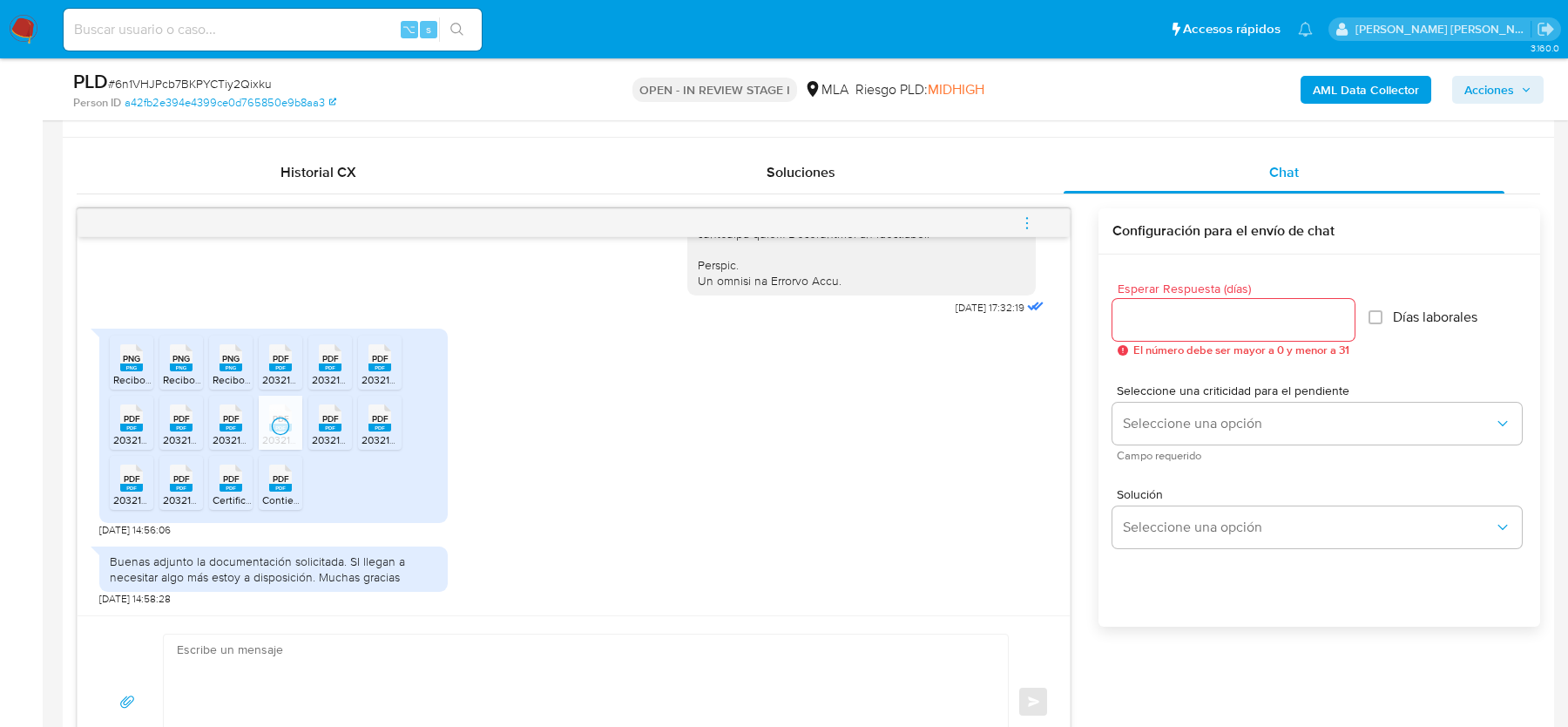
click at [337, 426] on rect at bounding box center [330, 427] width 22 height 7
click at [379, 426] on rect at bounding box center [380, 427] width 22 height 7
click at [135, 465] on icon at bounding box center [132, 478] width 22 height 27
click at [172, 489] on rect at bounding box center [181, 487] width 22 height 7
click at [239, 489] on rect at bounding box center [230, 487] width 22 height 7
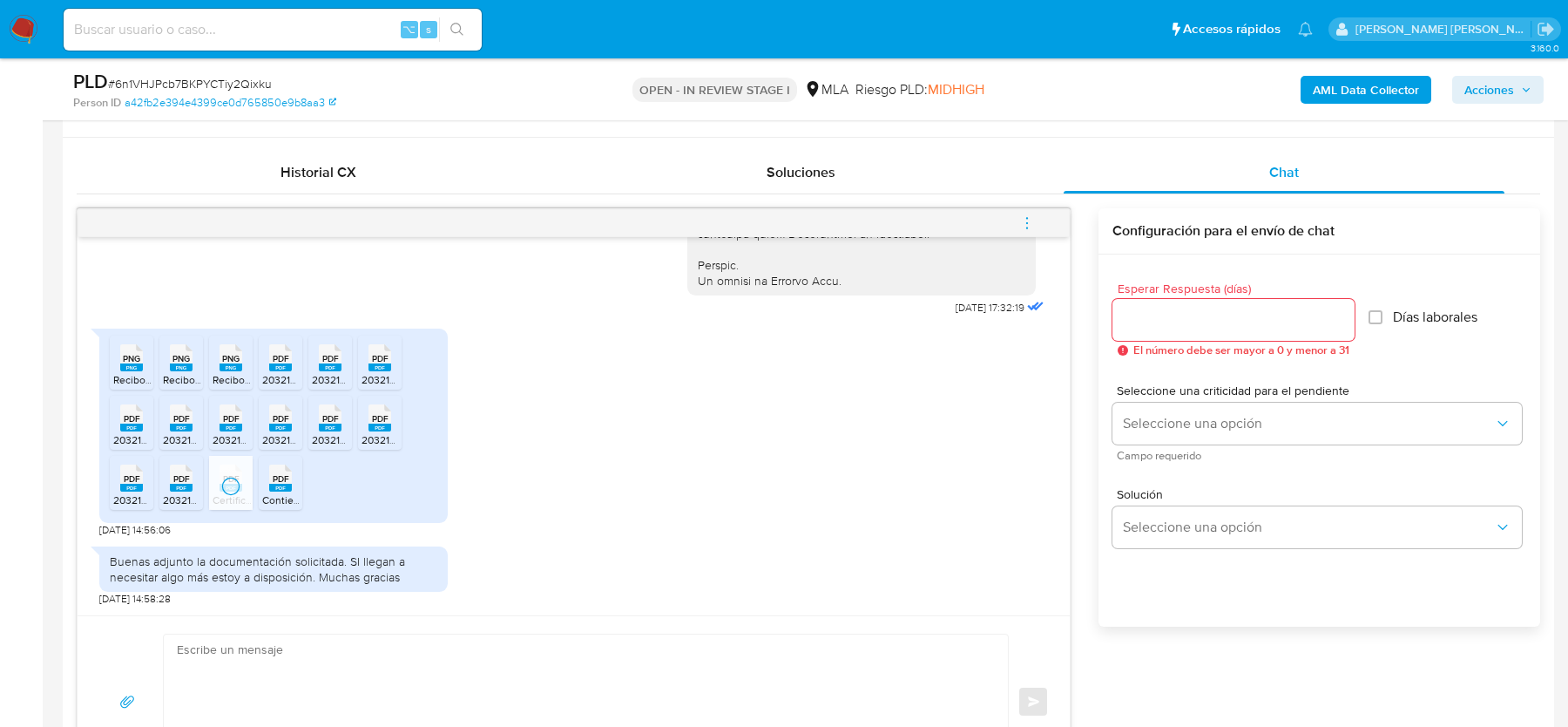
click at [284, 489] on rect at bounding box center [281, 487] width 22 height 7
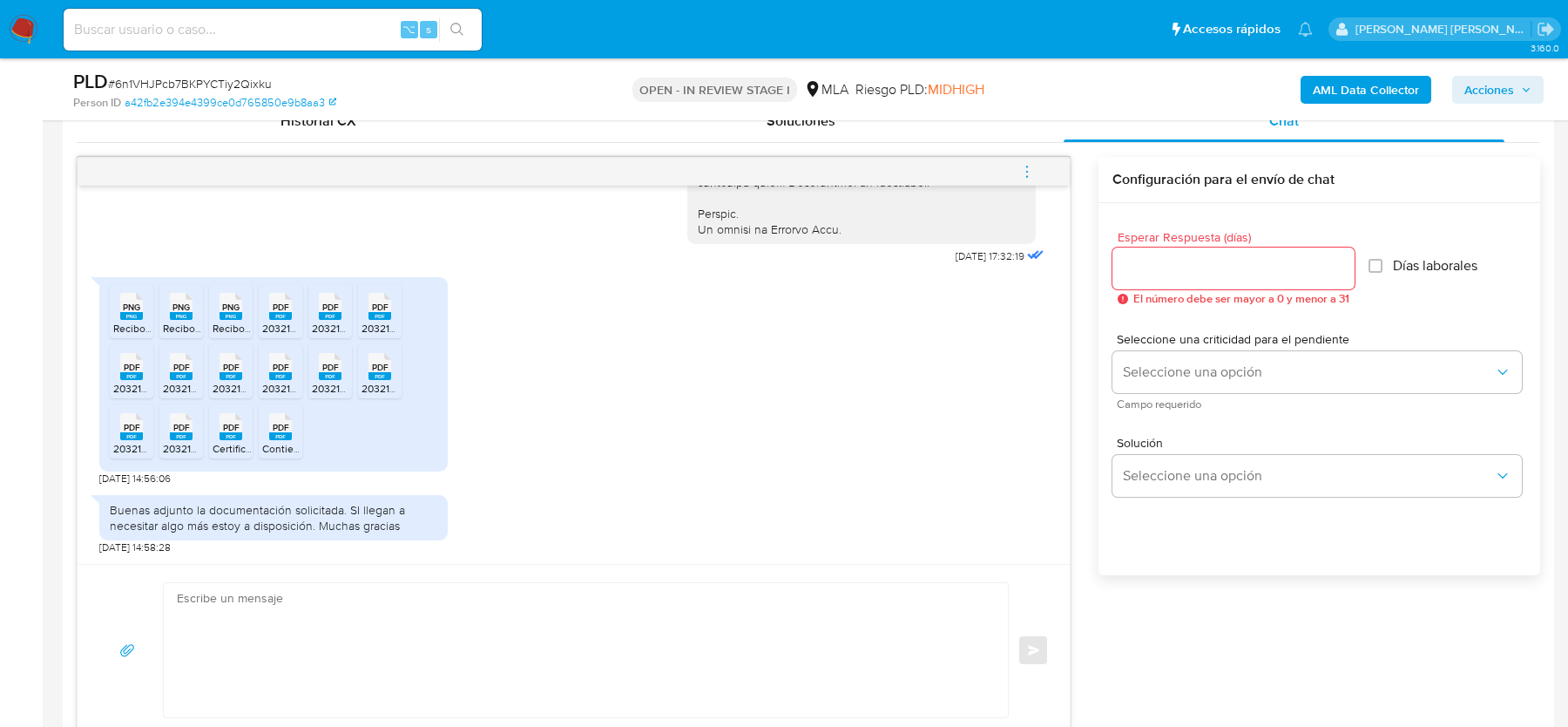
scroll to position [806, 0]
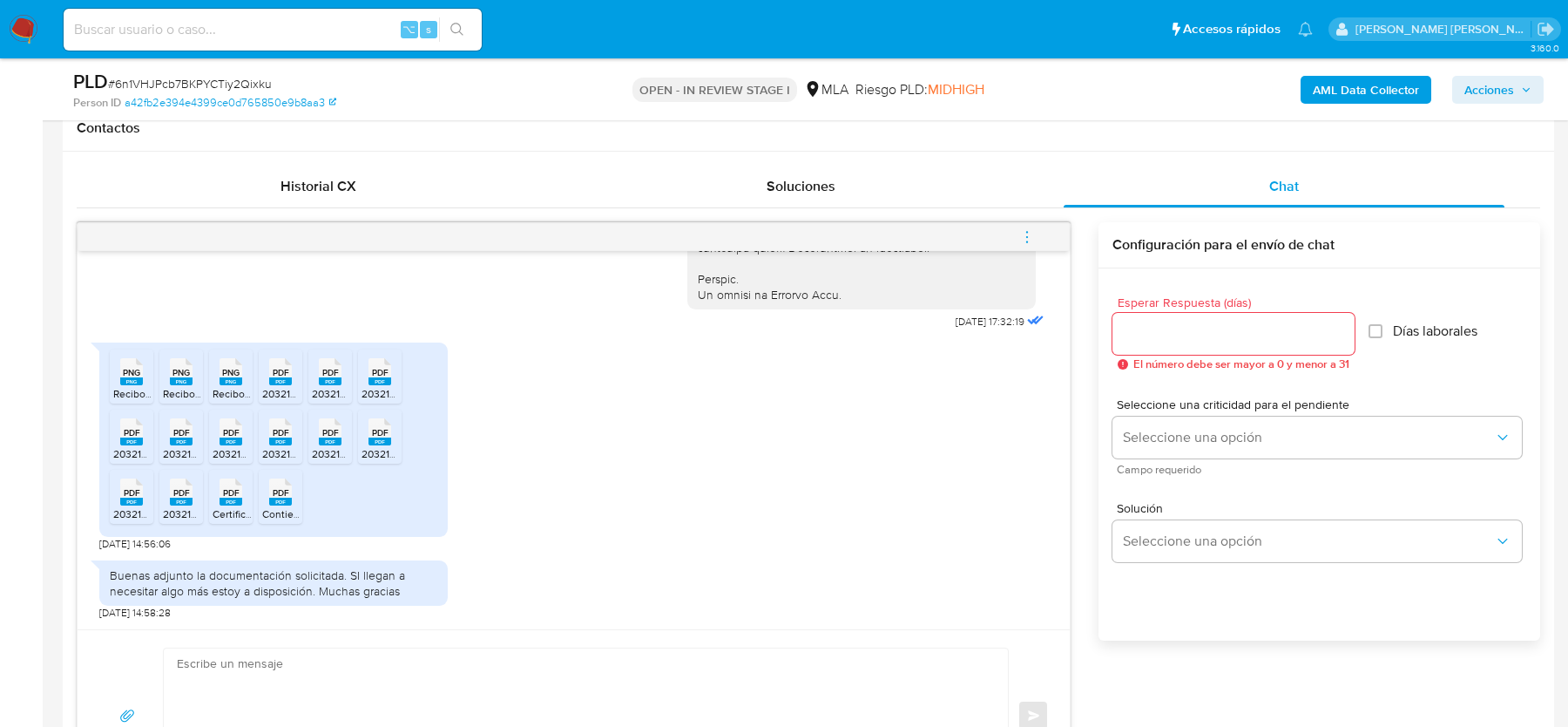
click at [147, 71] on div "PLD # 6n1VHJPcb7BKPYCTiy2Qixku" at bounding box center [314, 82] width 483 height 26
copy span "6n1VHJPcb7BKPYCTiy2Qixku"
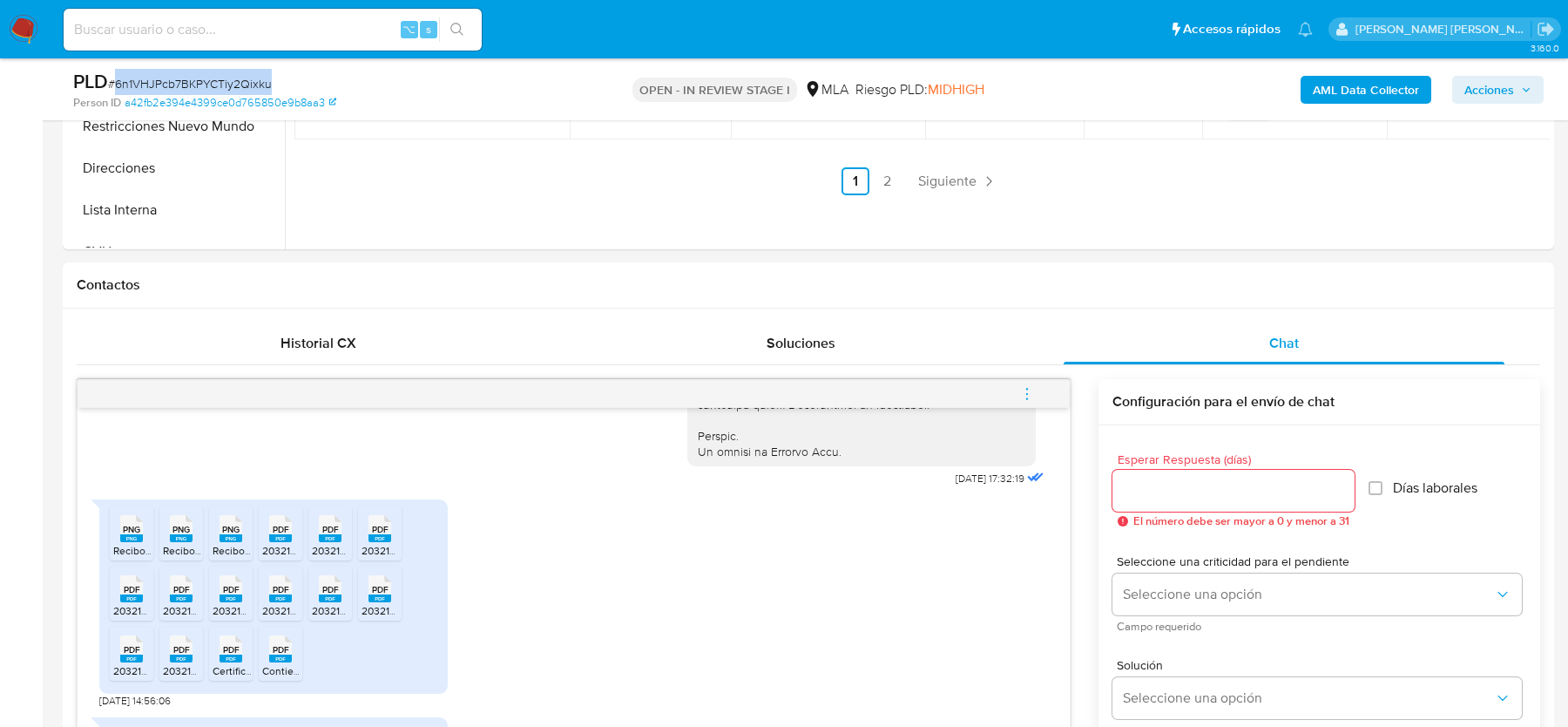
scroll to position [385, 0]
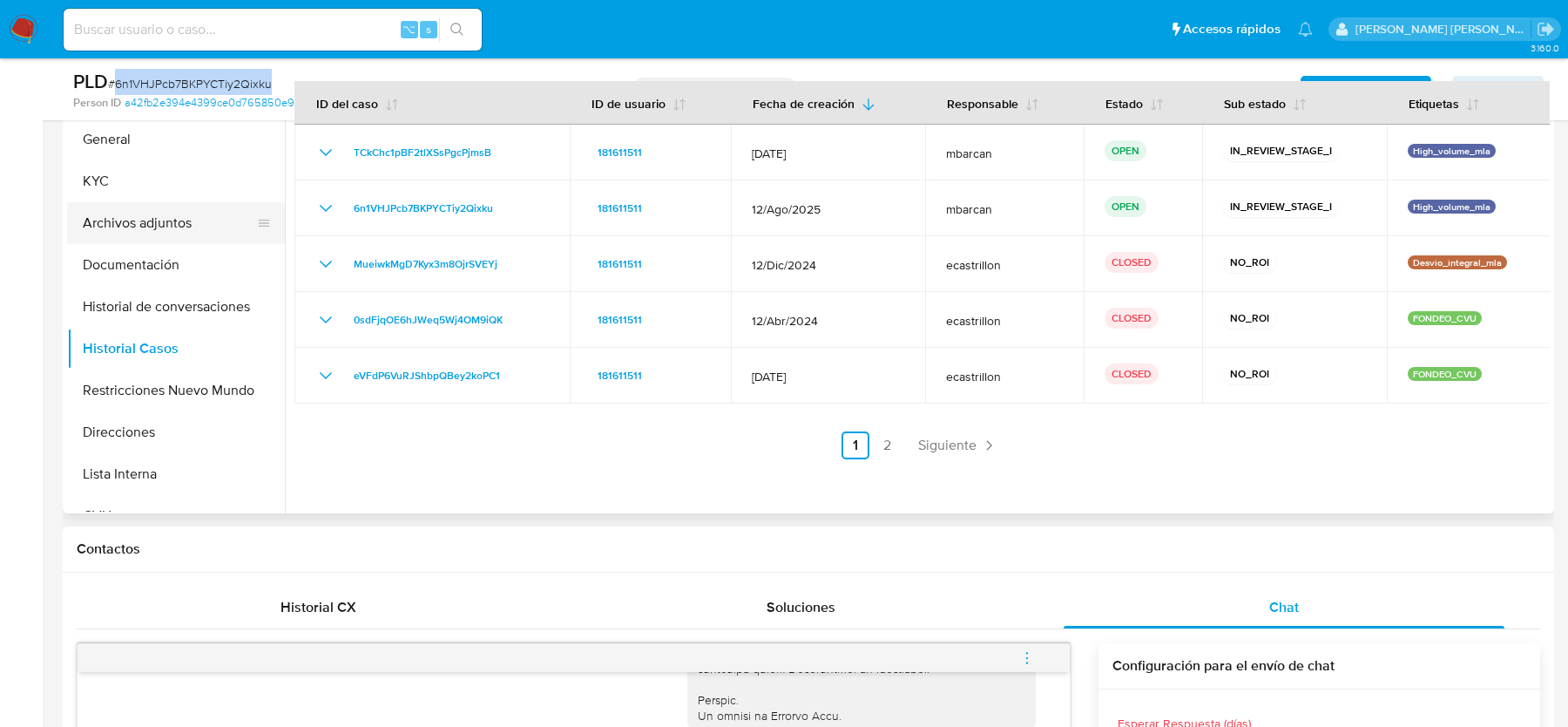
click at [128, 210] on button "Archivos adjuntos" at bounding box center [169, 223] width 204 height 42
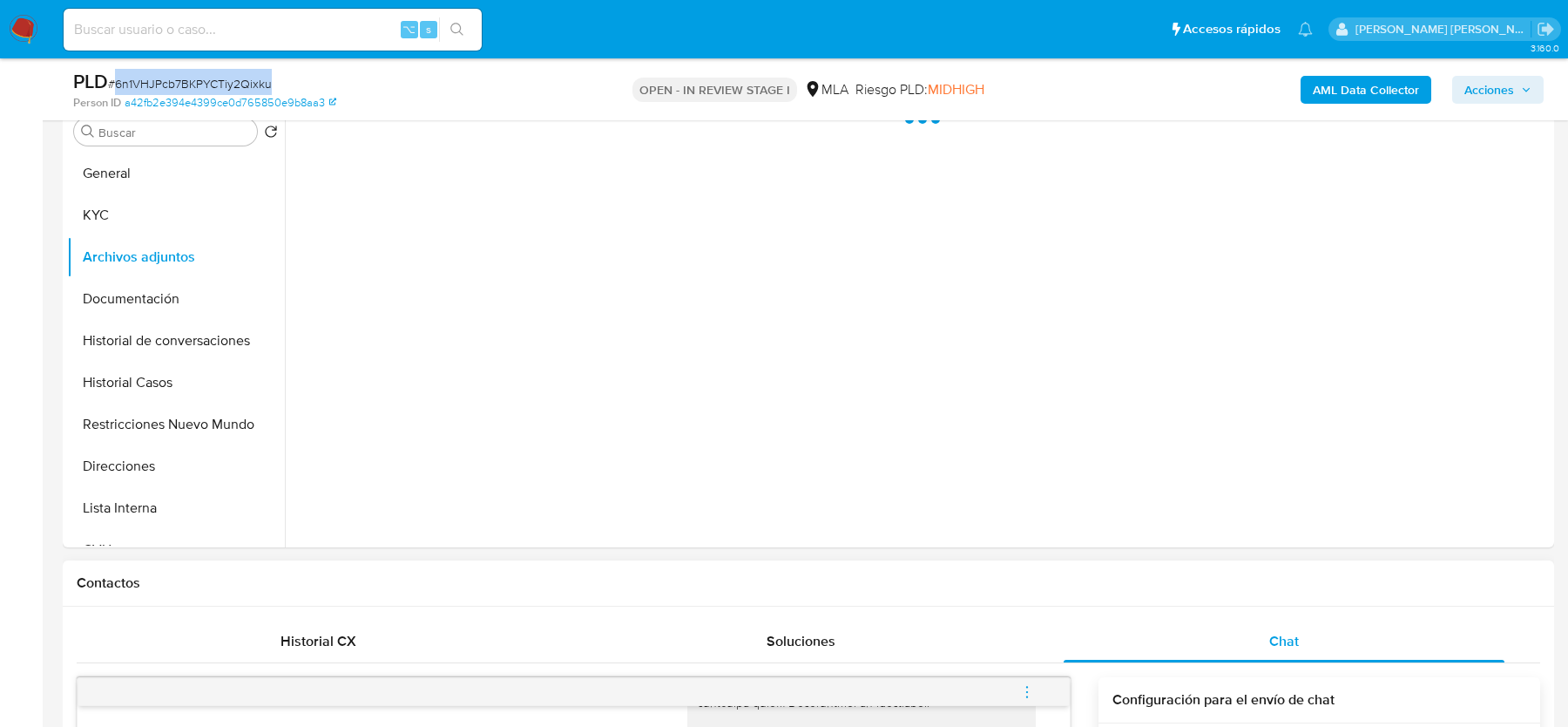
scroll to position [328, 0]
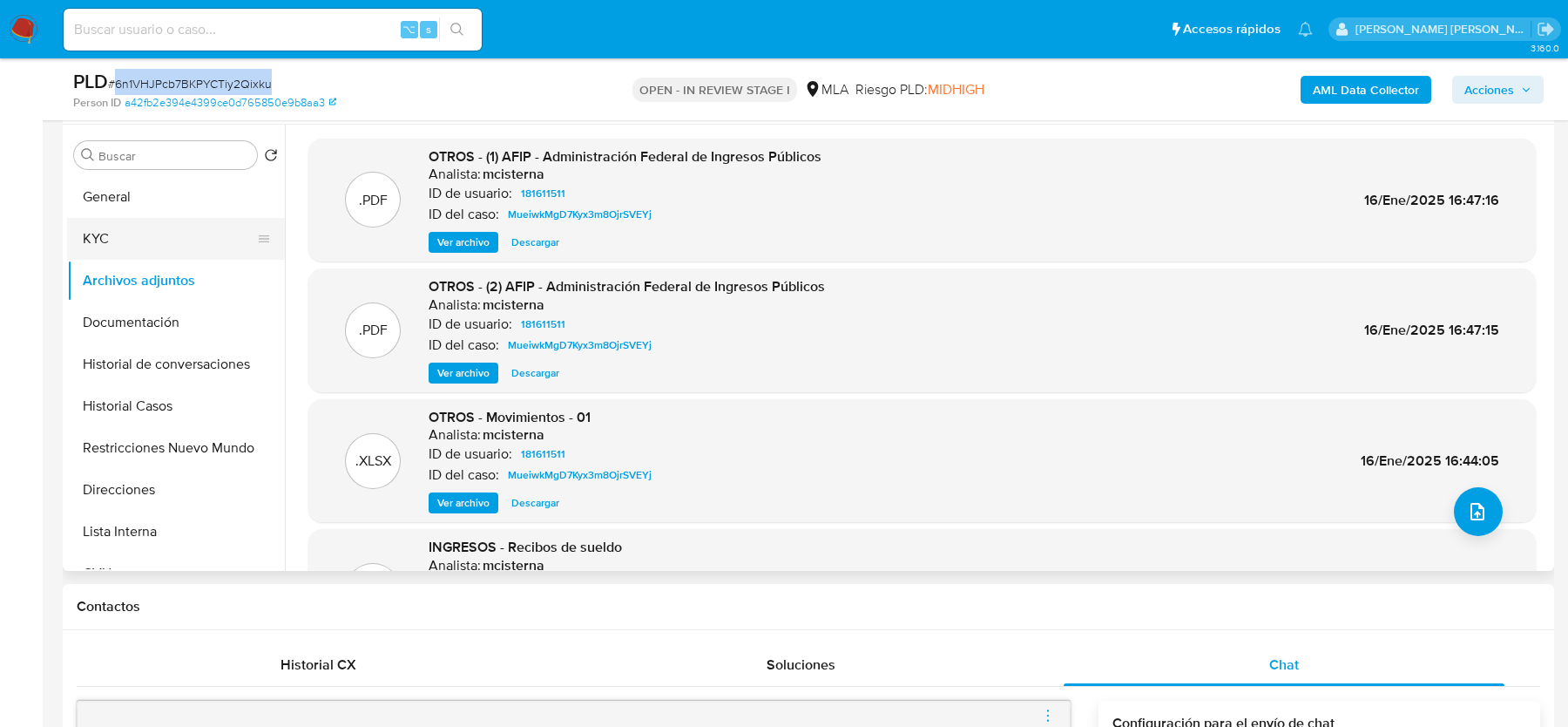
click at [129, 222] on button "KYC" at bounding box center [169, 239] width 204 height 42
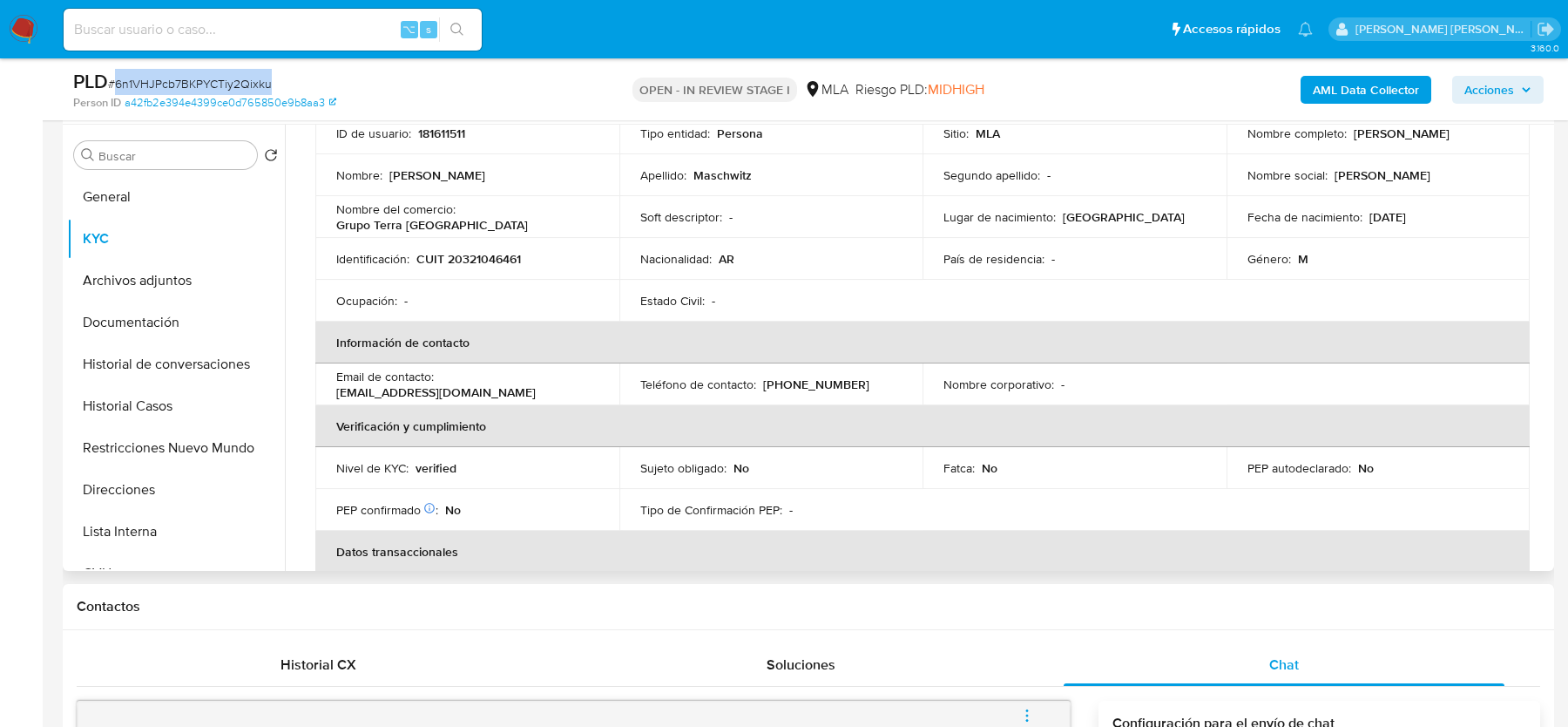
scroll to position [0, 0]
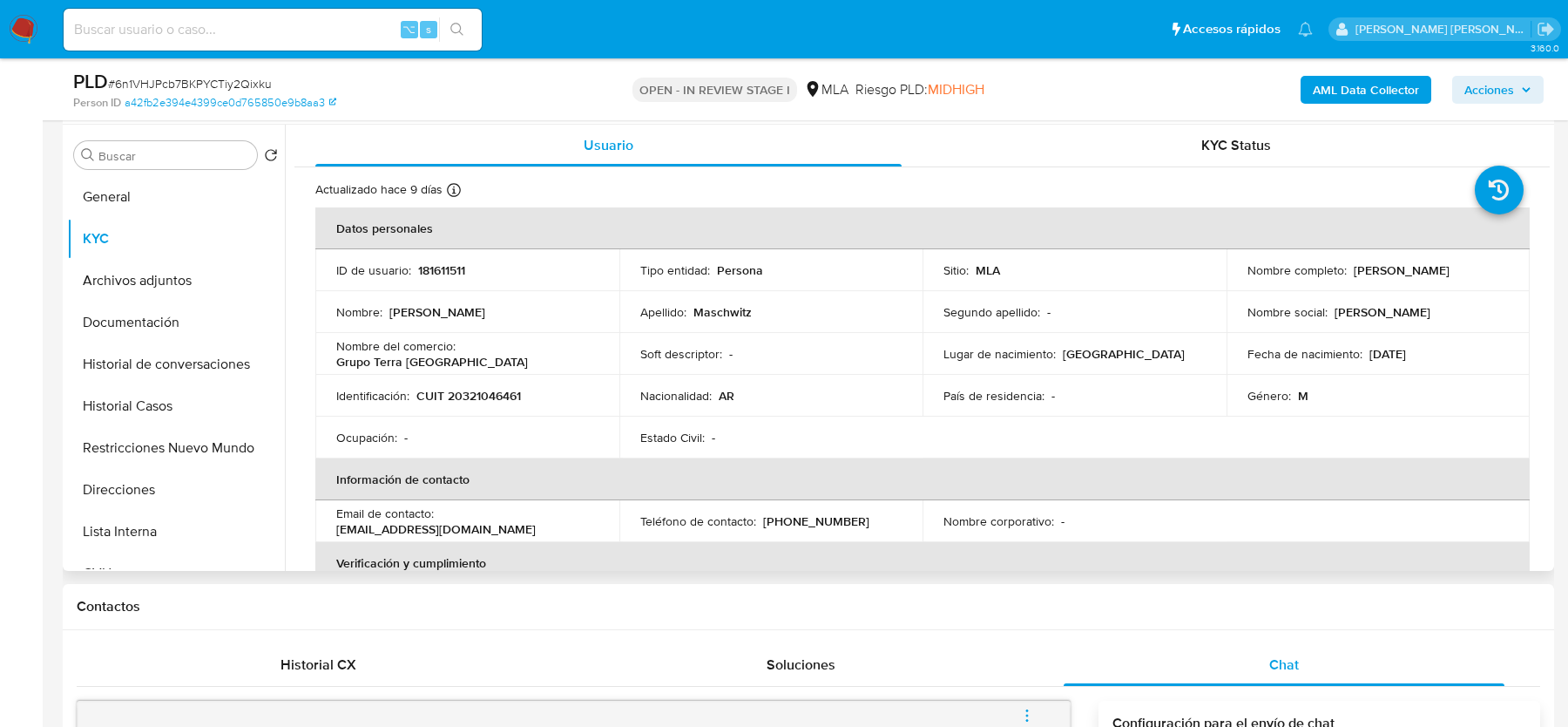
click at [507, 389] on p "CUIT 20321046461" at bounding box center [468, 396] width 104 height 16
copy p "20321046461"
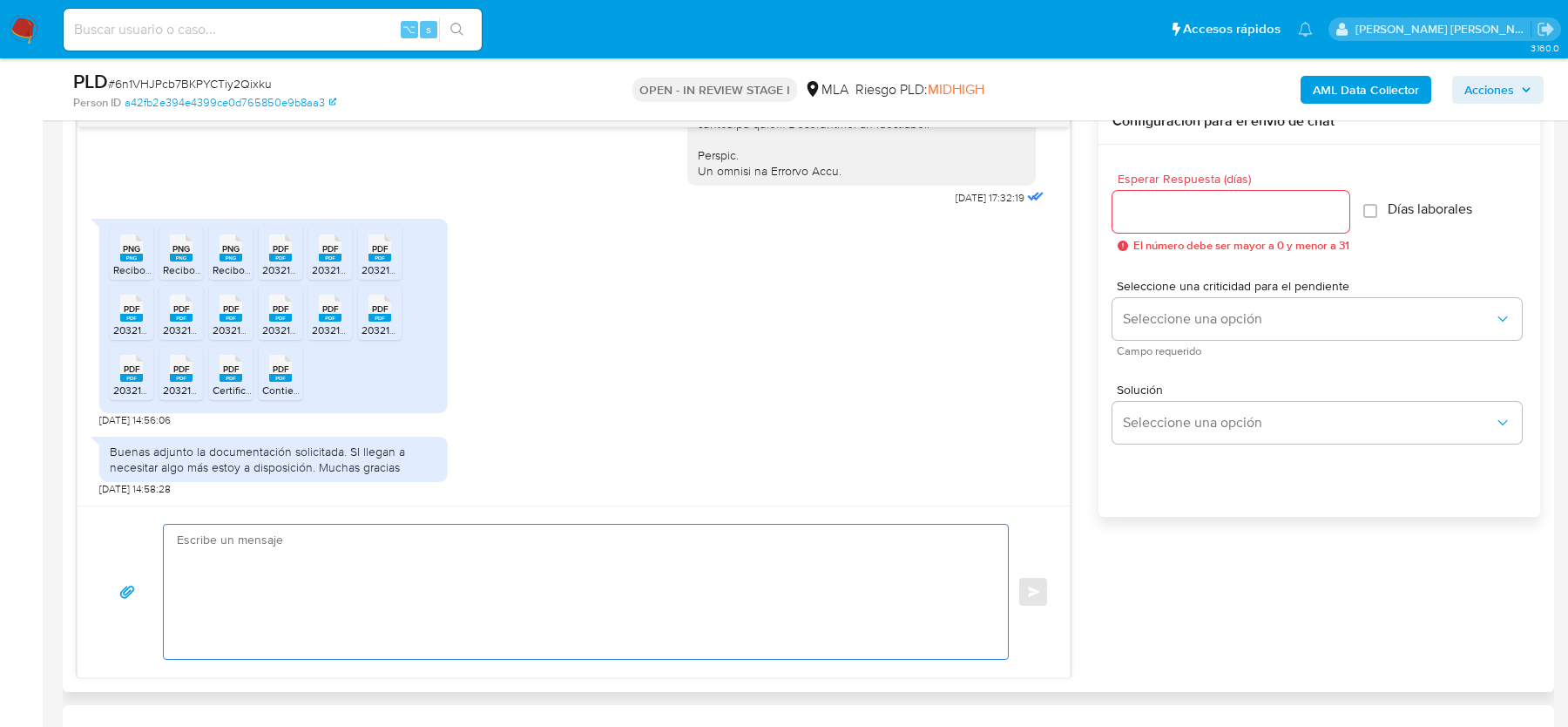
click at [442, 585] on textarea at bounding box center [582, 592] width 810 height 134
paste textarea "Hola, ¡Muchas gracias por tu respuesta! Confirmamos la recepción de la document…"
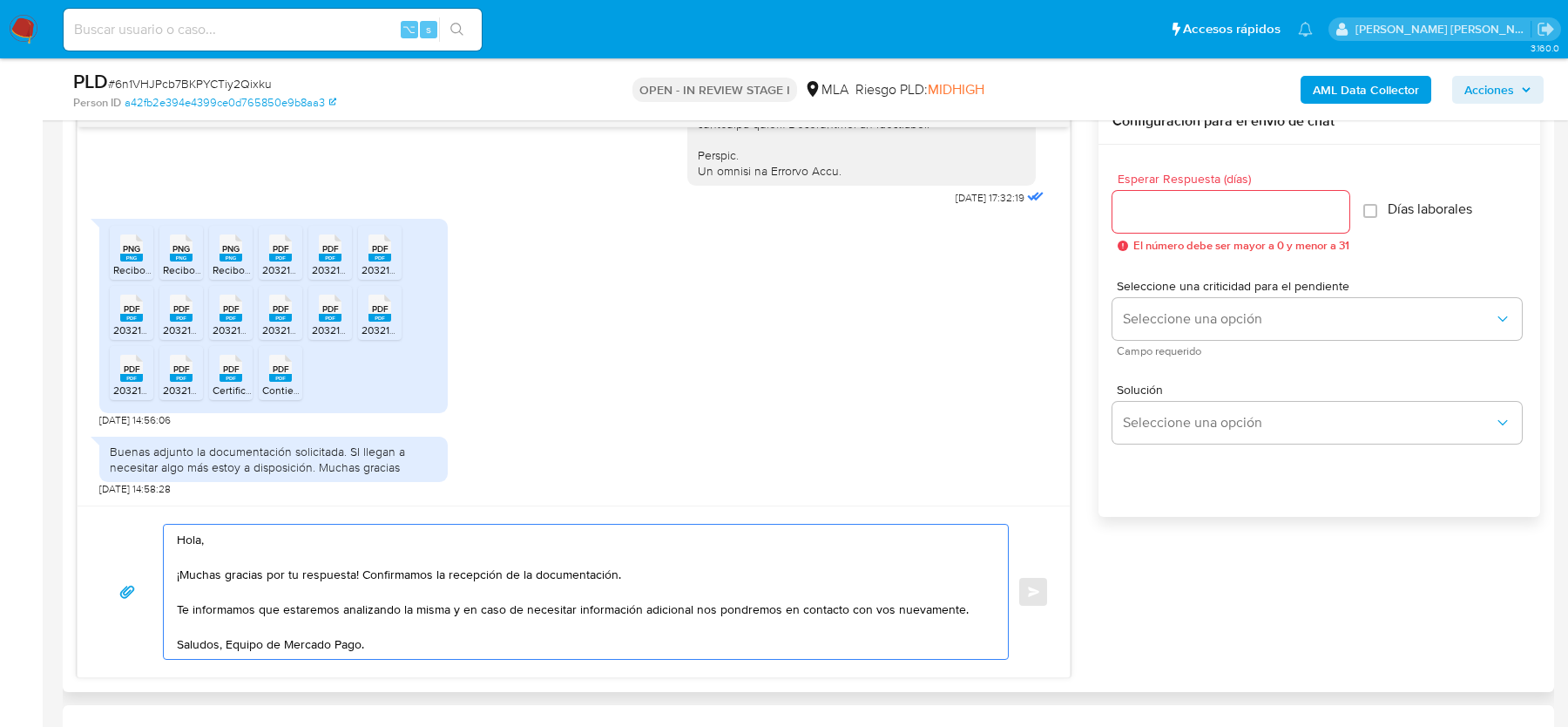
type textarea "Hola, ¡Muchas gracias por tu respuesta! Confirmamos la recepción de la document…"
click at [1254, 212] on input "Esperar Respuesta (días)" at bounding box center [1231, 212] width 237 height 22
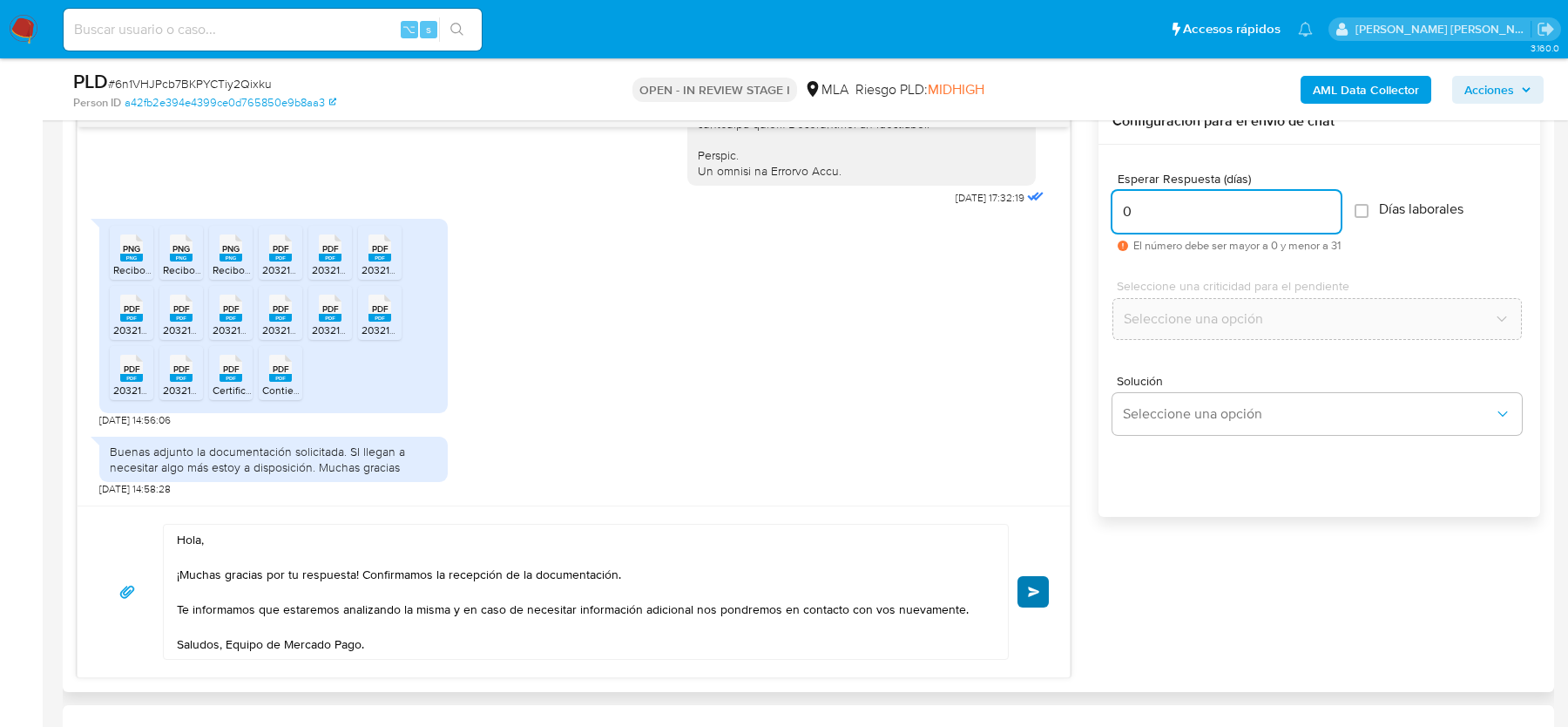
type input "0"
click at [1028, 595] on button "Enviar" at bounding box center [1034, 592] width 32 height 32
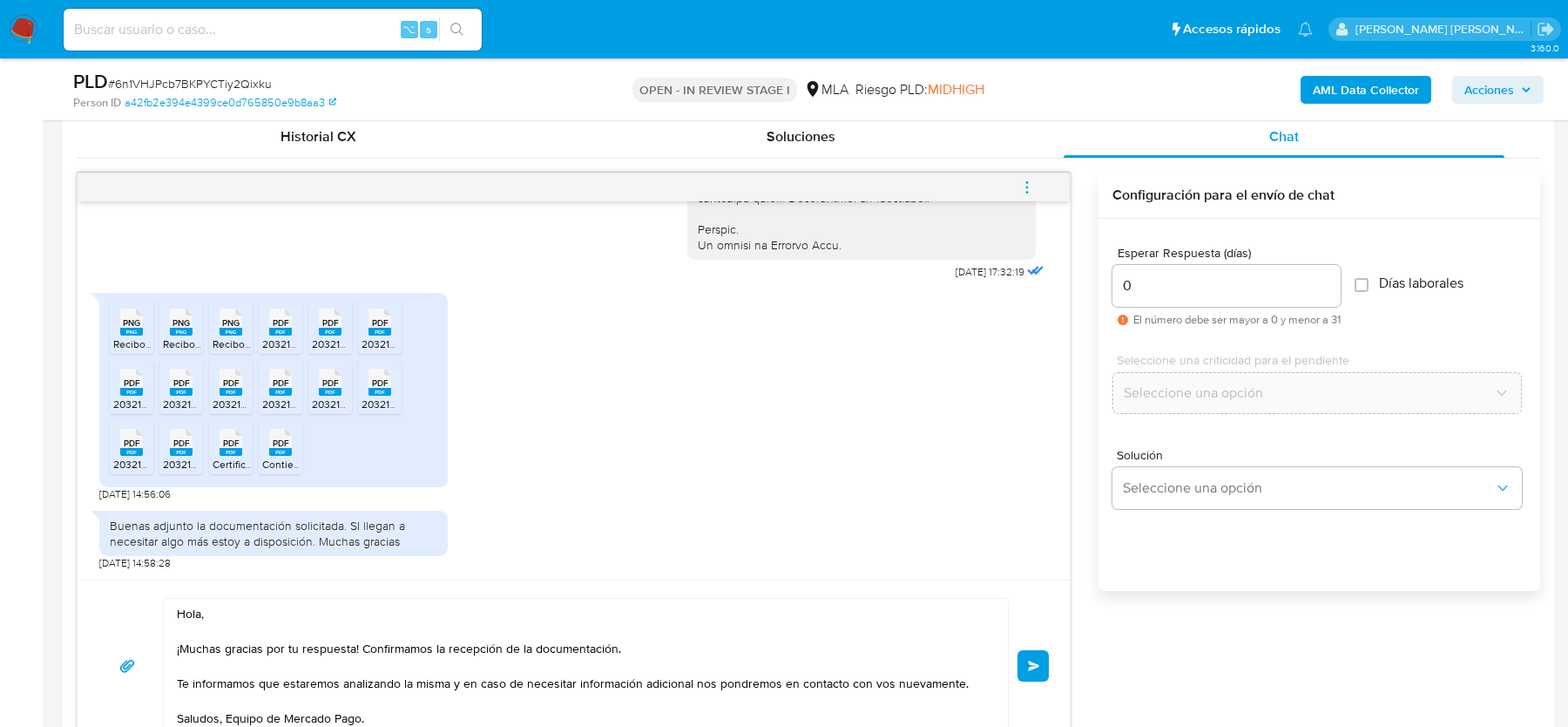
scroll to position [839, 0]
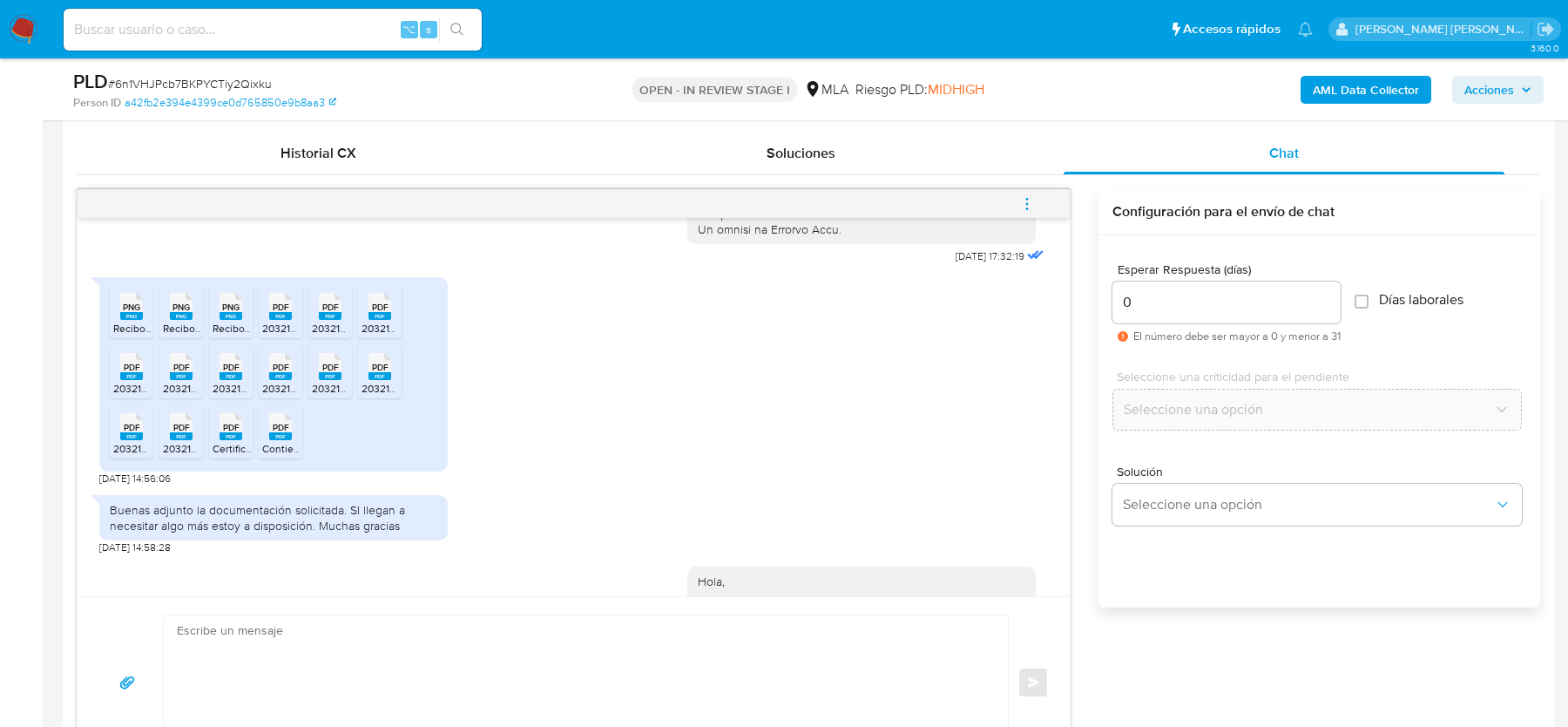
click at [1020, 193] on button "menu-action" at bounding box center [1027, 203] width 58 height 42
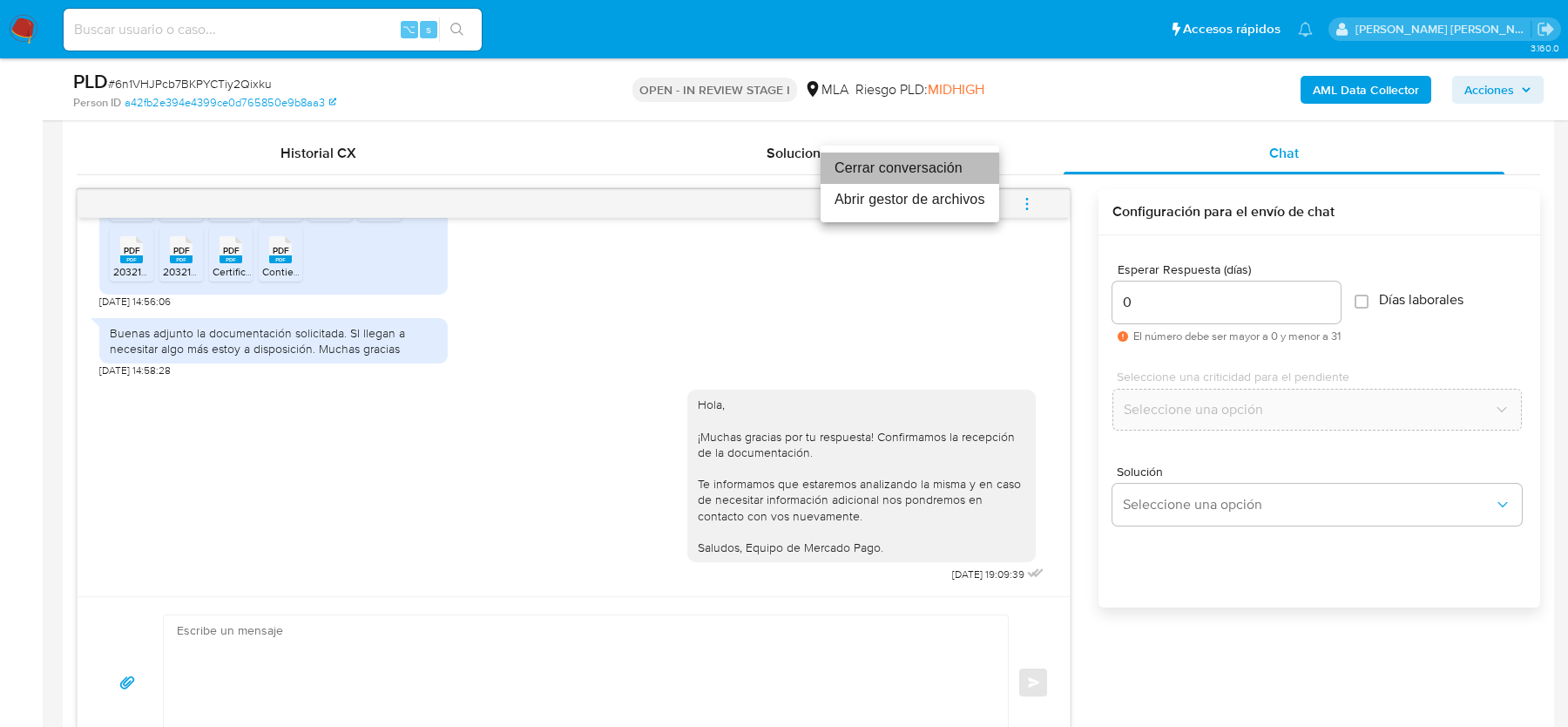
click at [845, 171] on li "Cerrar conversación" at bounding box center [909, 168] width 178 height 32
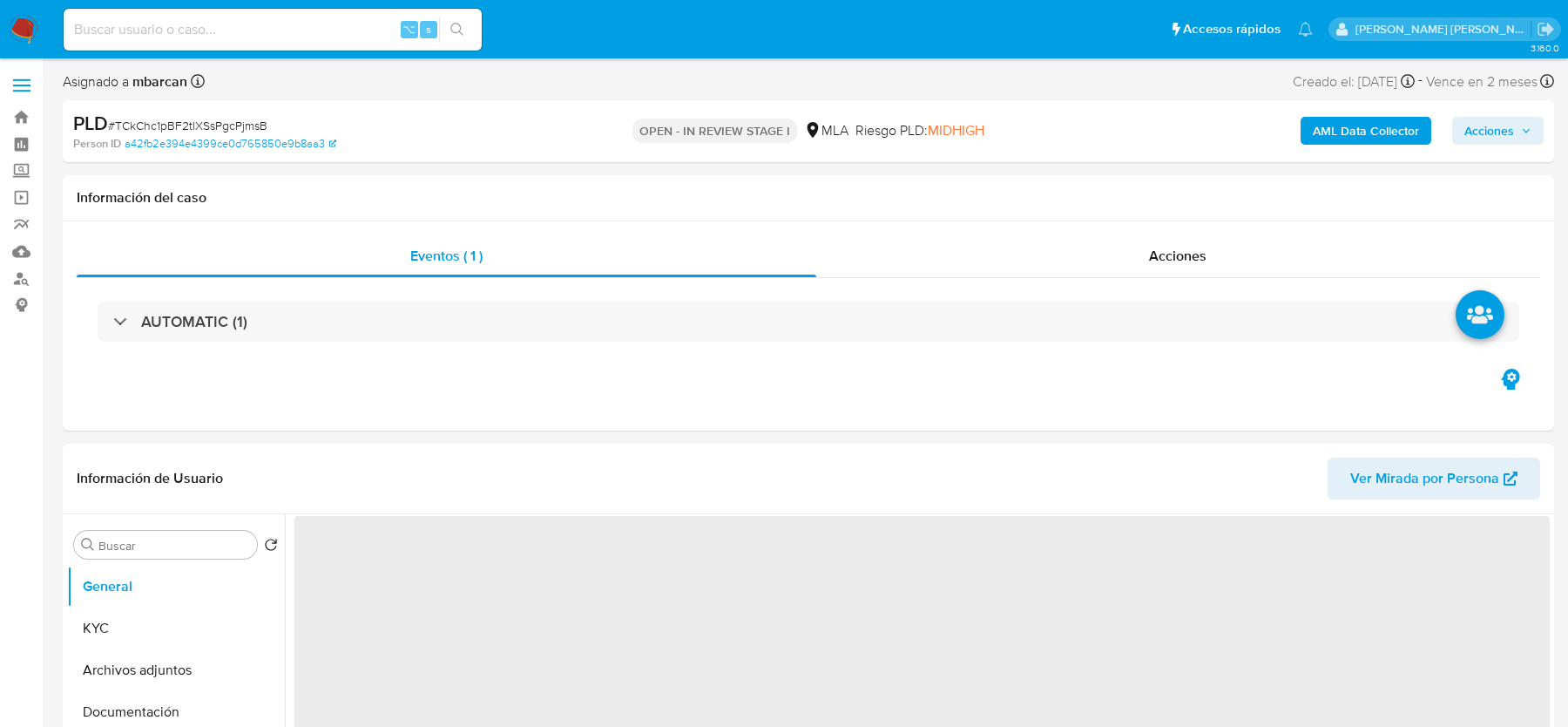
select select "10"
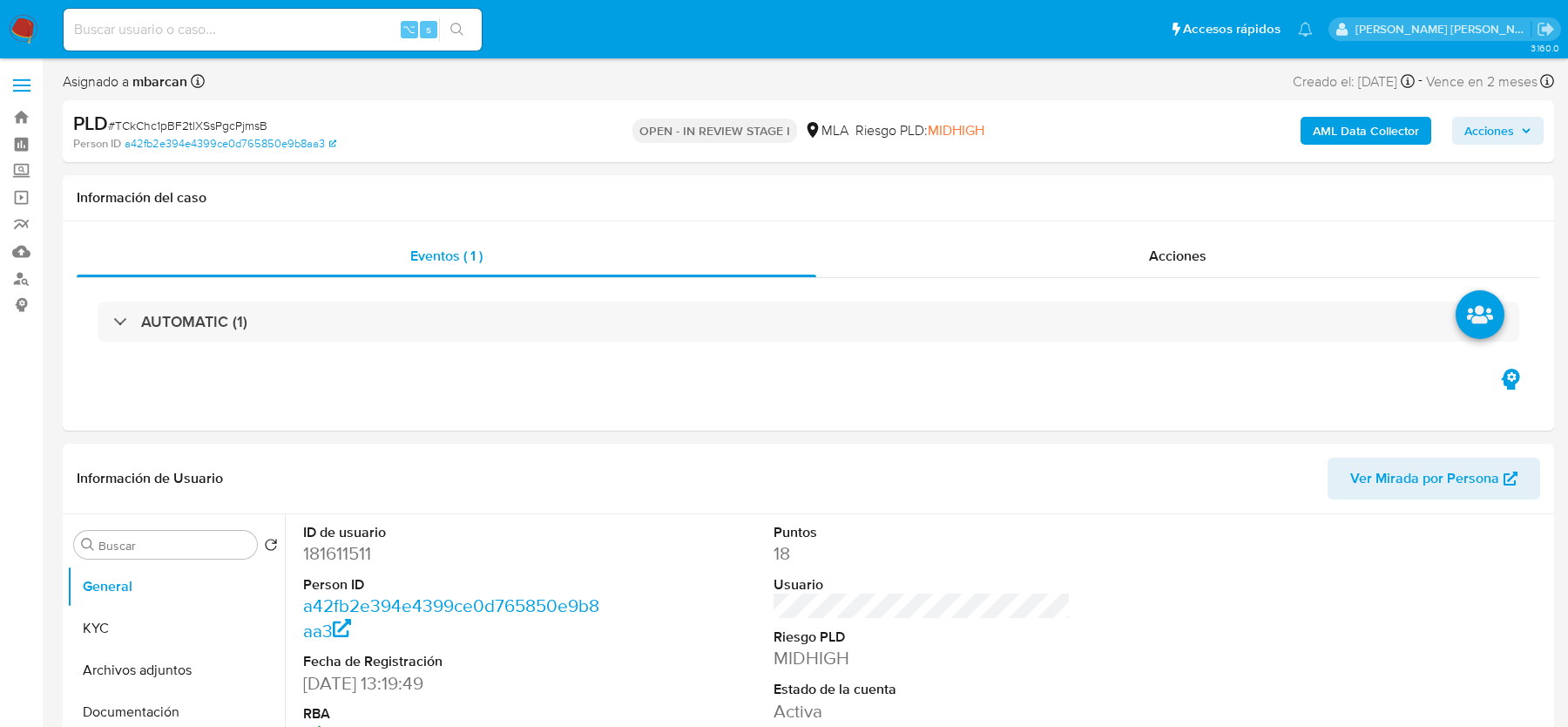
click at [169, 120] on span "# TCkChc1pBF2tlXSsPgcPjmsB" at bounding box center [187, 125] width 160 height 18
copy span "TCkChc1pBF2tlXSsPgcPjmsB"
click at [325, 551] on dd "181611511" at bounding box center [451, 553] width 297 height 24
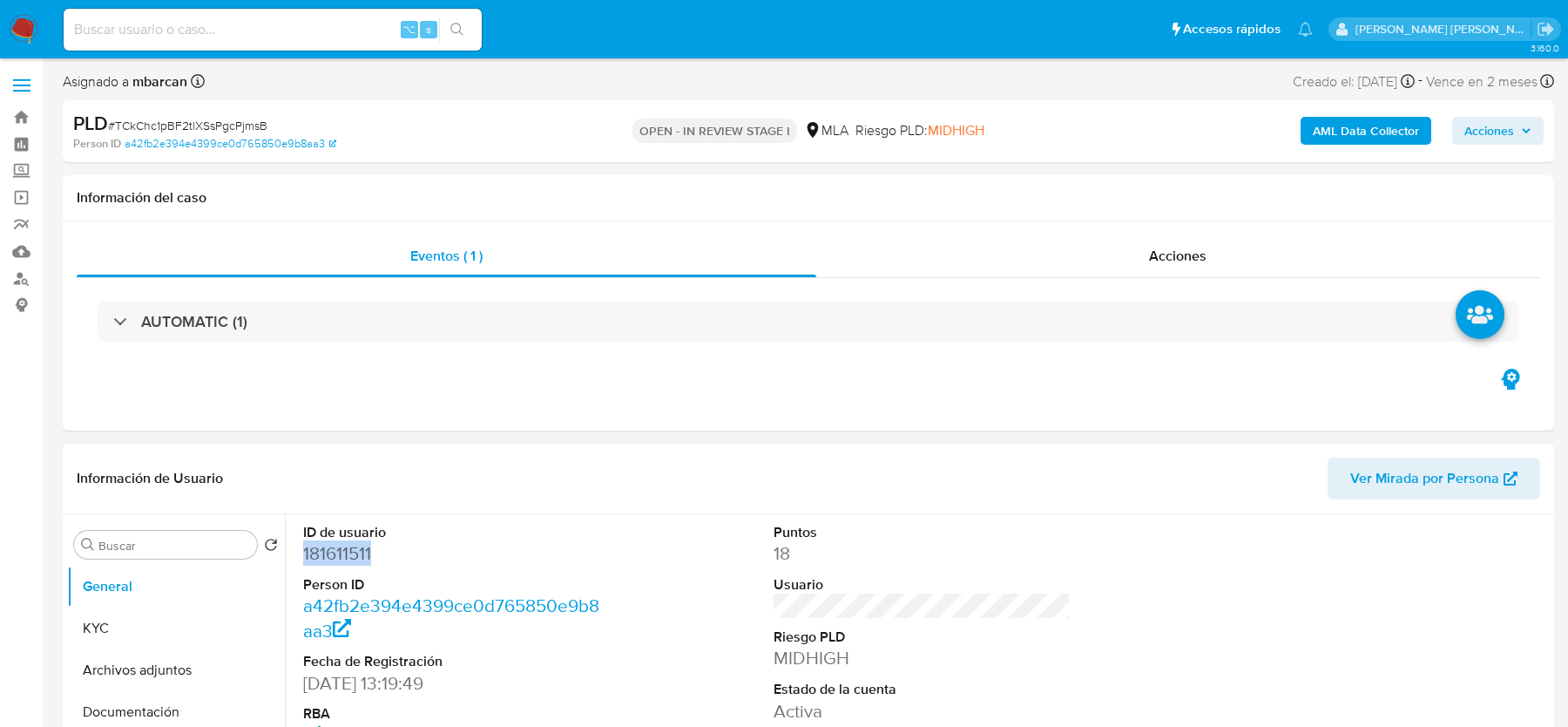
click at [325, 551] on dd "181611511" at bounding box center [451, 553] width 297 height 24
copy dd "181611511"
click at [187, 127] on span "# TCkChc1pBF2tlXSsPgcPjmsB" at bounding box center [187, 125] width 160 height 18
copy span "TCkChc1pBF2tlXSsPgcPjmsB"
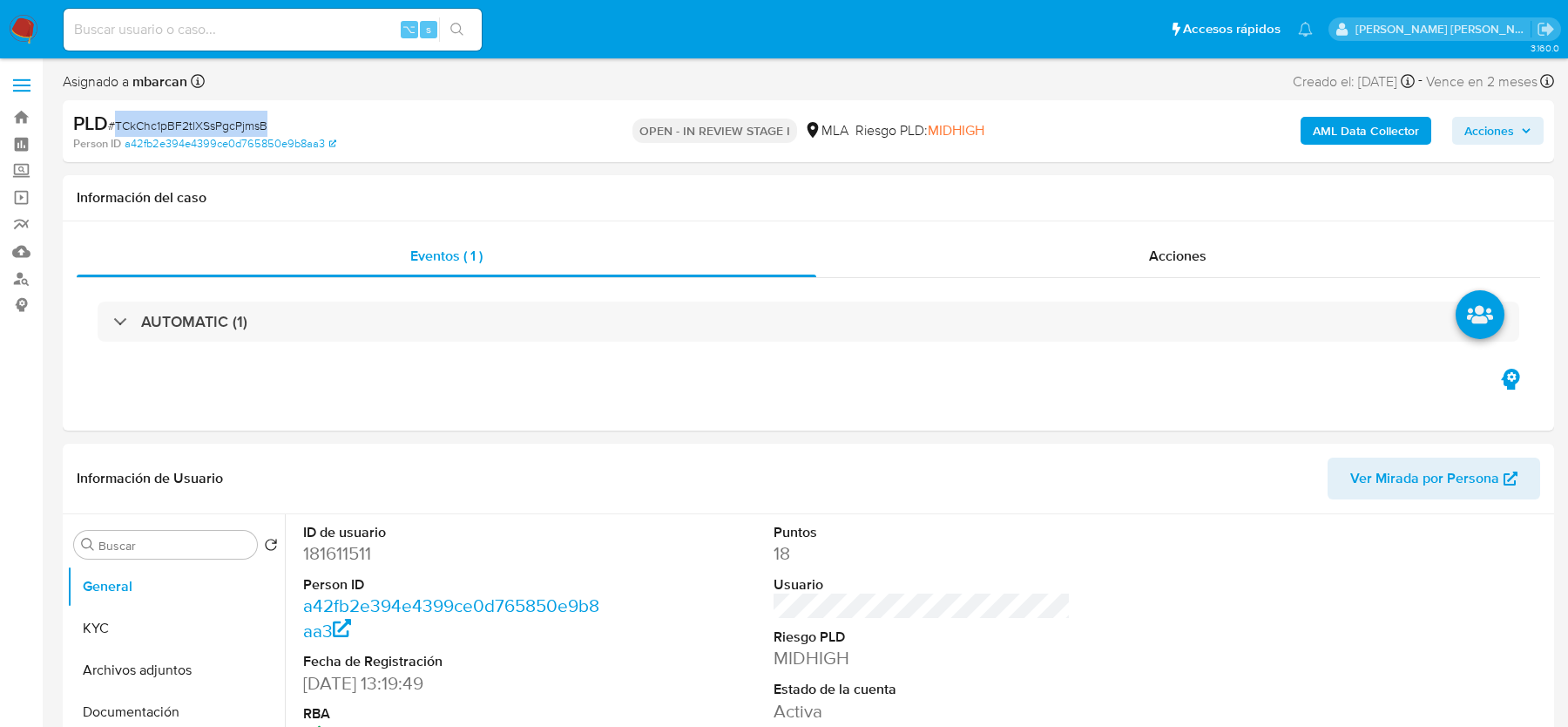
click at [1350, 131] on b "AML Data Collector" at bounding box center [1367, 131] width 106 height 28
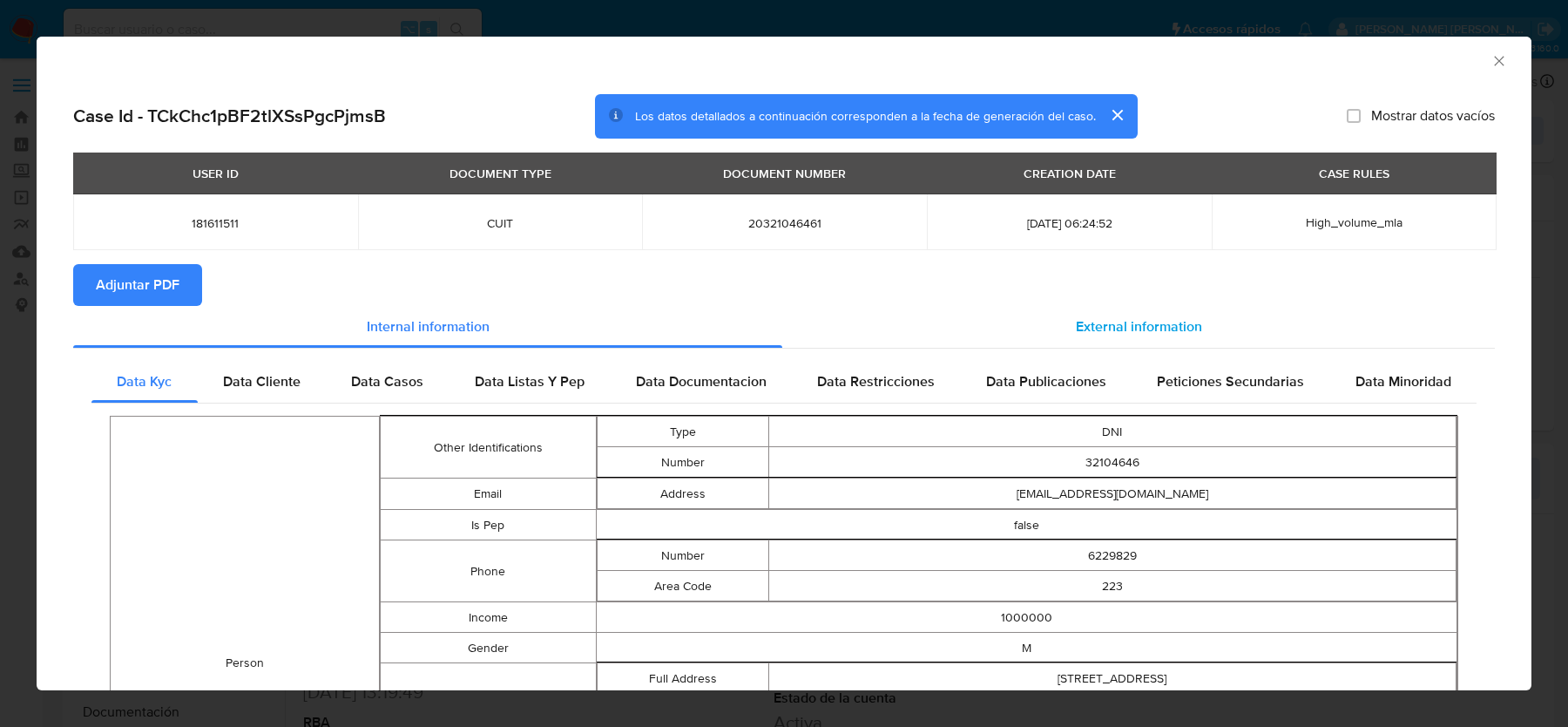
click at [1050, 336] on div "External information" at bounding box center [1139, 327] width 713 height 42
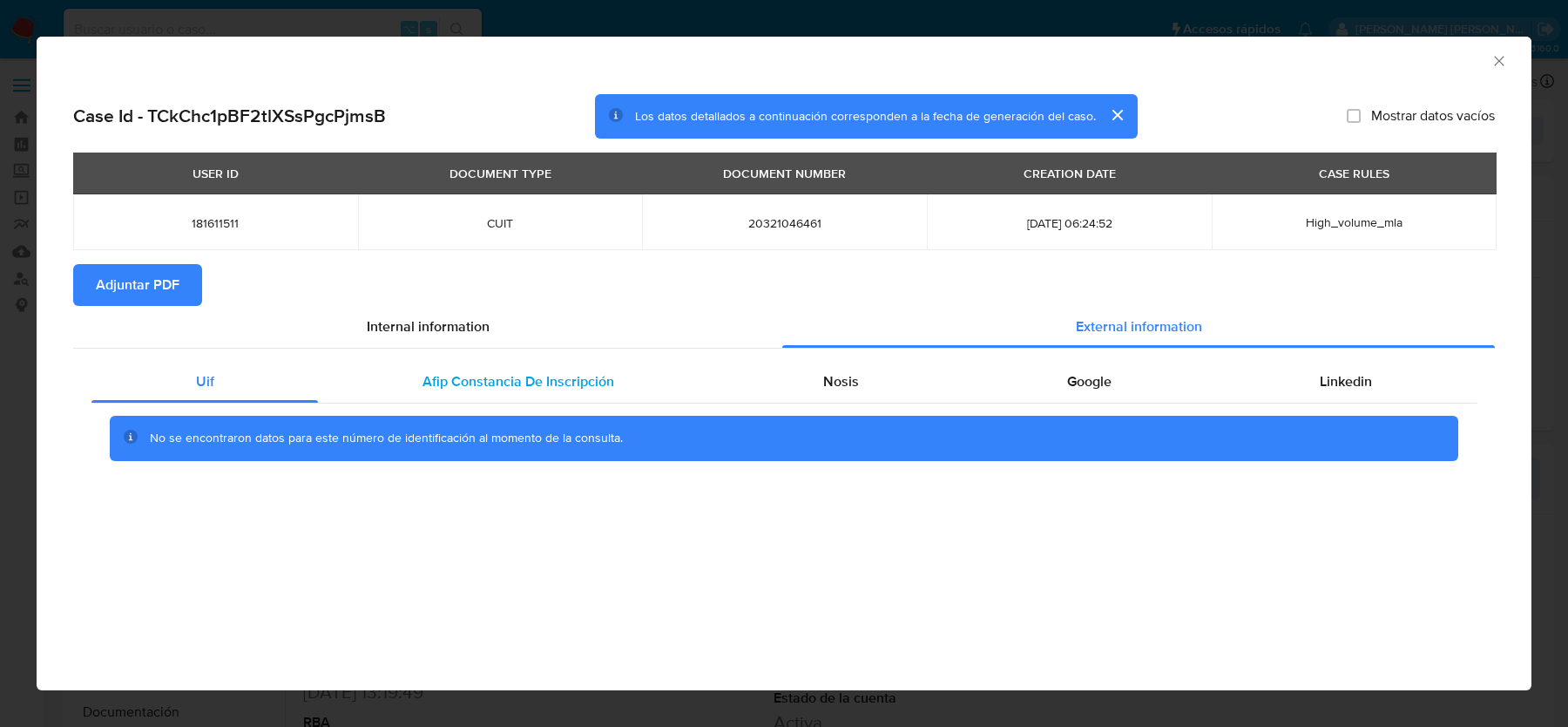
click at [489, 381] on span "Afip Constancia De Inscripción" at bounding box center [518, 381] width 191 height 20
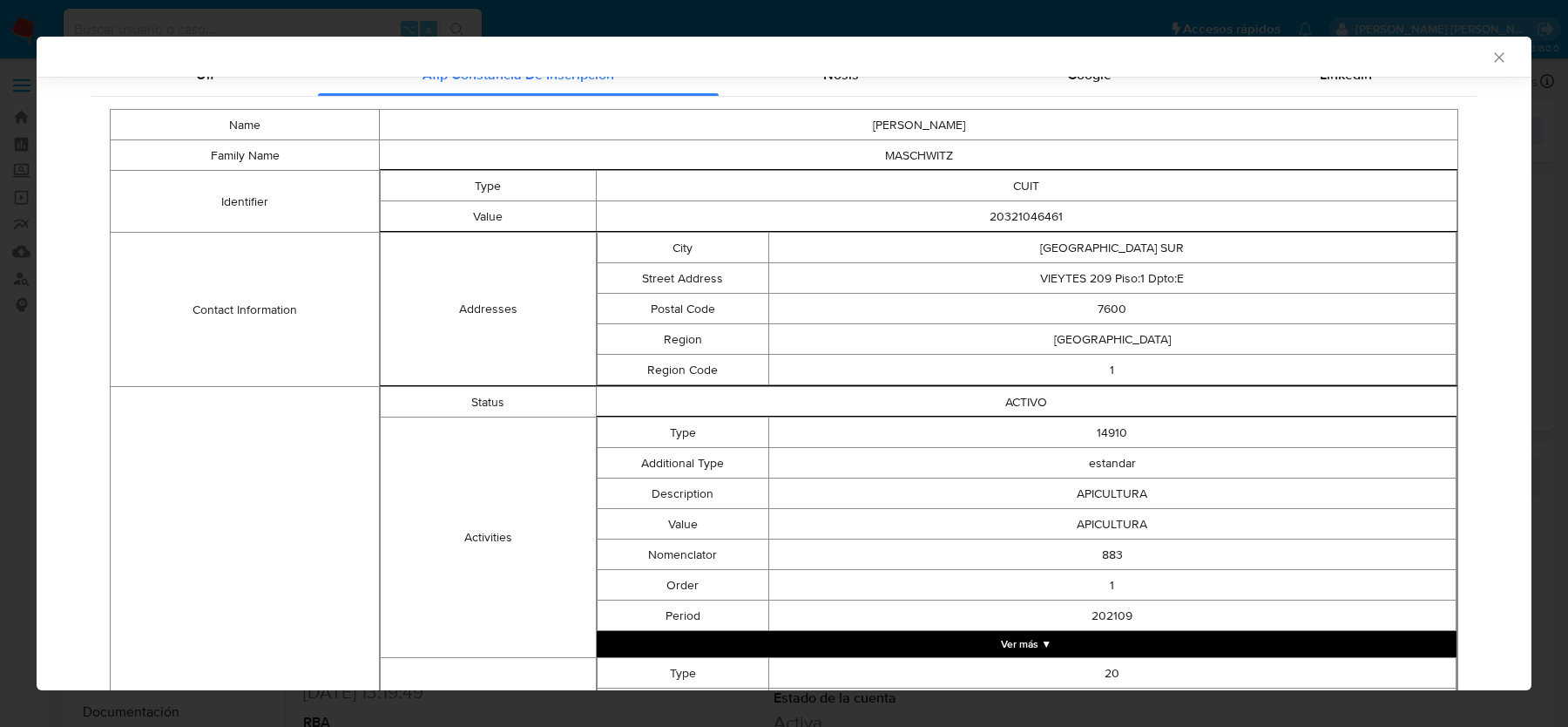
scroll to position [297, 0]
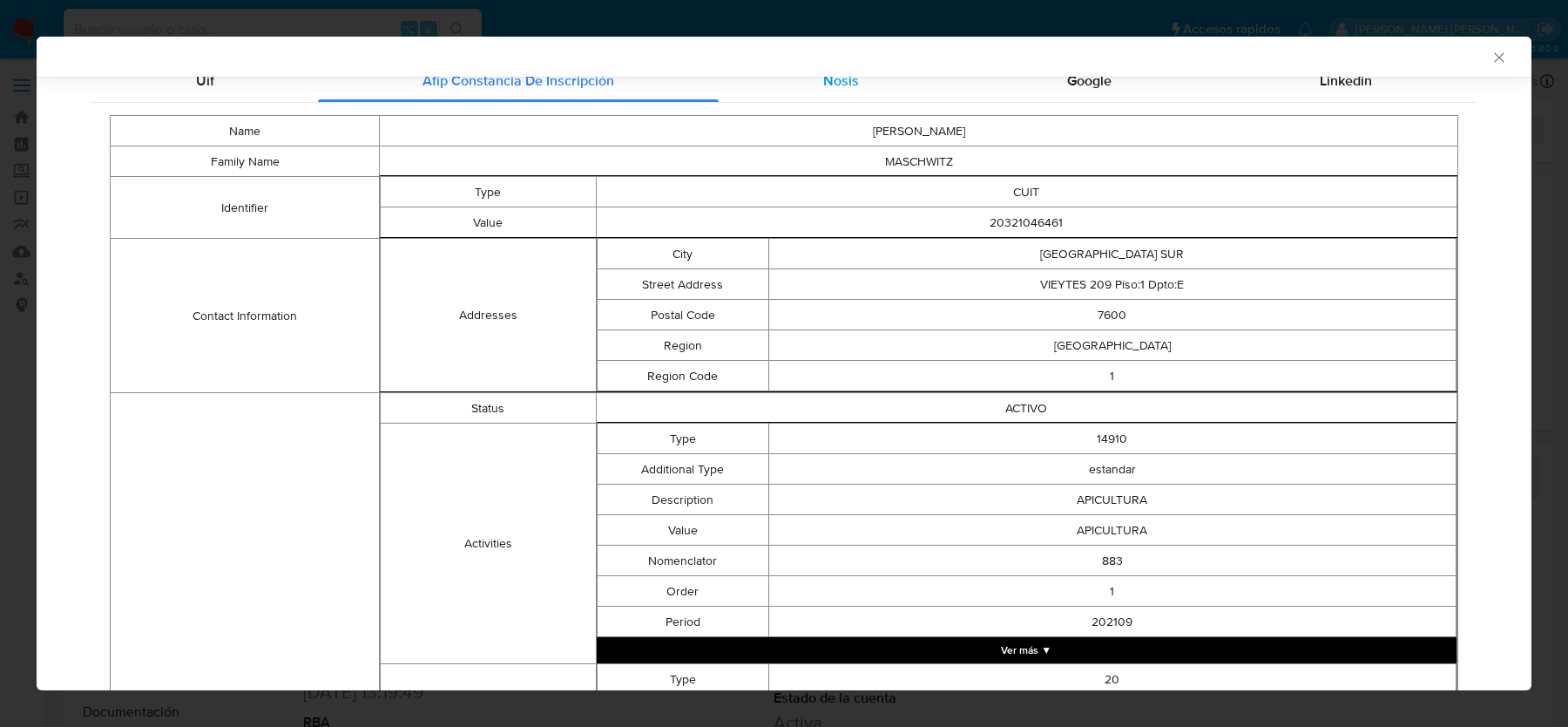
click at [846, 87] on span "Nosis" at bounding box center [841, 80] width 35 height 20
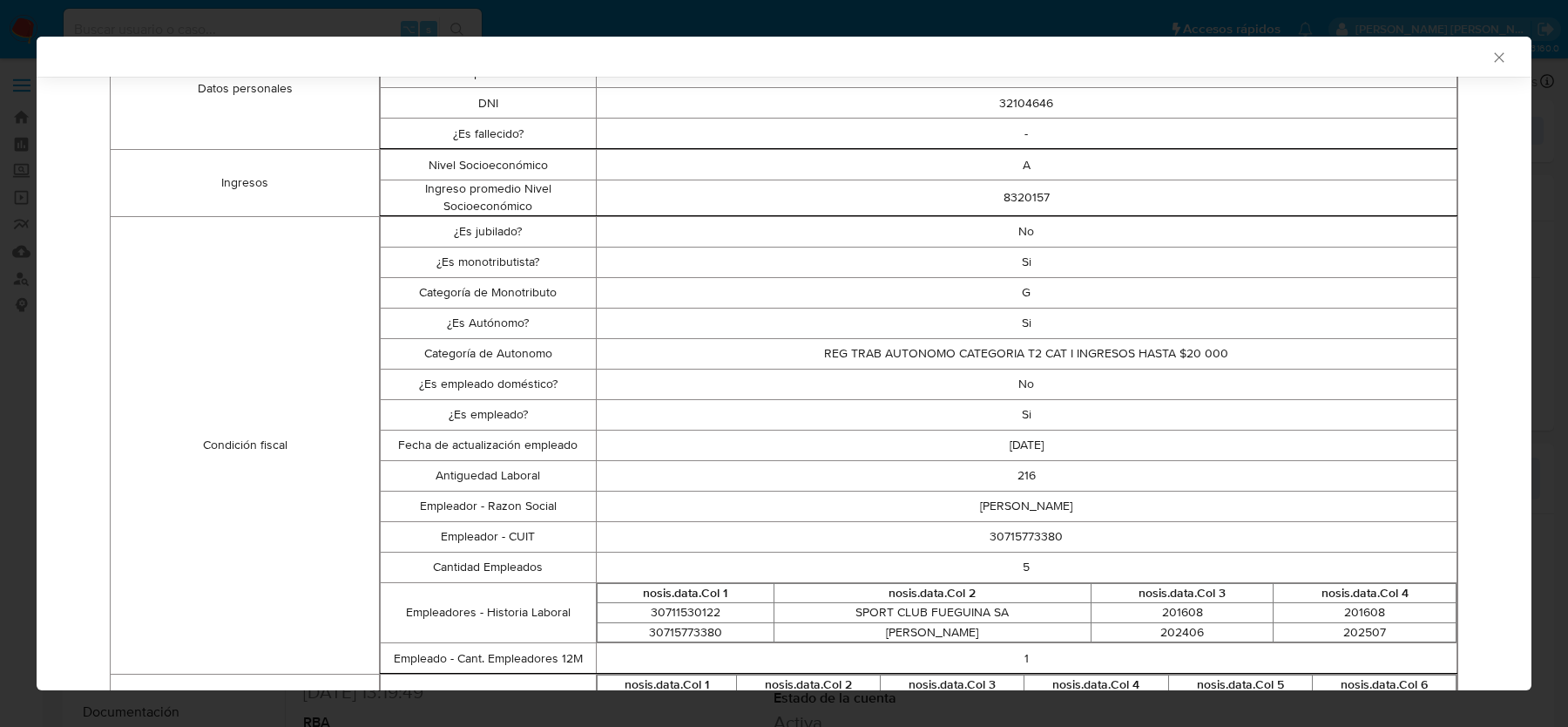
scroll to position [390, 0]
click at [1009, 535] on td "30715773380" at bounding box center [1027, 533] width 862 height 31
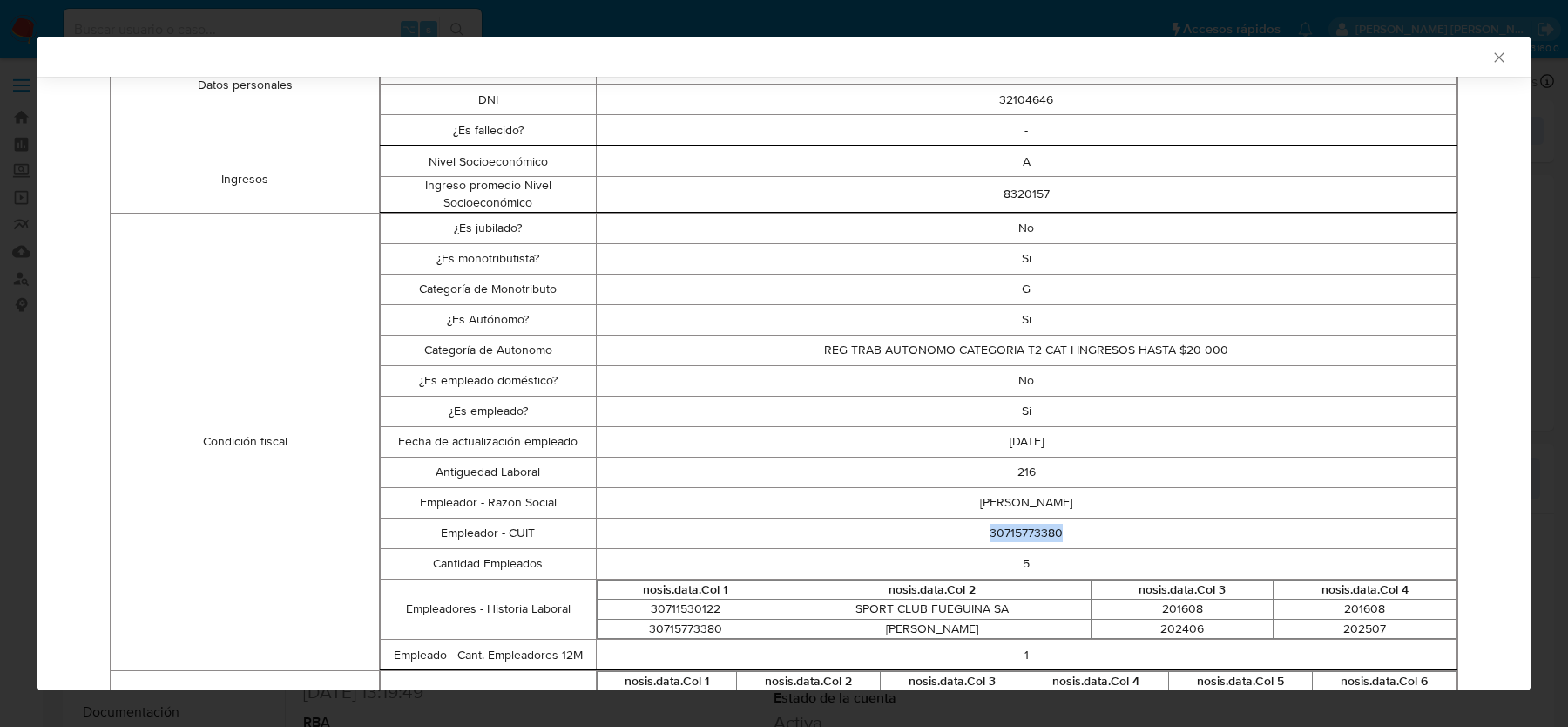
click at [1009, 535] on td "30715773380" at bounding box center [1027, 533] width 862 height 31
click at [1005, 529] on td "30715773380" at bounding box center [1027, 533] width 862 height 31
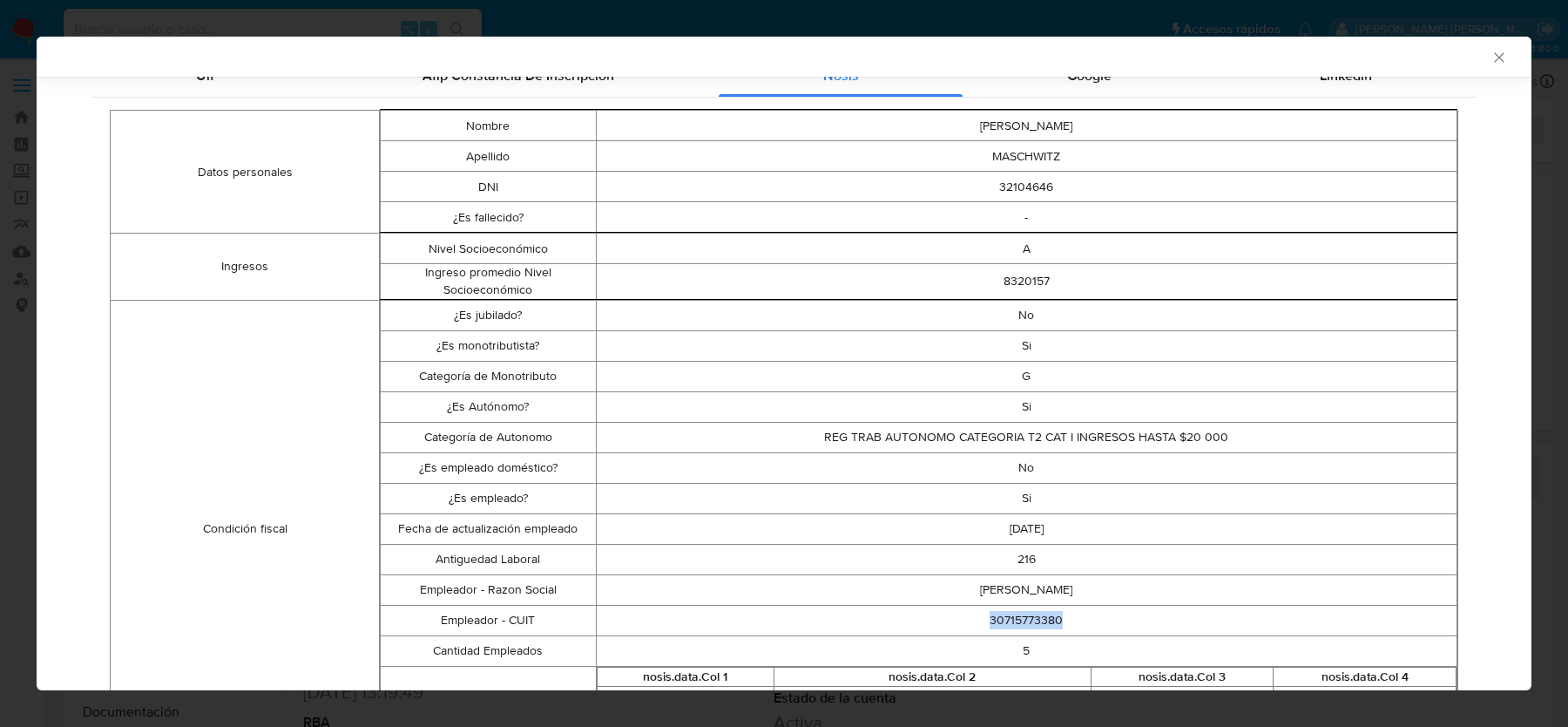
scroll to position [191, 0]
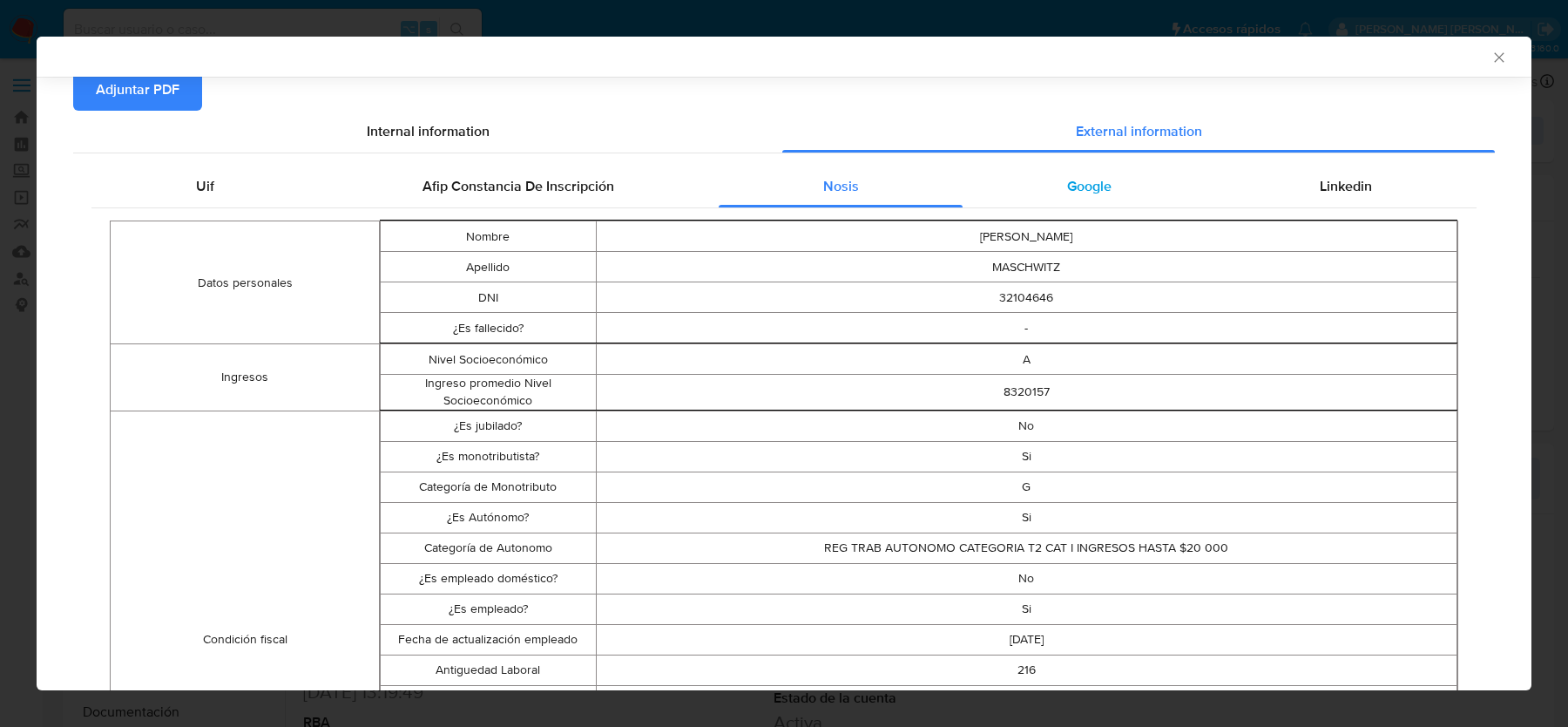
click at [1130, 168] on div "Google" at bounding box center [1089, 186] width 253 height 42
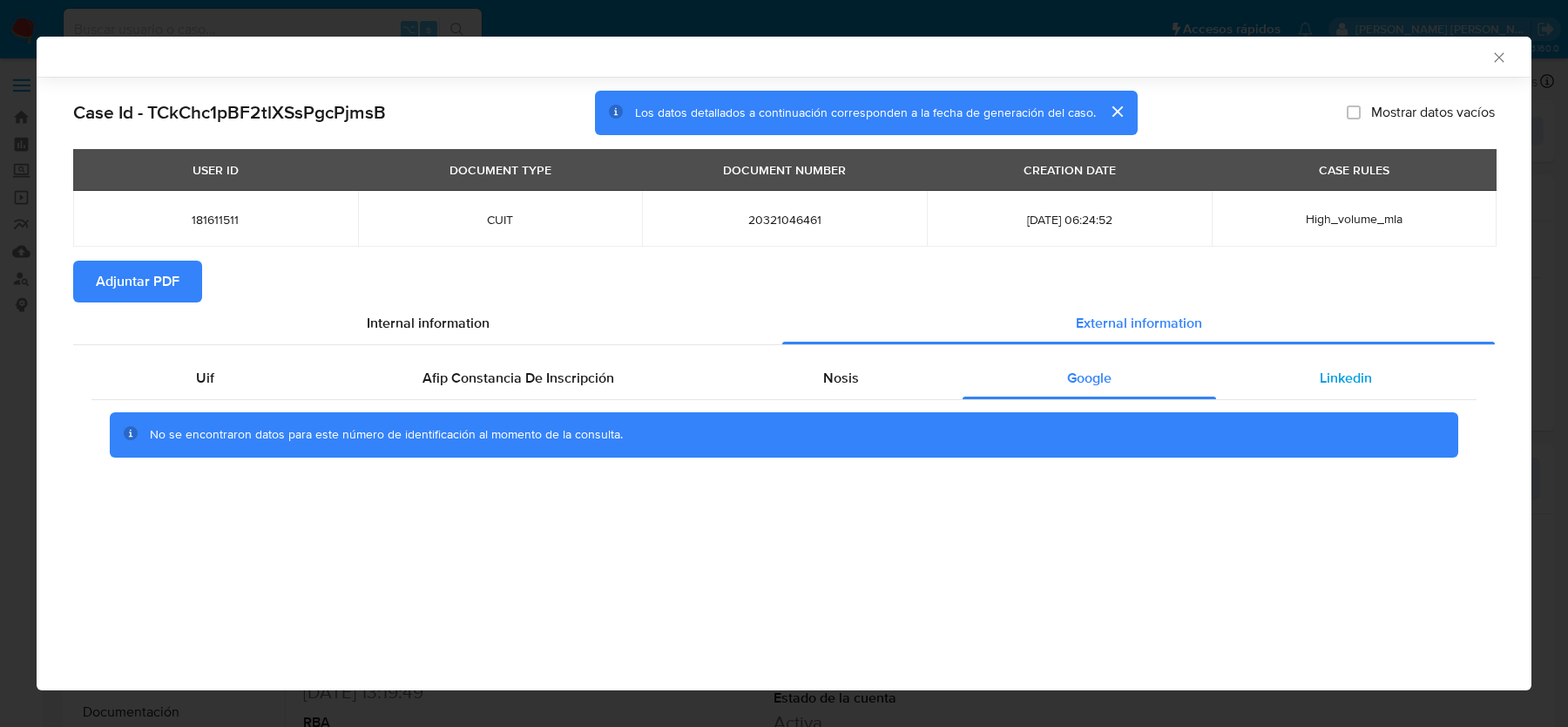
click at [1322, 385] on span "Linkedin" at bounding box center [1346, 377] width 52 height 20
click at [162, 259] on div "USER ID DOCUMENT TYPE DOCUMENT NUMBER CREATION DATE CASE RULES 181611511 CUIT 2…" at bounding box center [784, 205] width 1422 height 112
click at [162, 266] on span "Adjuntar PDF" at bounding box center [138, 281] width 84 height 38
click at [204, 116] on h2 "Case Id - TCkChc1pBF2tlXSsPgcPjmsB" at bounding box center [229, 112] width 312 height 22
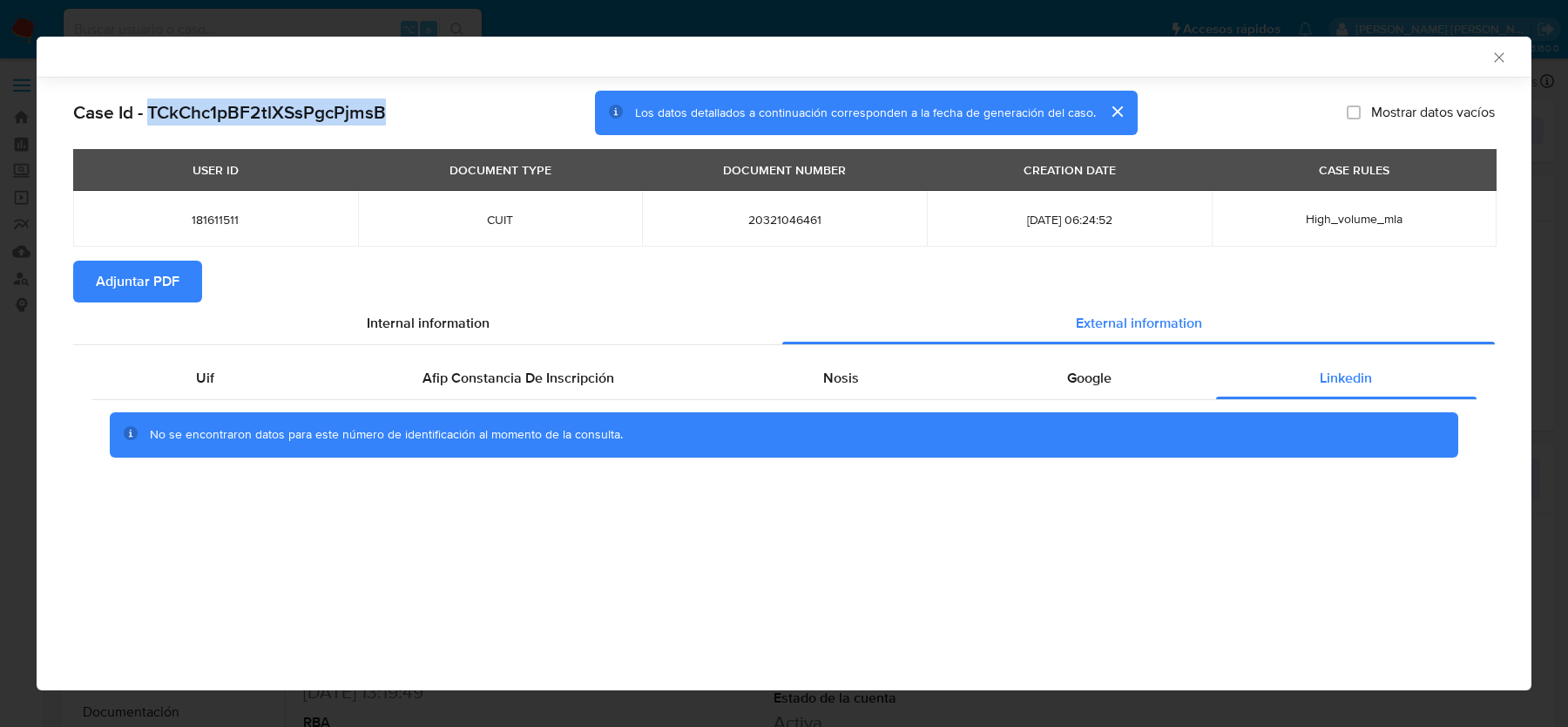
click at [204, 116] on h2 "Case Id - TCkChc1pBF2tlXSsPgcPjmsB" at bounding box center [229, 112] width 312 height 22
copy h2 "TCkChc1pBF2tlXSsPgcPjmsB"
click at [1499, 57] on icon "Cerrar ventana" at bounding box center [1499, 57] width 9 height 9
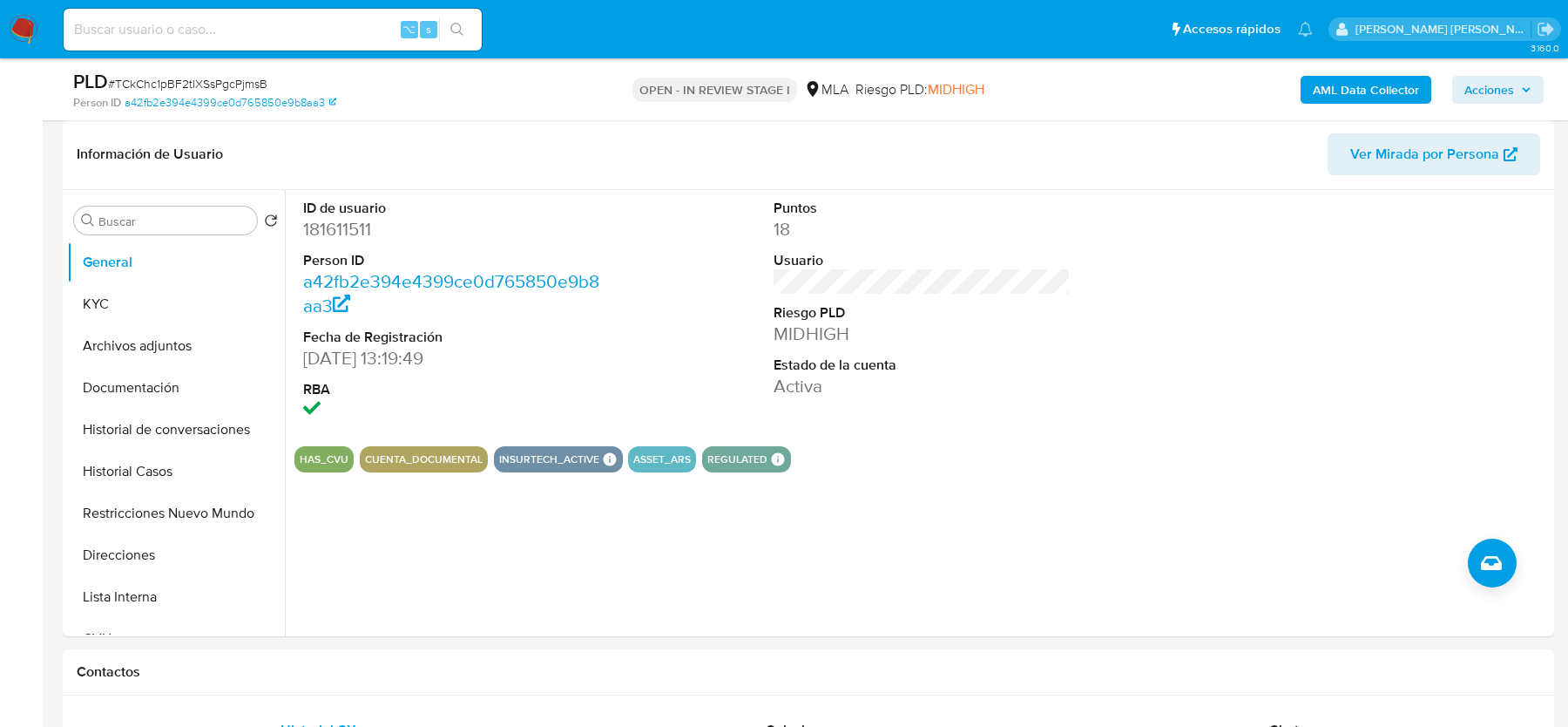
scroll to position [263, 0]
click at [168, 308] on button "KYC" at bounding box center [169, 303] width 204 height 42
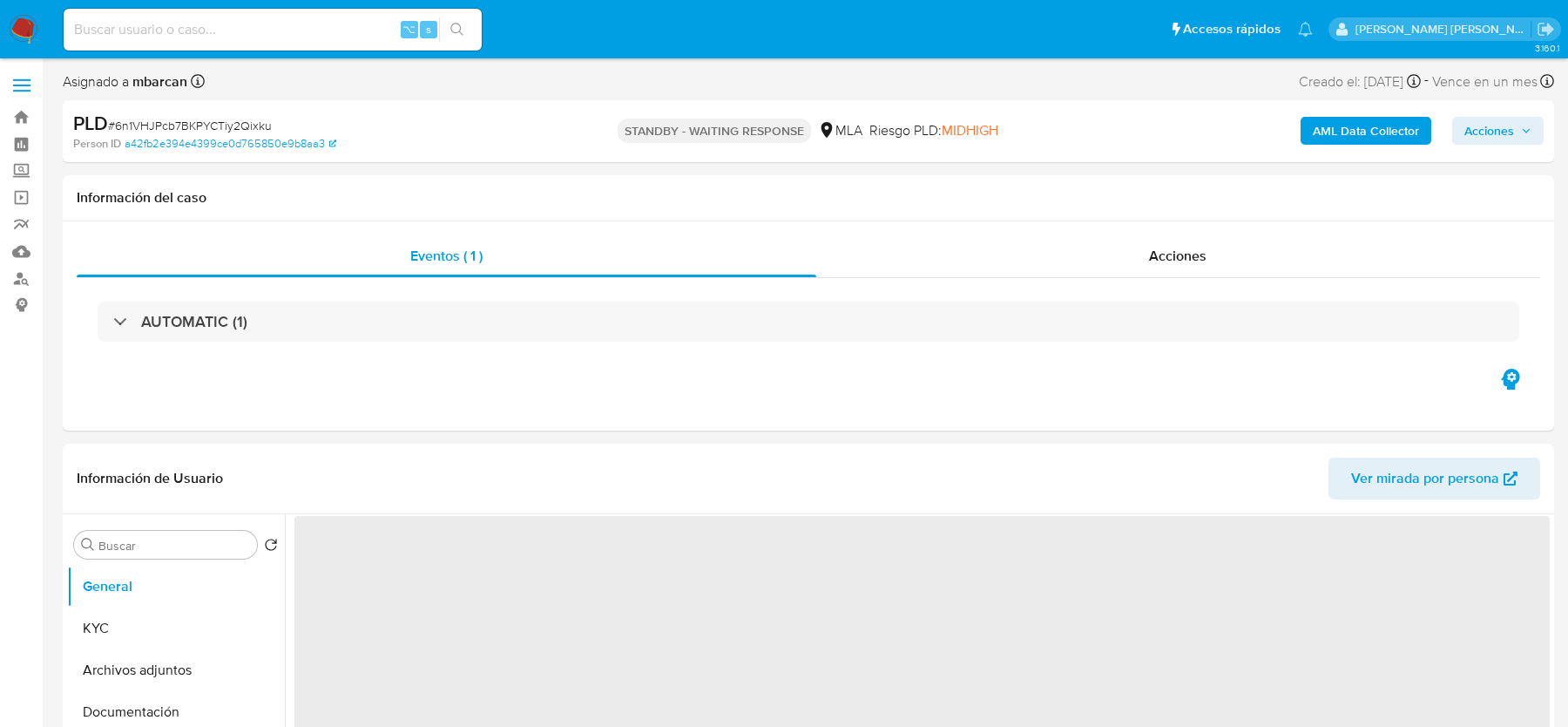
select select "10"
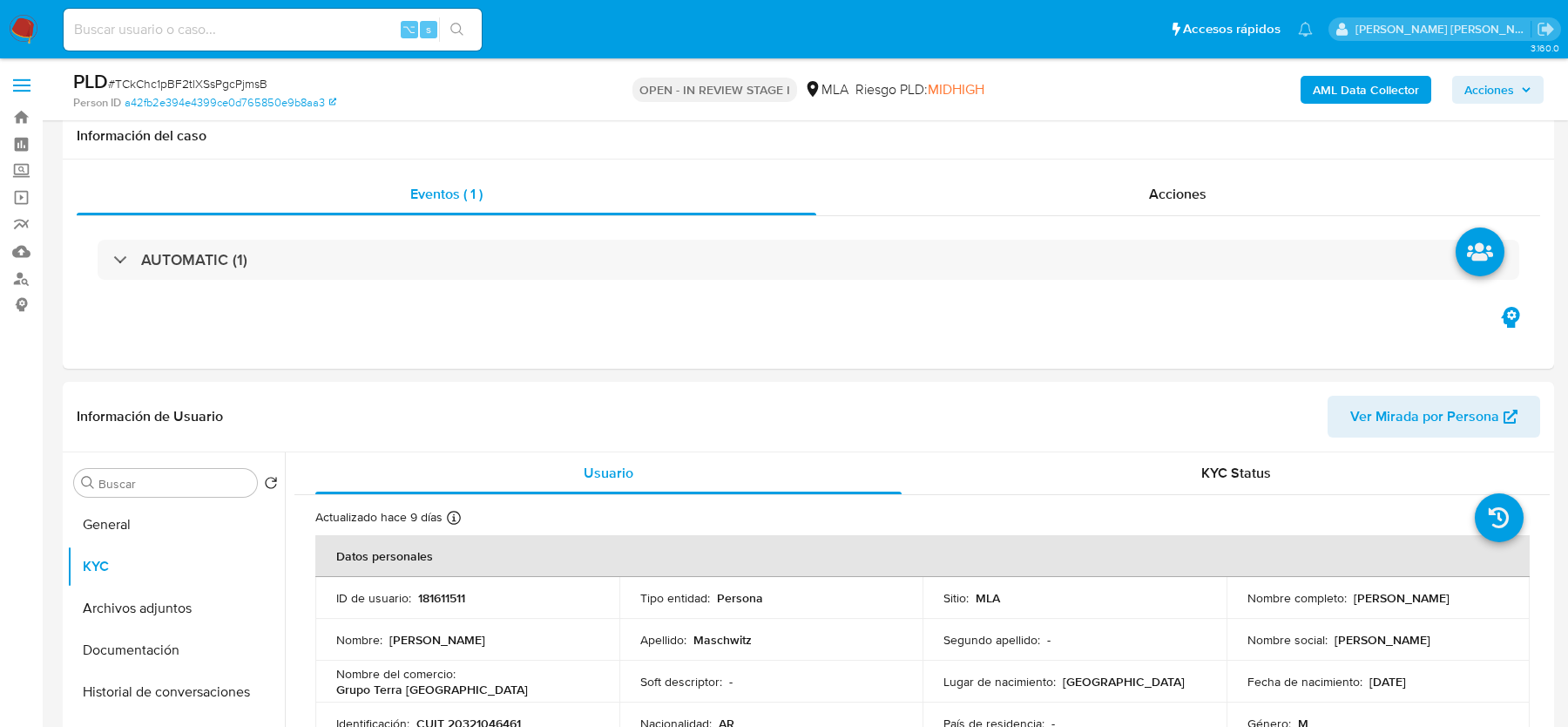
select select "10"
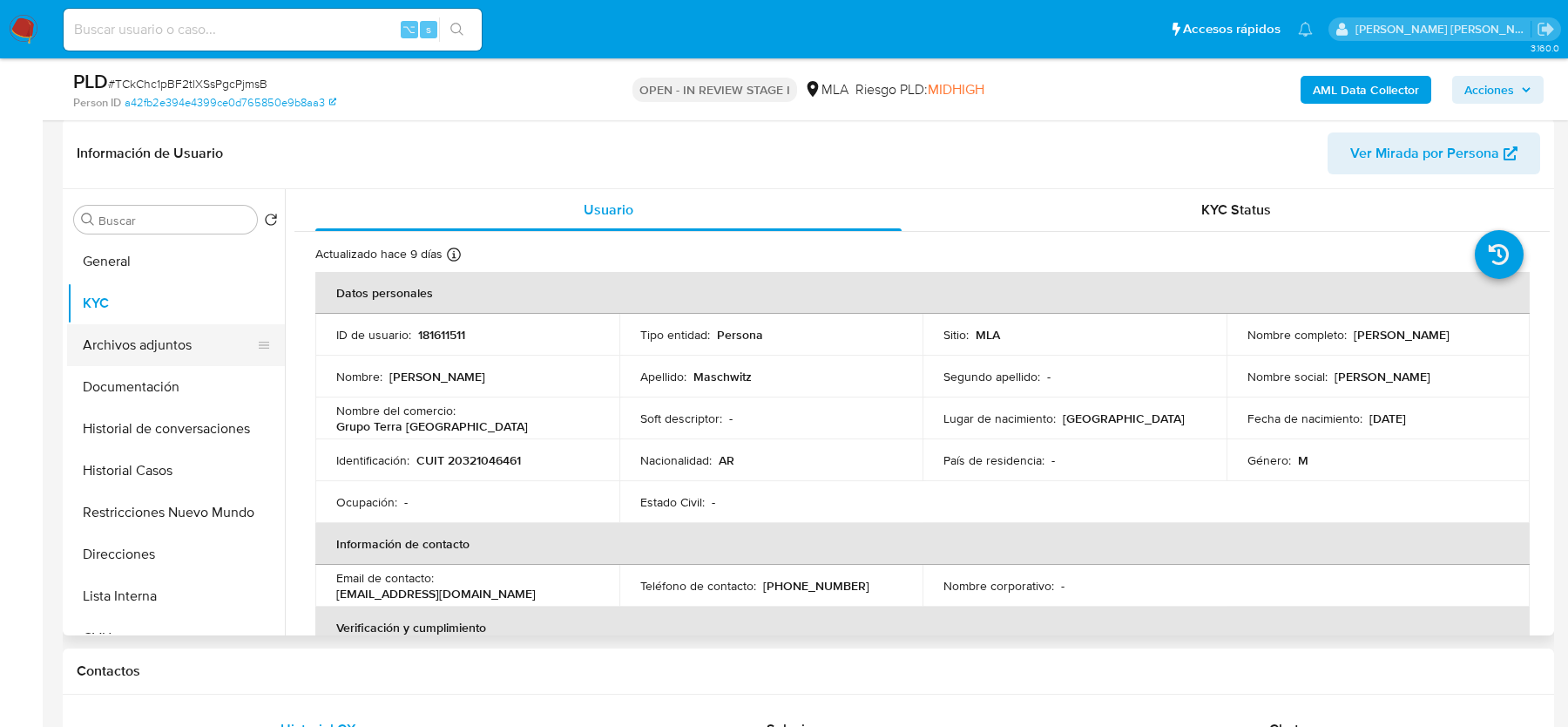
click at [146, 357] on button "Archivos adjuntos" at bounding box center [169, 344] width 204 height 42
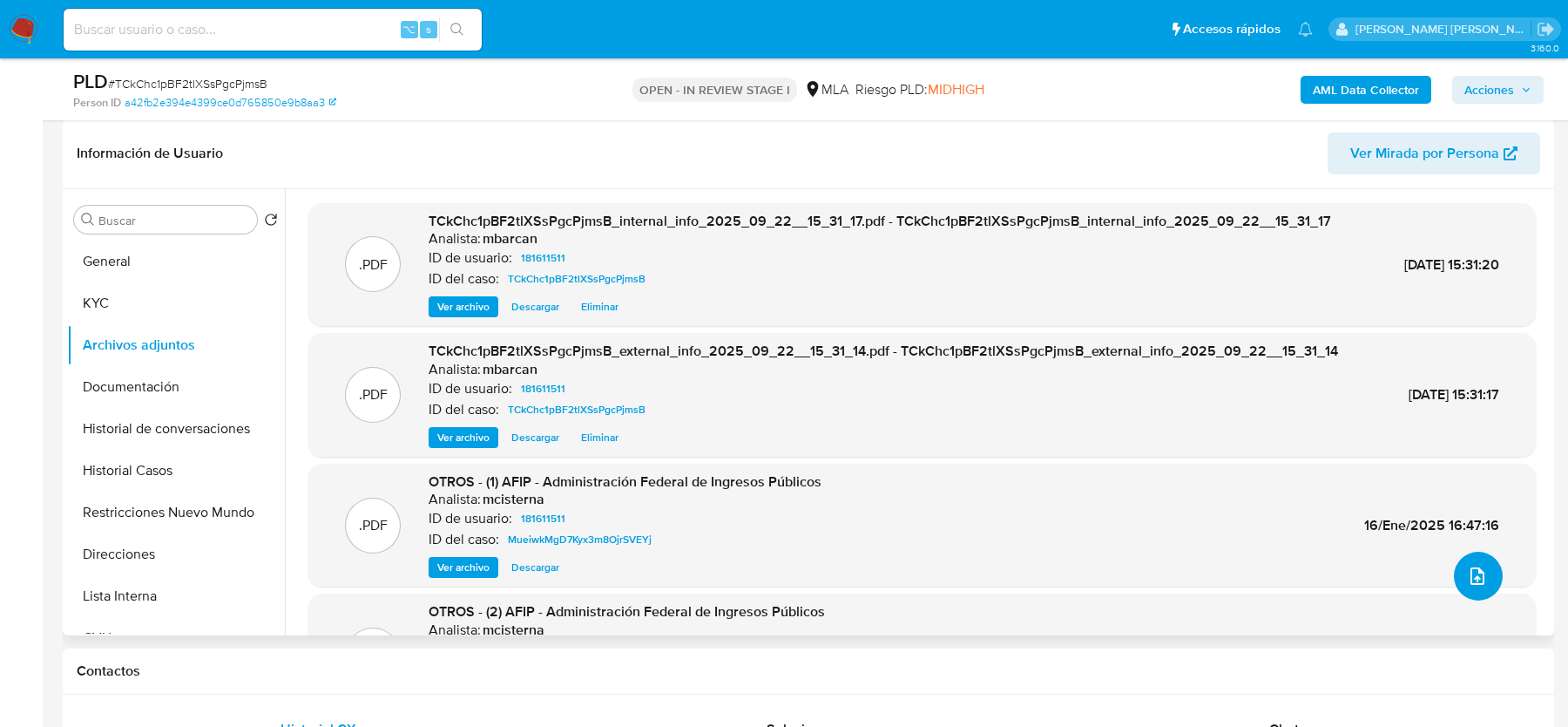
click at [1478, 579] on icon "upload-file" at bounding box center [1478, 576] width 21 height 21
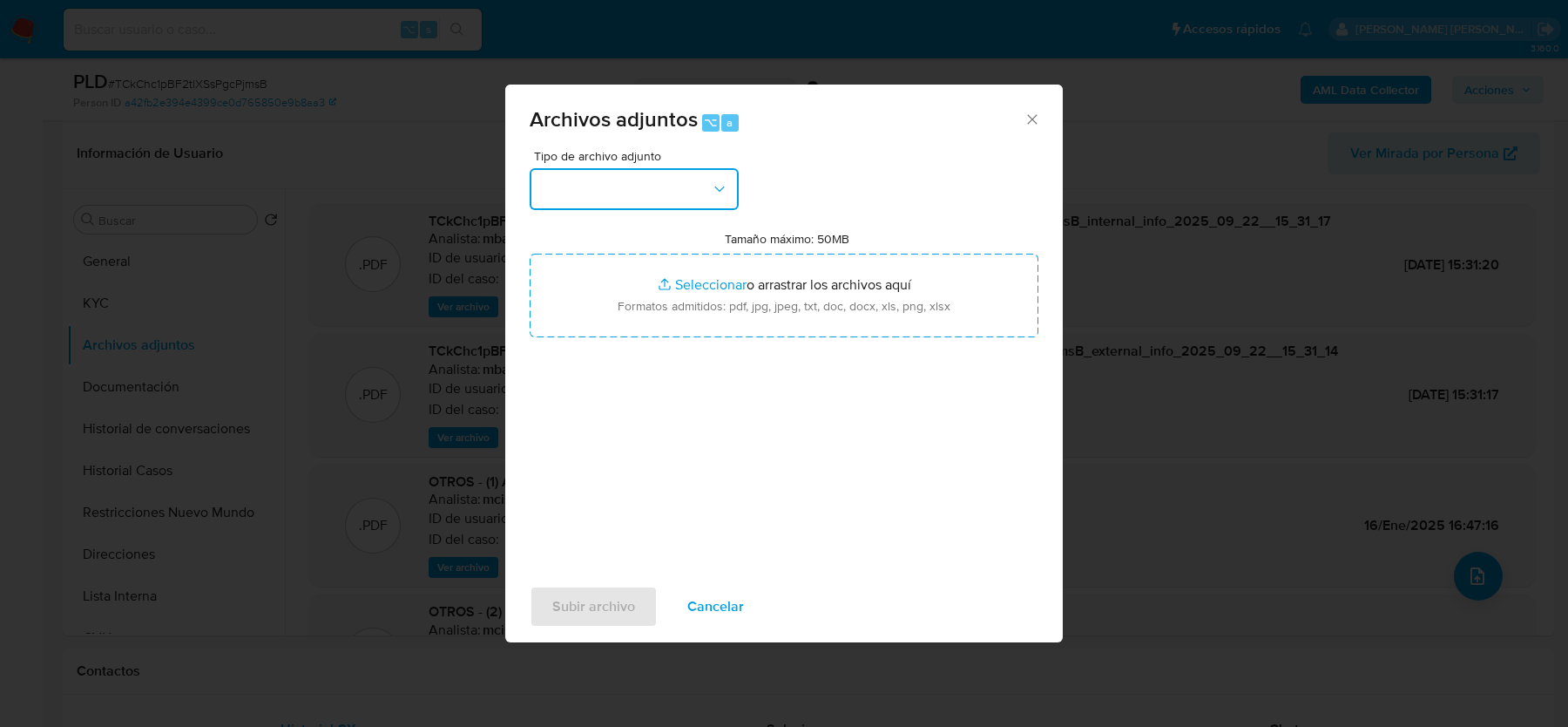
click at [647, 180] on button "button" at bounding box center [634, 189] width 209 height 42
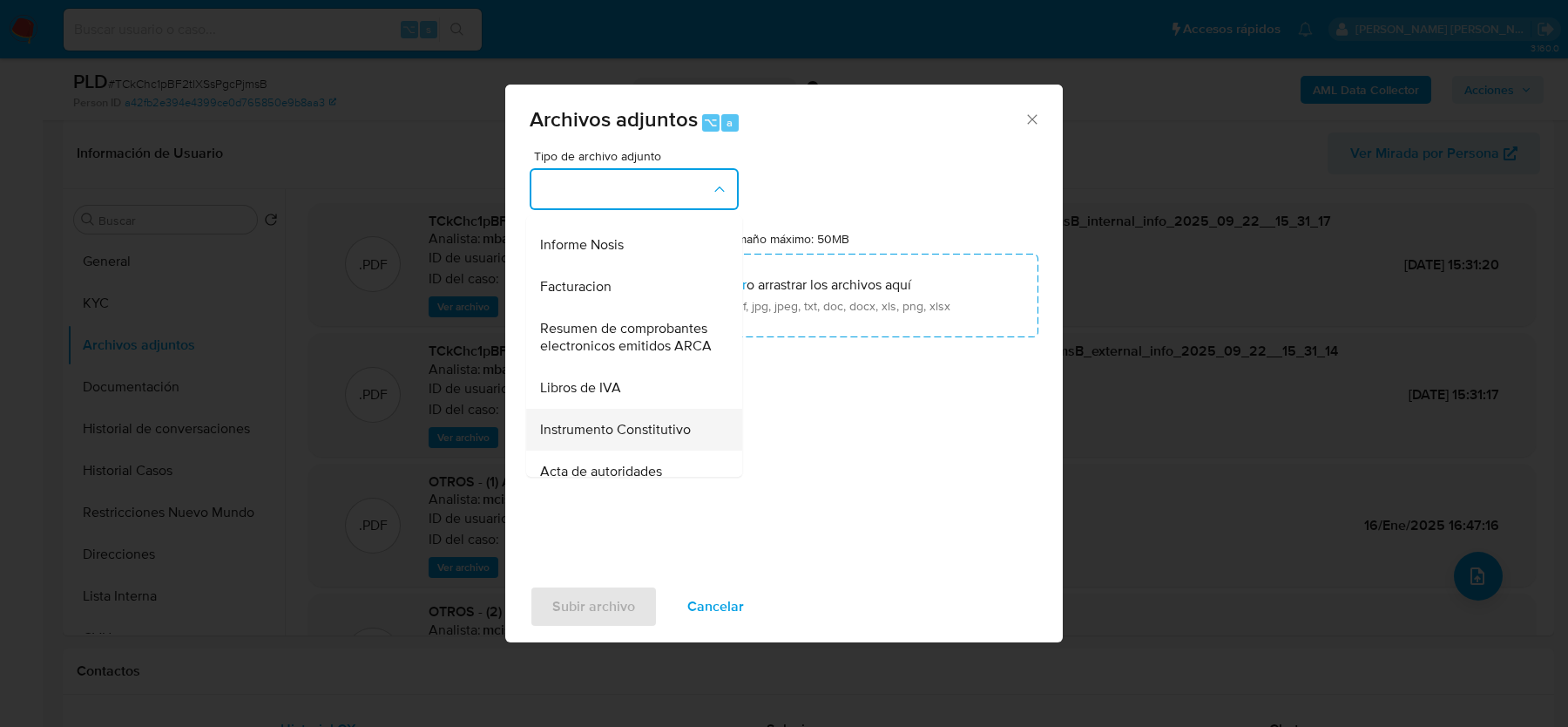
scroll to position [660, 0]
click at [590, 287] on span "Facturacion" at bounding box center [576, 287] width 72 height 18
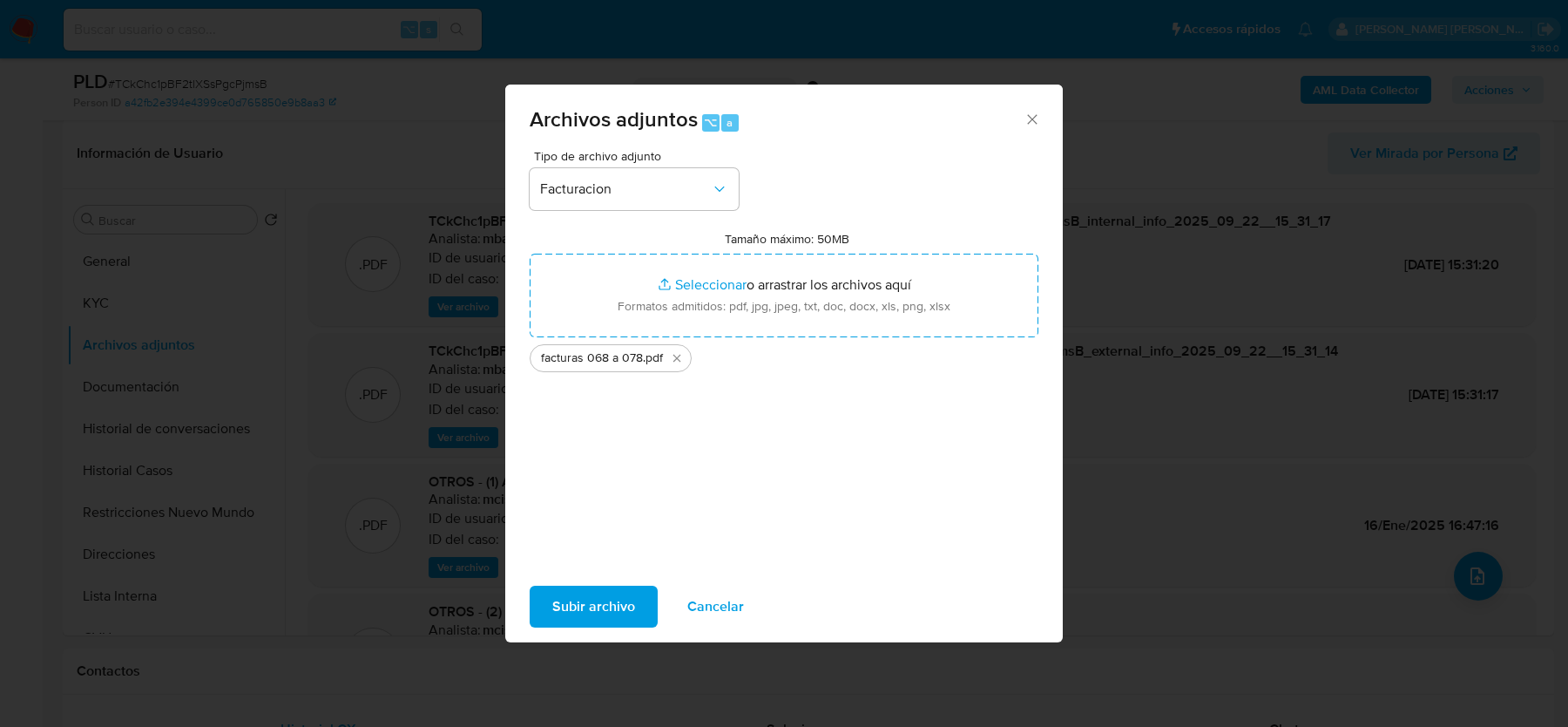
click at [602, 604] on span "Subir archivo" at bounding box center [593, 607] width 83 height 38
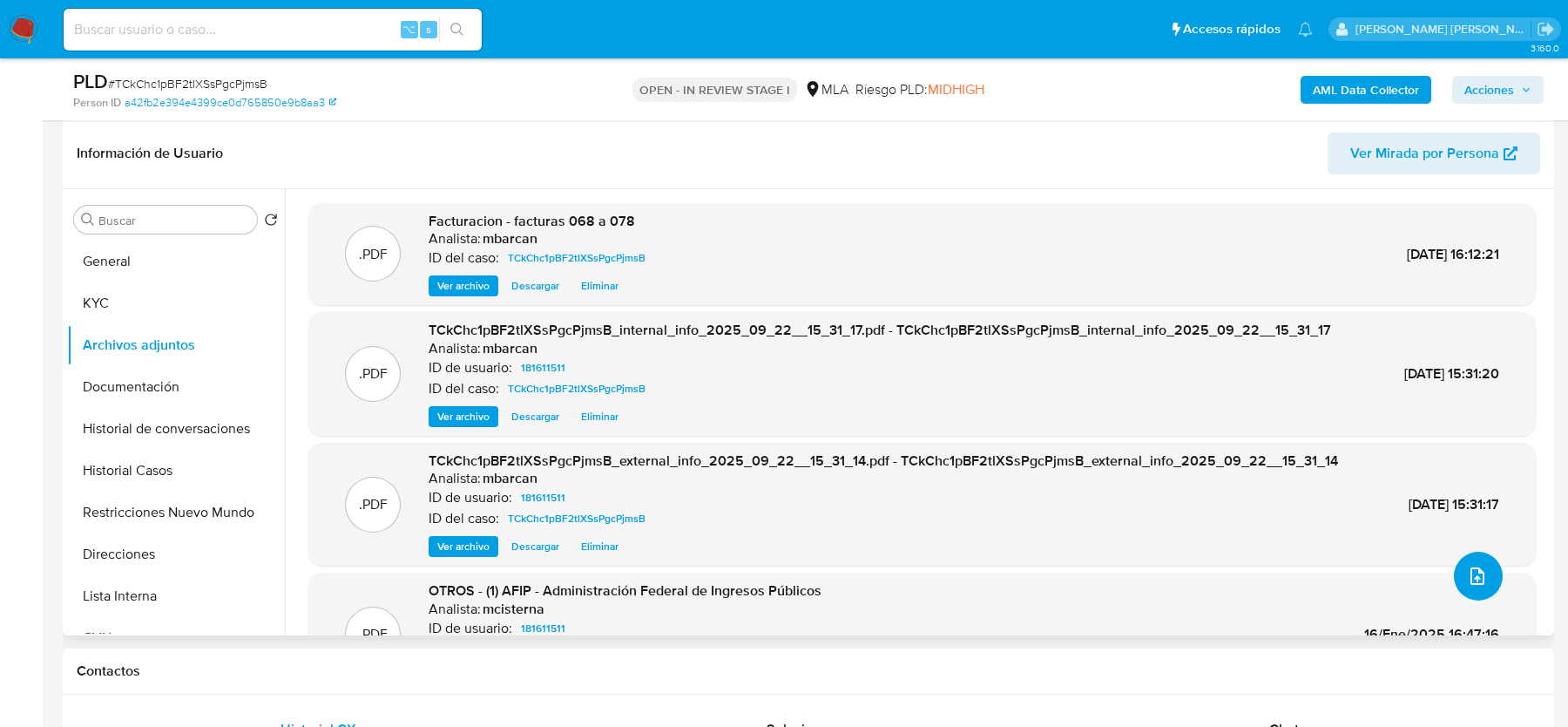
click at [1467, 585] on button "upload-file" at bounding box center [1478, 576] width 49 height 49
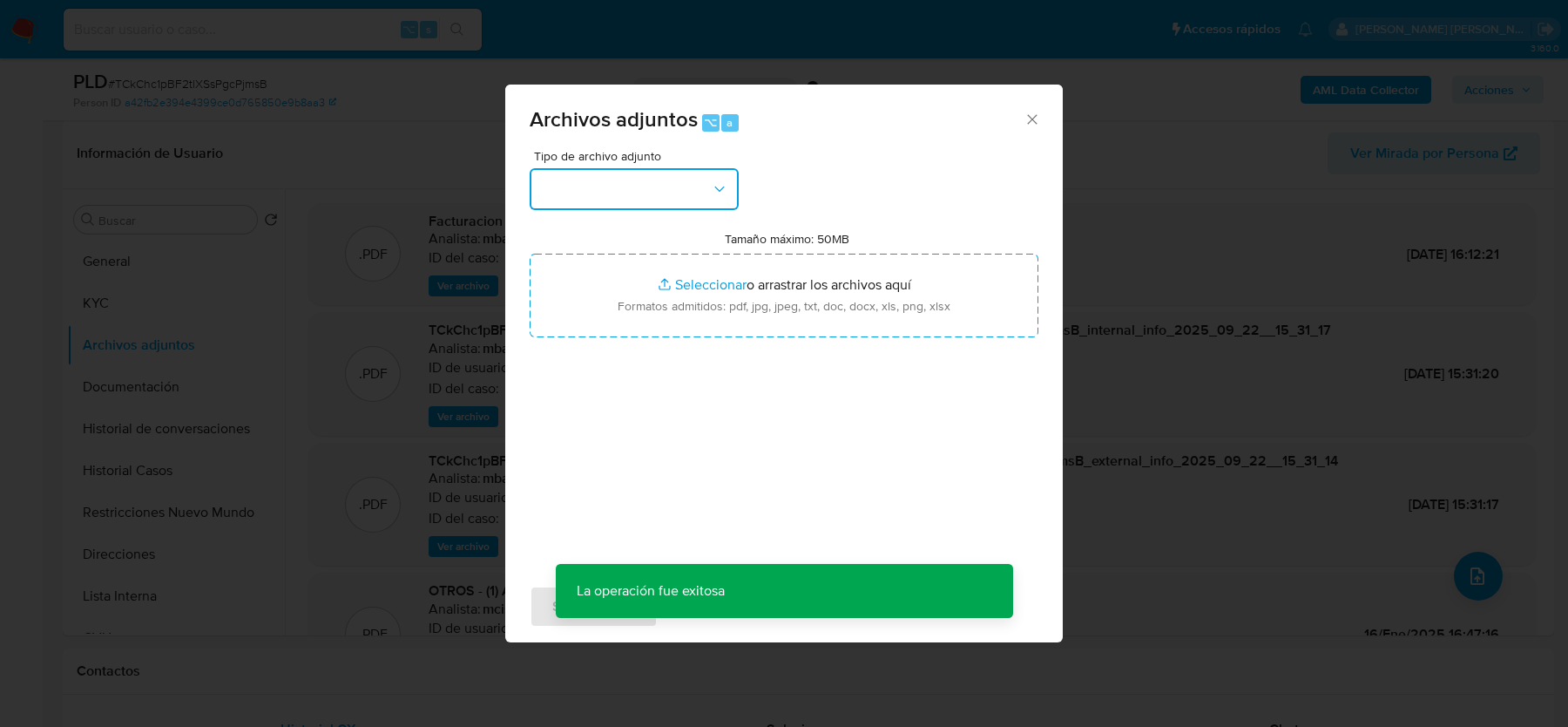
click at [611, 176] on button "button" at bounding box center [634, 189] width 209 height 42
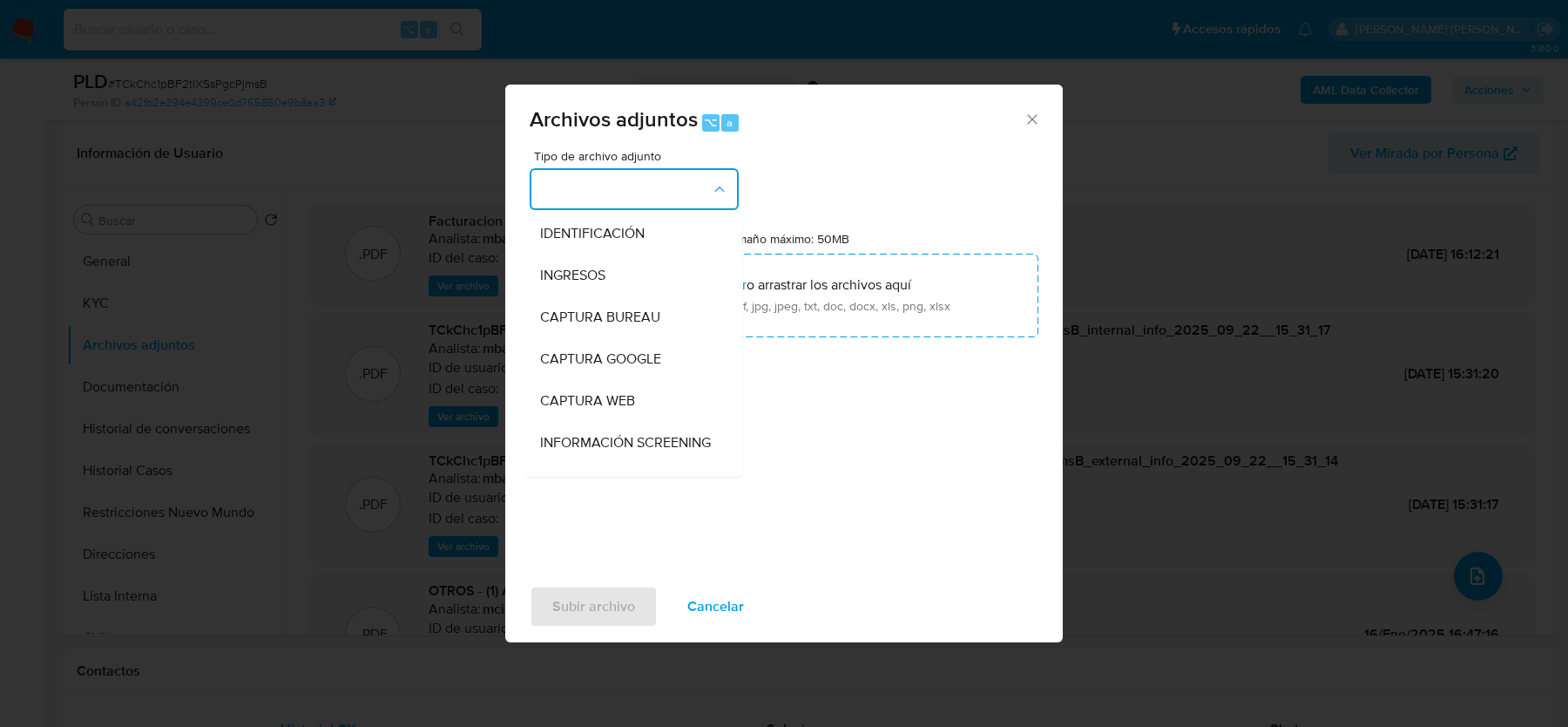
scroll to position [0, 0]
click at [583, 284] on span "INGRESOS" at bounding box center [573, 278] width 65 height 18
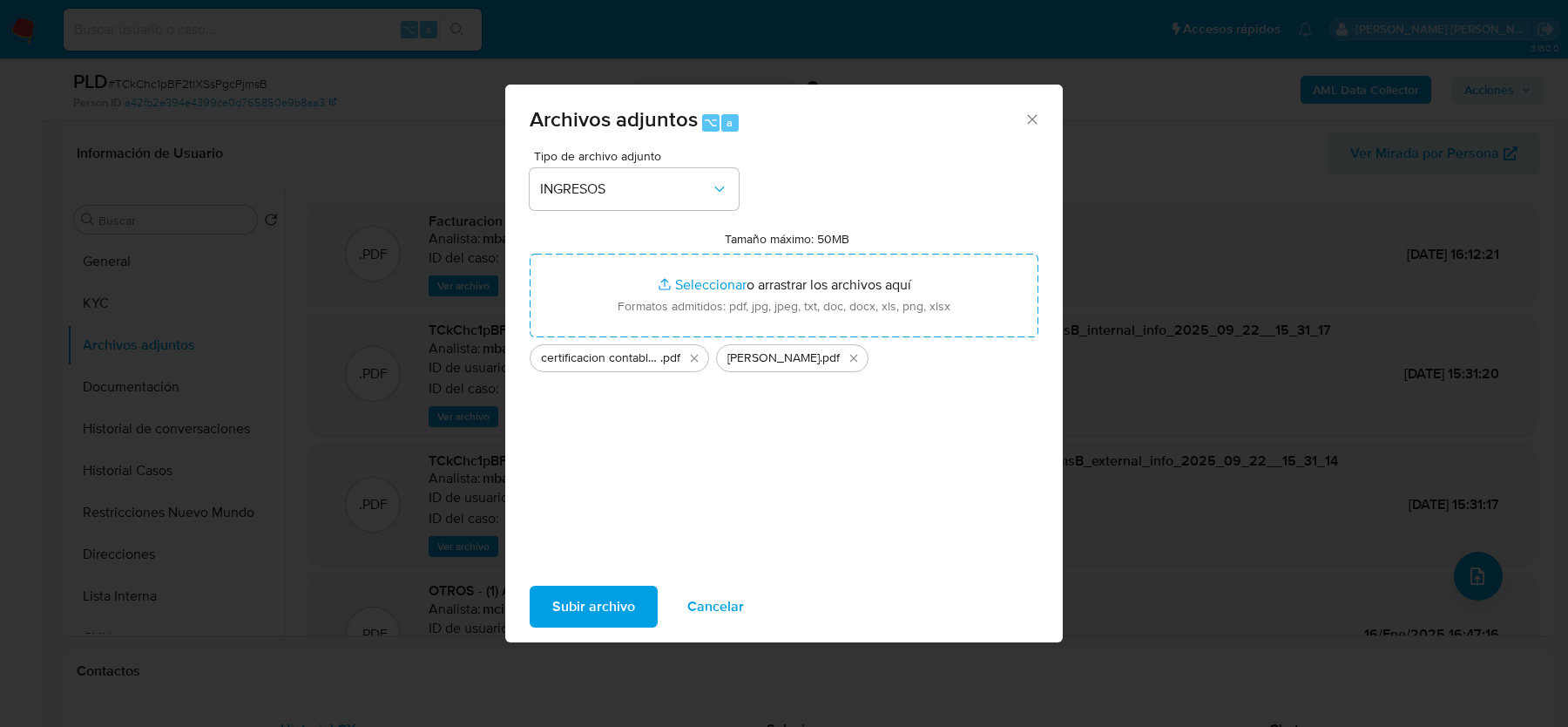
click at [593, 614] on span "Subir archivo" at bounding box center [593, 607] width 83 height 38
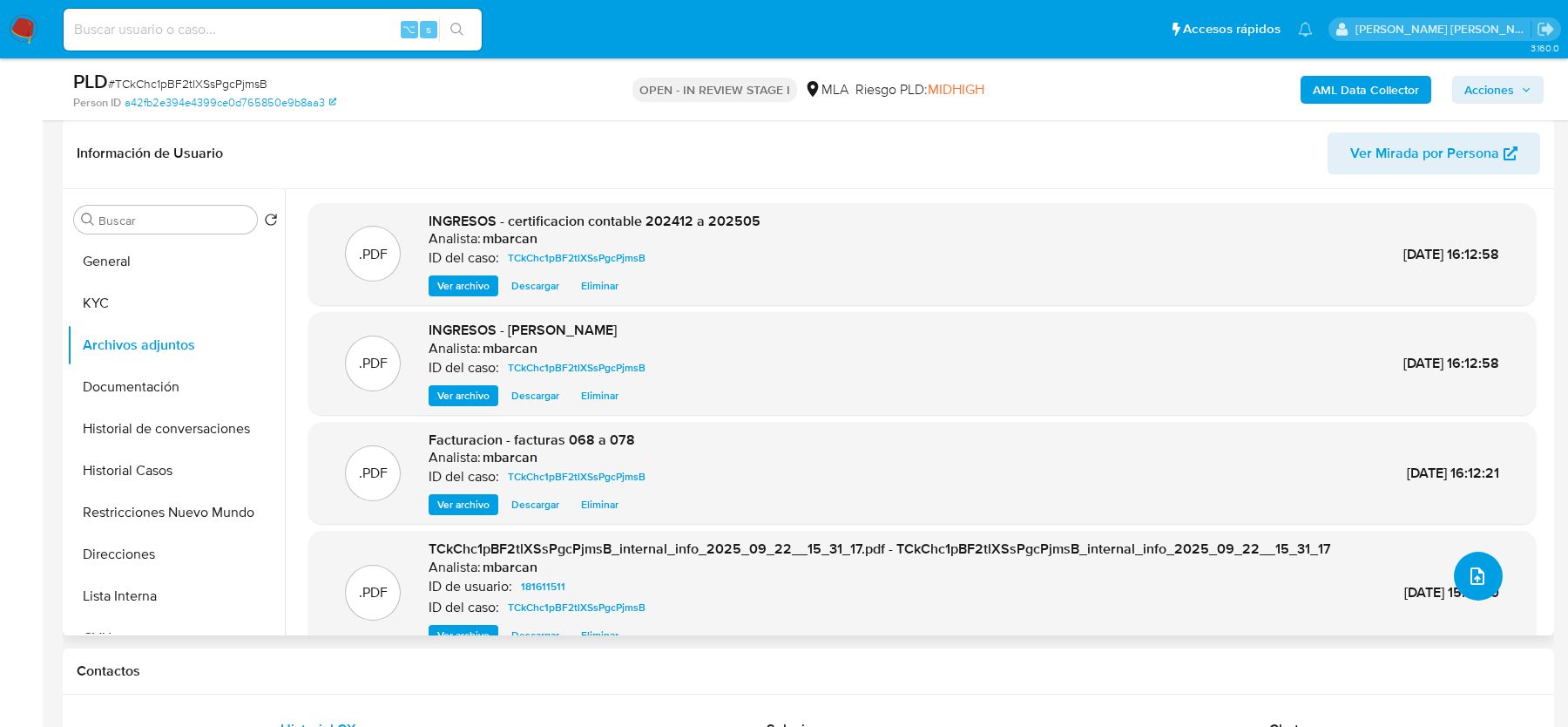
click at [1467, 567] on icon "upload-file" at bounding box center [1478, 576] width 21 height 21
click at [1464, 562] on button "upload-file" at bounding box center [1478, 576] width 49 height 49
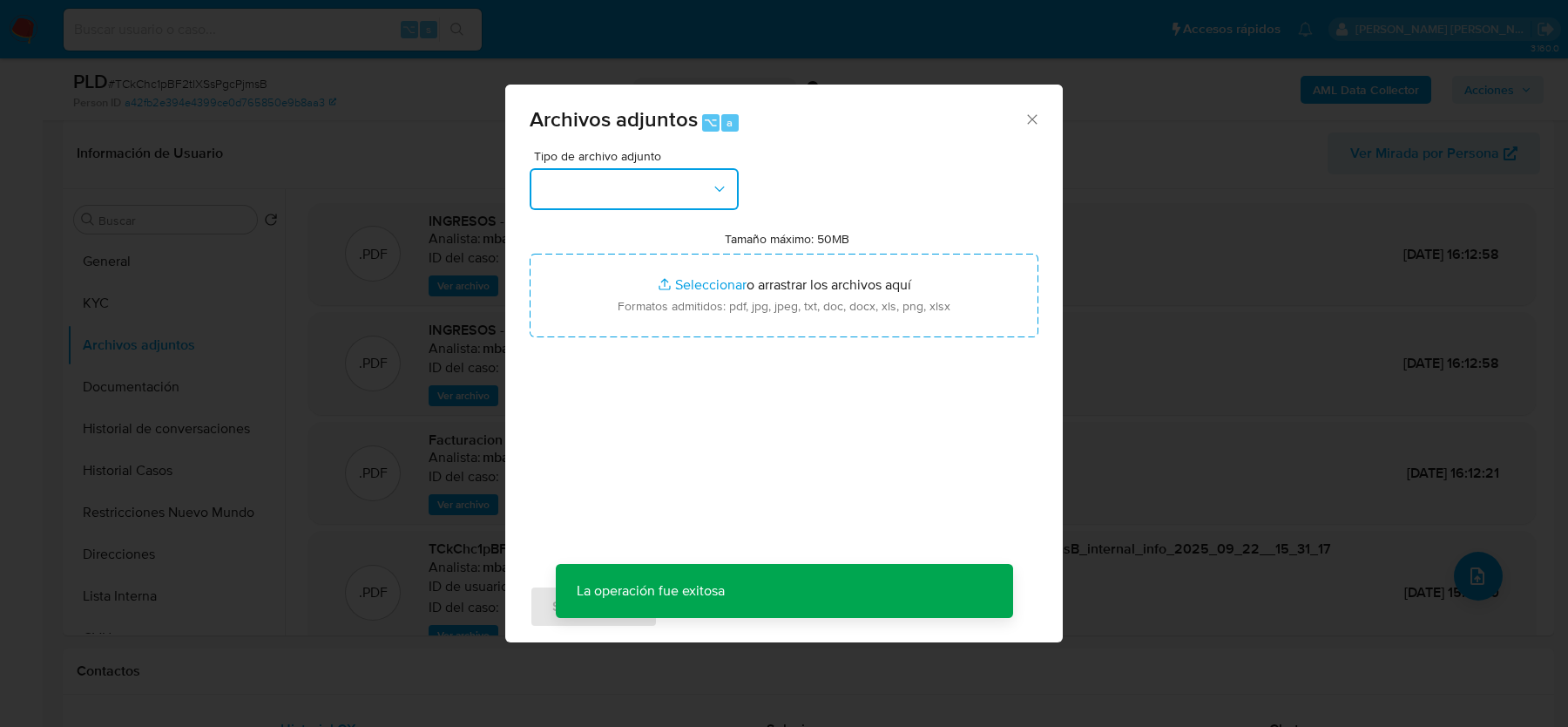
click at [627, 181] on button "button" at bounding box center [634, 189] width 209 height 42
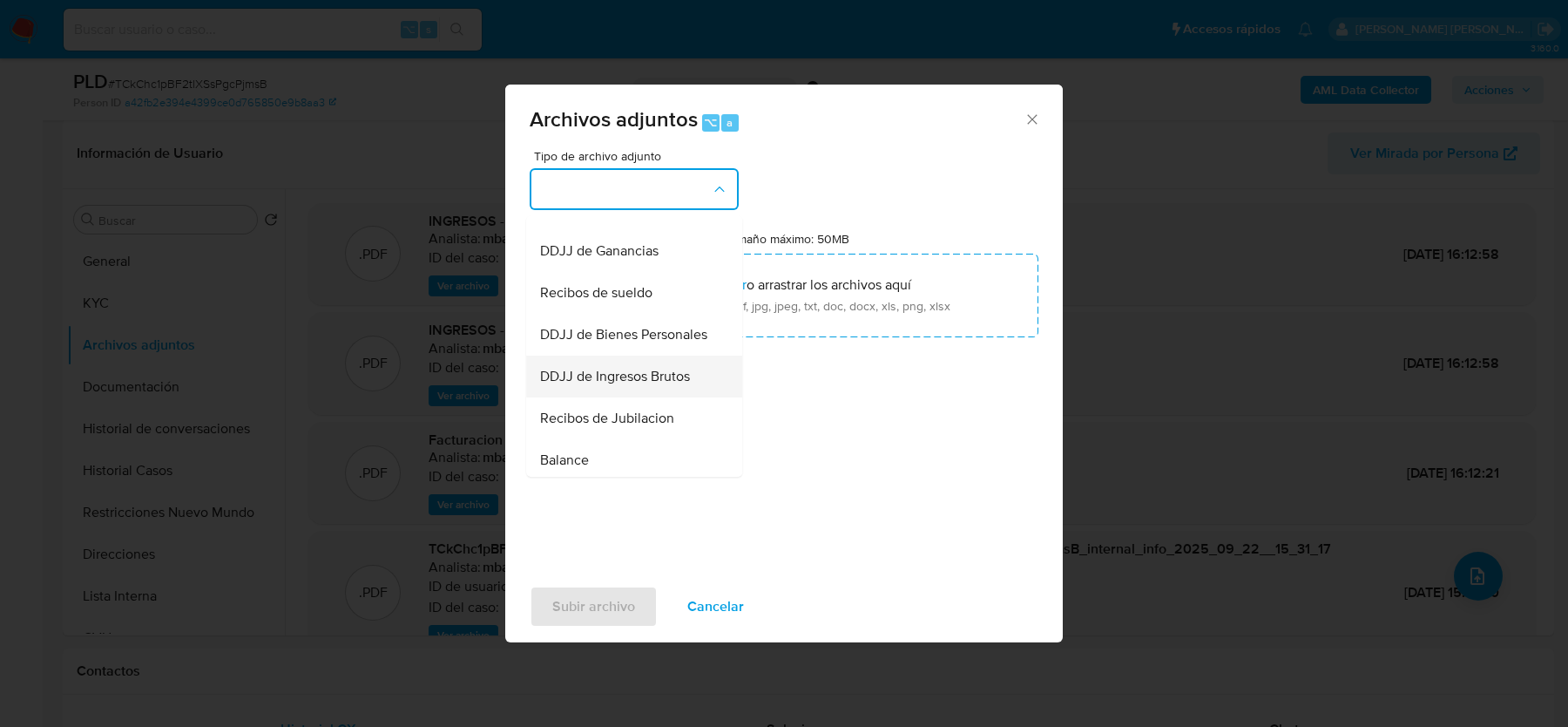
scroll to position [384, 0]
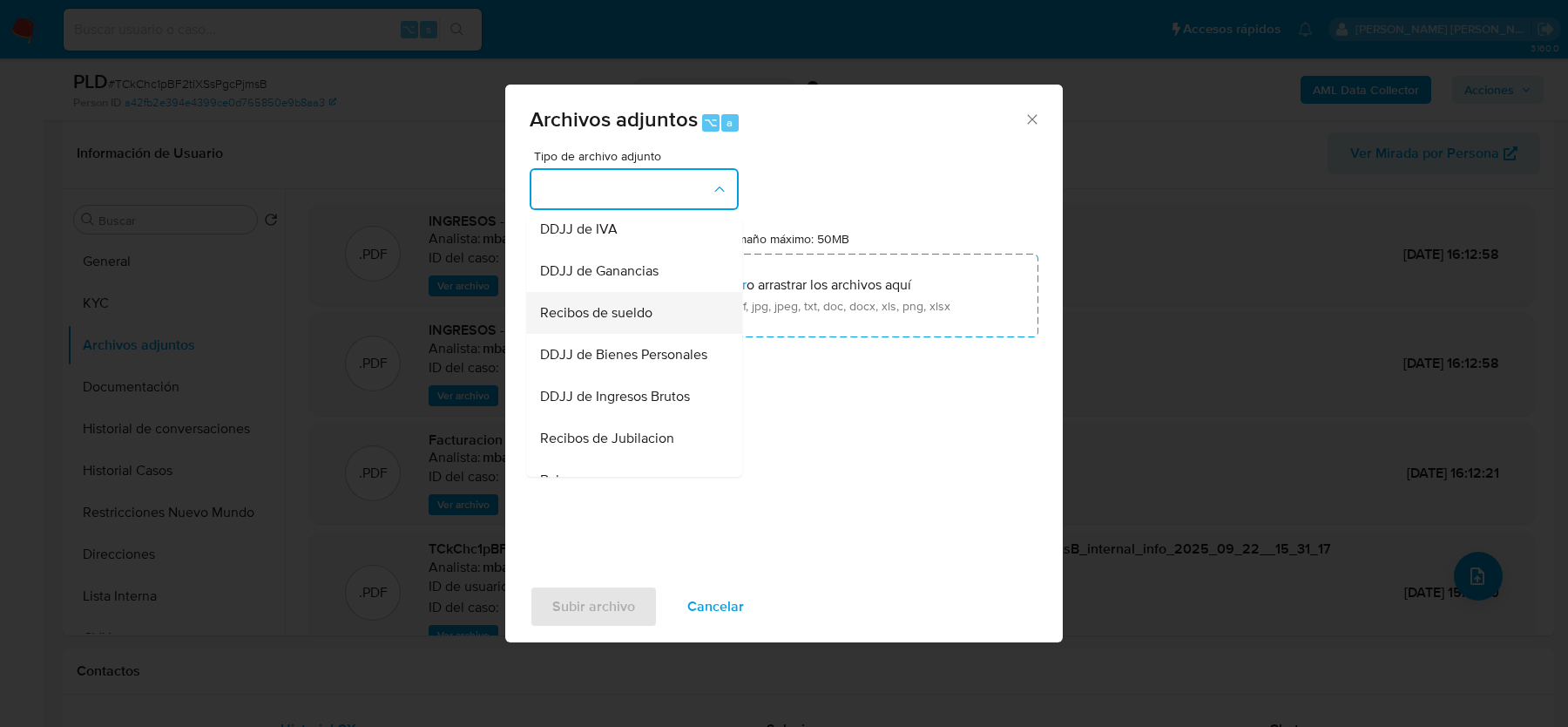
click at [595, 310] on span "Recibos de sueldo" at bounding box center [596, 313] width 112 height 18
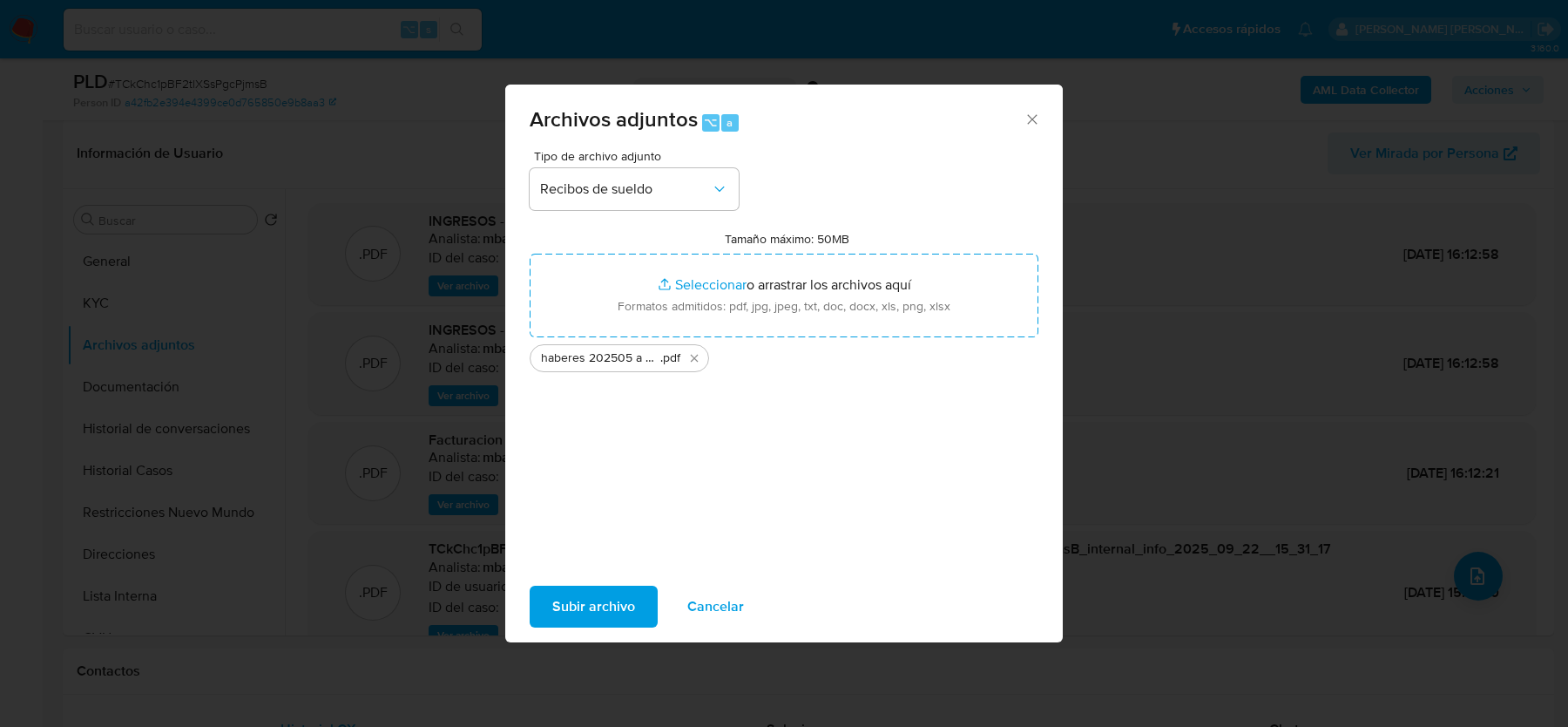
click at [600, 609] on span "Subir archivo" at bounding box center [593, 607] width 83 height 38
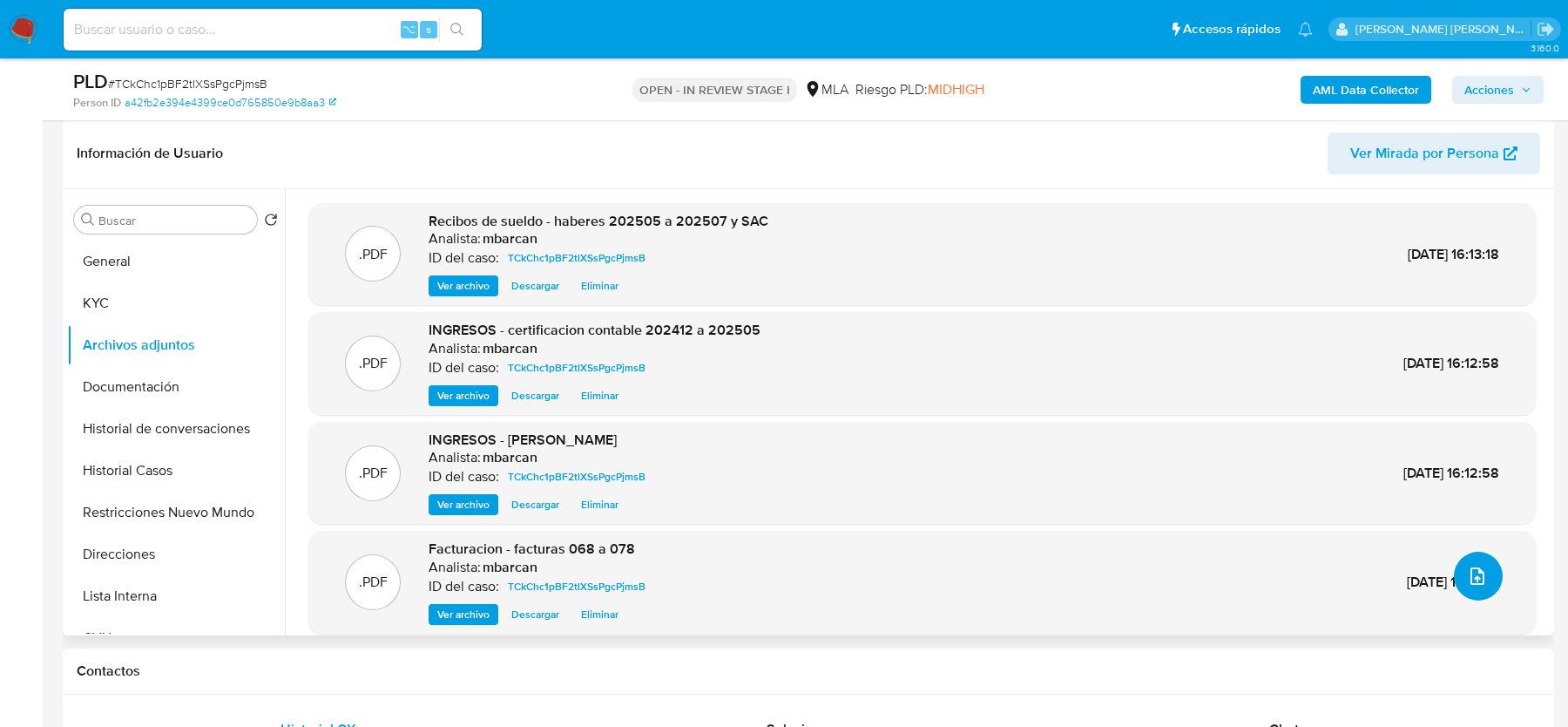
click at [1468, 577] on icon "upload-file" at bounding box center [1478, 576] width 21 height 21
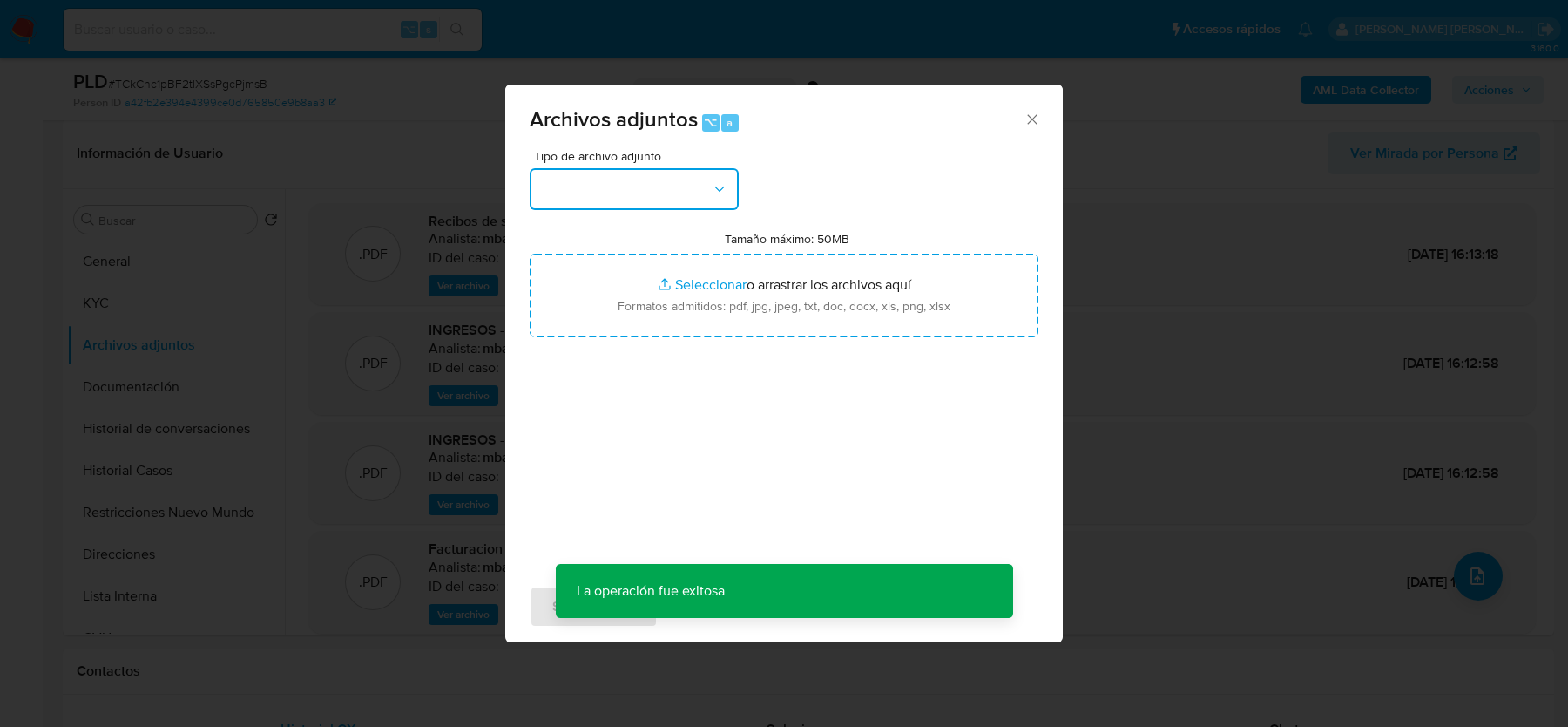
drag, startPoint x: 579, startPoint y: 202, endPoint x: 579, endPoint y: 213, distance: 11.0
click at [579, 203] on button "button" at bounding box center [634, 189] width 209 height 42
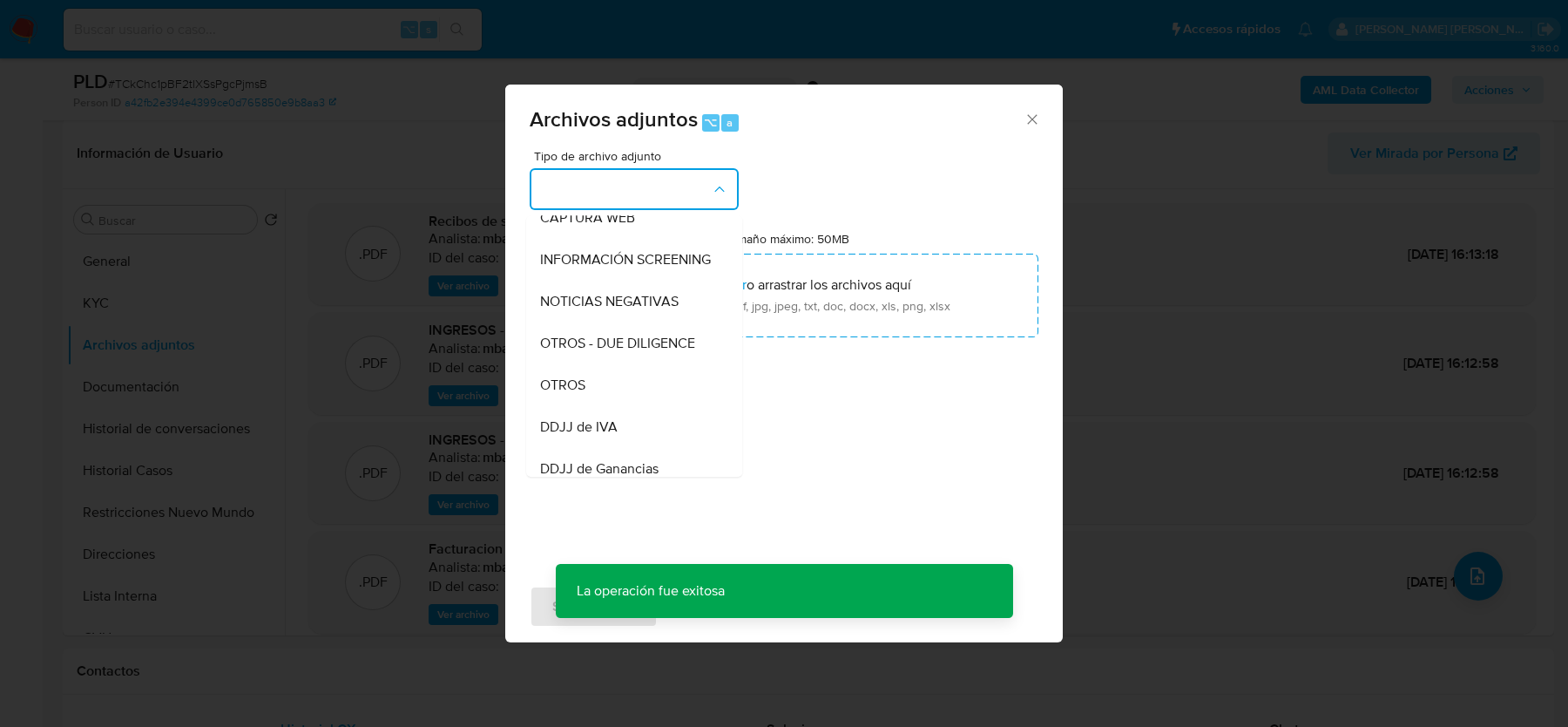
scroll to position [231, 0]
click at [572, 341] on span "OTROS" at bounding box center [562, 339] width 46 height 18
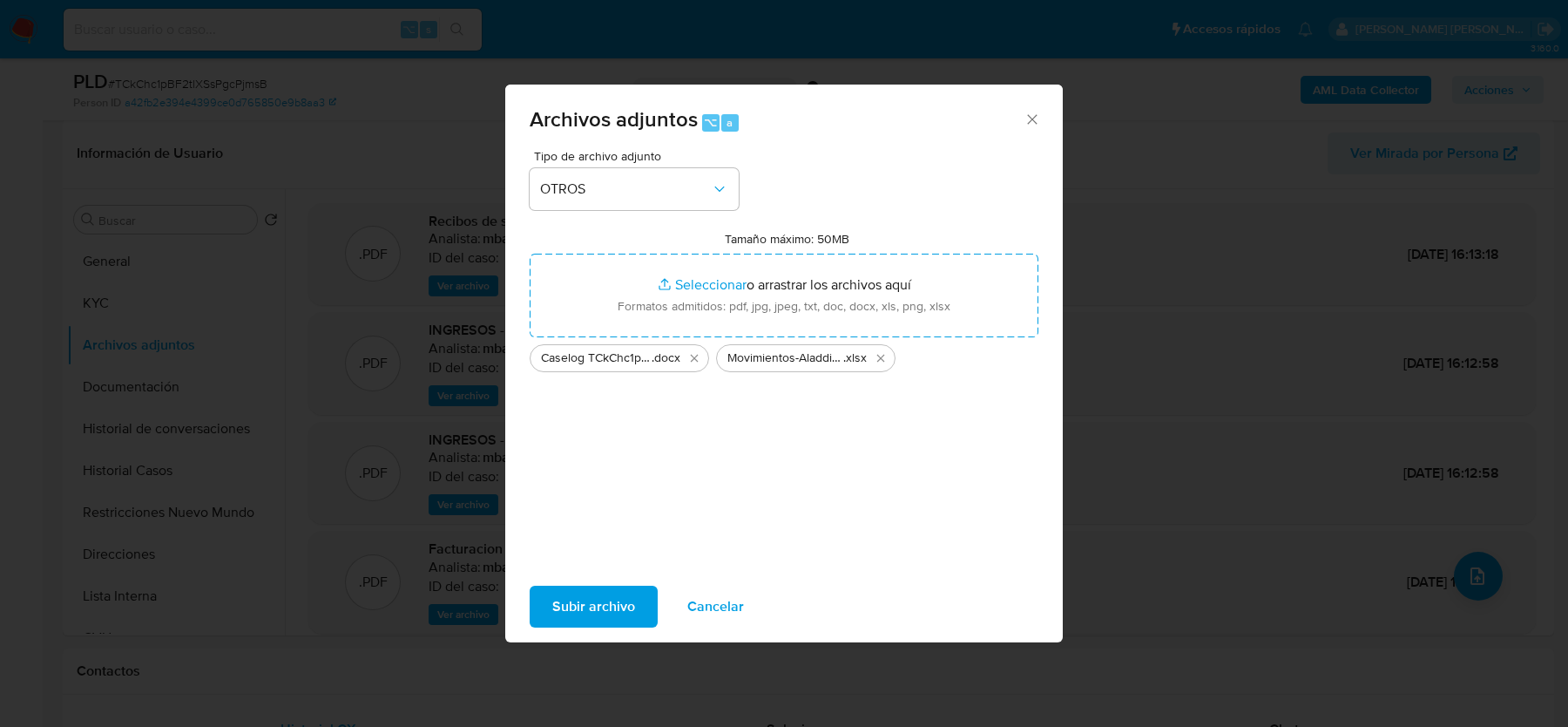
click at [589, 613] on span "Subir archivo" at bounding box center [593, 607] width 83 height 38
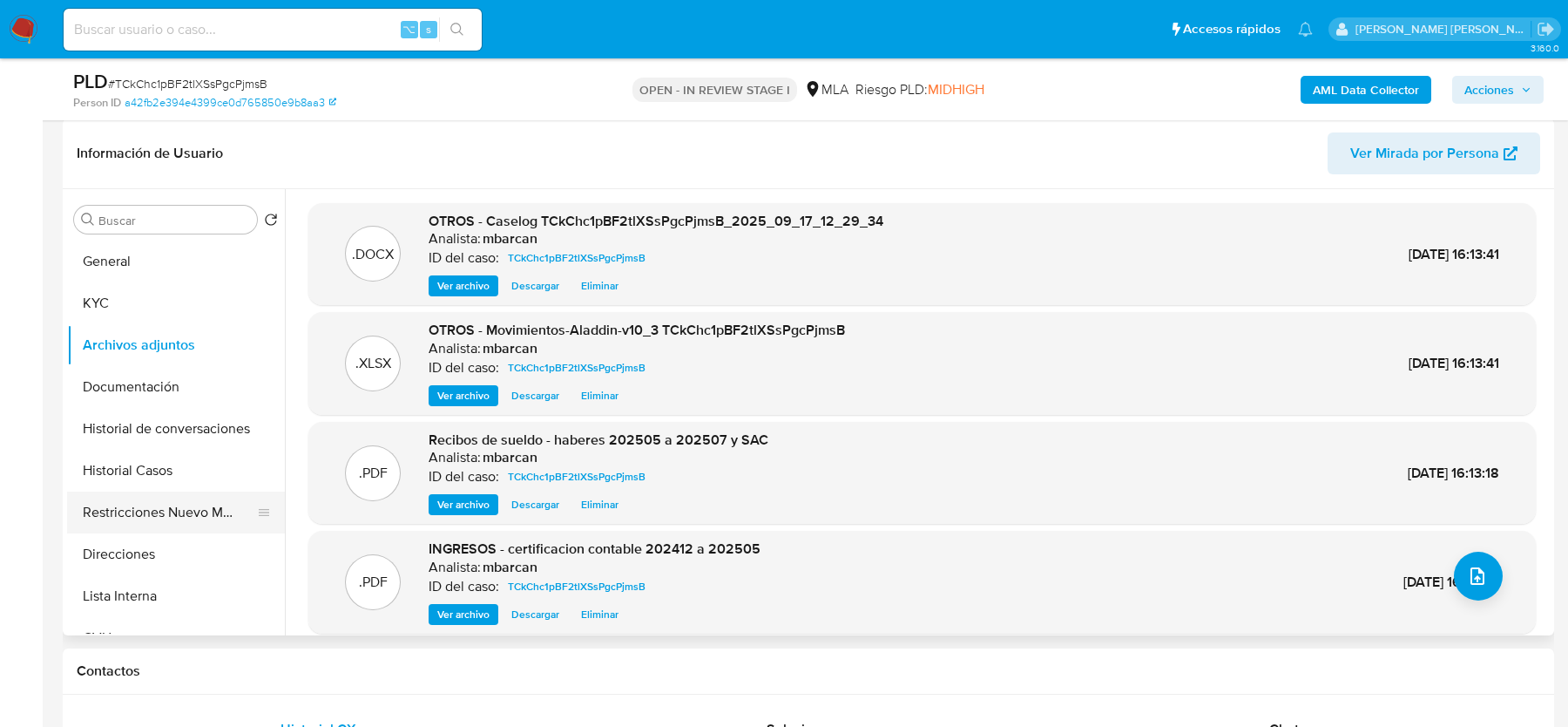
click at [196, 514] on button "Restricciones Nuevo Mundo" at bounding box center [169, 512] width 204 height 42
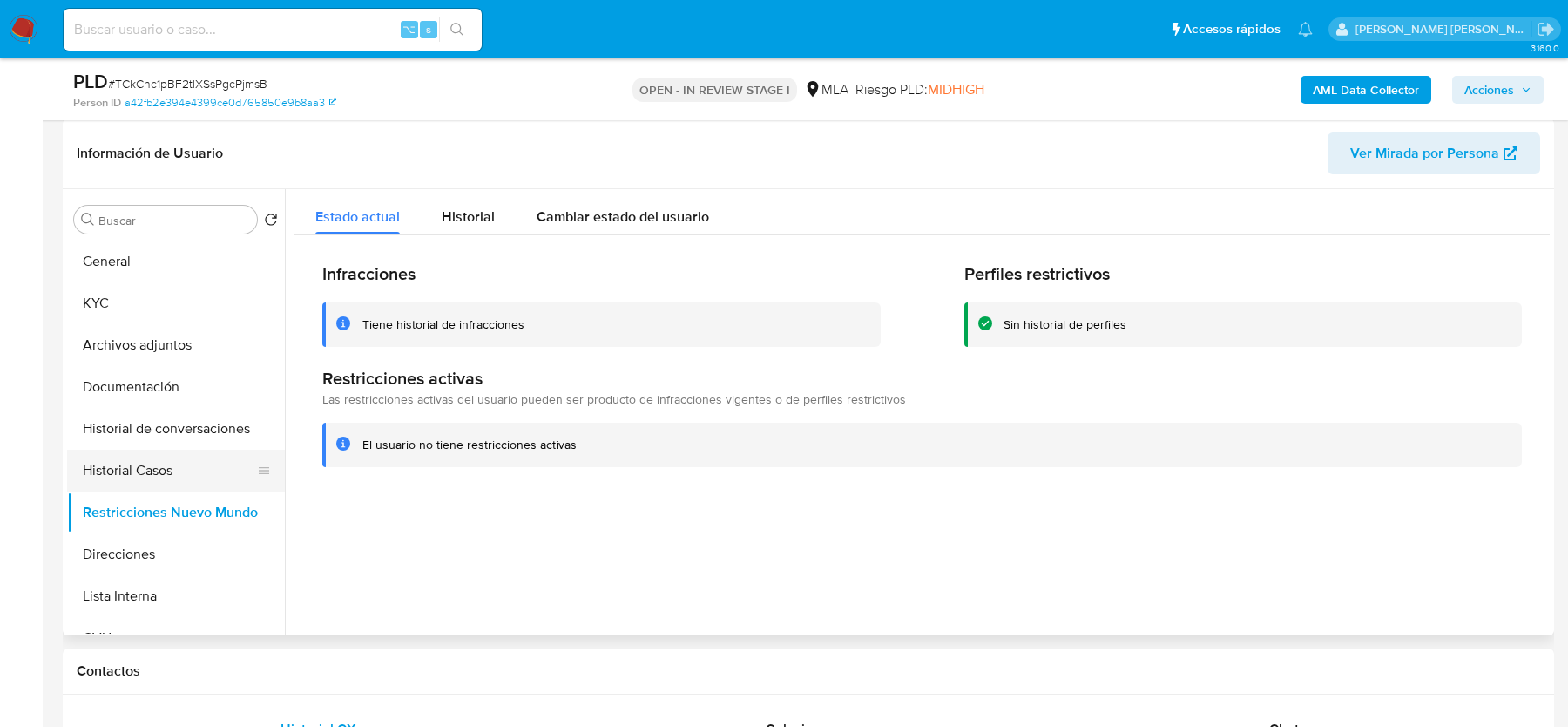
click at [132, 460] on button "Historial Casos" at bounding box center [169, 470] width 204 height 42
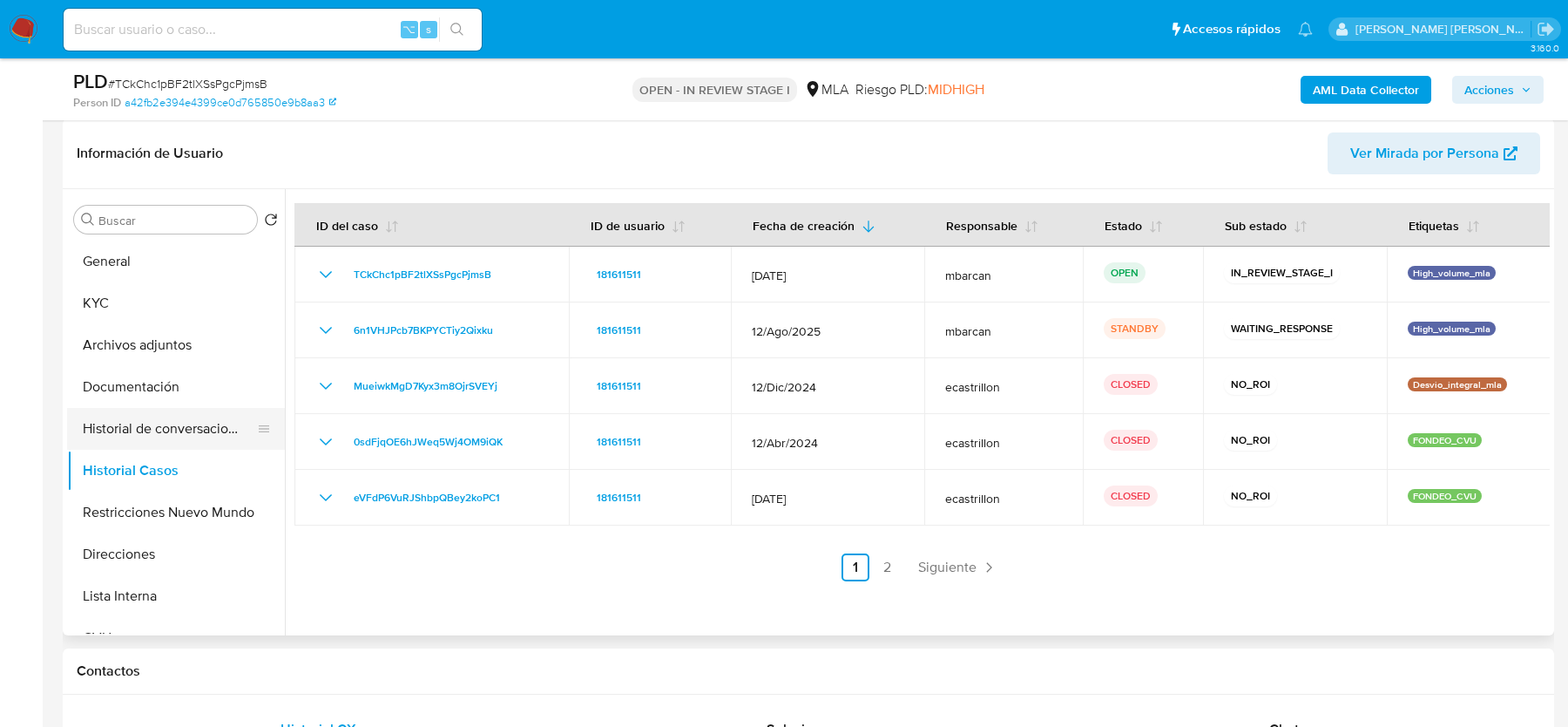
click at [150, 420] on button "Historial de conversaciones" at bounding box center [169, 428] width 204 height 42
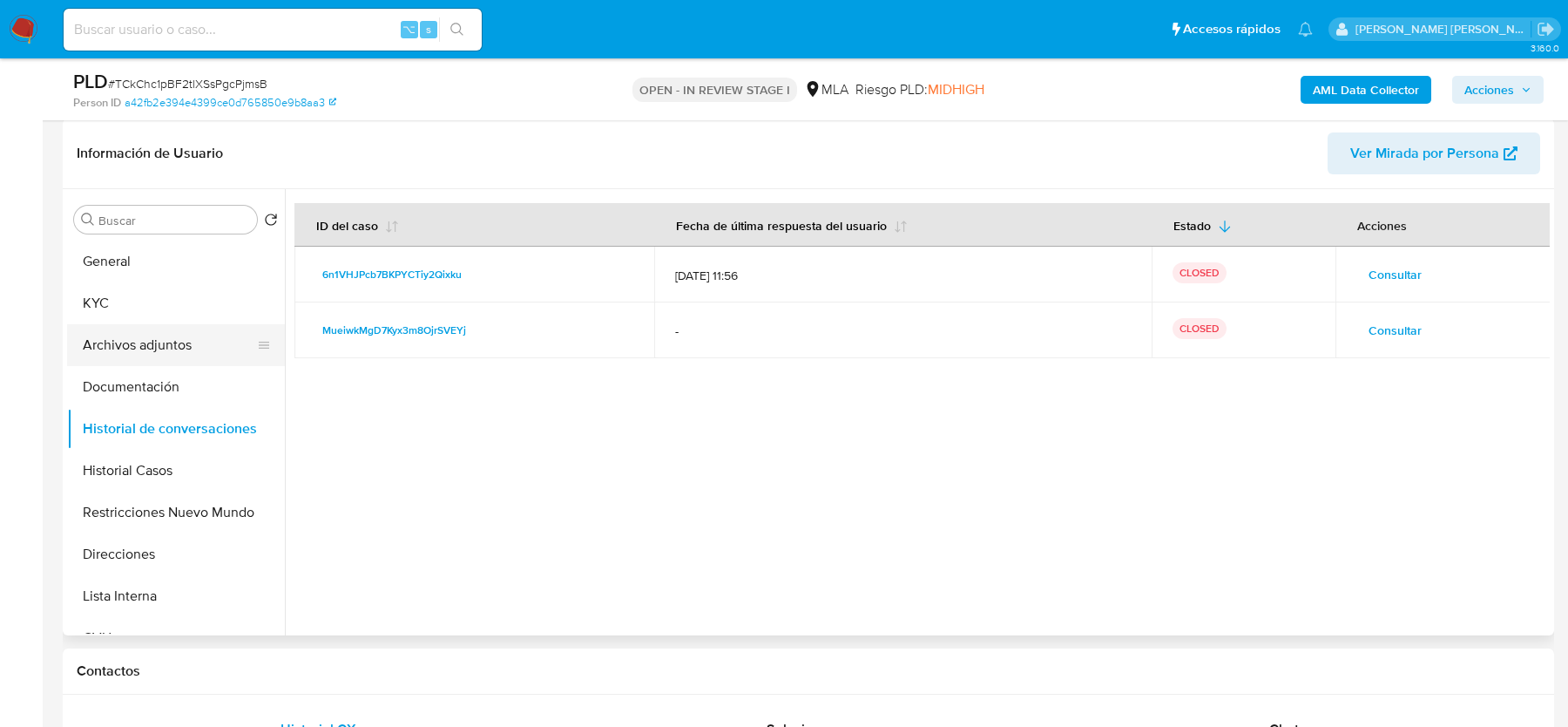
click at [132, 341] on button "Archivos adjuntos" at bounding box center [169, 344] width 204 height 42
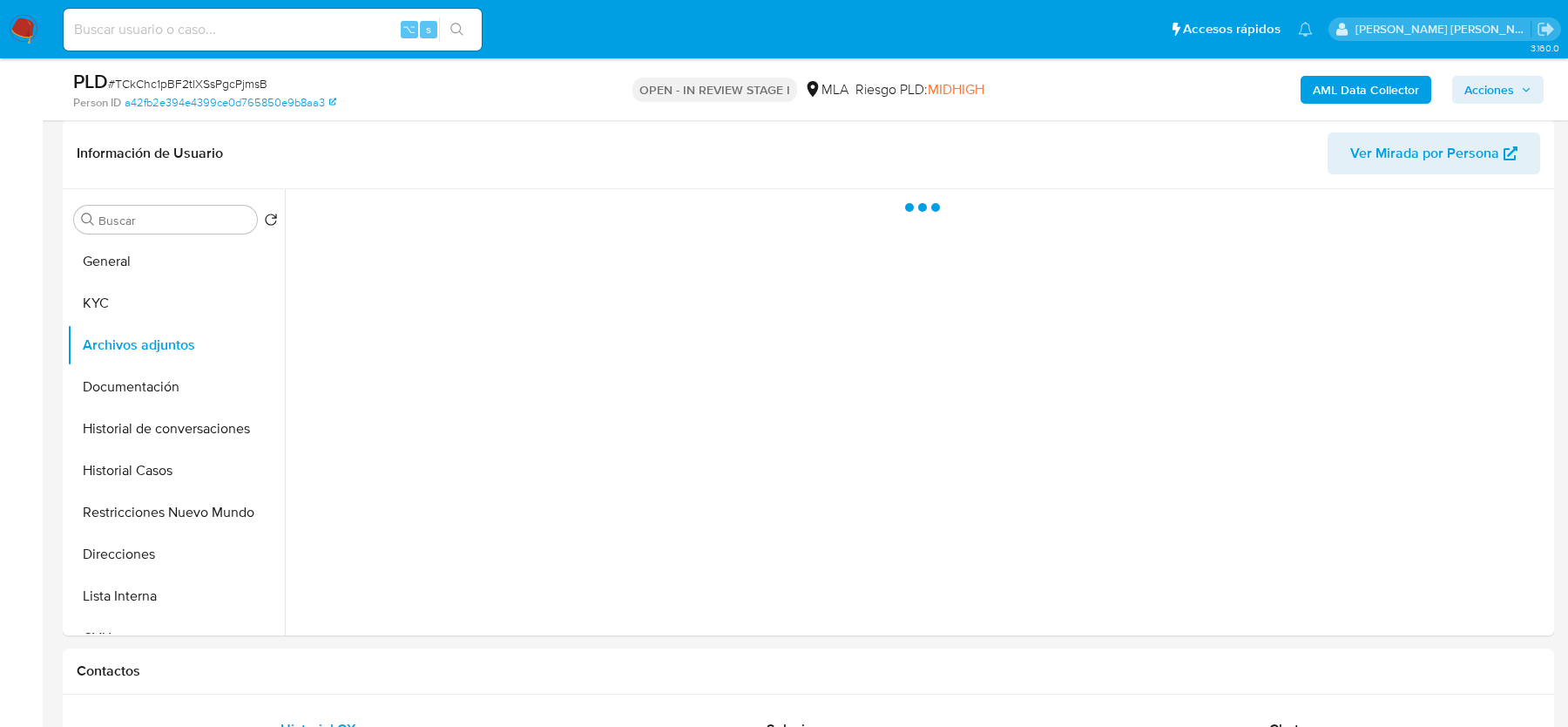
click at [1485, 84] on span "Acciones" at bounding box center [1489, 90] width 49 height 28
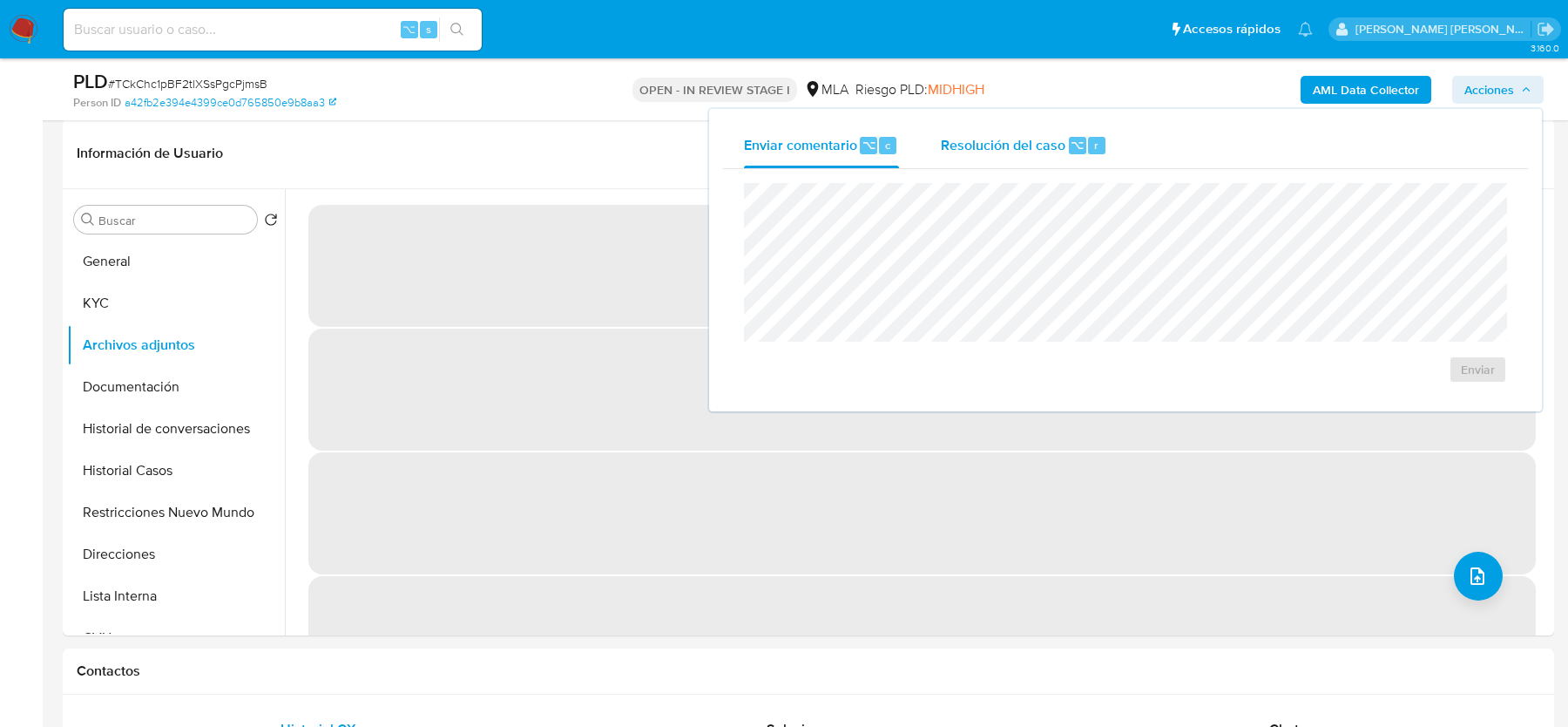
click at [997, 159] on div "Resolución del caso ⌥ r" at bounding box center [1024, 146] width 166 height 46
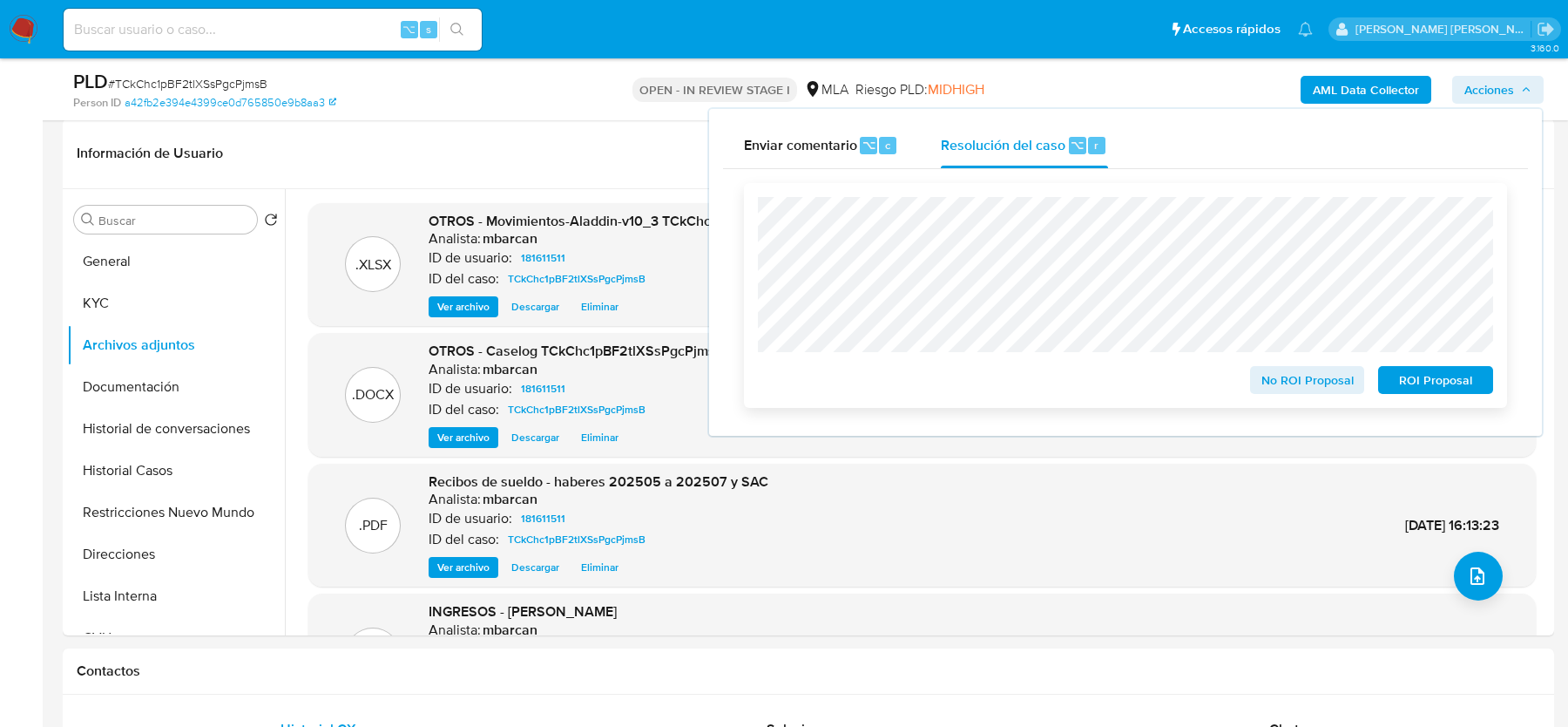
click at [1274, 379] on span "No ROI Proposal" at bounding box center [1307, 380] width 90 height 24
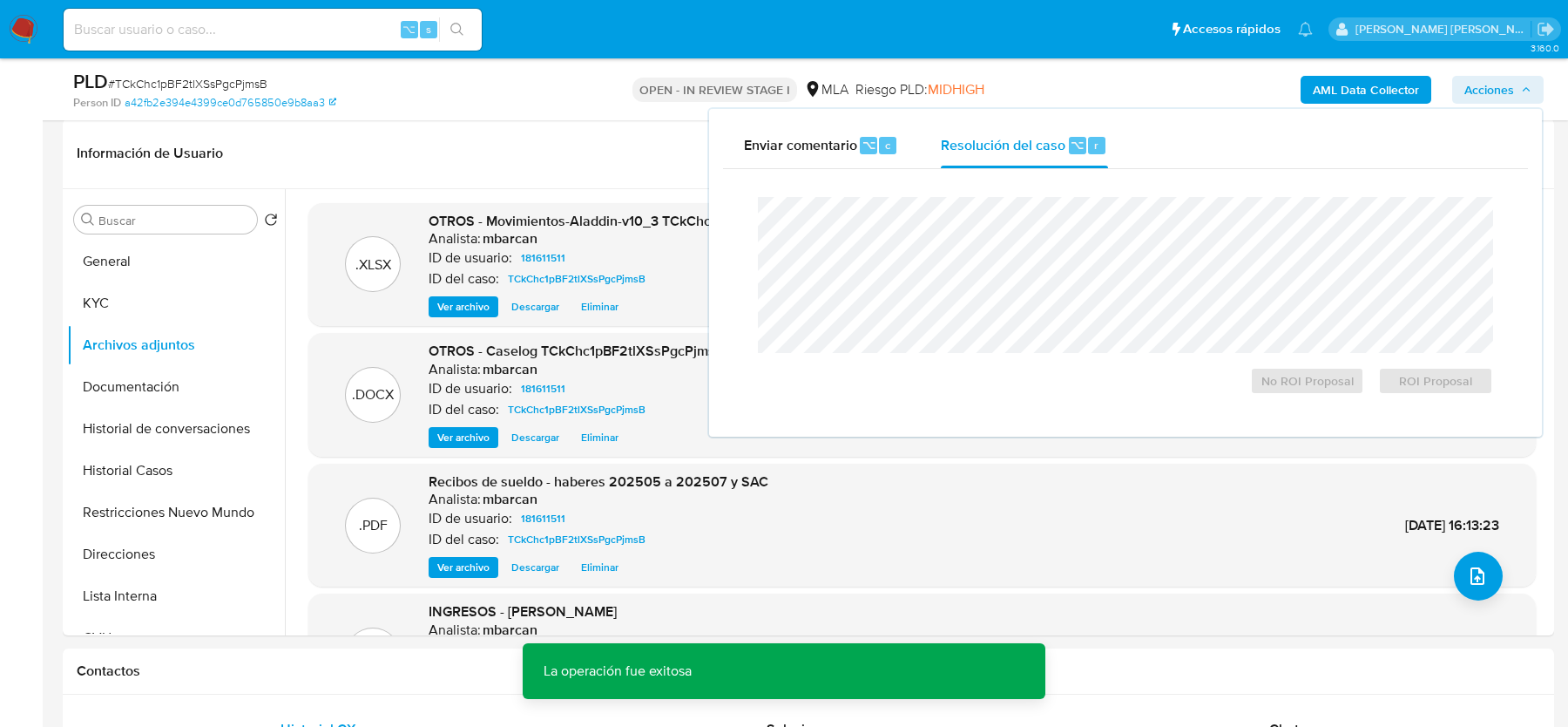
click at [229, 86] on span "# TCkChc1pBF2tlXSsPgcPjmsB" at bounding box center [187, 83] width 160 height 18
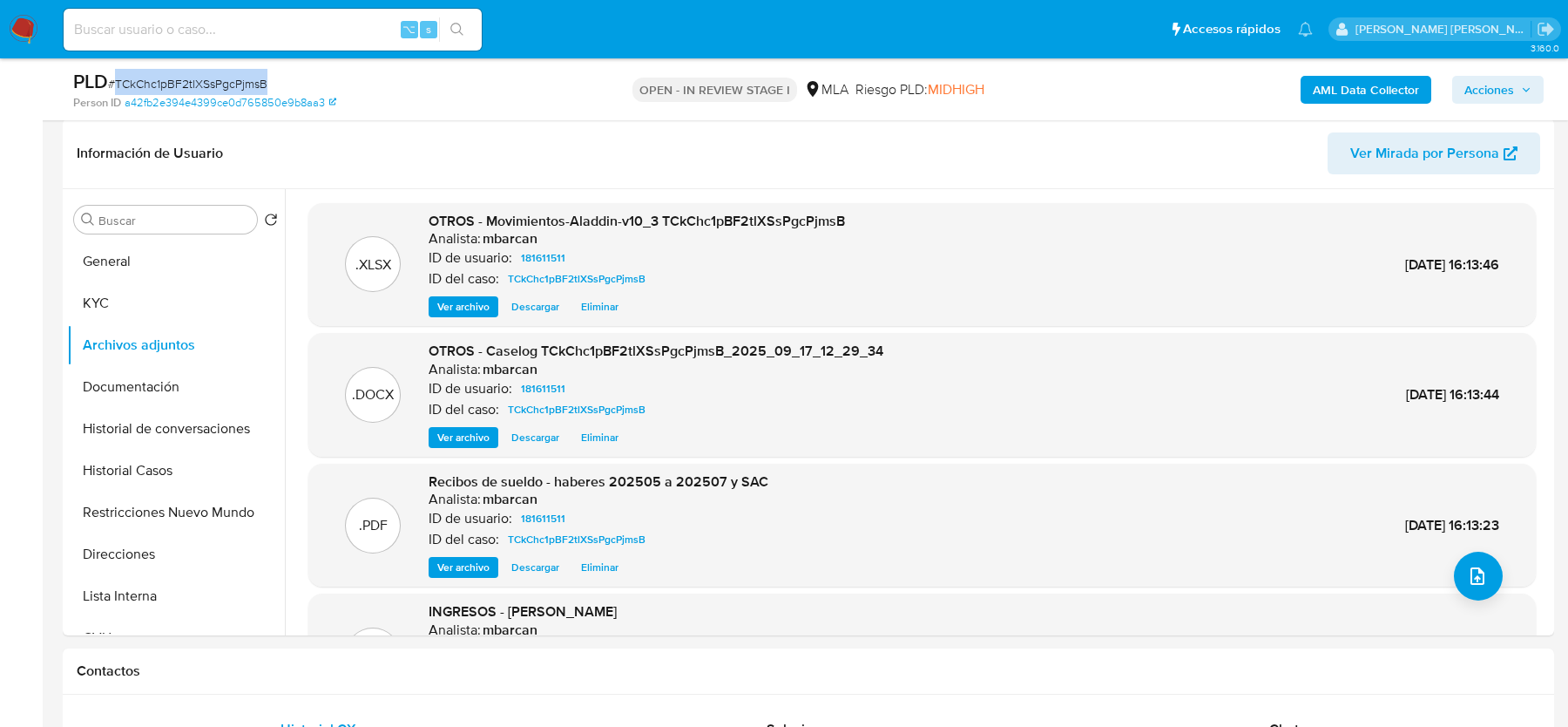
click at [229, 86] on span "# TCkChc1pBF2tlXSsPgcPjmsB" at bounding box center [187, 83] width 160 height 18
copy span "TCkChc1pBF2tlXSsPgcPjmsB"
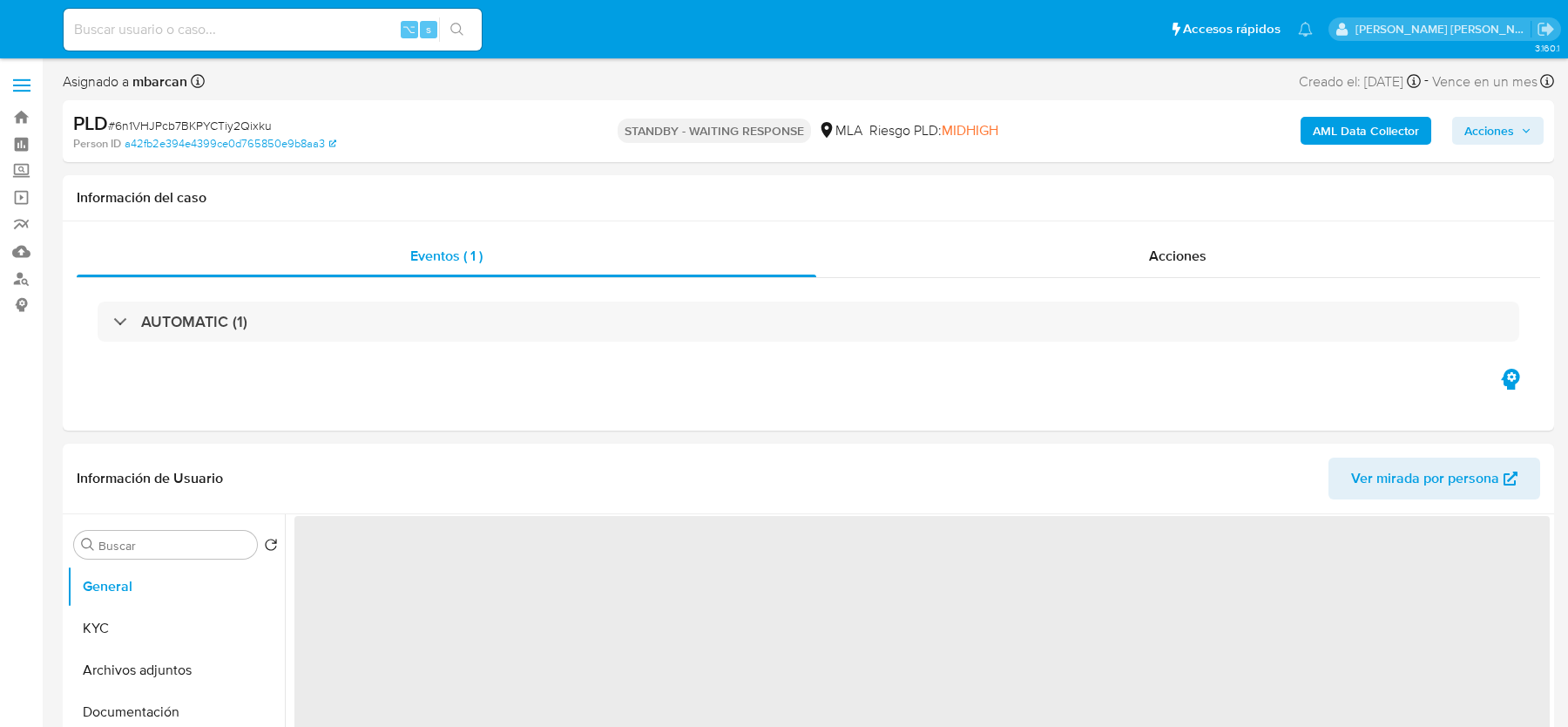
select select "10"
click at [1108, 273] on div "Acciones" at bounding box center [1178, 256] width 725 height 42
select select "10"
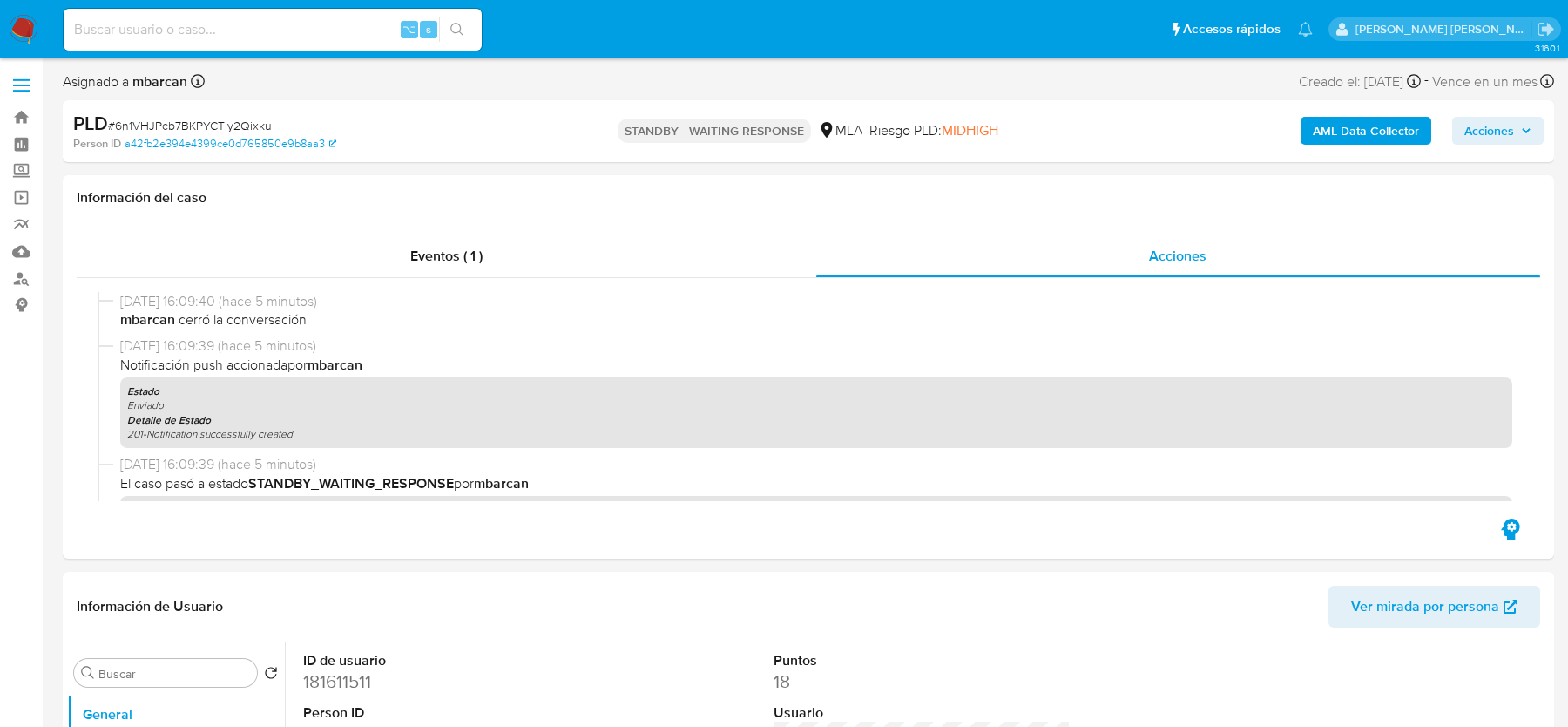
click at [209, 125] on span "# 6n1VHJPcb7BKPYCTiy2Qixku" at bounding box center [190, 125] width 164 height 18
copy span "6n1VHJPcb7BKPYCTiy2Qixku"
